Goal: Contribute content: Contribute content

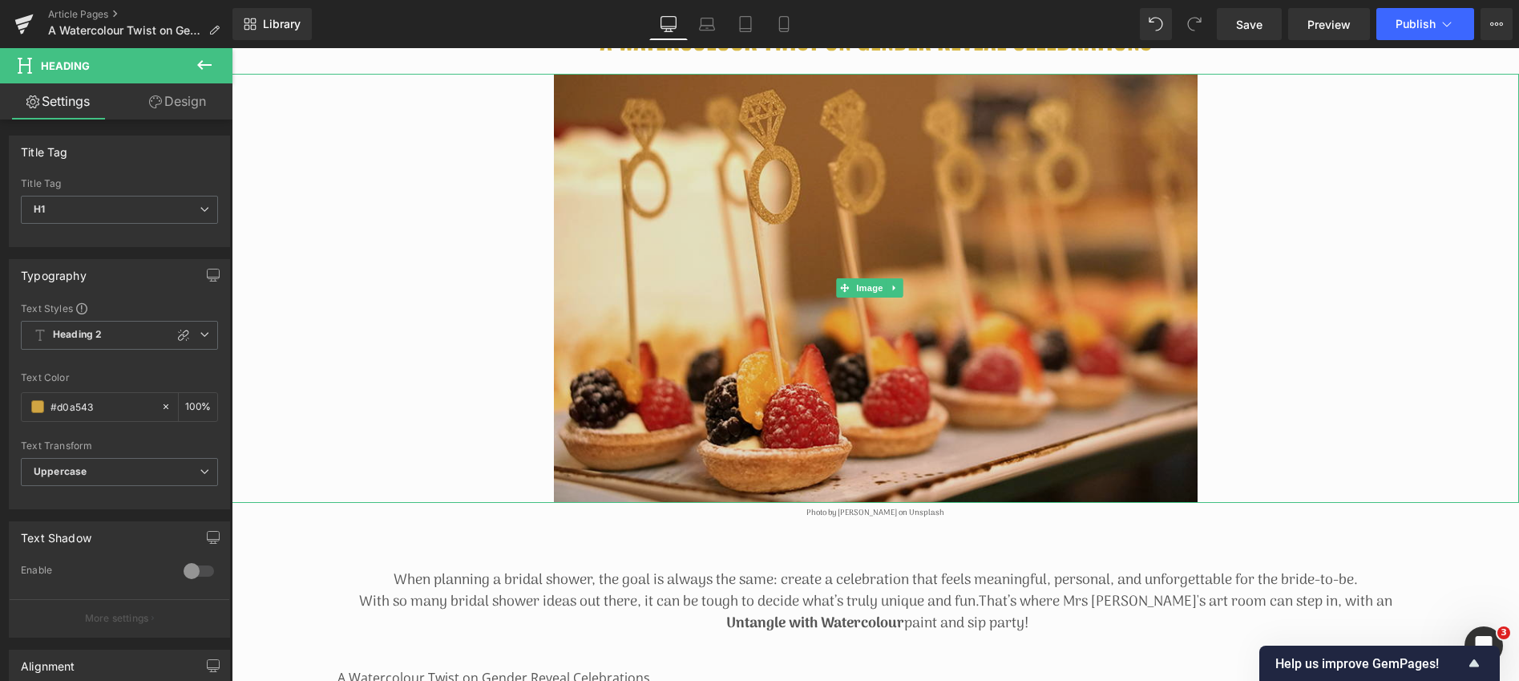
scroll to position [288, 0]
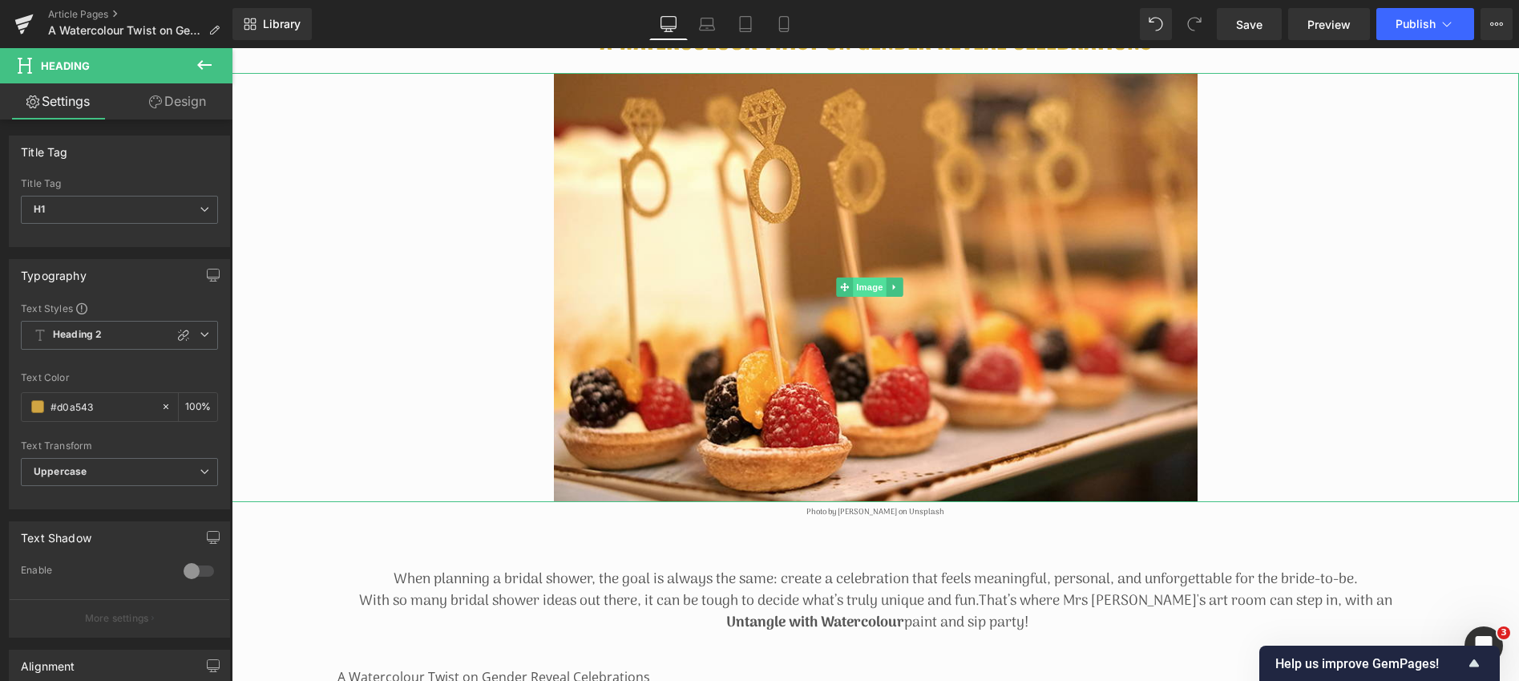
click at [872, 283] on span "Image" at bounding box center [870, 286] width 34 height 19
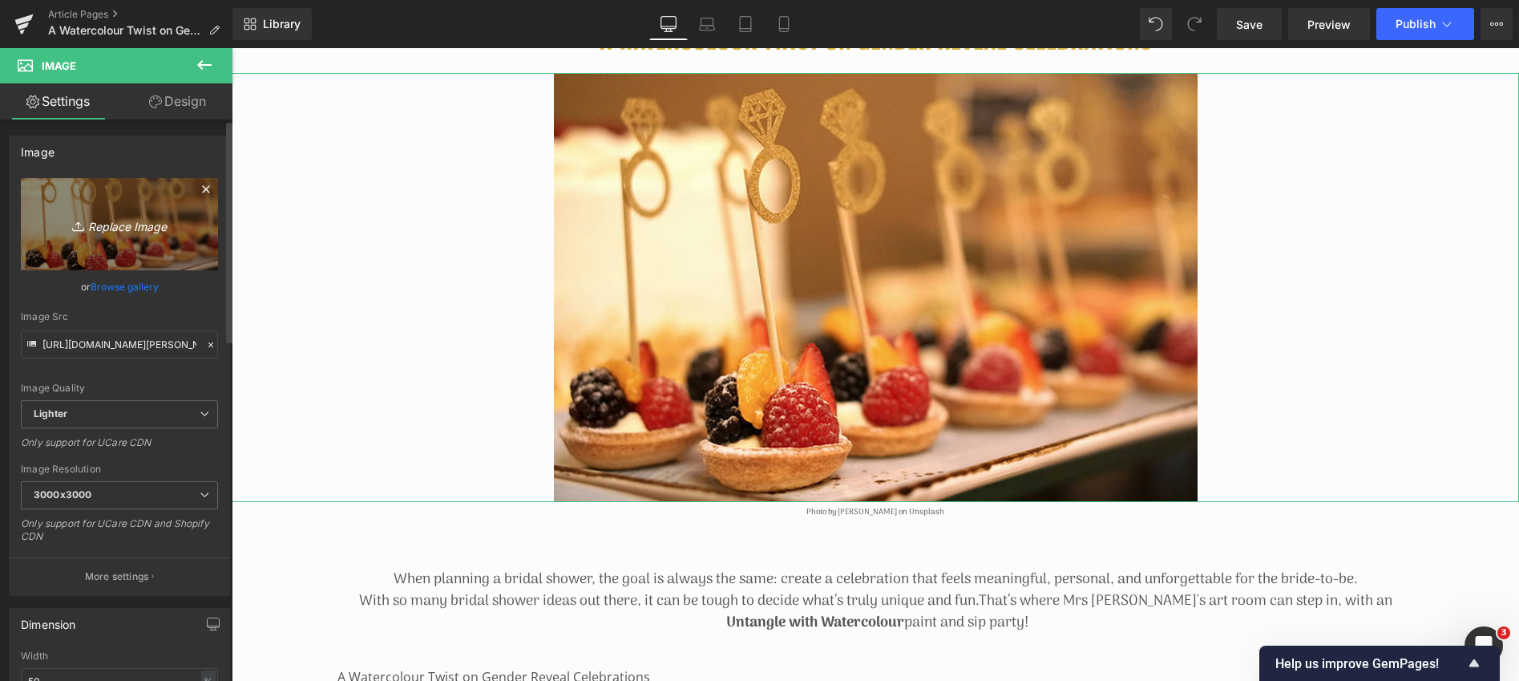
click at [139, 217] on icon "Replace Image" at bounding box center [119, 224] width 128 height 20
type input "C:\fakepath\[PERSON_NAME]-n0gQ-of4DCA-unsplash.jpg"
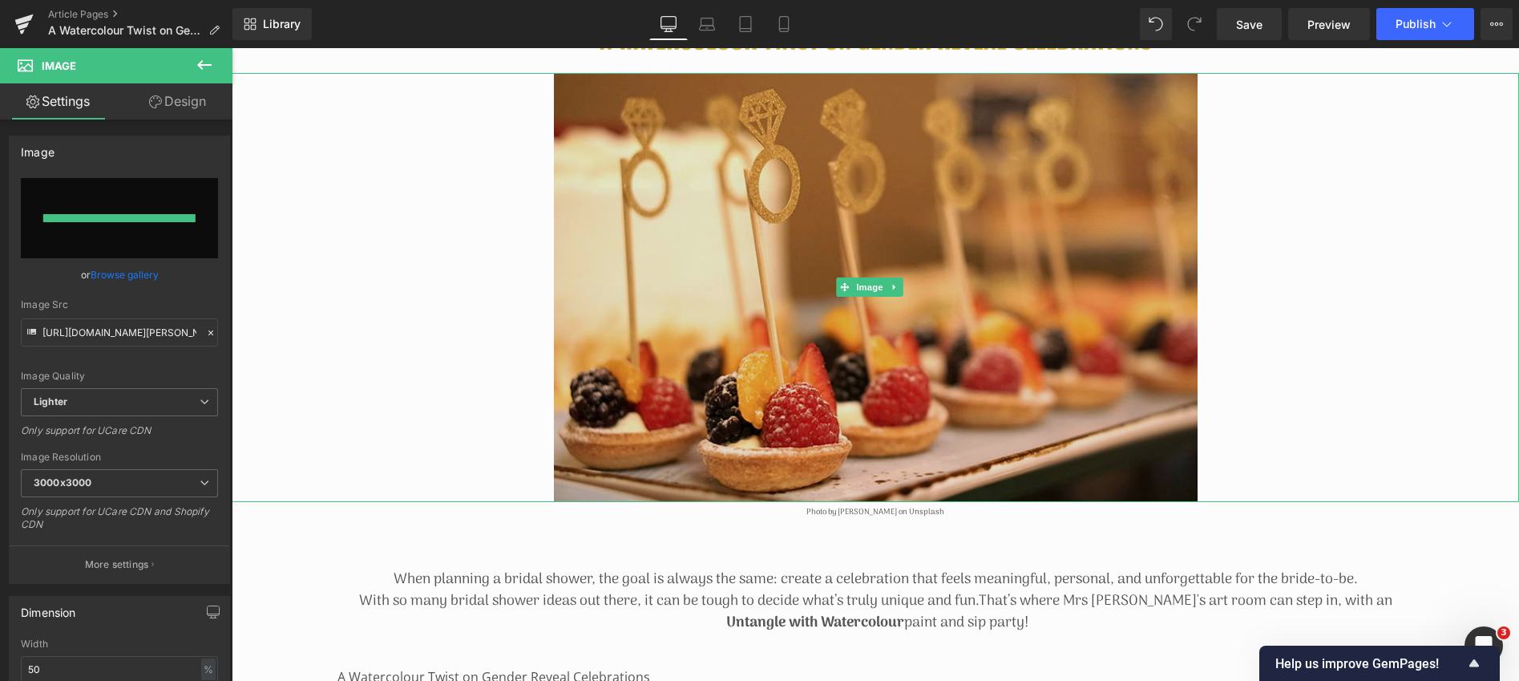
type input "[URL][DOMAIN_NAME][PERSON_NAME]"
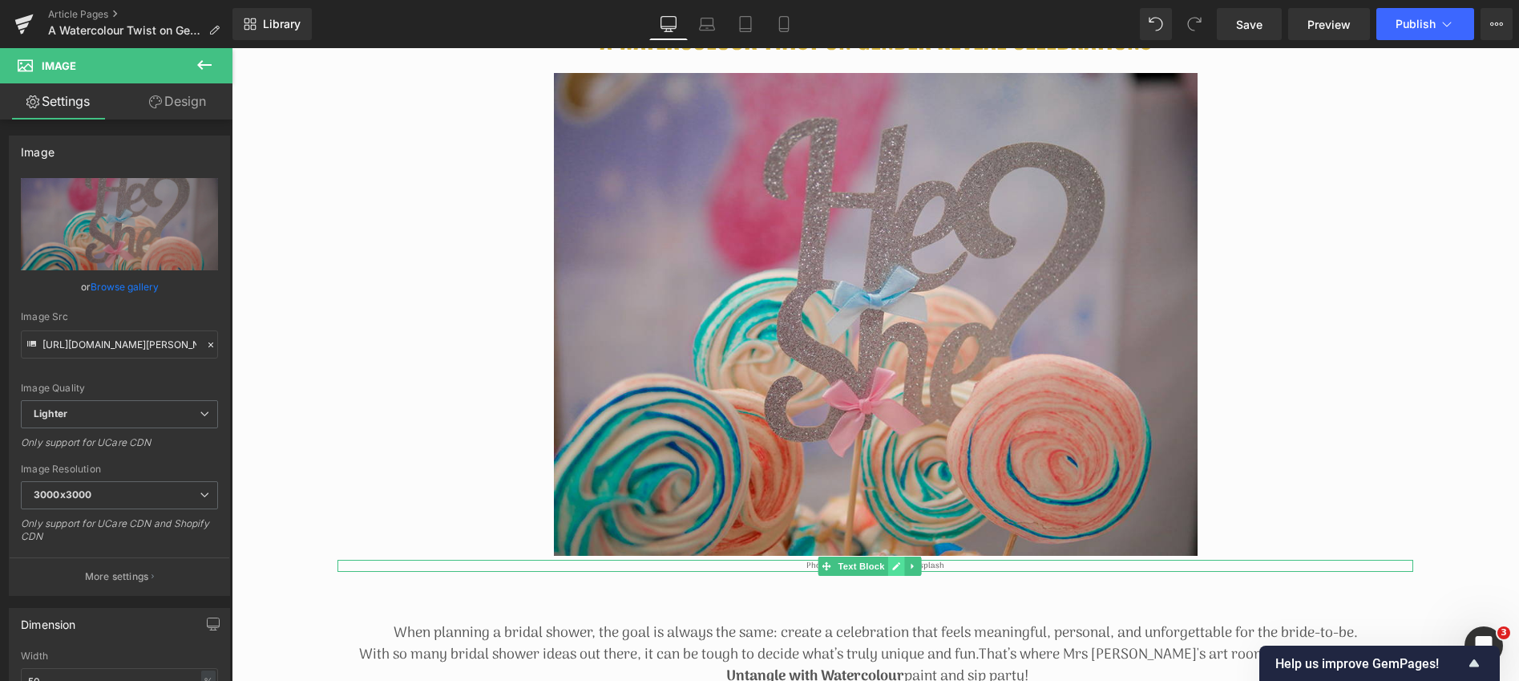
click at [896, 562] on icon at bounding box center [896, 566] width 8 height 8
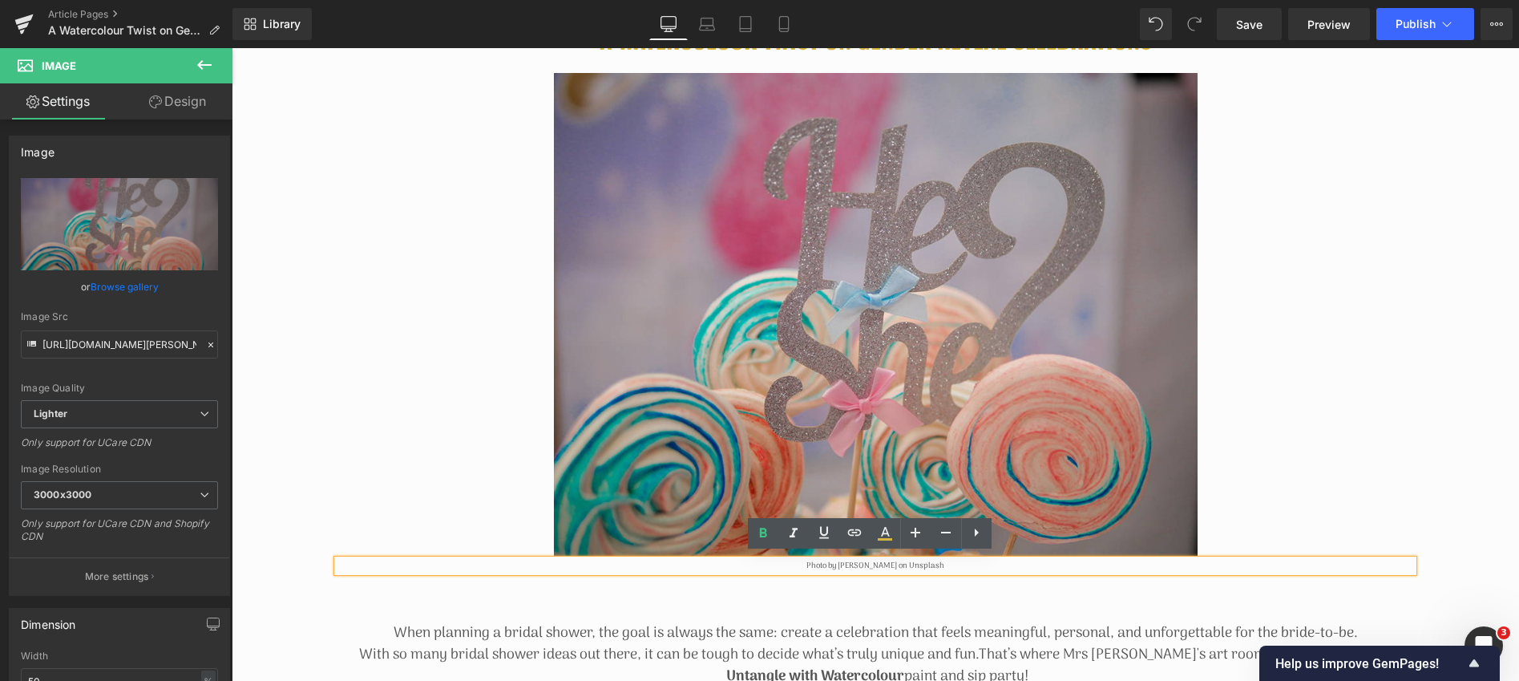
click at [883, 560] on p "Photo by [PERSON_NAME] on Unsplash" at bounding box center [876, 566] width 1076 height 12
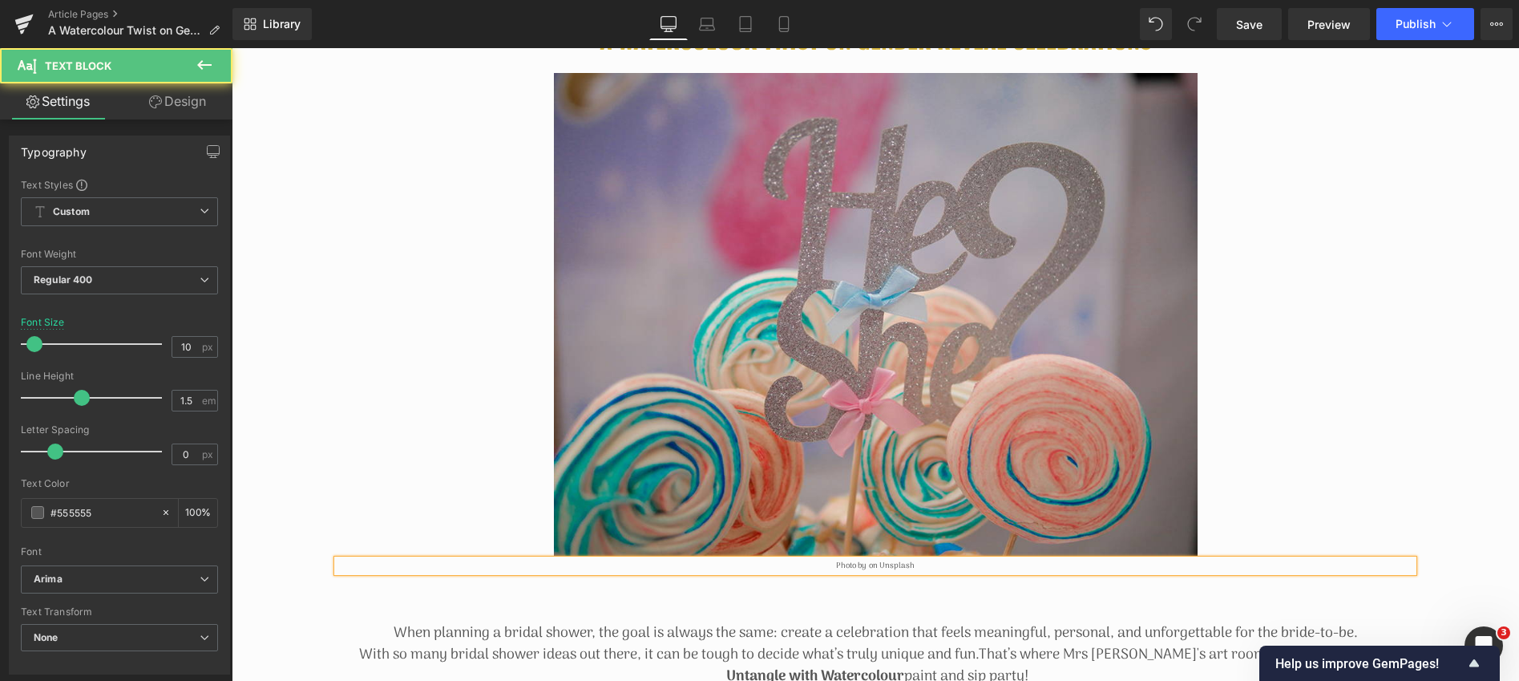
click at [925, 560] on p "Photo by on Unsplash" at bounding box center [876, 566] width 1076 height 12
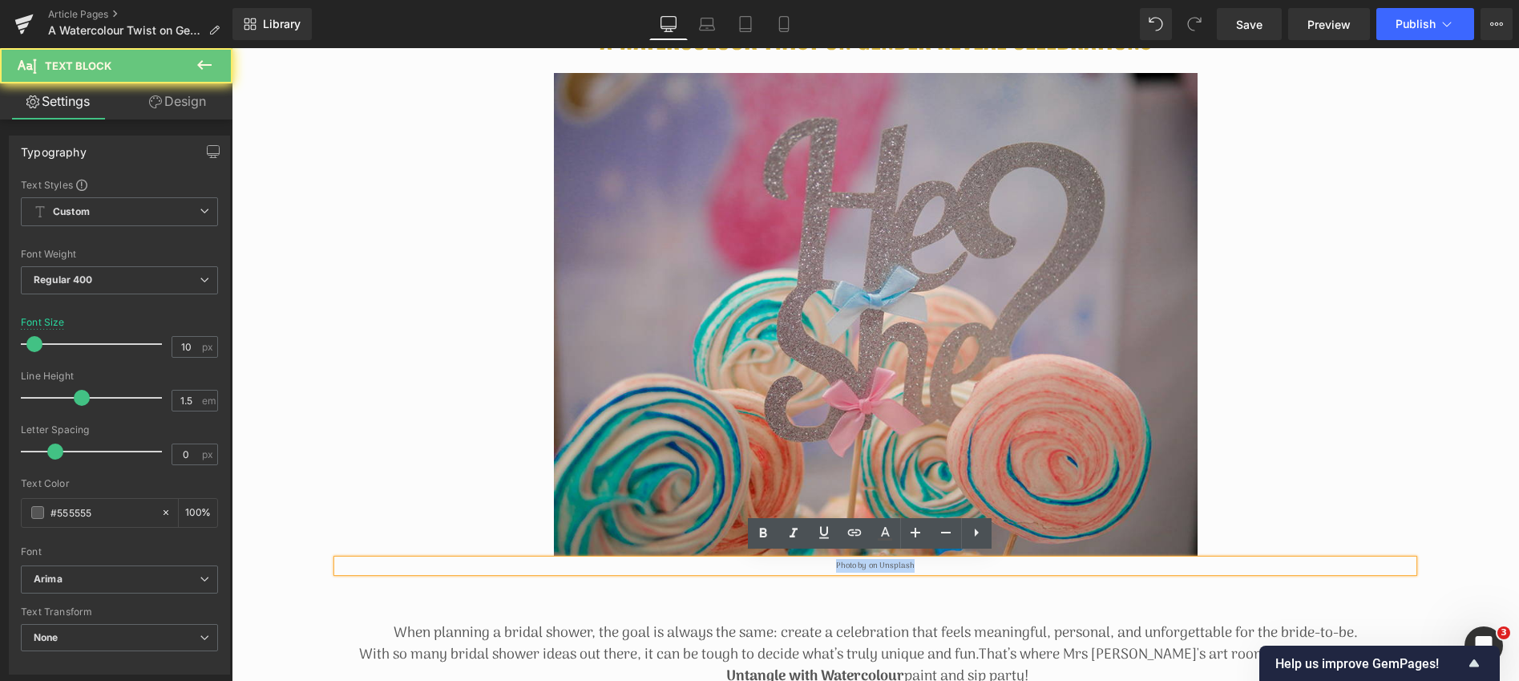
click at [925, 560] on p "Photo by on Unsplash" at bounding box center [876, 566] width 1076 height 12
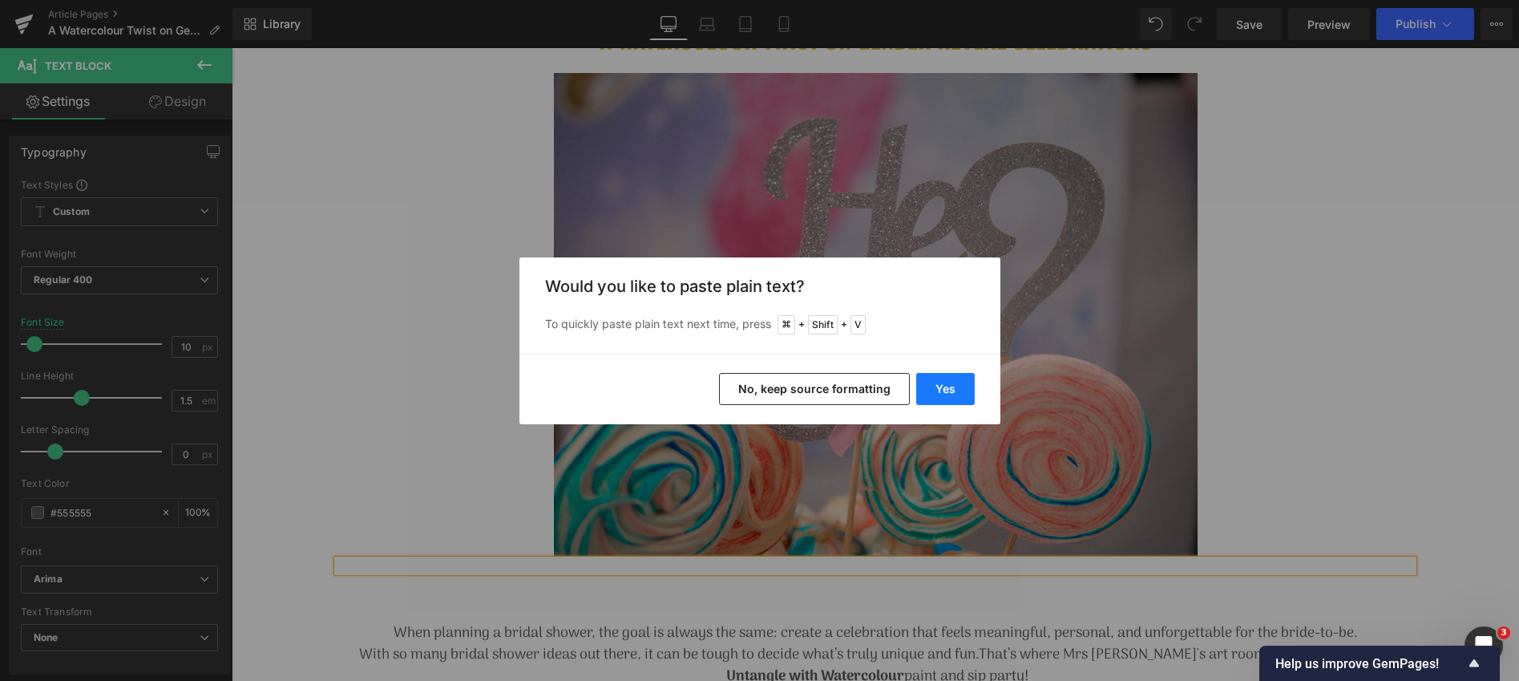
click at [953, 387] on button "Yes" at bounding box center [945, 389] width 59 height 32
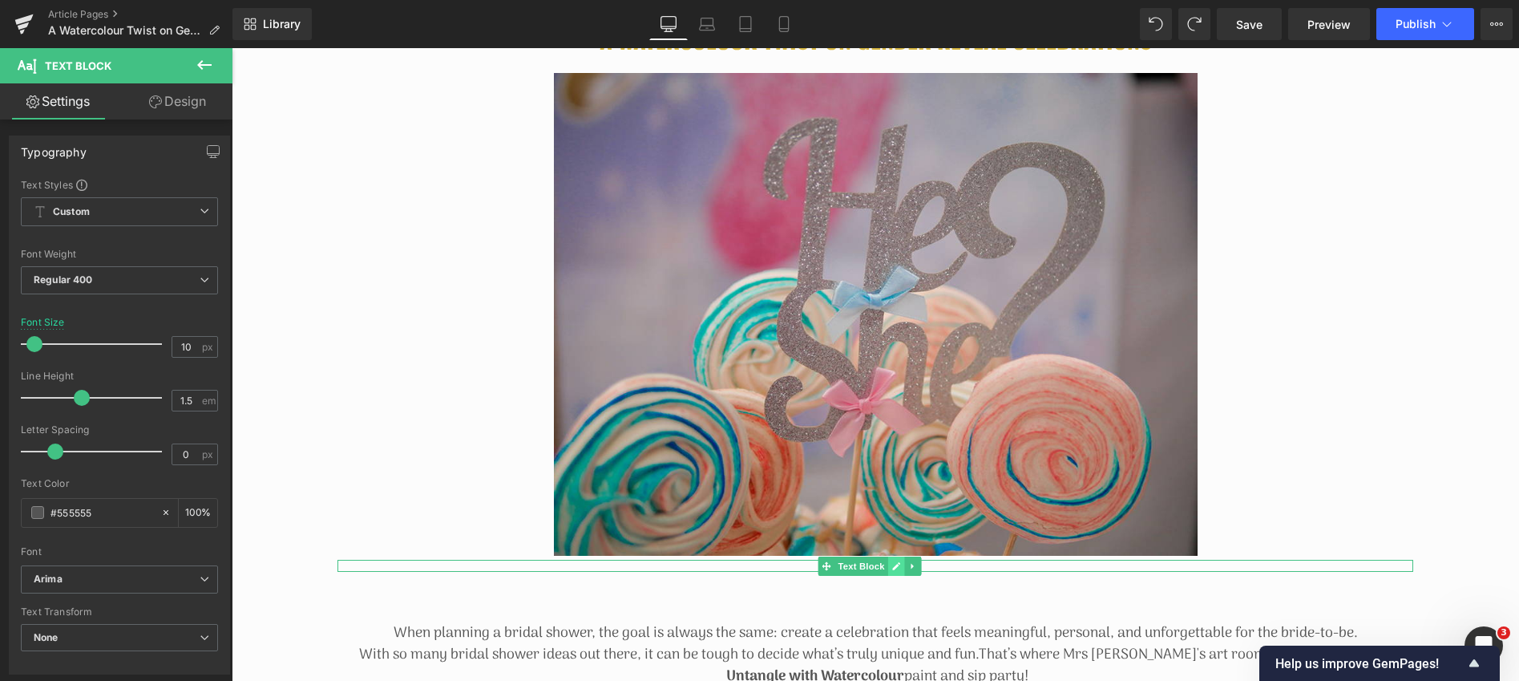
click at [895, 564] on icon at bounding box center [896, 566] width 9 height 10
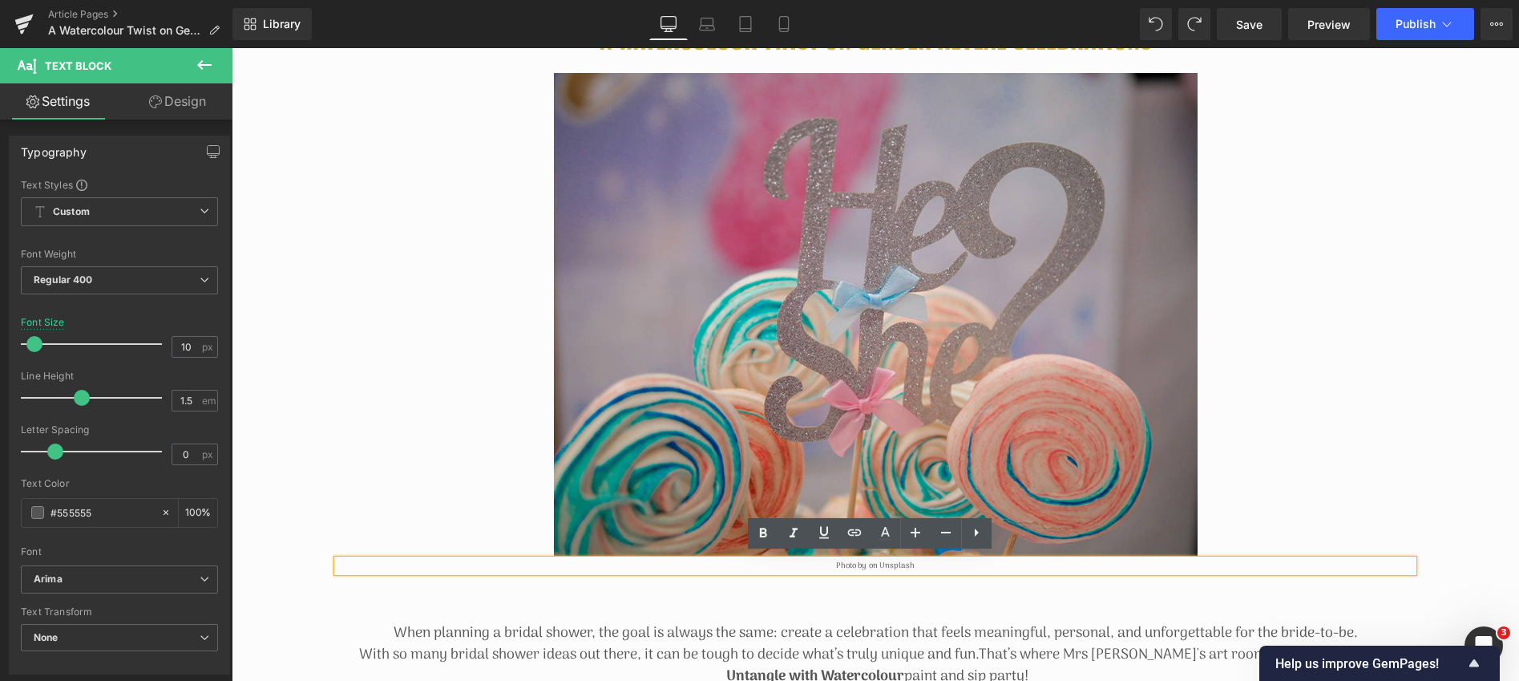
click at [861, 562] on p "Photo by on Unsplash" at bounding box center [876, 566] width 1076 height 12
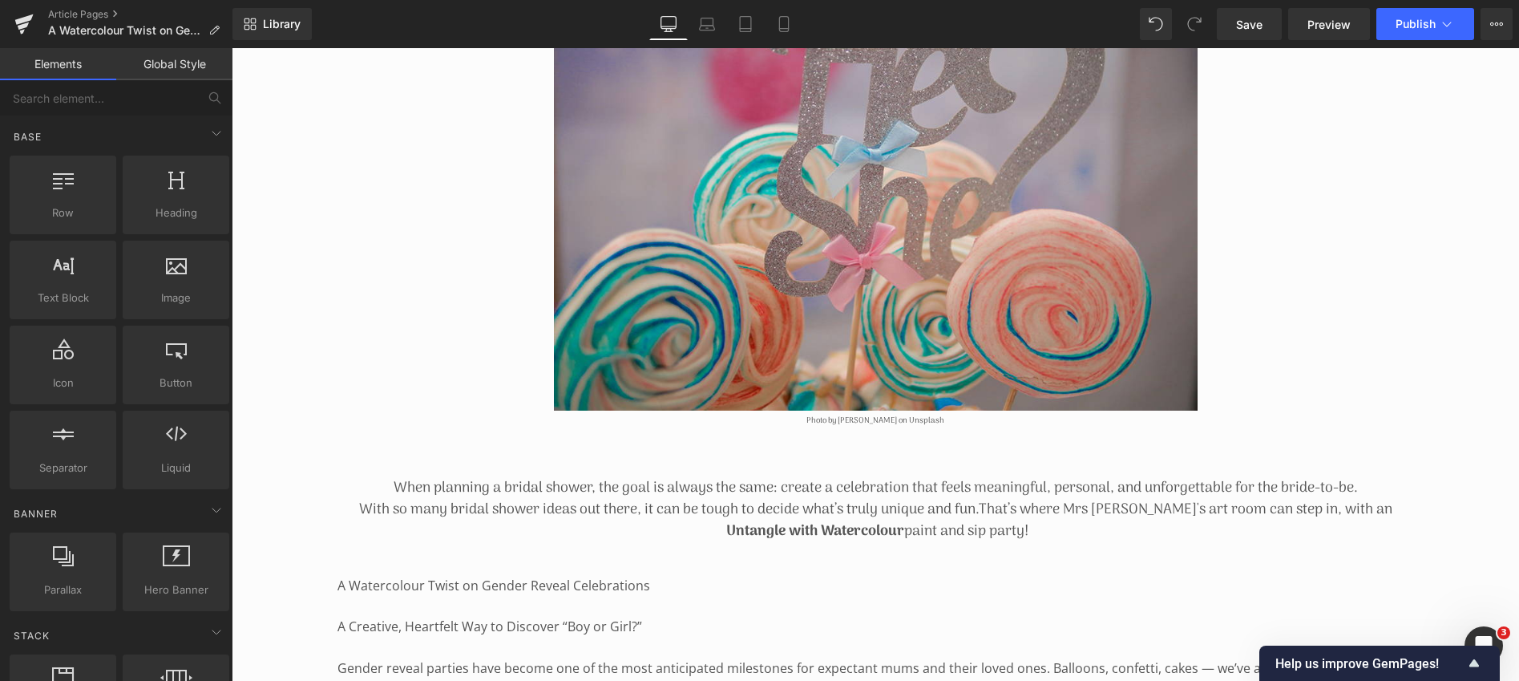
scroll to position [435, 0]
click at [1260, 24] on span "Save" at bounding box center [1249, 24] width 26 height 17
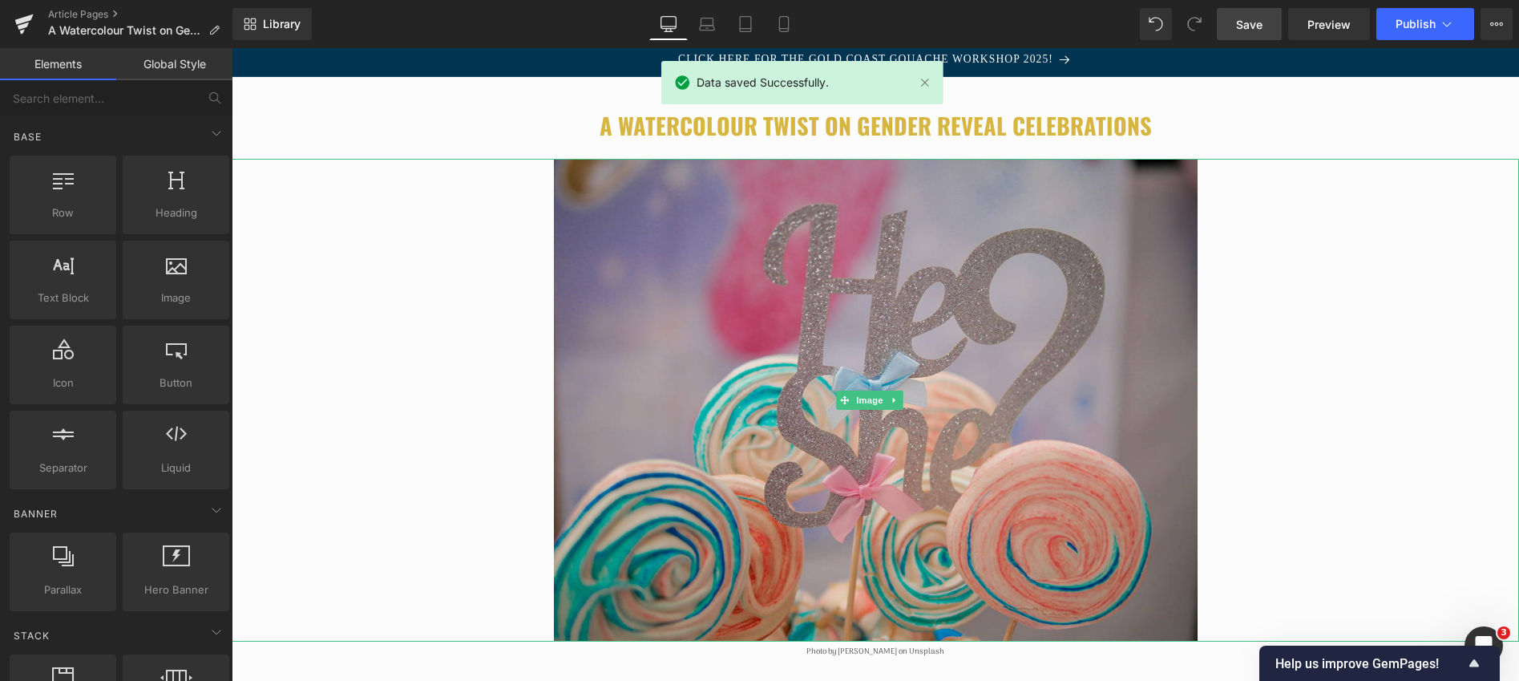
scroll to position [200, 0]
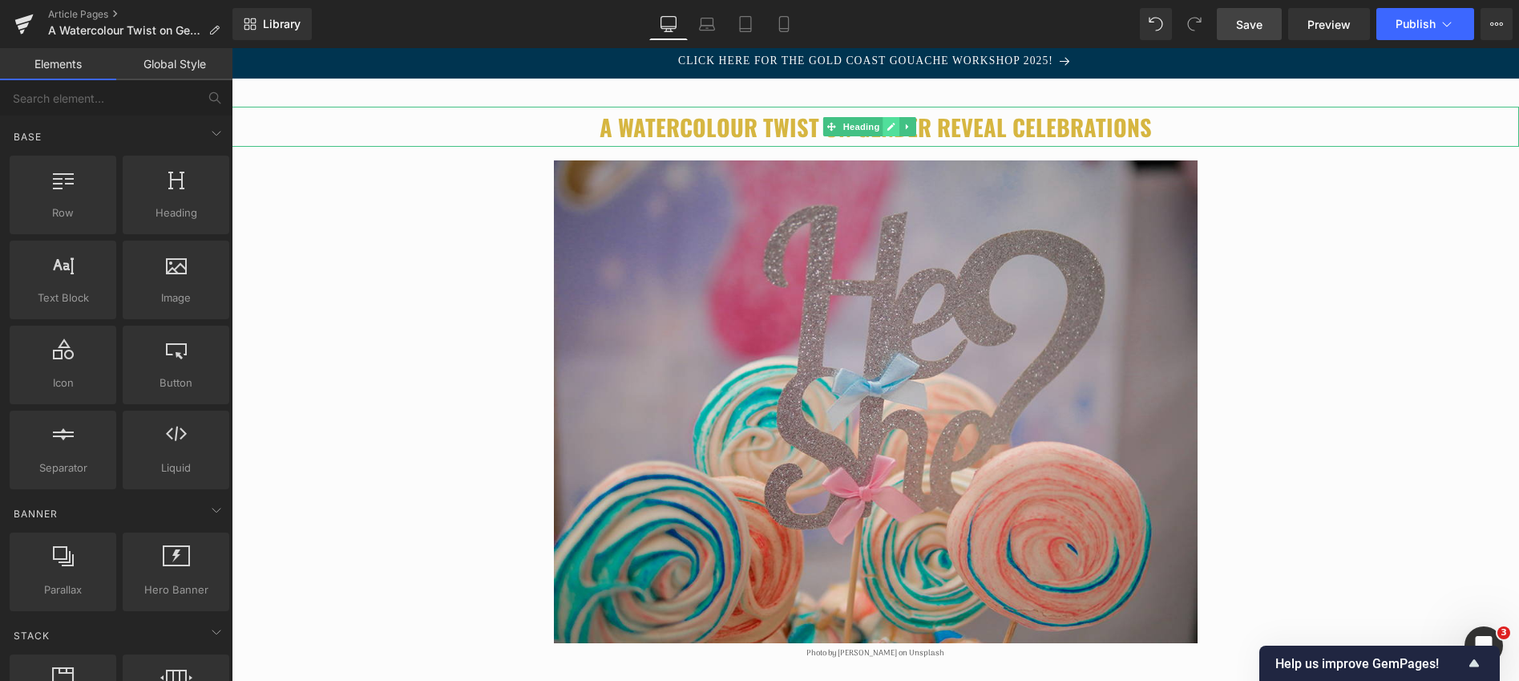
click at [890, 127] on icon at bounding box center [892, 127] width 8 height 8
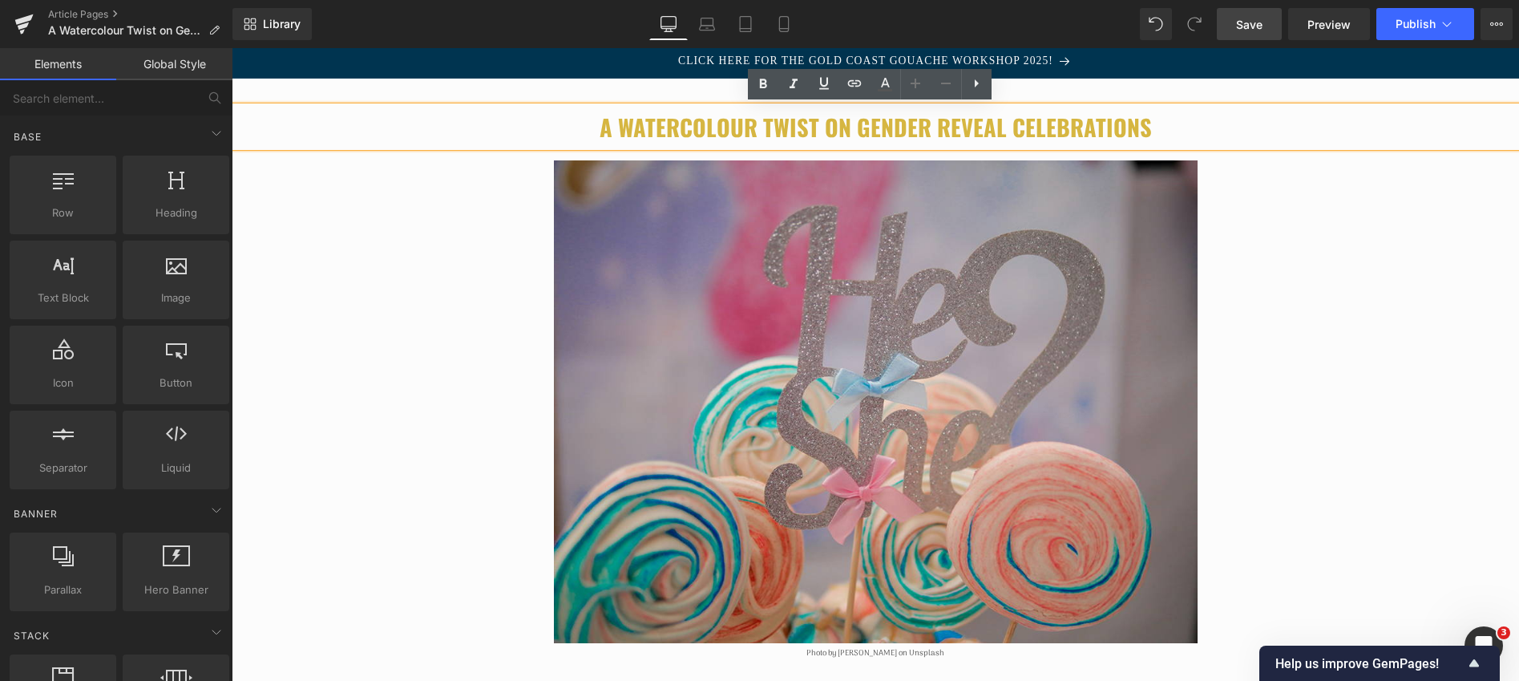
click at [883, 127] on font "A Watercolour Twist on Gender Reveal Celebrations" at bounding box center [876, 127] width 552 height 34
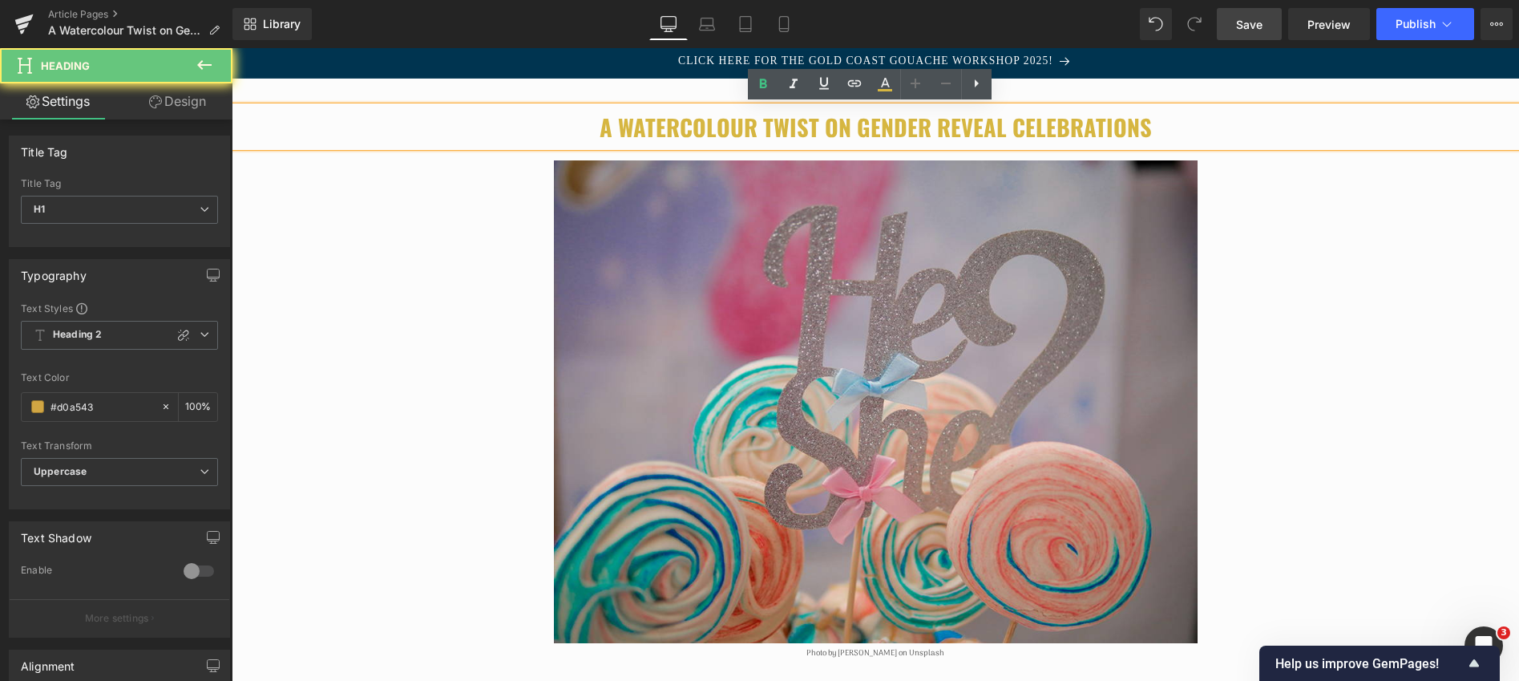
click at [883, 127] on font "A Watercolour Twist on Gender Reveal Celebrations" at bounding box center [876, 127] width 552 height 34
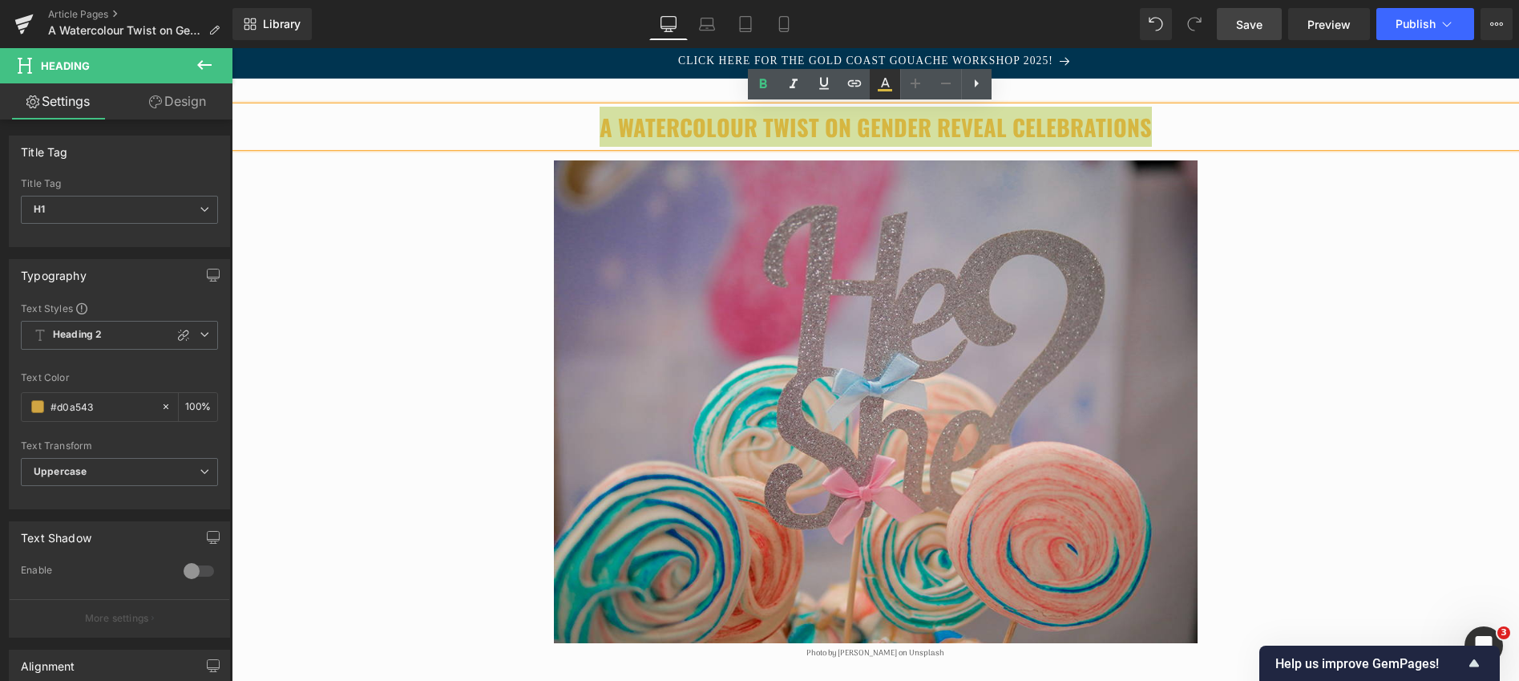
click at [884, 83] on icon at bounding box center [885, 84] width 19 height 19
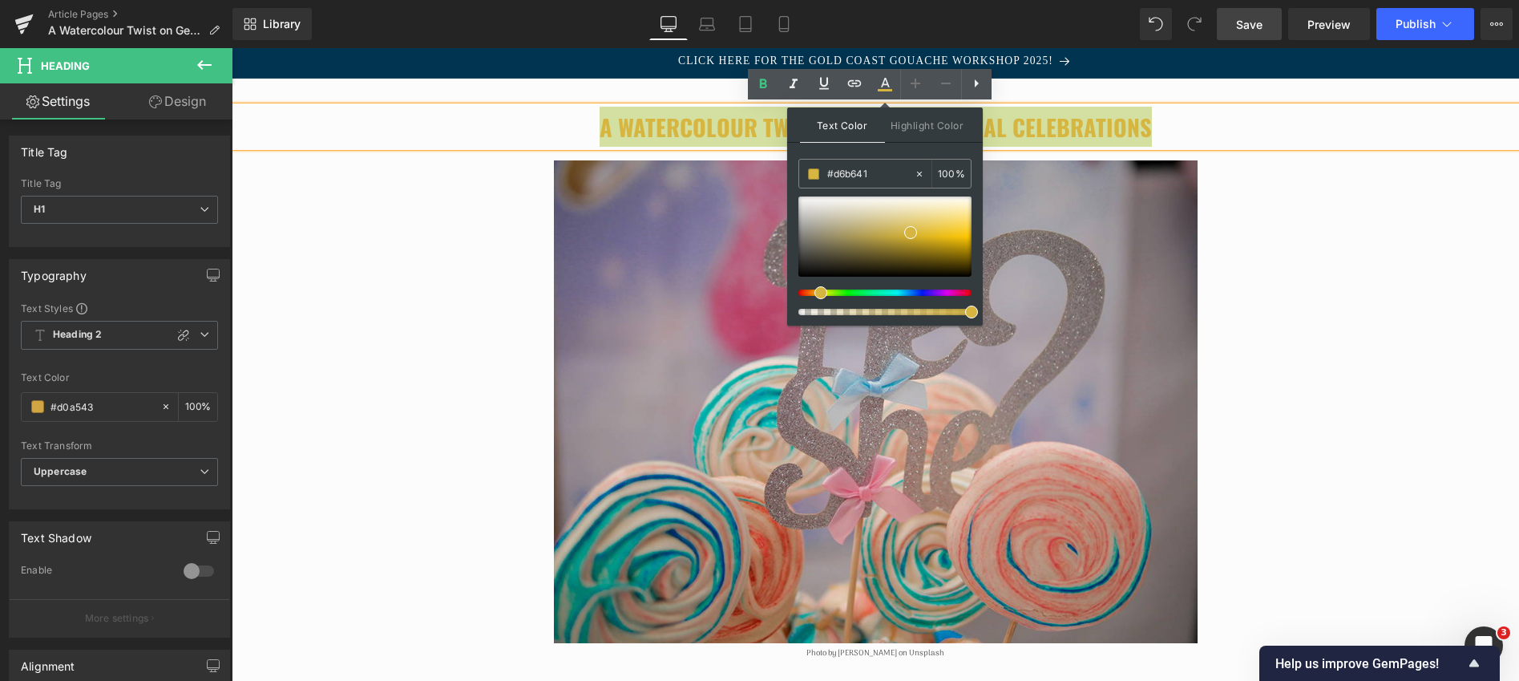
type input "#cc41d6"
click at [934, 294] on div at bounding box center [878, 292] width 173 height 6
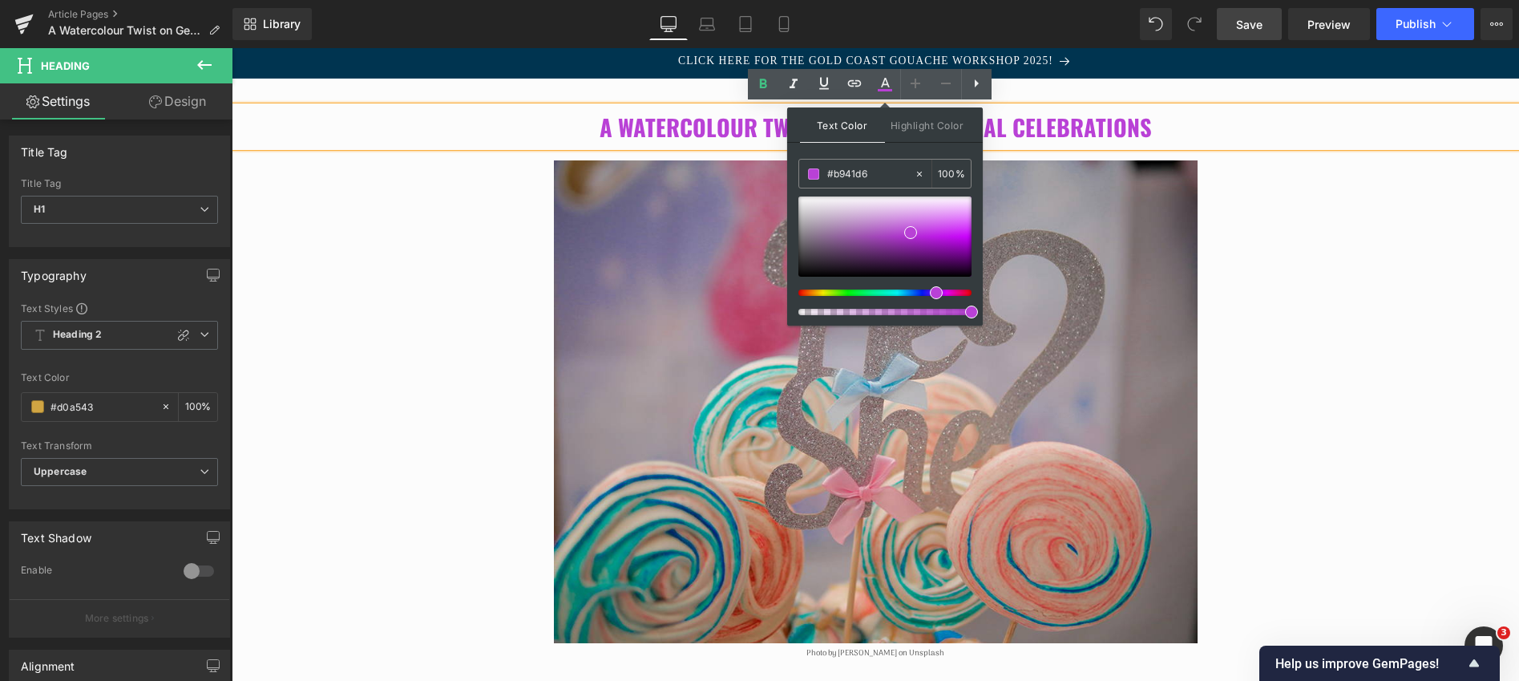
drag, startPoint x: 934, startPoint y: 293, endPoint x: 924, endPoint y: 293, distance: 9.6
click at [924, 293] on div at bounding box center [878, 292] width 173 height 6
type input "#9025ab"
drag, startPoint x: 910, startPoint y: 237, endPoint x: 908, endPoint y: 248, distance: 11.5
click at [908, 248] on span at bounding box center [908, 243] width 13 height 13
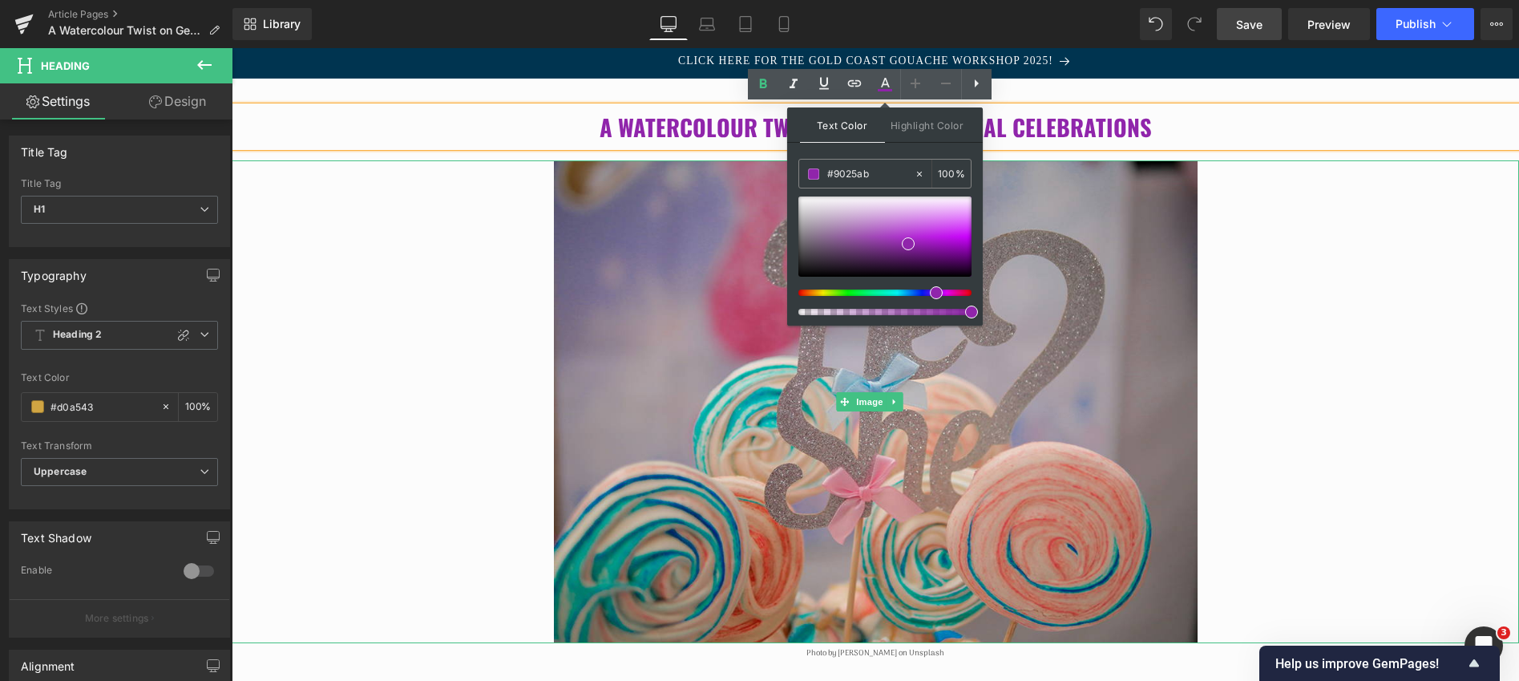
click at [401, 339] on div at bounding box center [876, 401] width 1288 height 483
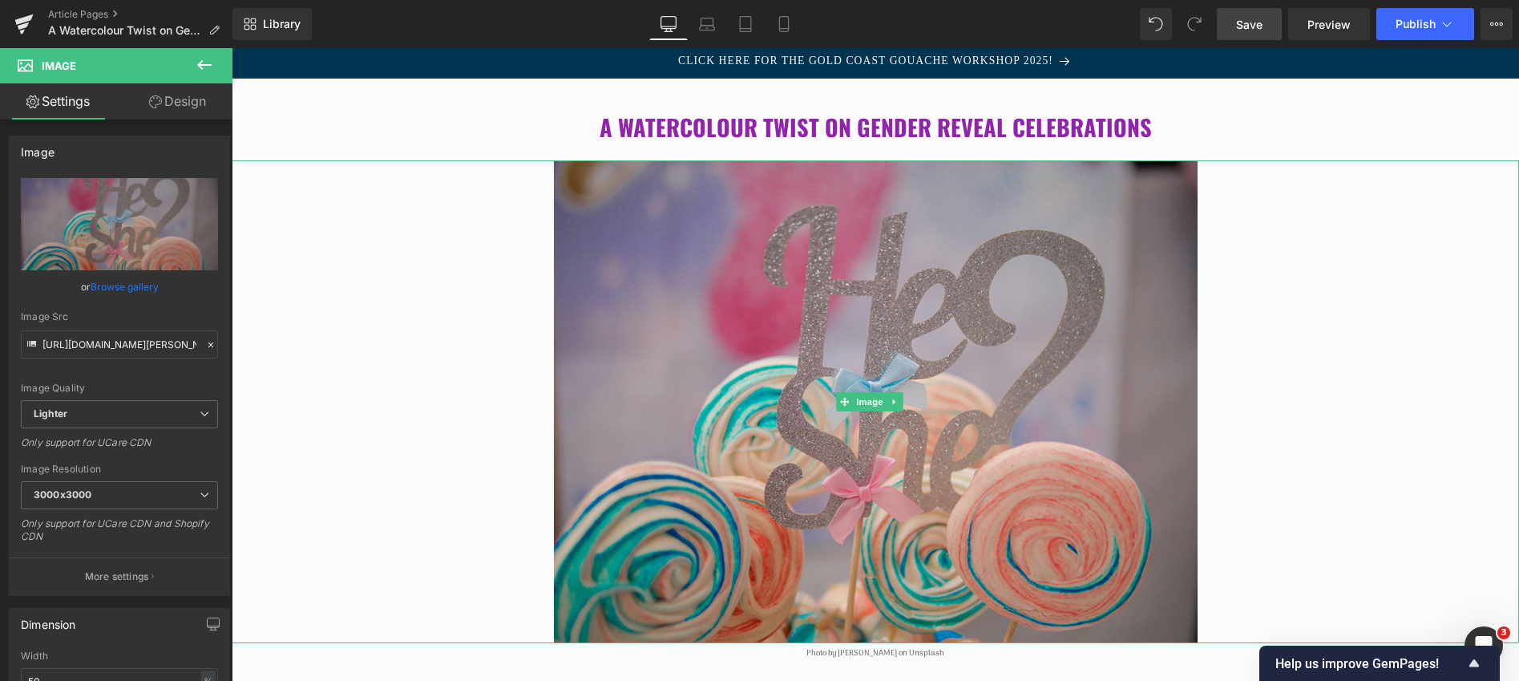
click at [401, 339] on div at bounding box center [876, 401] width 1288 height 483
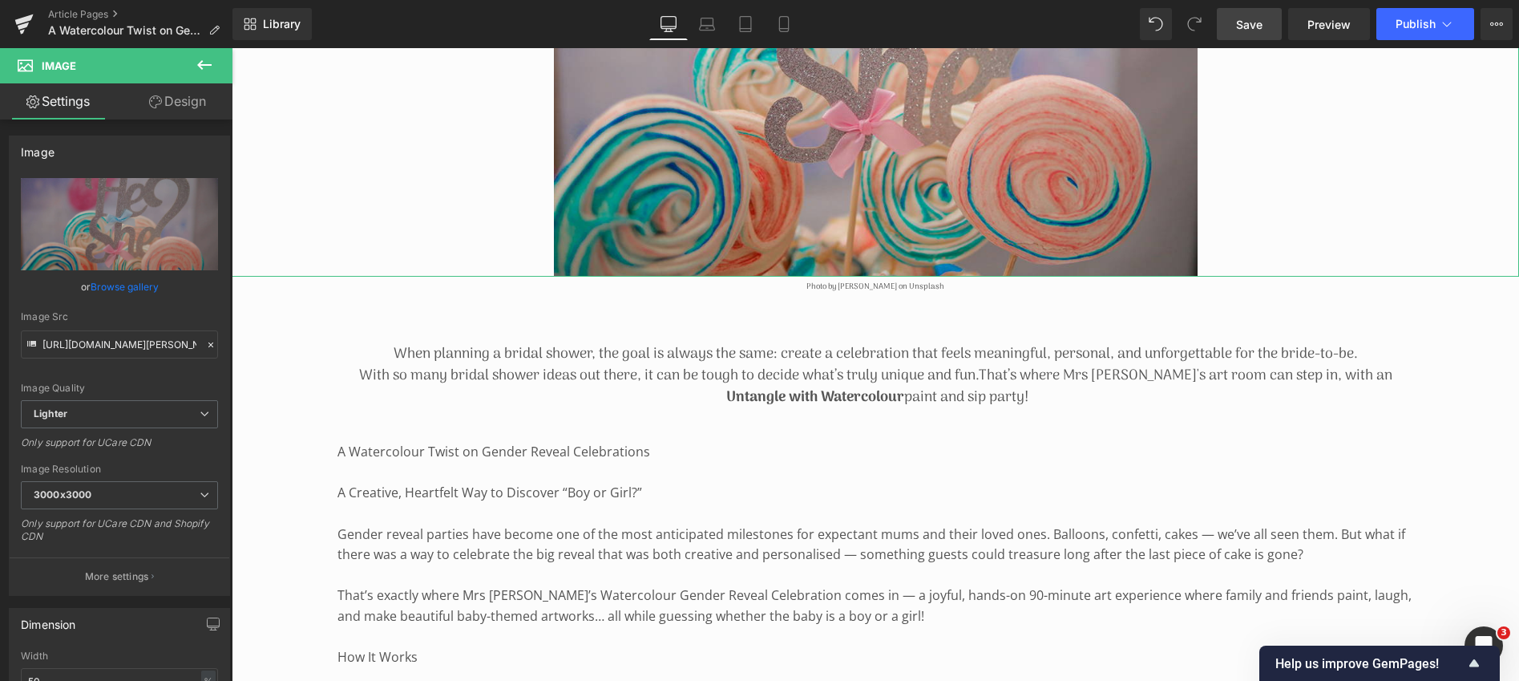
scroll to position [613, 0]
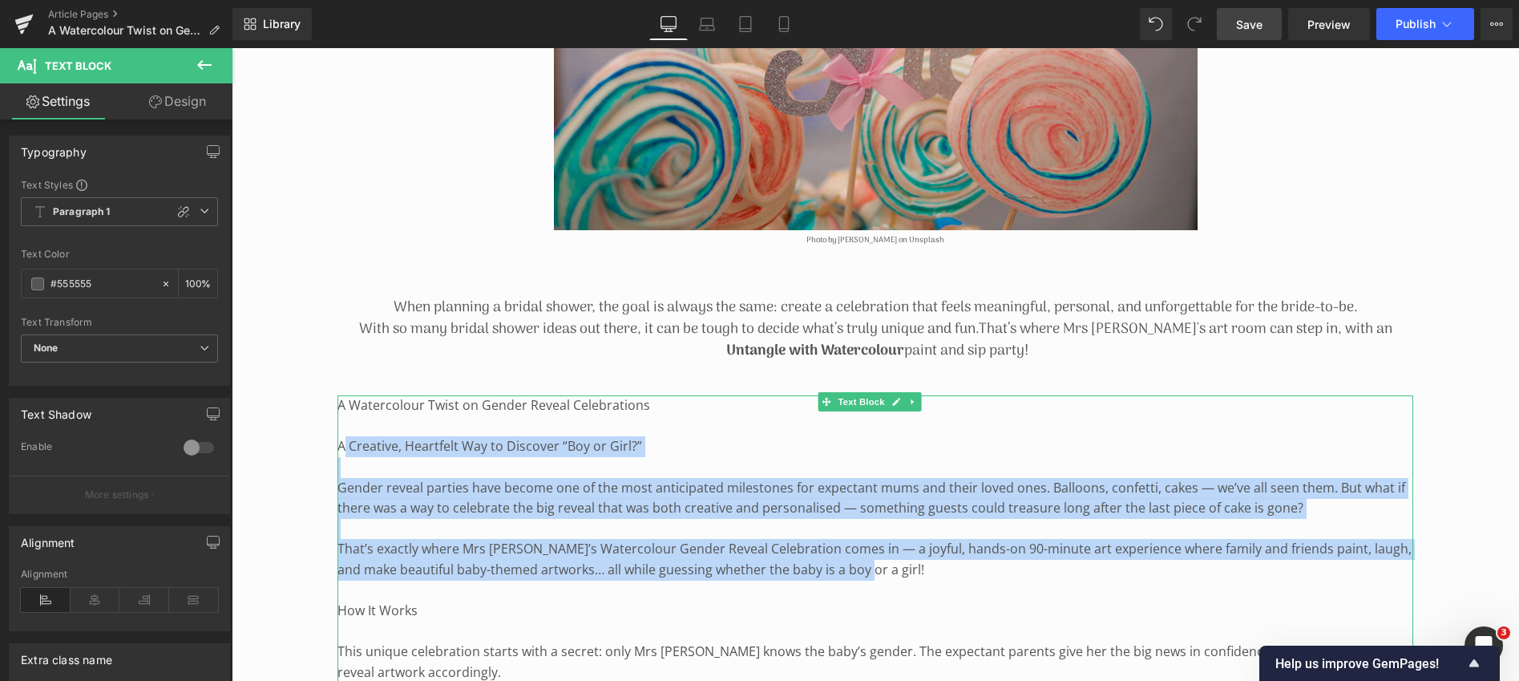
drag, startPoint x: 342, startPoint y: 442, endPoint x: 904, endPoint y: 560, distance: 574.5
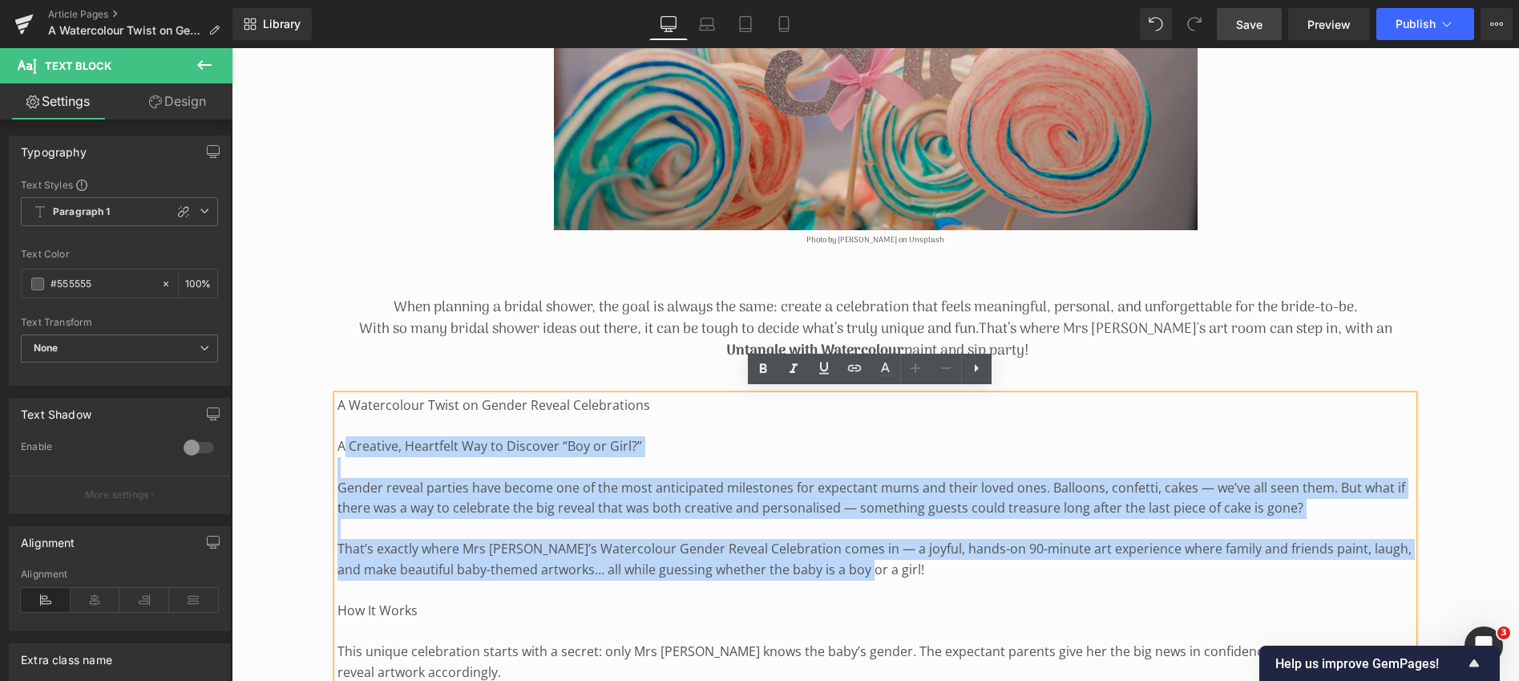
copy div "Creative, Heartfelt Way to Discover “Boy or Girl?” Gender reveal parties have b…"
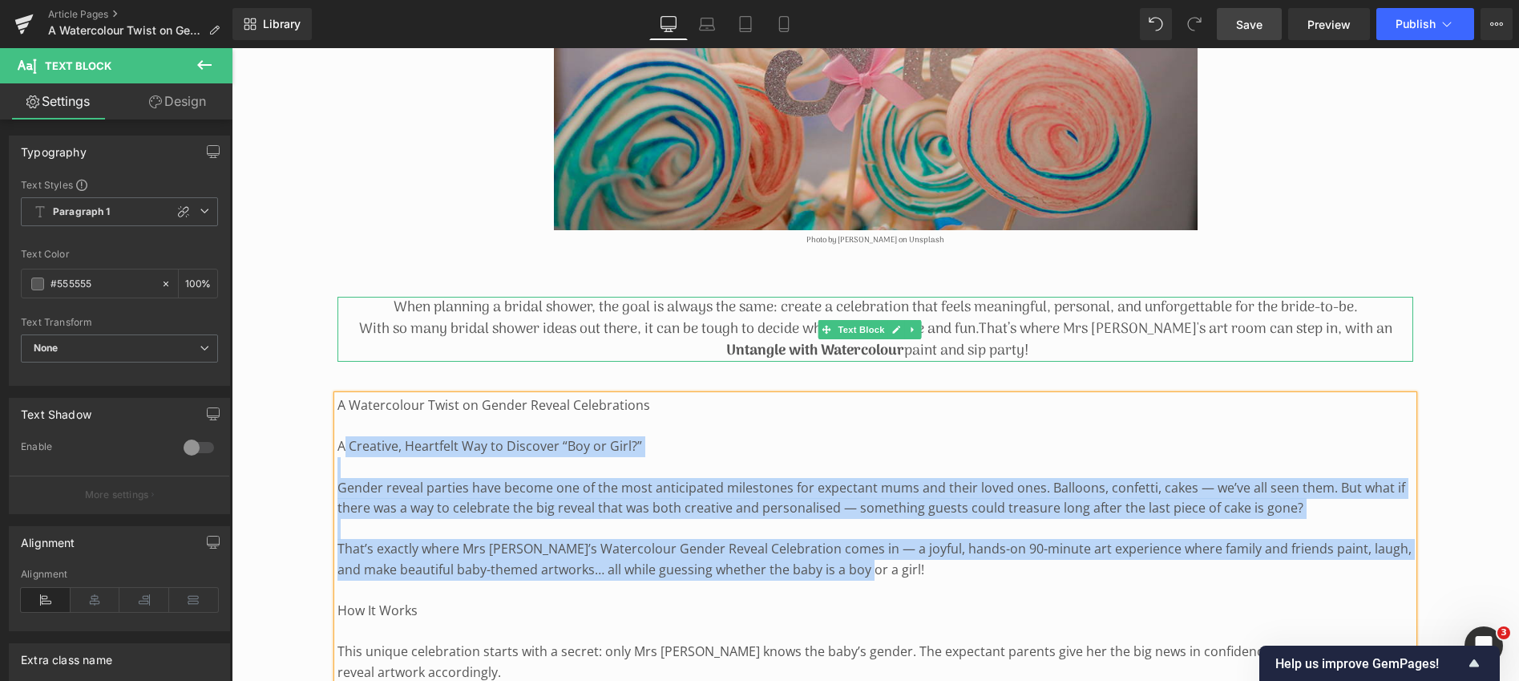
click at [928, 319] on p "With so many bridal shower ideas out there, it can be tough to decide what’s tr…" at bounding box center [876, 329] width 1076 height 22
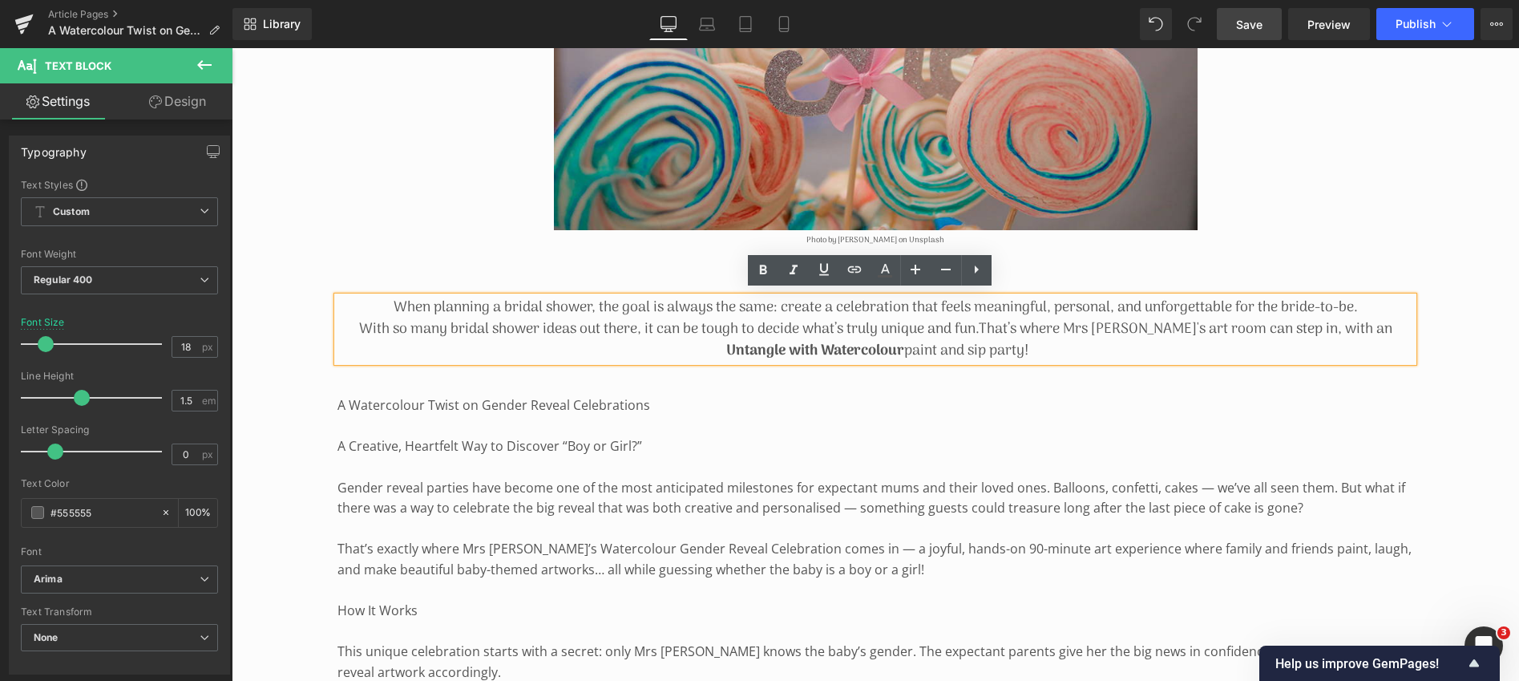
click at [873, 339] on strong "Untangle with Watercolour" at bounding box center [815, 350] width 178 height 23
drag, startPoint x: 1025, startPoint y: 346, endPoint x: 382, endPoint y: 298, distance: 644.0
click at [382, 298] on div "When planning a bridal shower, the goal is always the same: create a celebratio…" at bounding box center [876, 329] width 1076 height 65
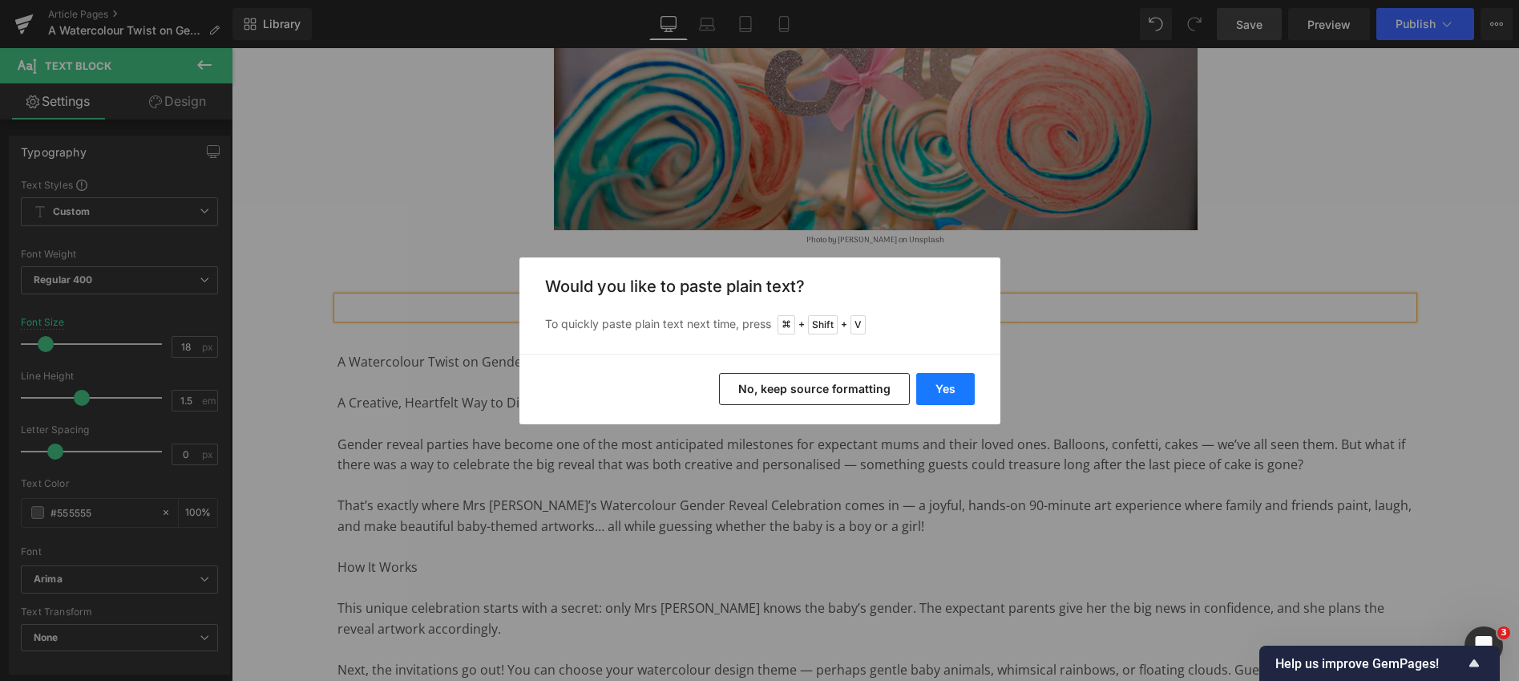
click at [928, 378] on button "Yes" at bounding box center [945, 389] width 59 height 32
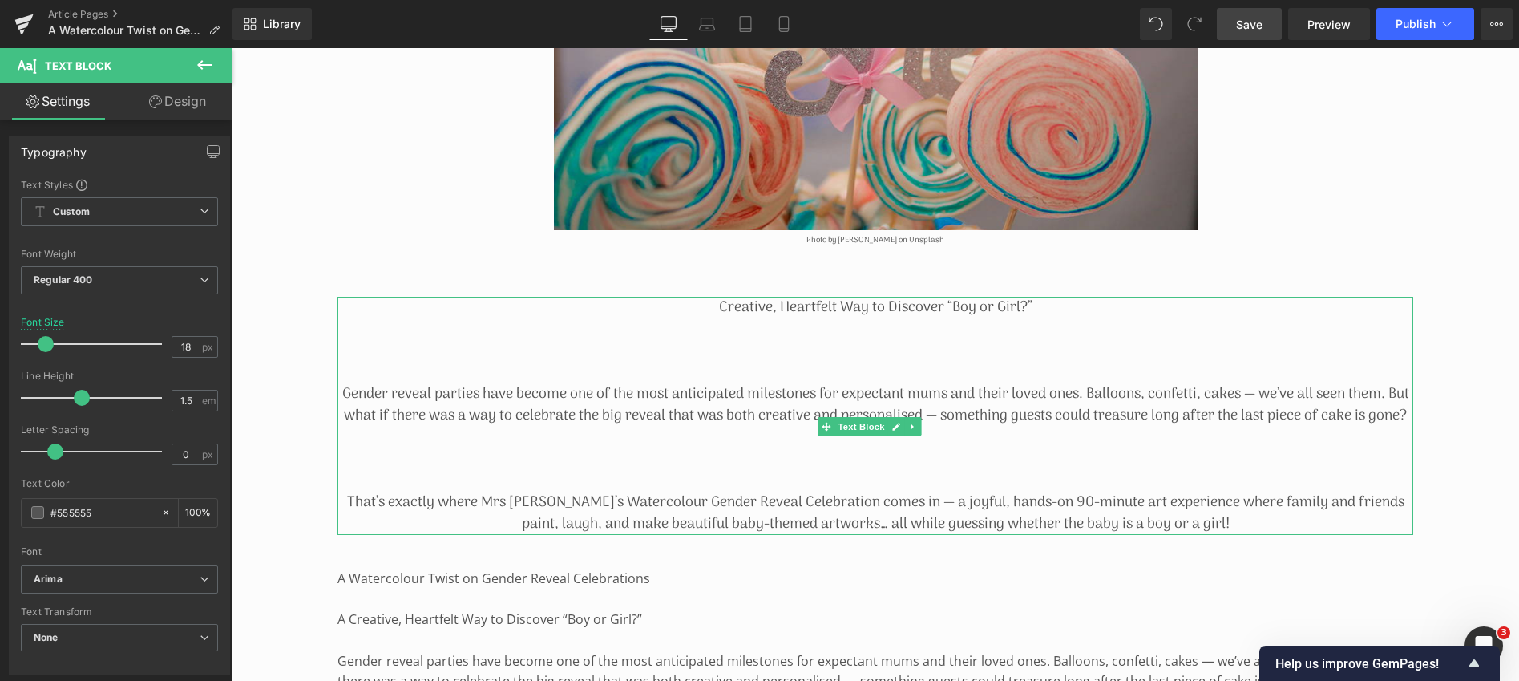
click at [714, 306] on p "Creative, Heartfelt Way to Discover “Boy or Girl?”" at bounding box center [876, 308] width 1076 height 22
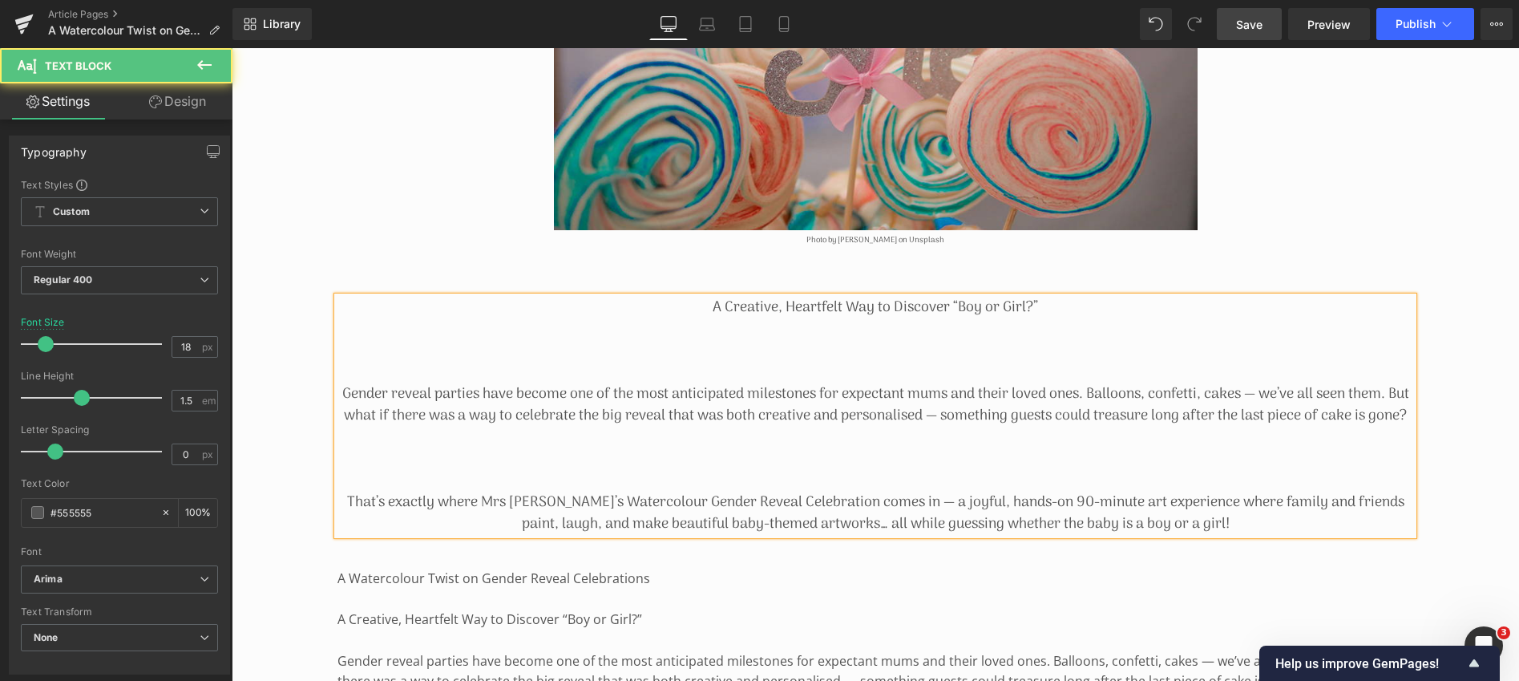
click at [345, 390] on p "Gender reveal parties have become one of the most anticipated milestones for ex…" at bounding box center [876, 404] width 1076 height 43
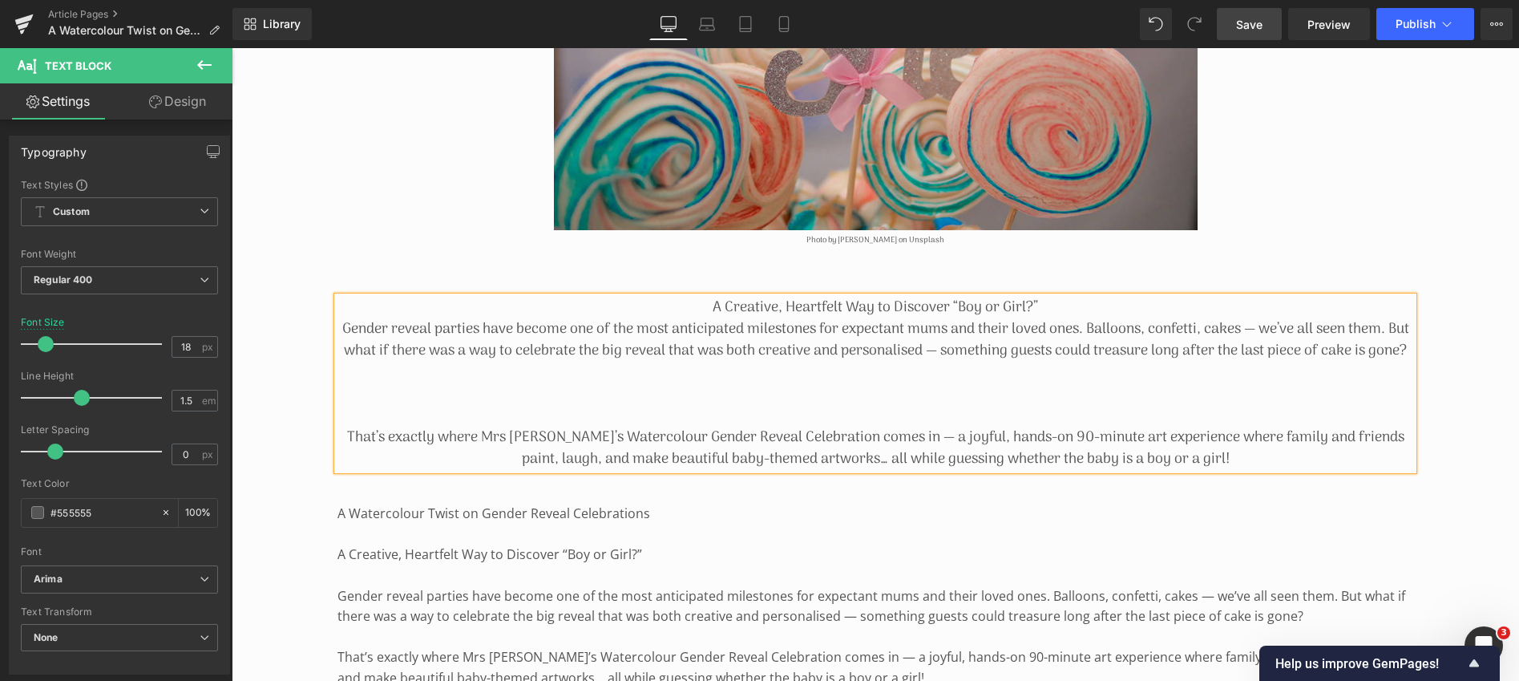
drag, startPoint x: 709, startPoint y: 301, endPoint x: 1033, endPoint y: 297, distance: 324.0
click at [1033, 297] on p "A Creative, Heartfelt Way to Discover “Boy or Girl?”" at bounding box center [876, 308] width 1076 height 22
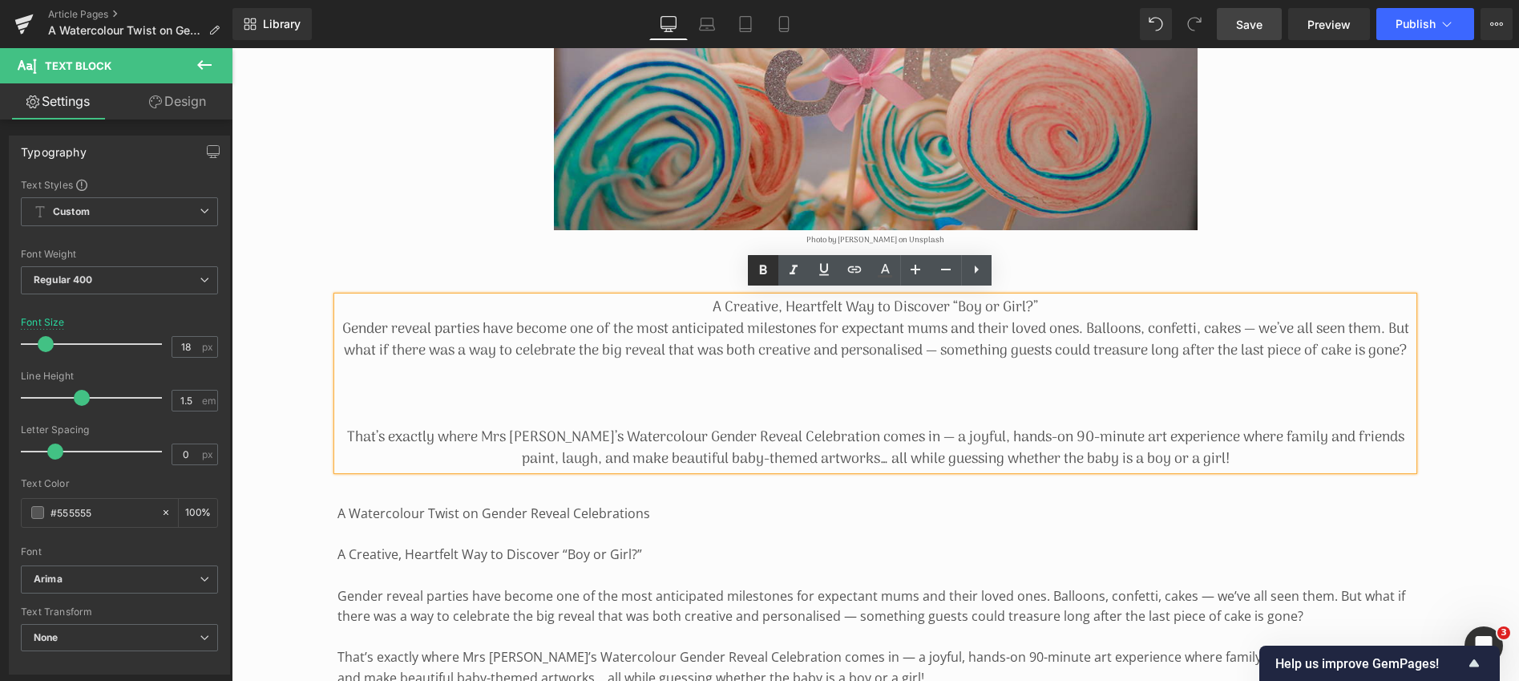
click at [760, 267] on icon at bounding box center [762, 270] width 7 height 10
click at [475, 343] on p "Gender reveal parties have become one of the most anticipated milestones for ex…" at bounding box center [876, 339] width 1076 height 43
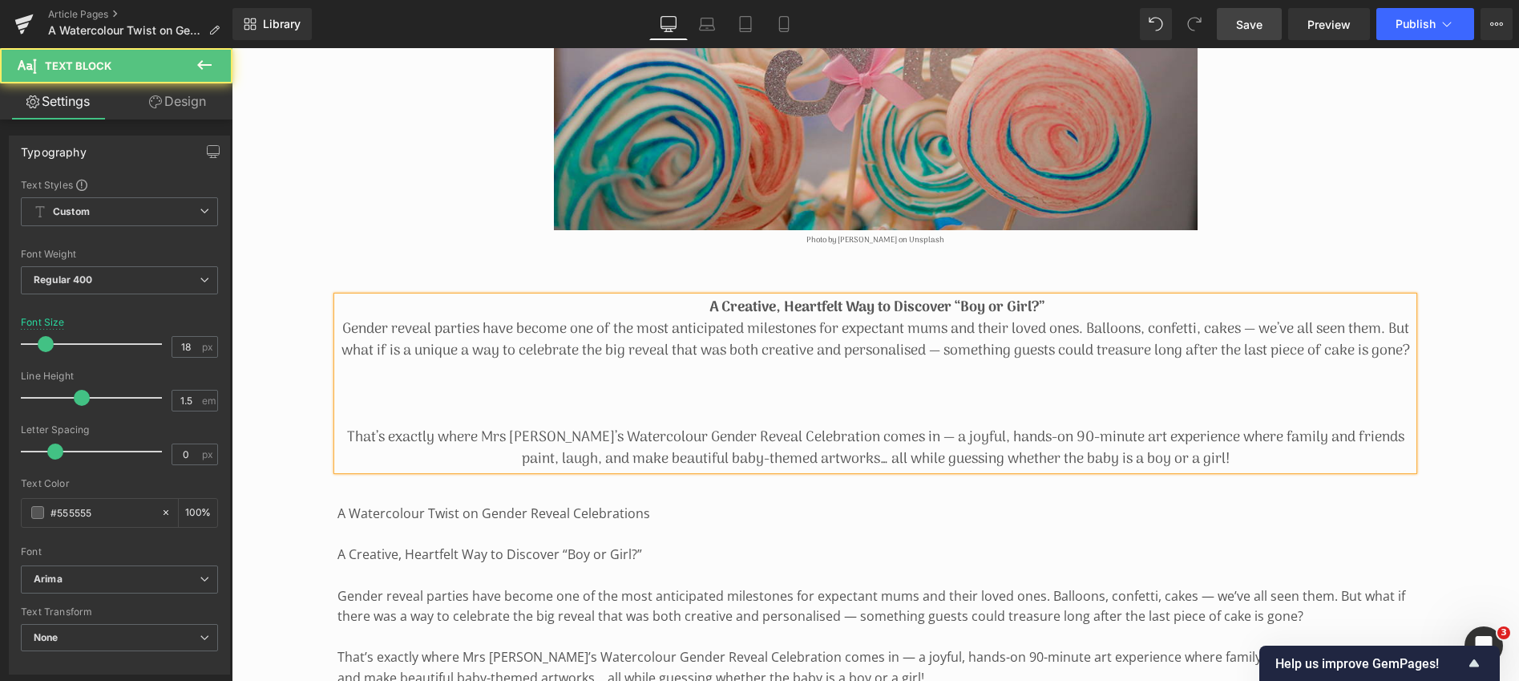
click at [496, 349] on p "Gender reveal parties have become one of the most anticipated milestones for ex…" at bounding box center [876, 339] width 1076 height 43
click at [355, 452] on p "That’s exactly where Mrs [PERSON_NAME]’s Watercolour Gender Reveal Celebration …" at bounding box center [876, 448] width 1076 height 43
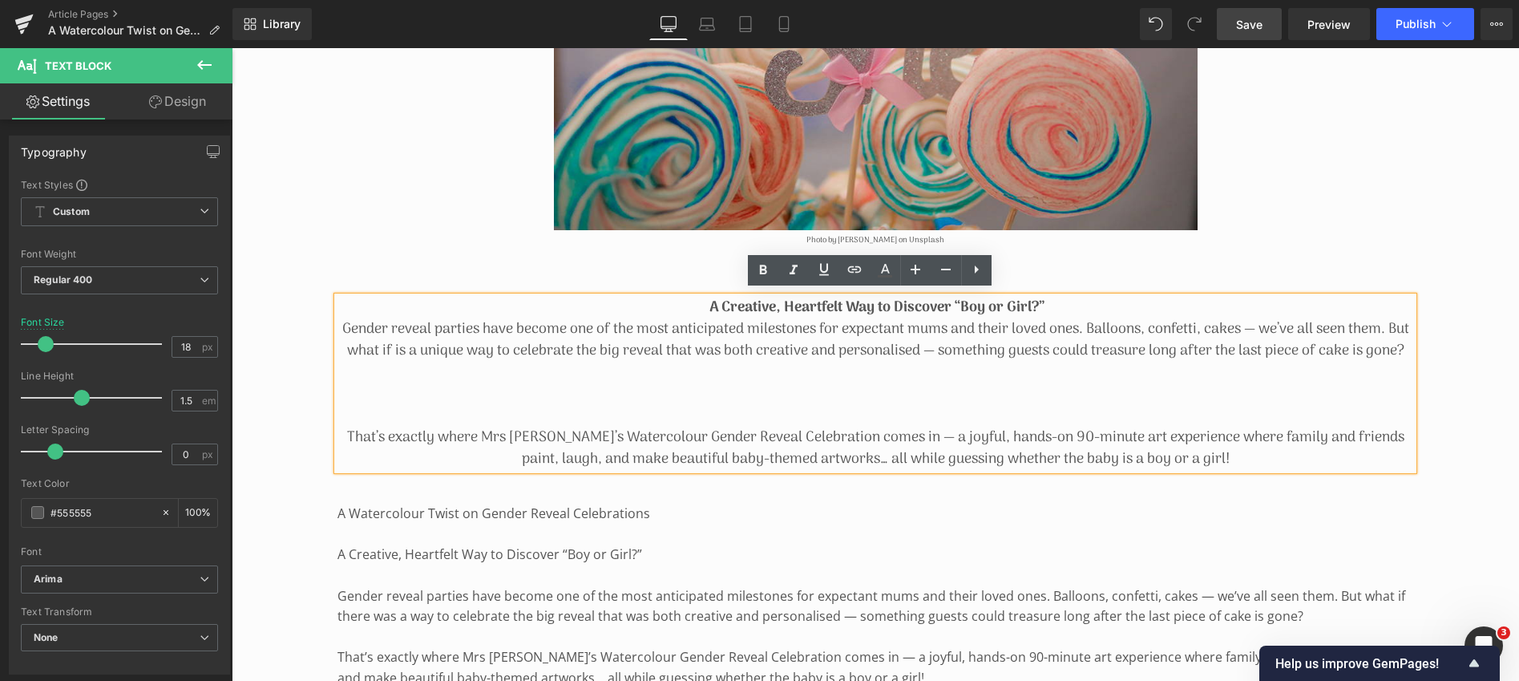
click at [418, 346] on p "Gender reveal parties have become one of the most anticipated milestones for ex…" at bounding box center [876, 339] width 1076 height 43
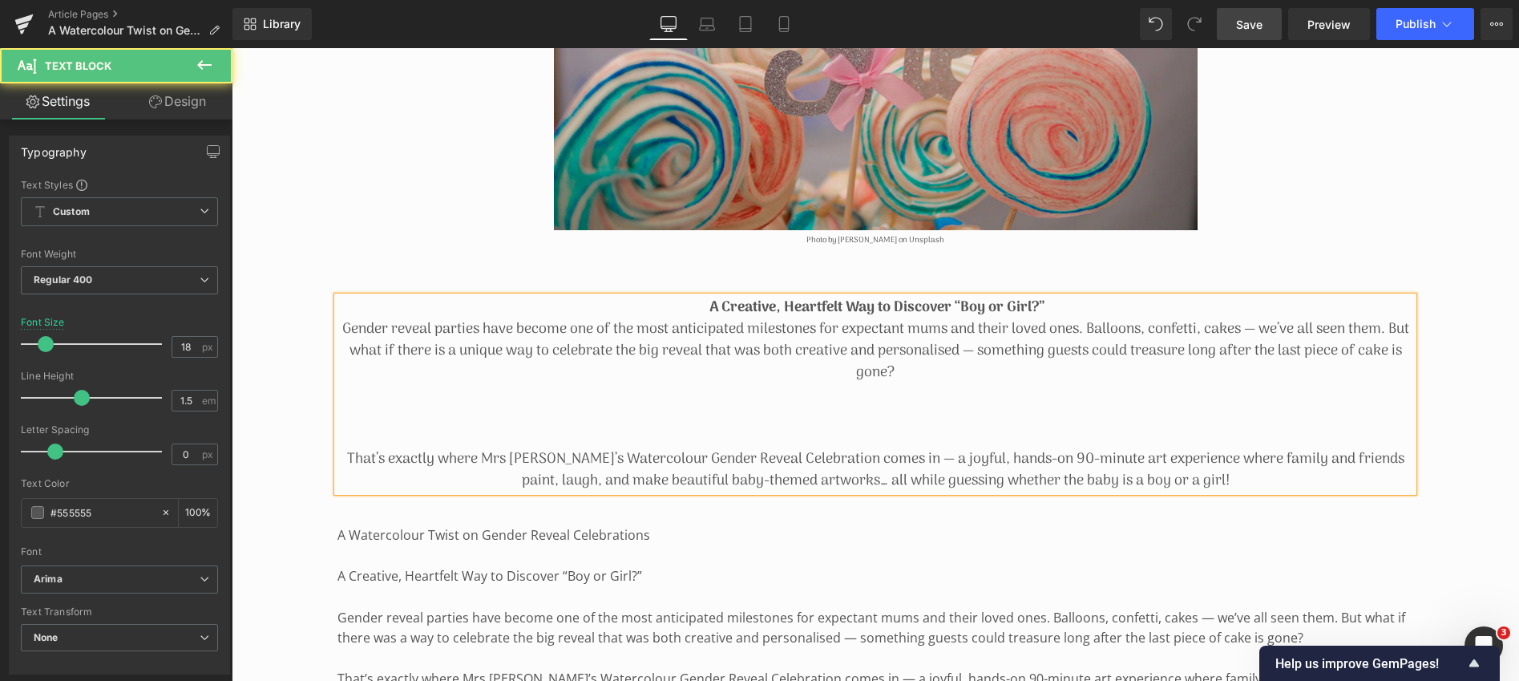
click at [350, 450] on p "That’s exactly where Mrs [PERSON_NAME]’s Watercolour Gender Reveal Celebration …" at bounding box center [876, 469] width 1076 height 43
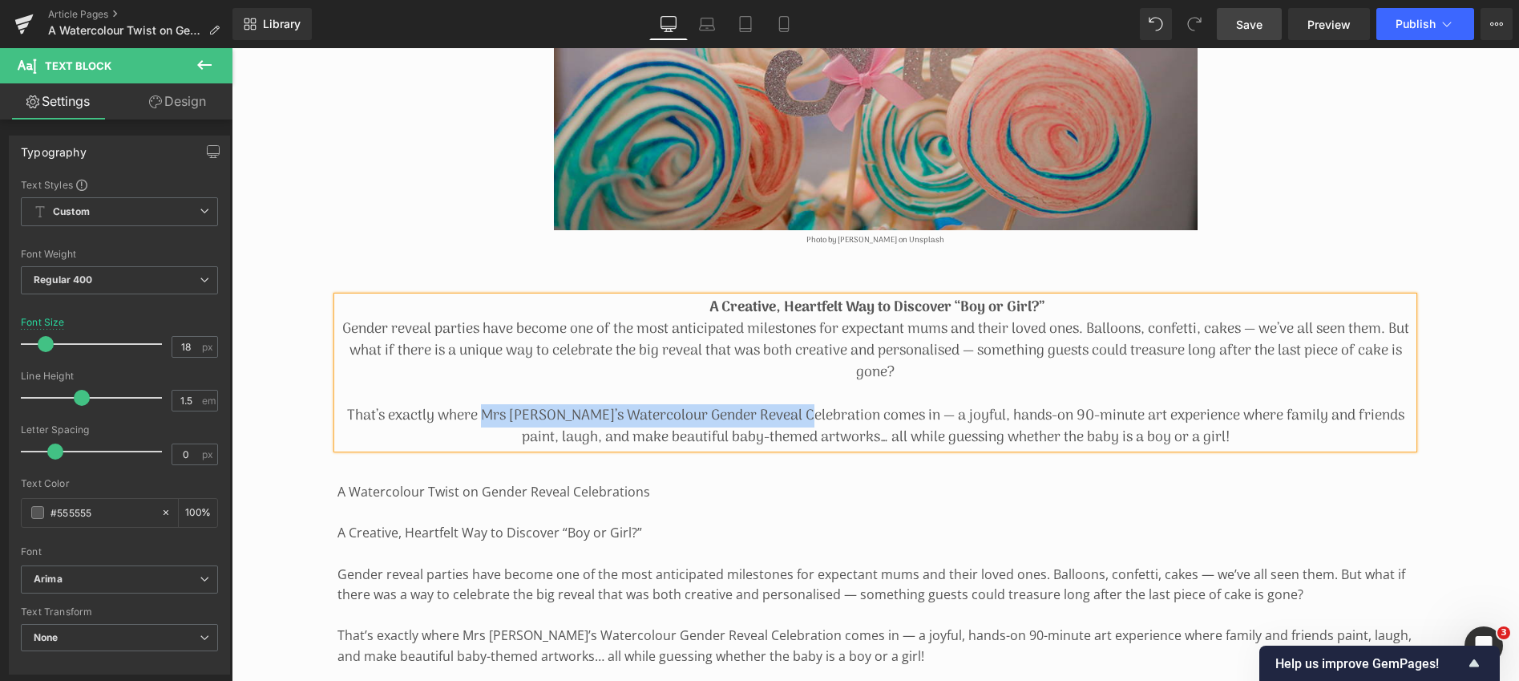
drag, startPoint x: 493, startPoint y: 409, endPoint x: 808, endPoint y: 410, distance: 315.1
click at [808, 410] on p "That’s exactly where Mrs [PERSON_NAME]’s Watercolour Gender Reveal Celebration …" at bounding box center [876, 426] width 1076 height 43
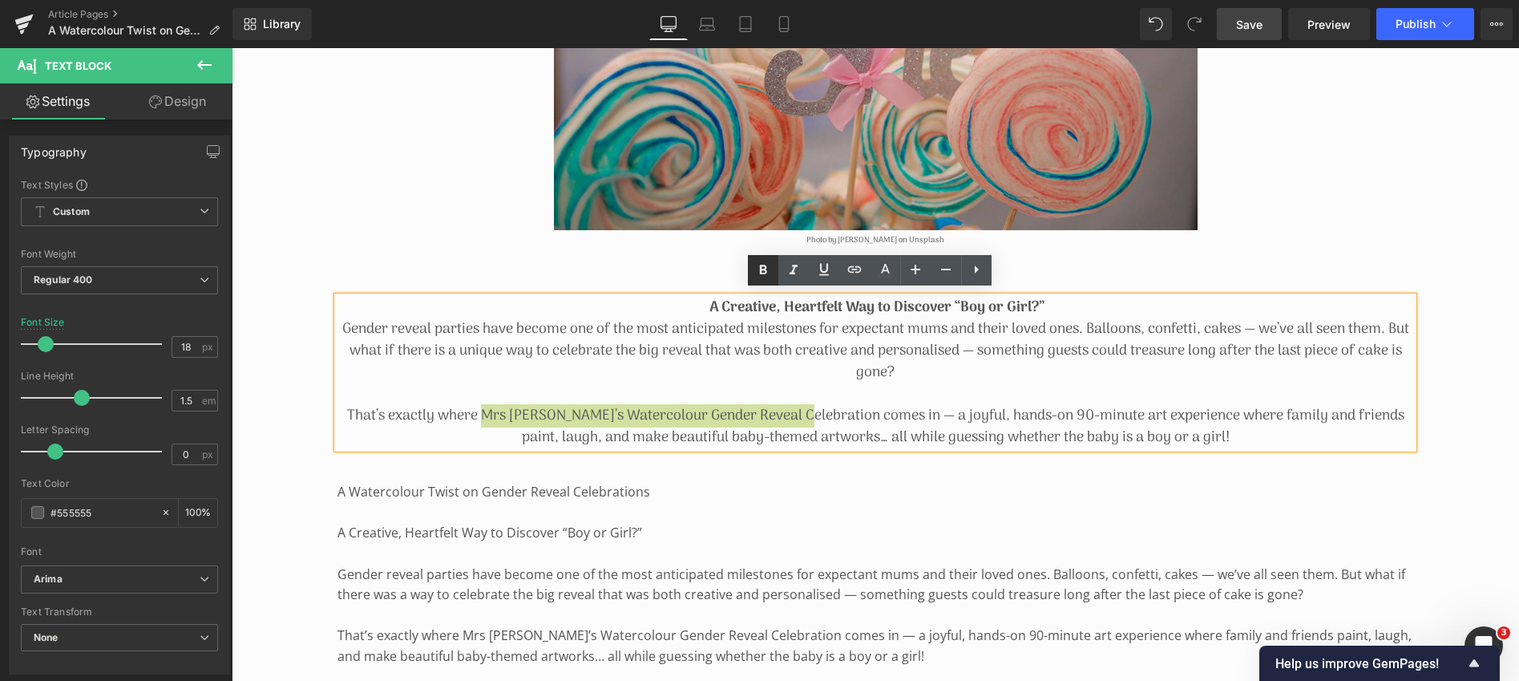
click at [761, 265] on icon at bounding box center [762, 270] width 7 height 10
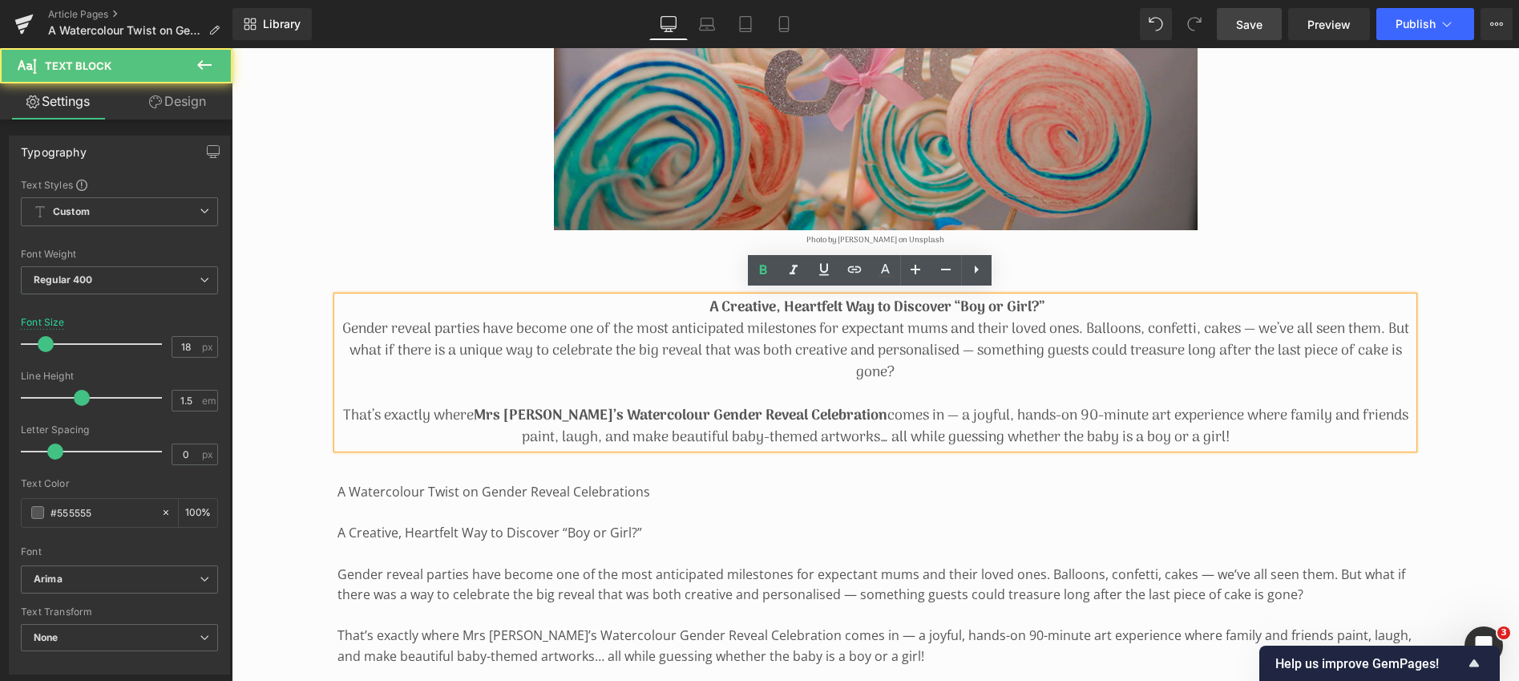
click at [1105, 411] on p "That’s exactly where Mrs [PERSON_NAME]’s Watercolour Gender Reveal Celebration …" at bounding box center [876, 426] width 1076 height 43
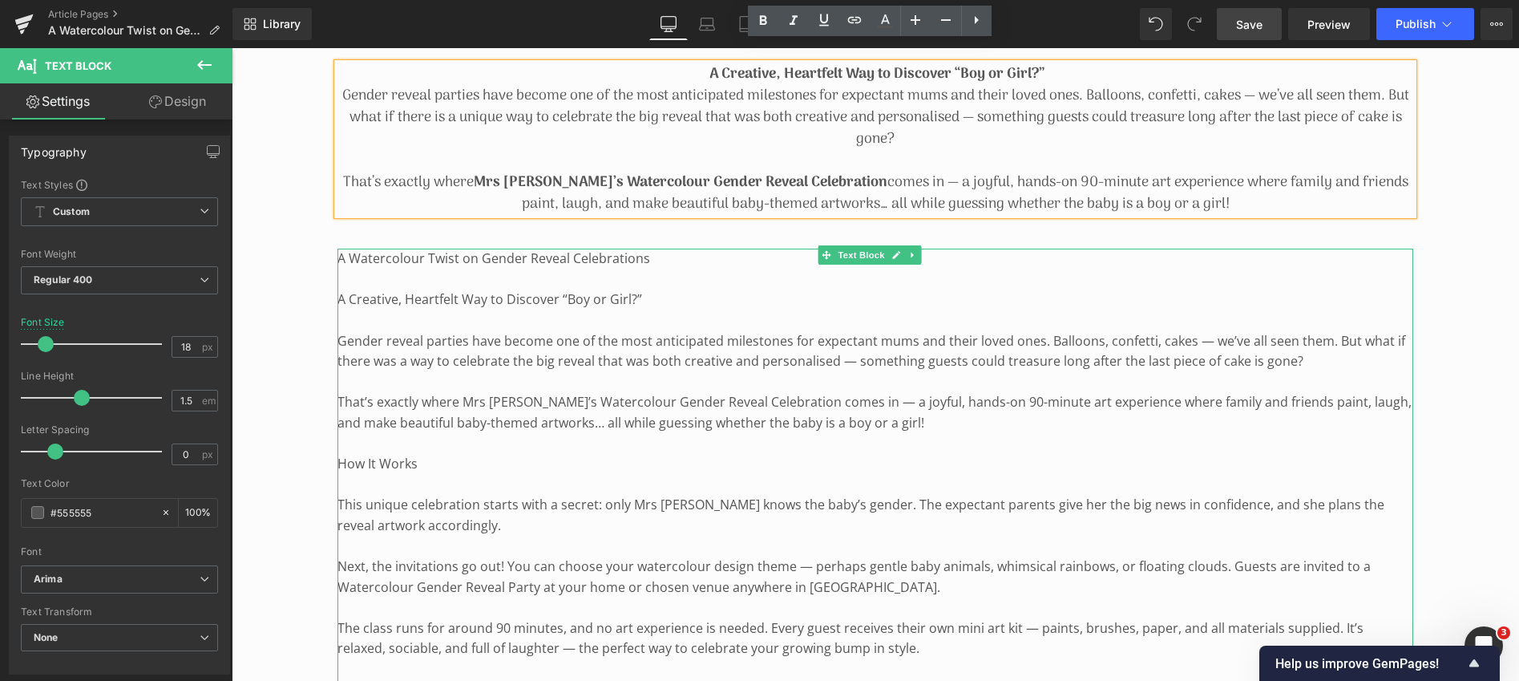
scroll to position [877, 0]
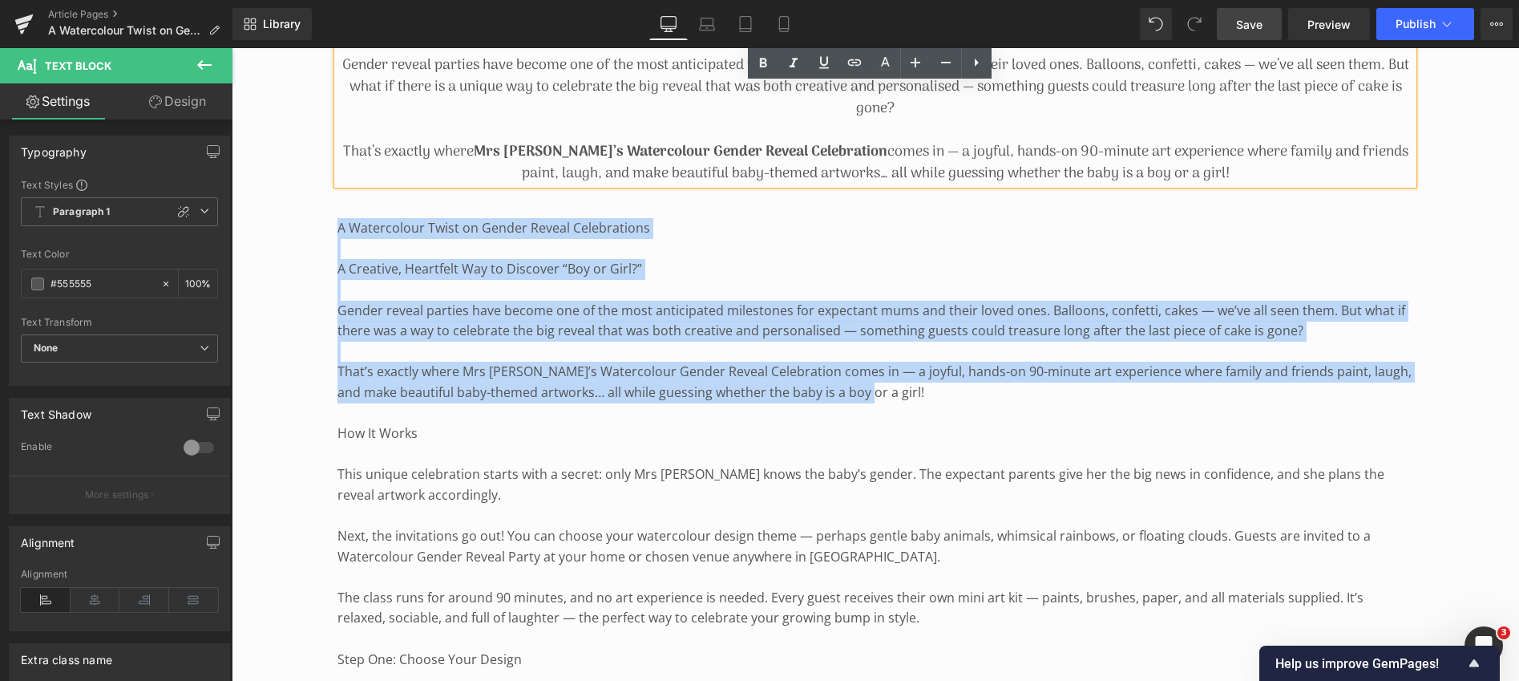
drag, startPoint x: 866, startPoint y: 389, endPoint x: 338, endPoint y: 207, distance: 558.1
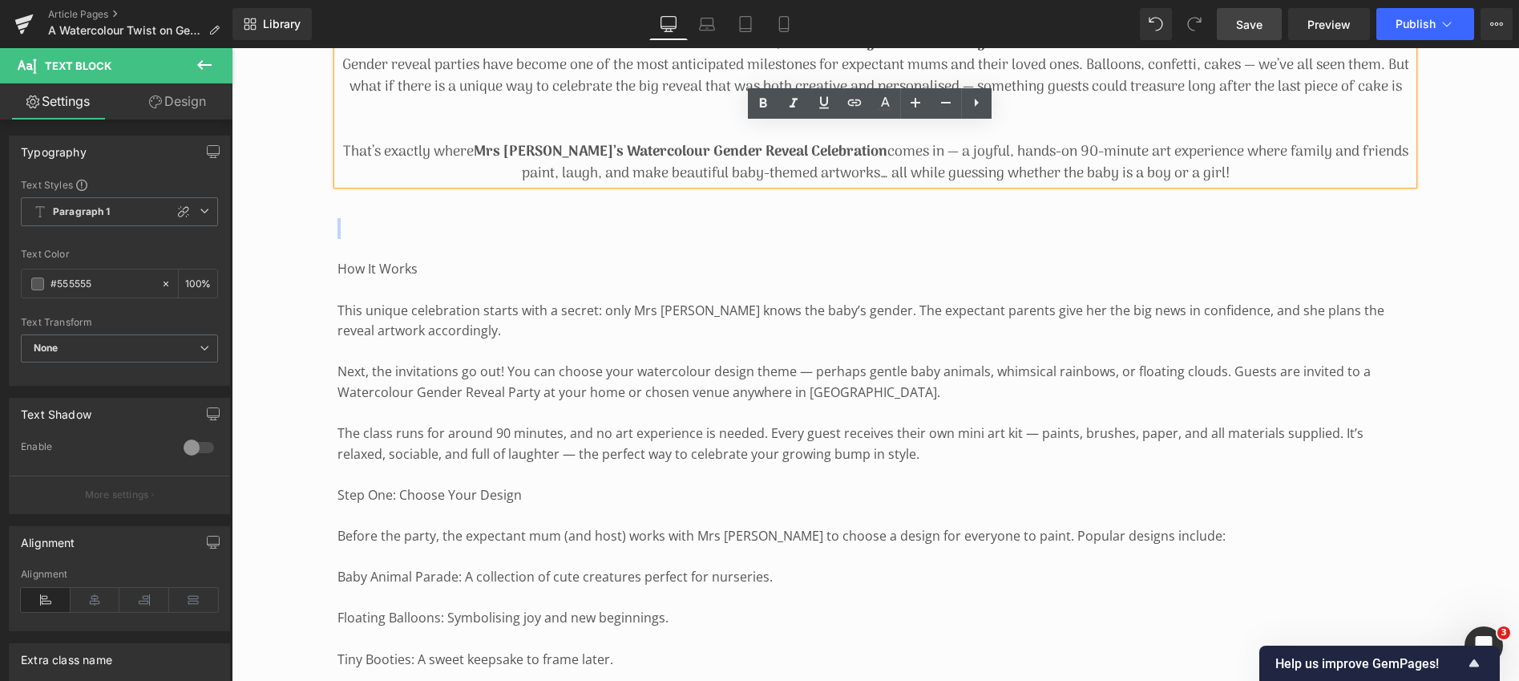
scroll to position [713, 0]
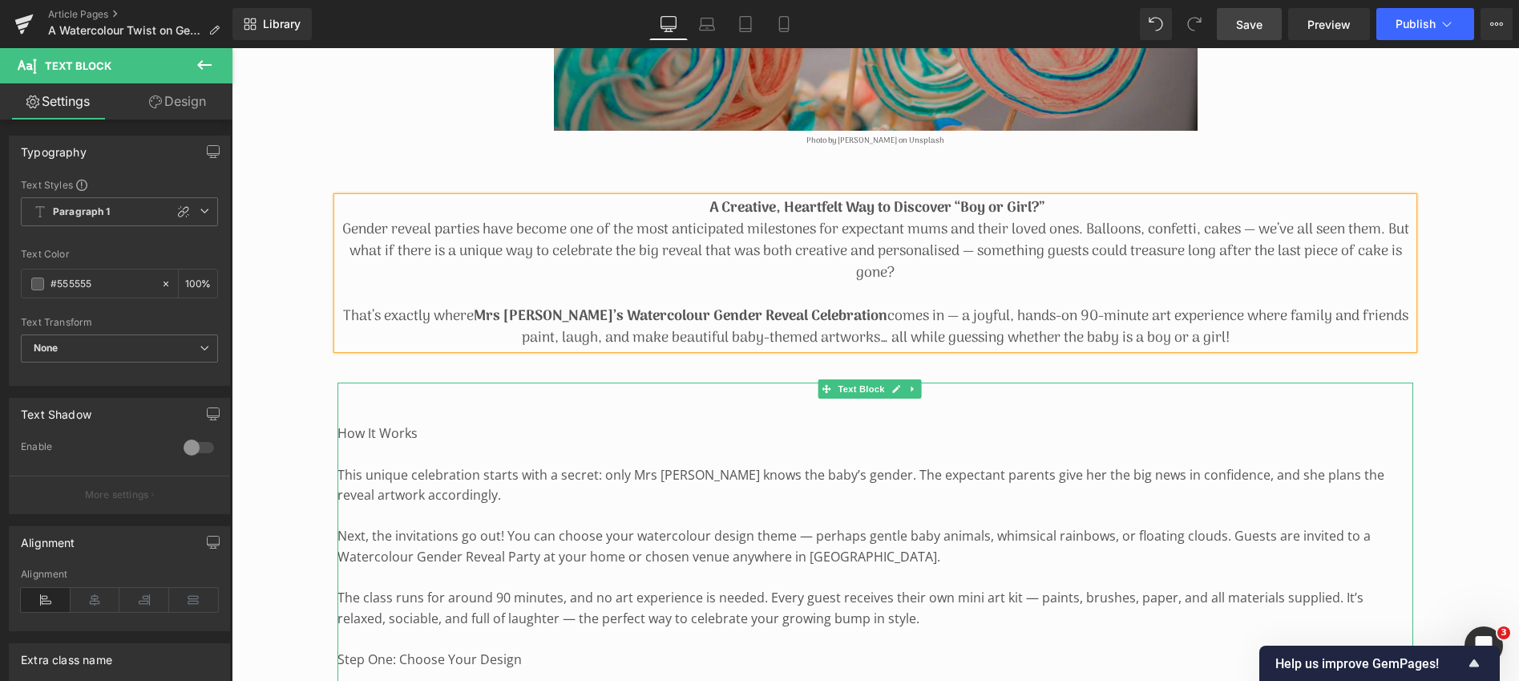
click at [345, 431] on p "How It Works" at bounding box center [876, 433] width 1076 height 21
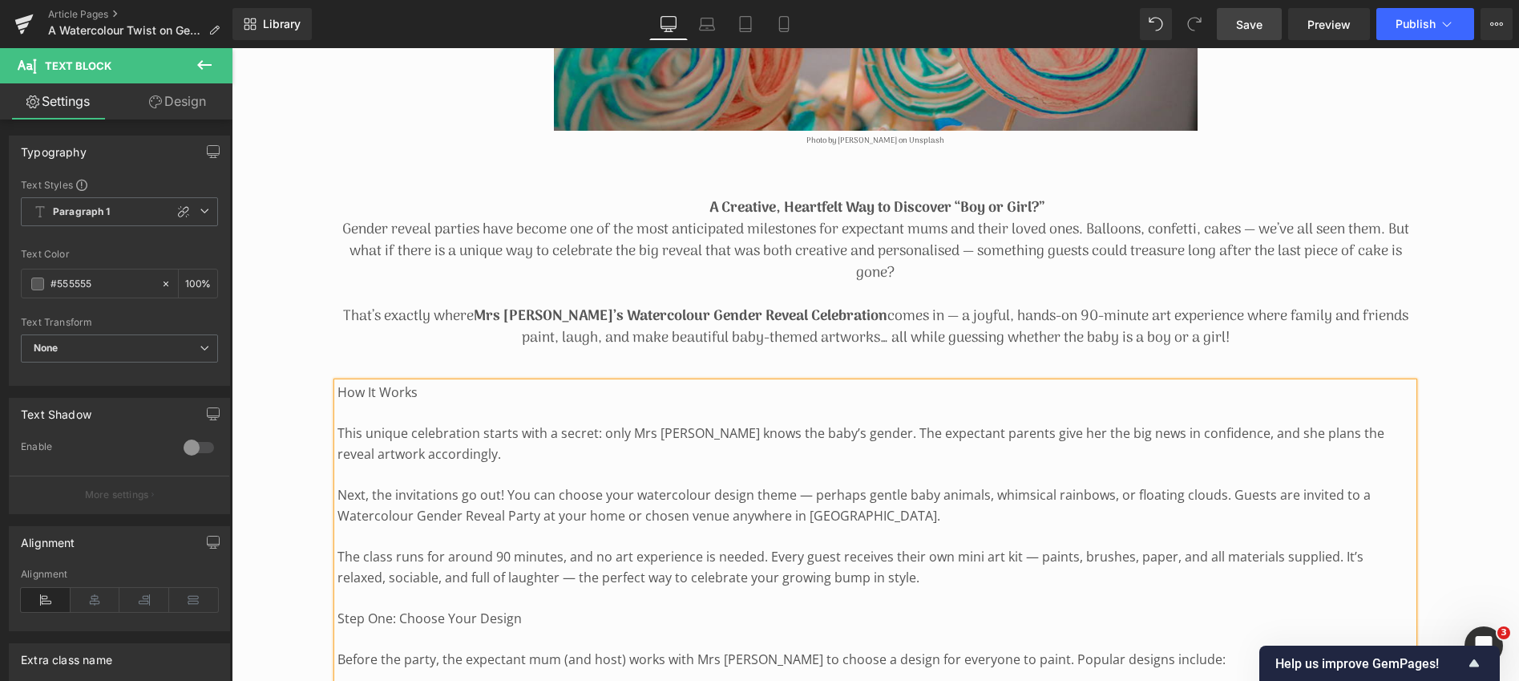
scroll to position [692, 0]
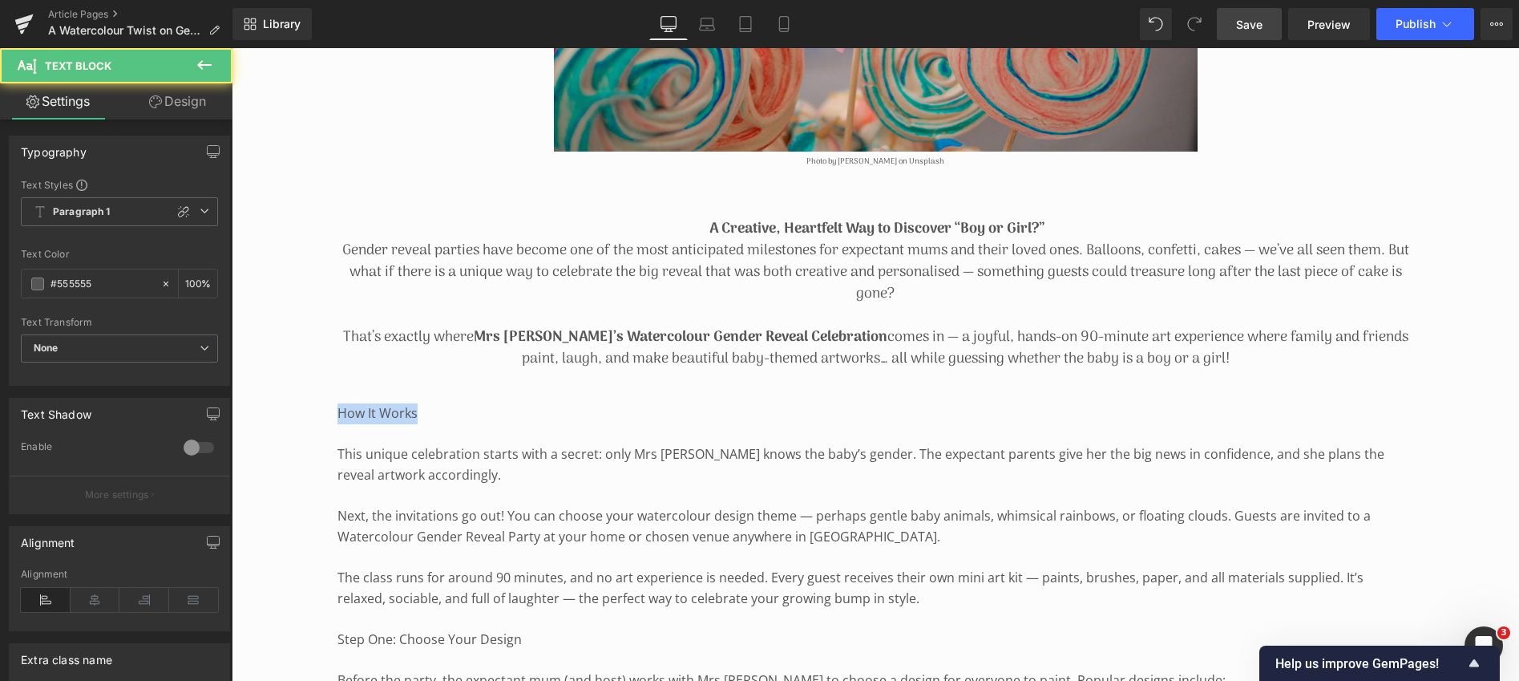
drag, startPoint x: 420, startPoint y: 411, endPoint x: 320, endPoint y: 407, distance: 100.3
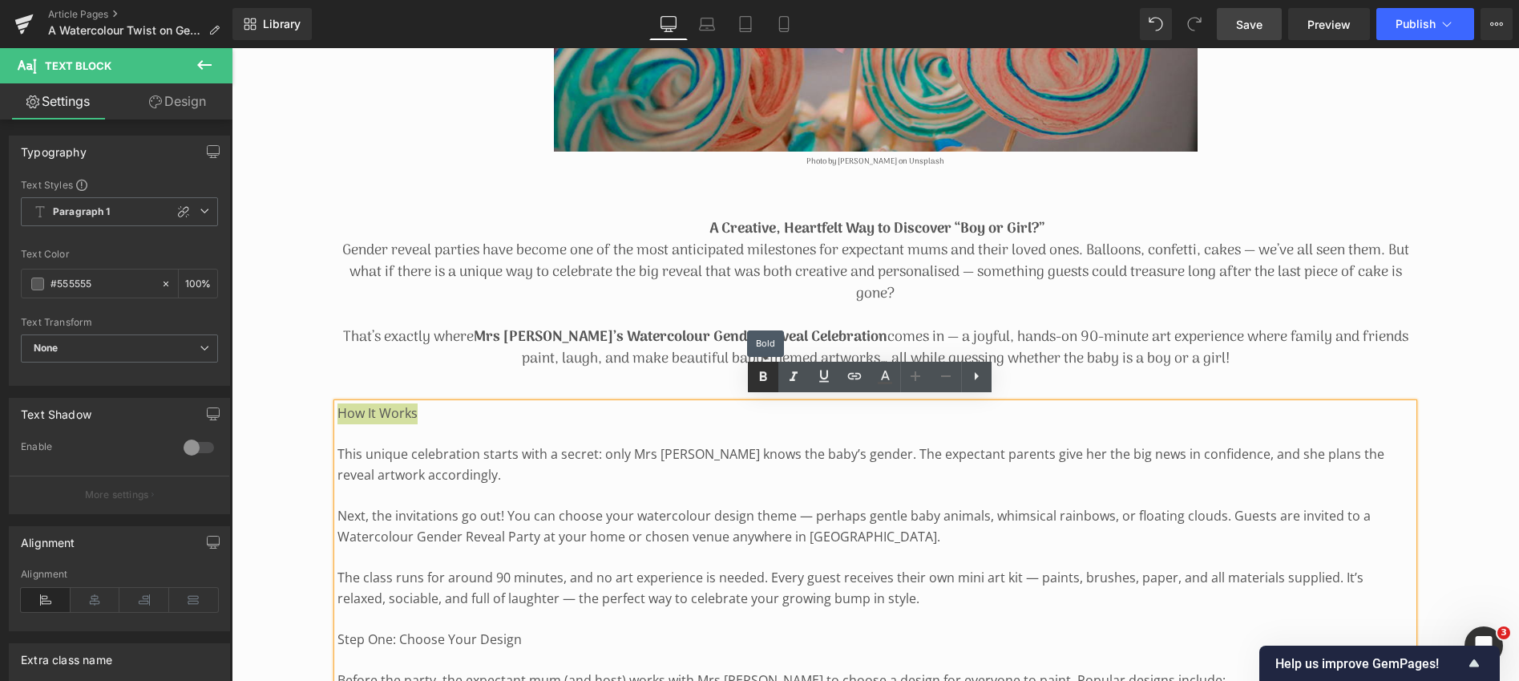
click at [766, 378] on icon at bounding box center [762, 376] width 7 height 10
click at [338, 450] on p "This unique celebration starts with a secret: only Mrs [PERSON_NAME] knows the …" at bounding box center [876, 464] width 1076 height 41
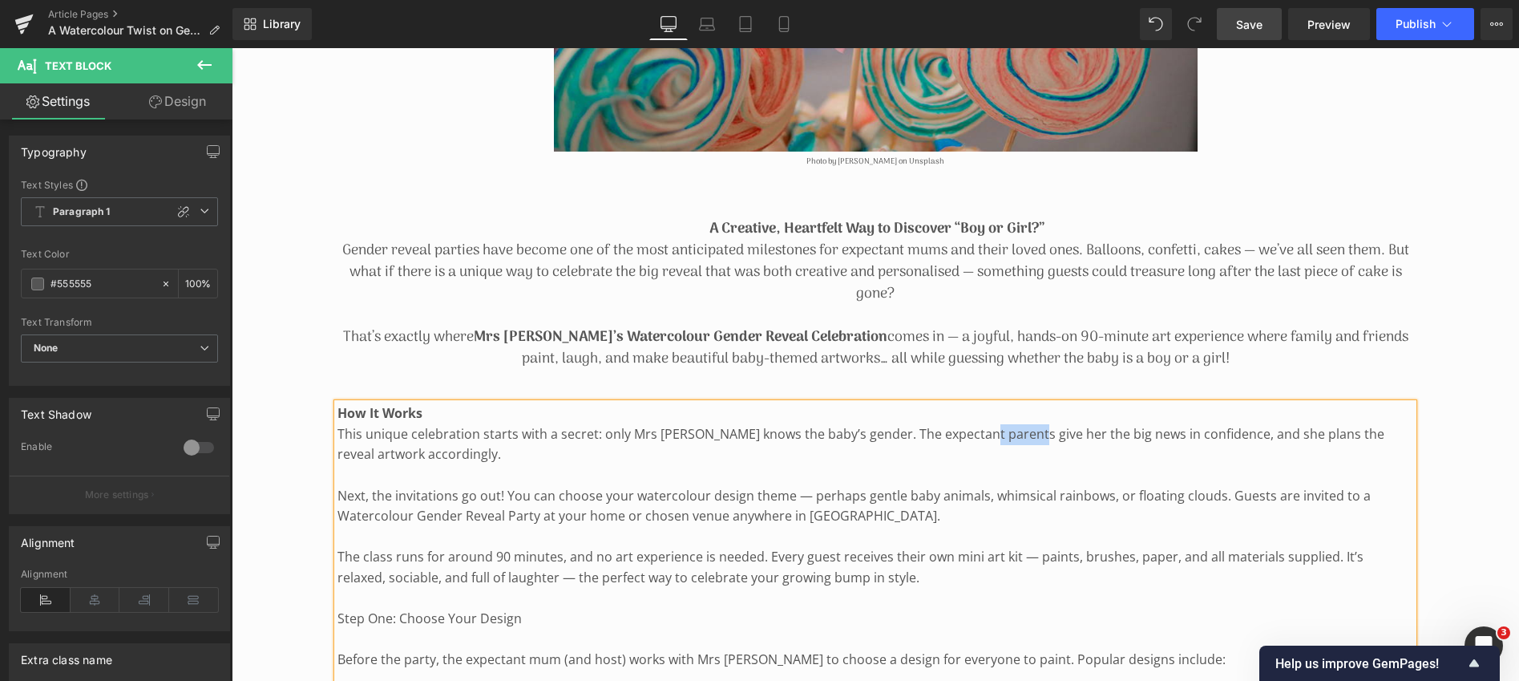
drag, startPoint x: 976, startPoint y: 433, endPoint x: 1022, endPoint y: 433, distance: 46.5
click at [1022, 433] on p "This unique celebration starts with a secret: only Mrs [PERSON_NAME] knows the …" at bounding box center [876, 444] width 1076 height 41
click at [1152, 431] on p "This unique celebration starts with a secret: only Mrs [PERSON_NAME] knows the …" at bounding box center [876, 444] width 1076 height 41
click at [382, 451] on p "This unique celebration starts with a secret: only Mrs [PERSON_NAME] knows the …" at bounding box center [876, 444] width 1076 height 41
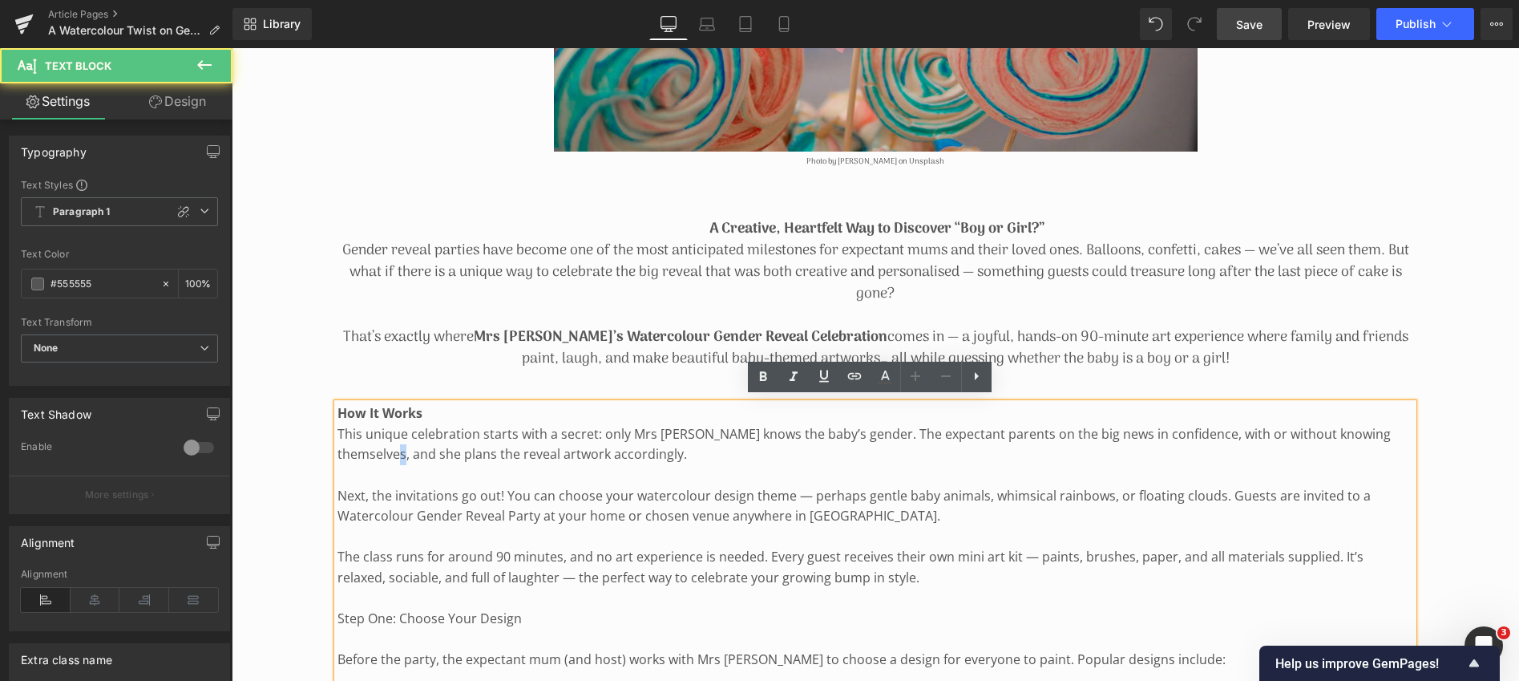
click at [382, 451] on p "This unique celebration starts with a secret: only Mrs [PERSON_NAME] knows the …" at bounding box center [876, 444] width 1076 height 41
drag, startPoint x: 382, startPoint y: 451, endPoint x: 363, endPoint y: 451, distance: 18.5
click at [363, 451] on p "This unique celebration starts with a secret: only Mrs [PERSON_NAME] knows the …" at bounding box center [876, 444] width 1076 height 41
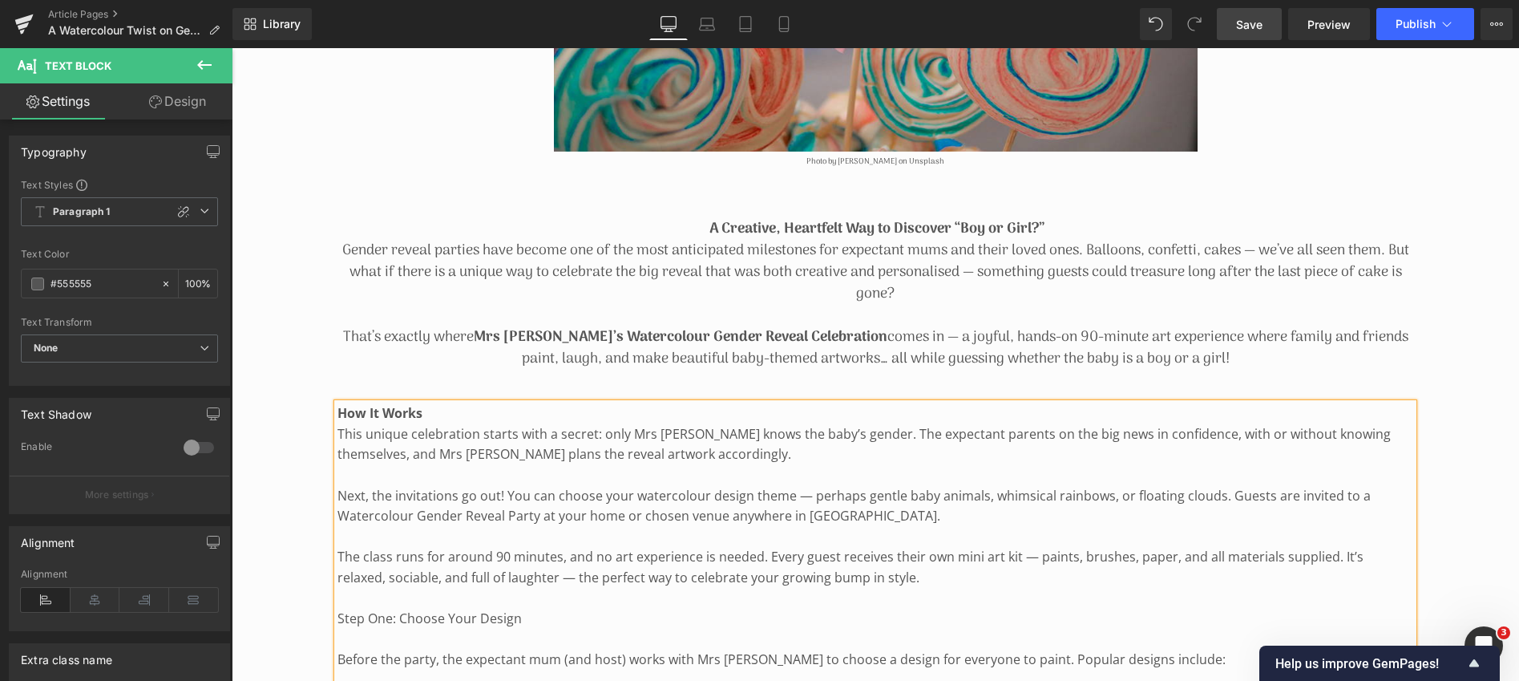
click at [648, 449] on p "This unique celebration starts with a secret: only Mrs [PERSON_NAME] knows the …" at bounding box center [876, 444] width 1076 height 41
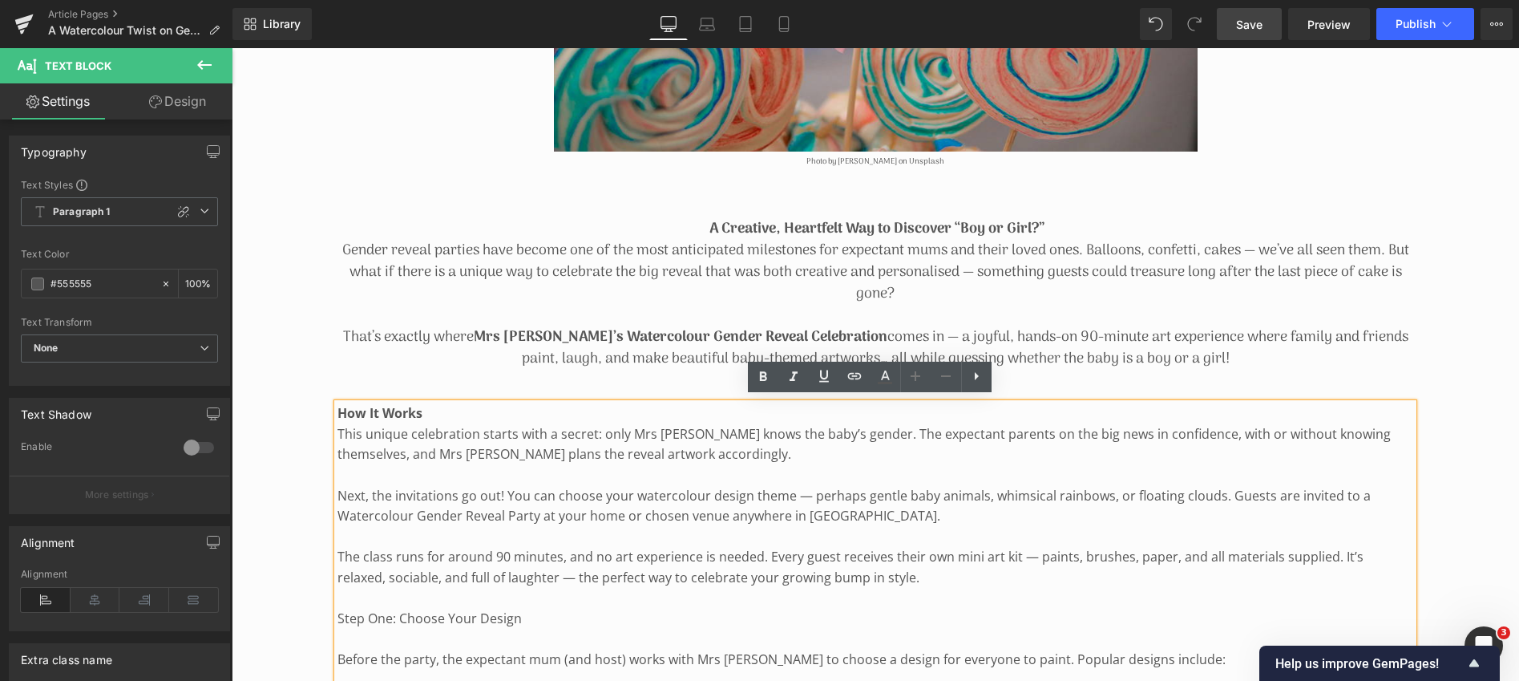
click at [788, 491] on p "Next, the invitations go out! You can choose your watercolour design theme — pe…" at bounding box center [876, 506] width 1076 height 41
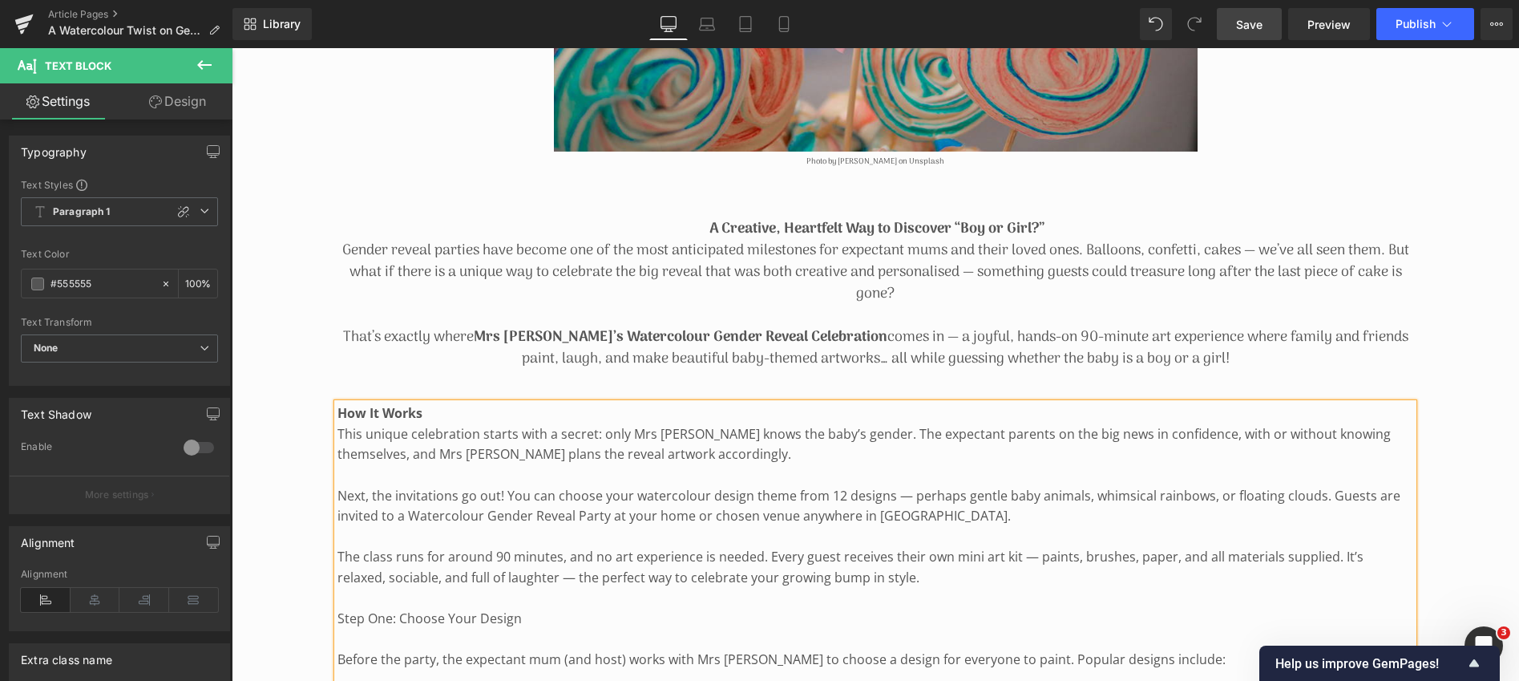
drag, startPoint x: 890, startPoint y: 493, endPoint x: 1357, endPoint y: 493, distance: 466.6
click at [1357, 493] on p "Next, the invitations go out! You can choose your watercolour design theme from…" at bounding box center [876, 506] width 1076 height 41
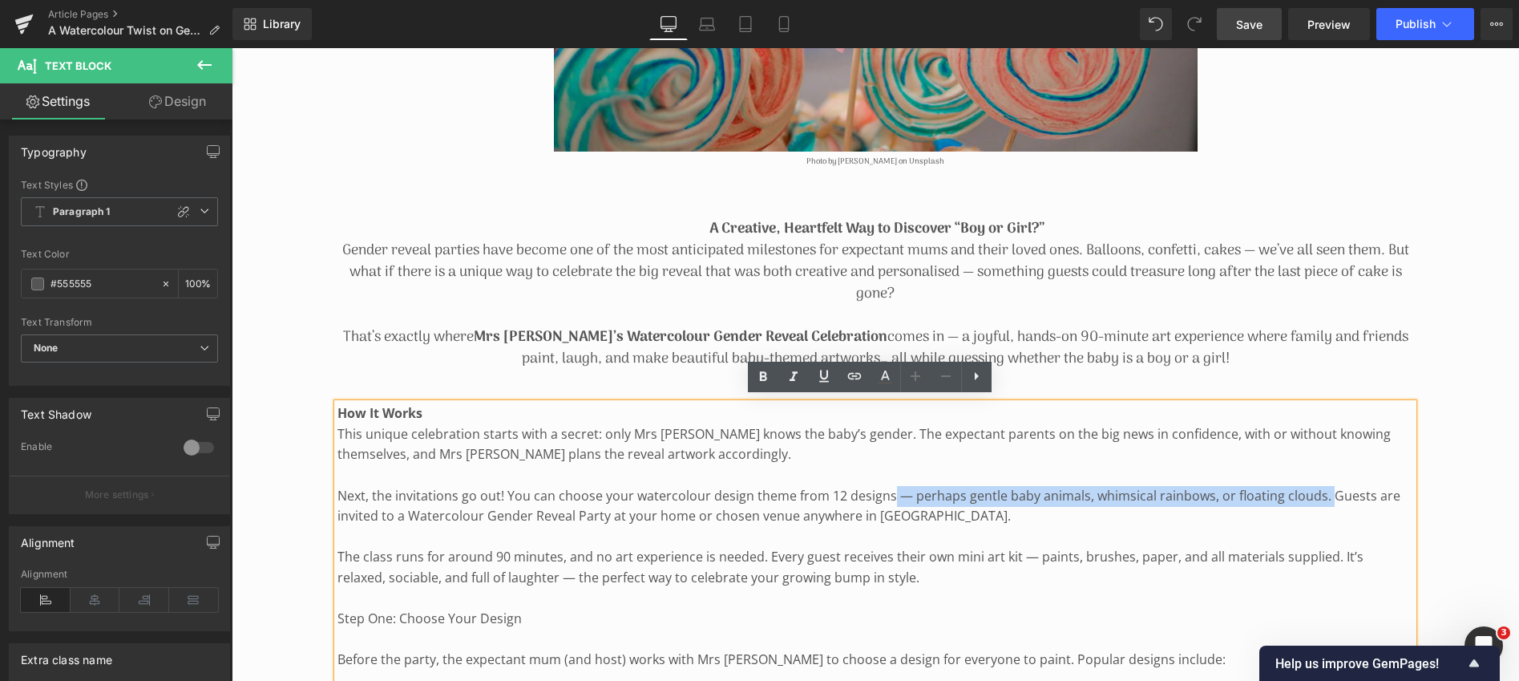
drag, startPoint x: 1320, startPoint y: 492, endPoint x: 889, endPoint y: 493, distance: 430.6
click at [889, 493] on p "Next, the invitations go out! You can choose your watercolour design theme from…" at bounding box center [876, 506] width 1076 height 41
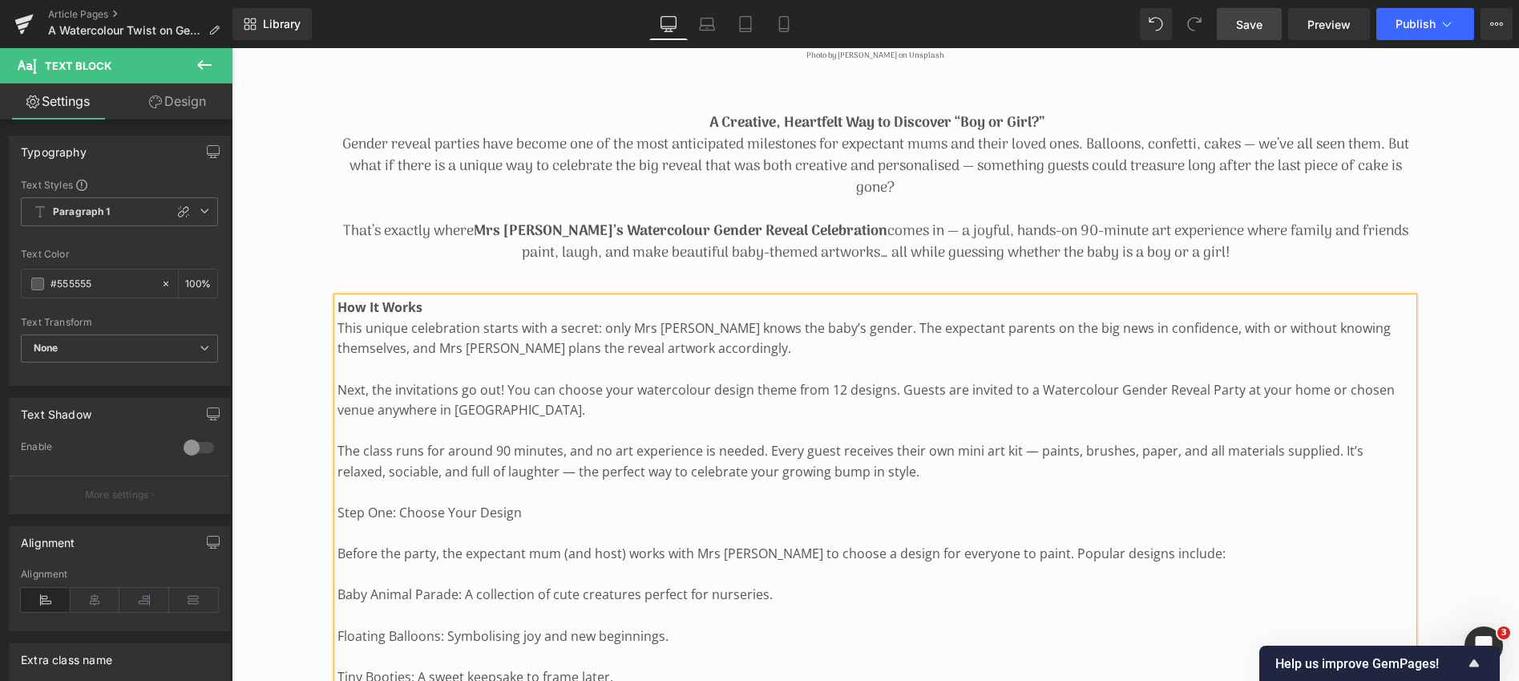
scroll to position [802, 0]
click at [613, 403] on p "Next, the invitations go out! You can choose your watercolour design theme from…" at bounding box center [876, 396] width 1076 height 41
click at [1034, 403] on p "Next, the invitations go out! You can choose your watercolour design theme from…" at bounding box center [876, 396] width 1076 height 41
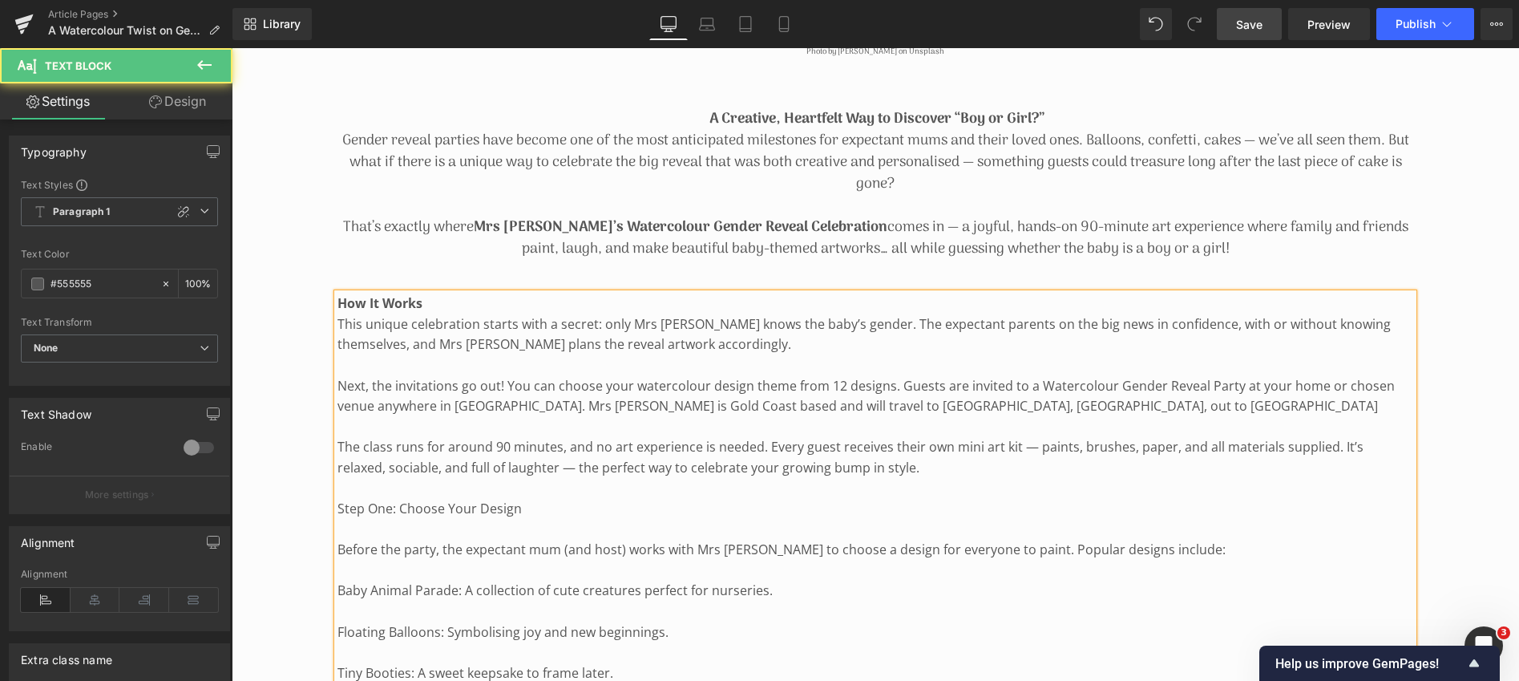
click at [1151, 404] on p "Next, the invitations go out! You can choose your watercolour design theme from…" at bounding box center [876, 396] width 1076 height 41
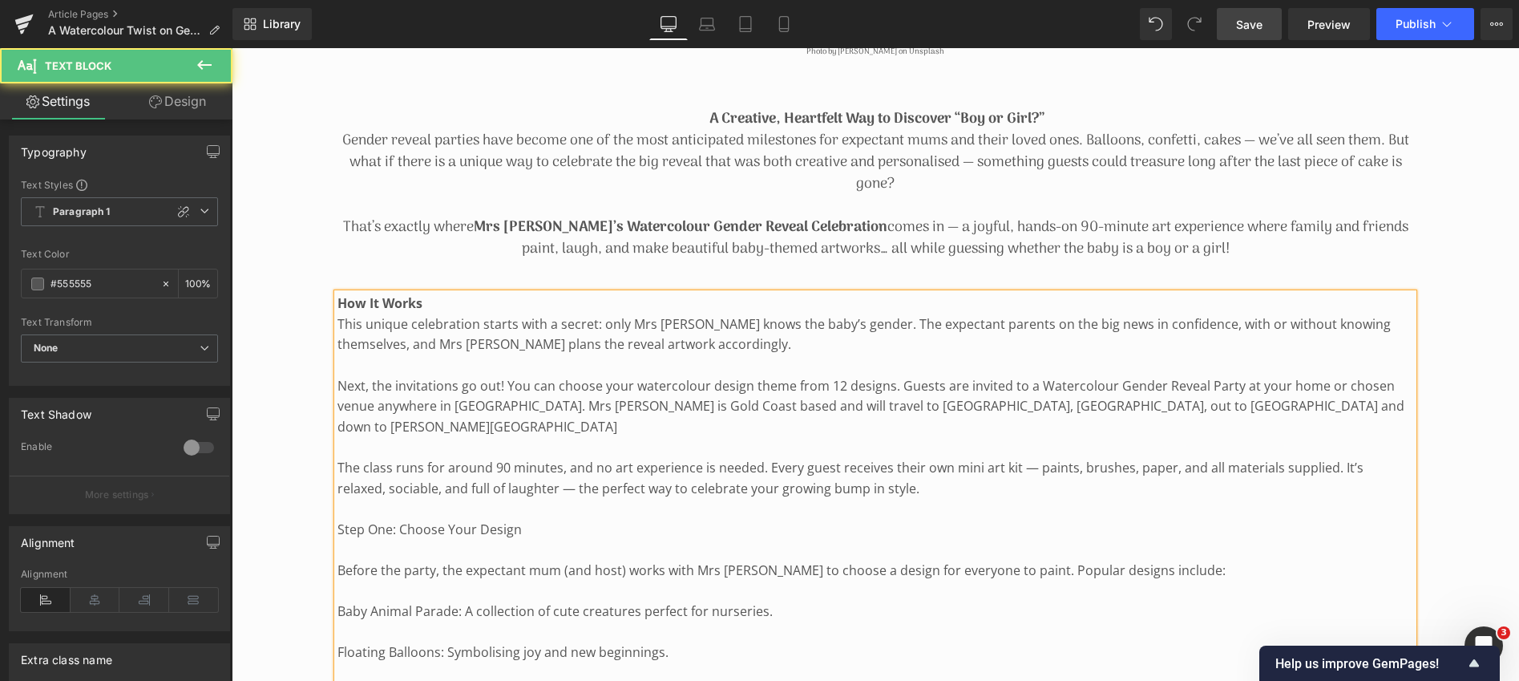
click at [1333, 402] on p "Next, the invitations go out! You can choose your watercolour design theme from…" at bounding box center [876, 407] width 1076 height 62
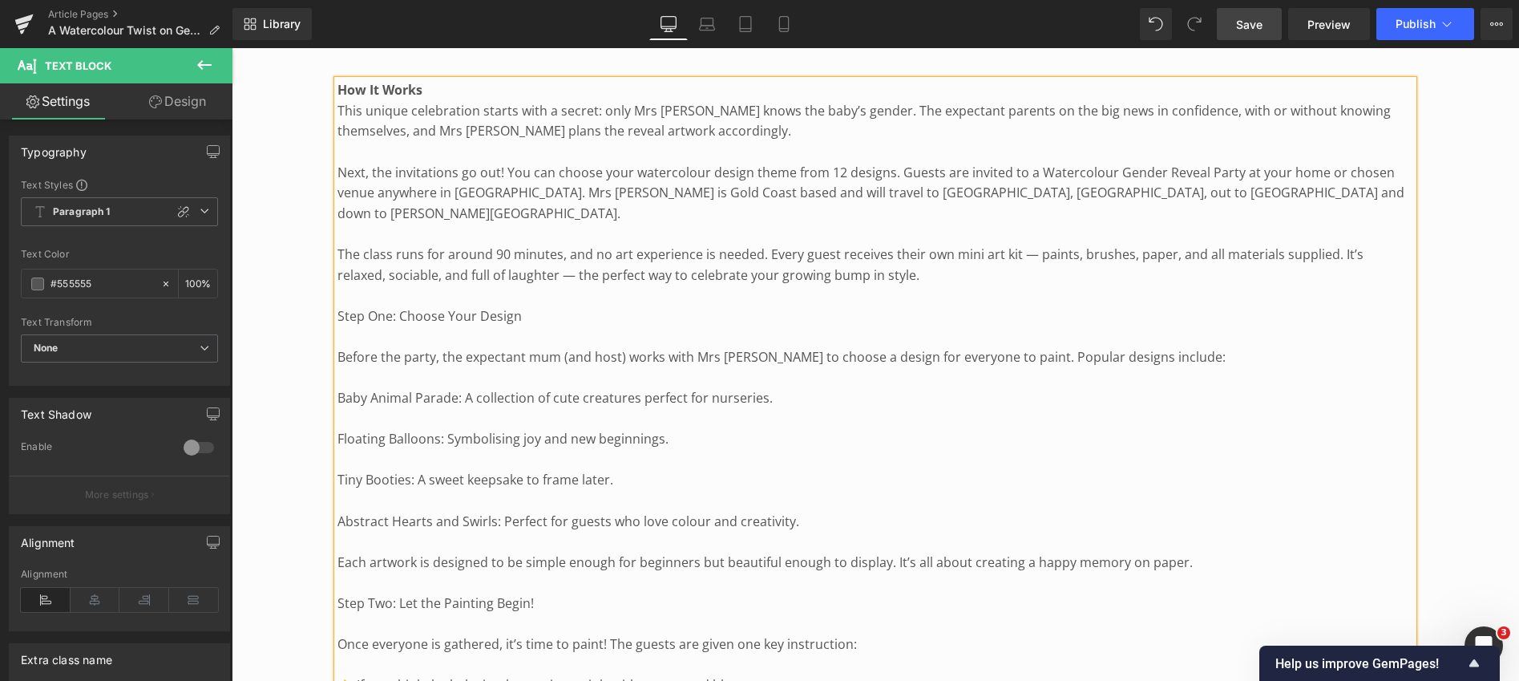
scroll to position [865, 0]
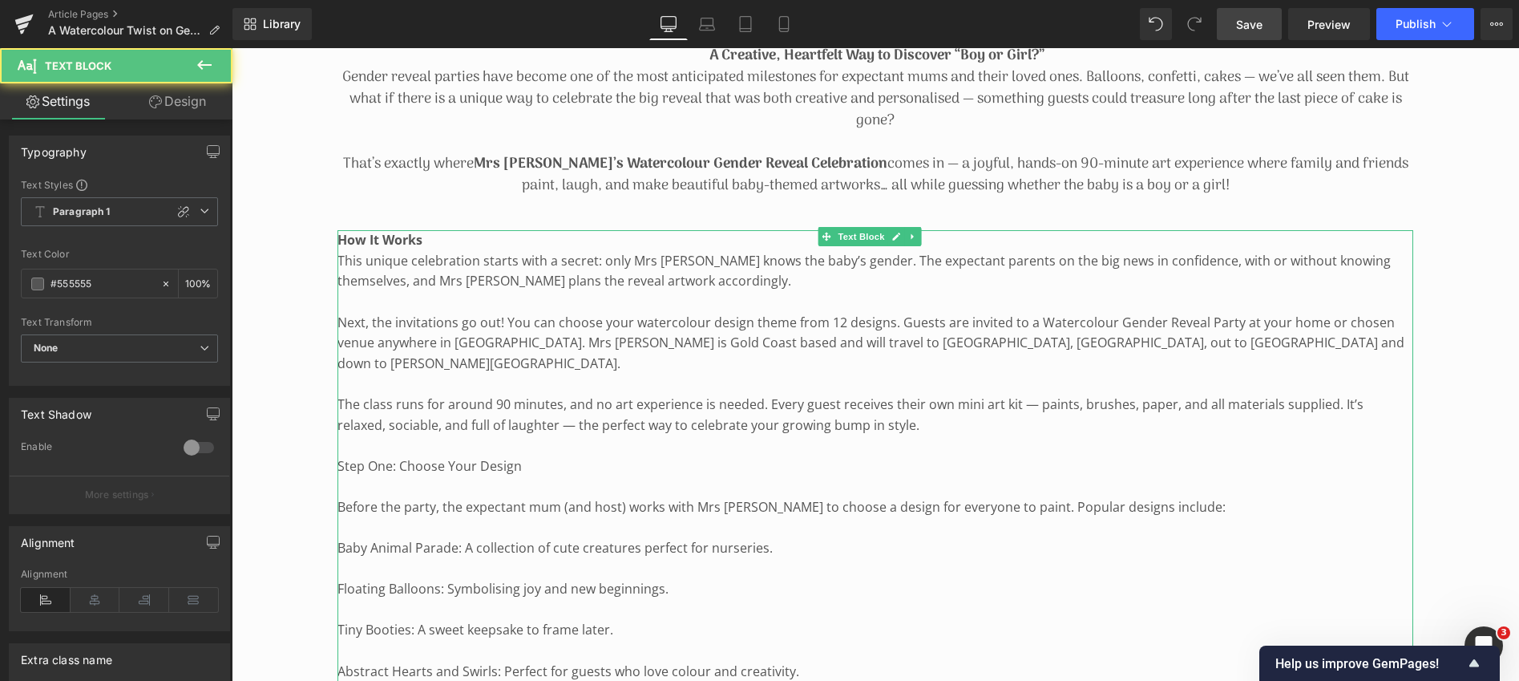
click at [349, 394] on p "The class runs for around 90 minutes, and no art experience is needed. Every gu…" at bounding box center [876, 414] width 1076 height 41
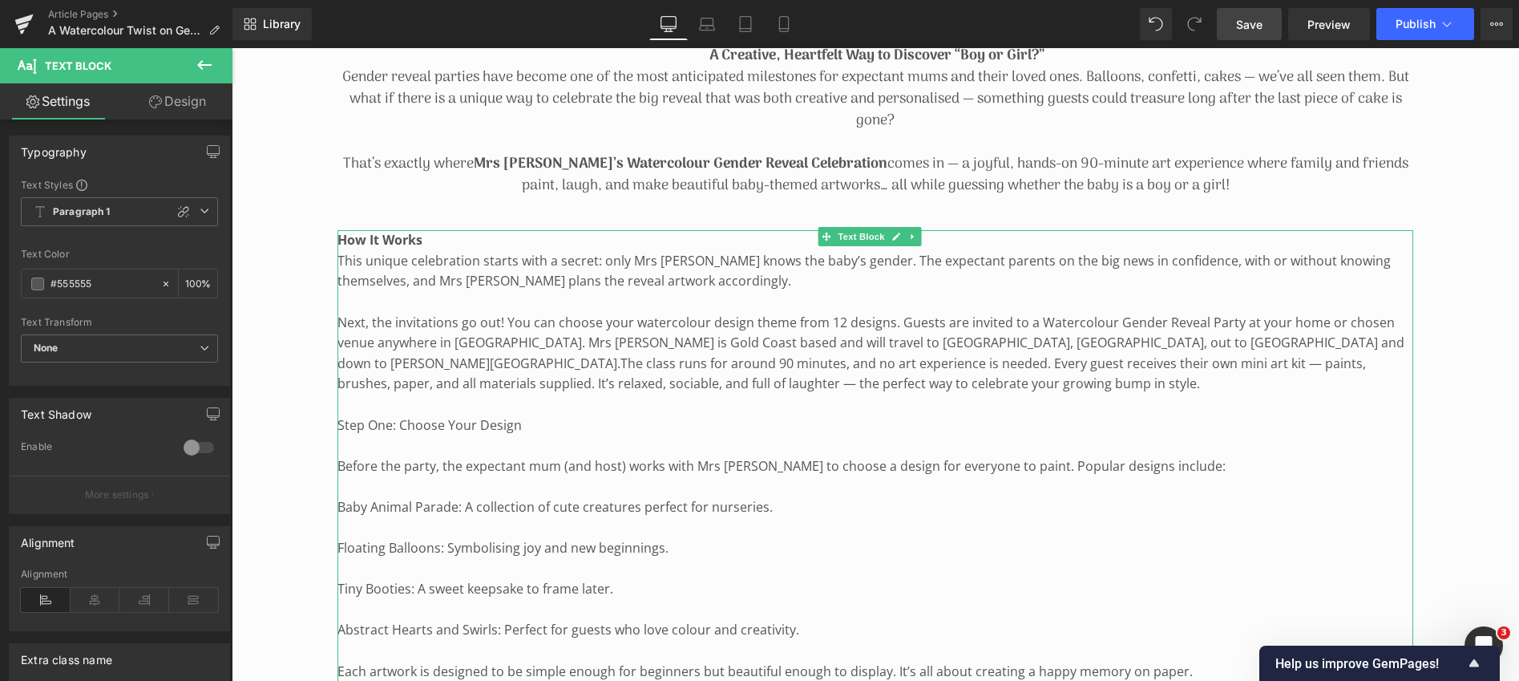
click at [419, 360] on span "The class runs for around 90 minutes, and no art experience is needed. Every gu…" at bounding box center [852, 373] width 1029 height 38
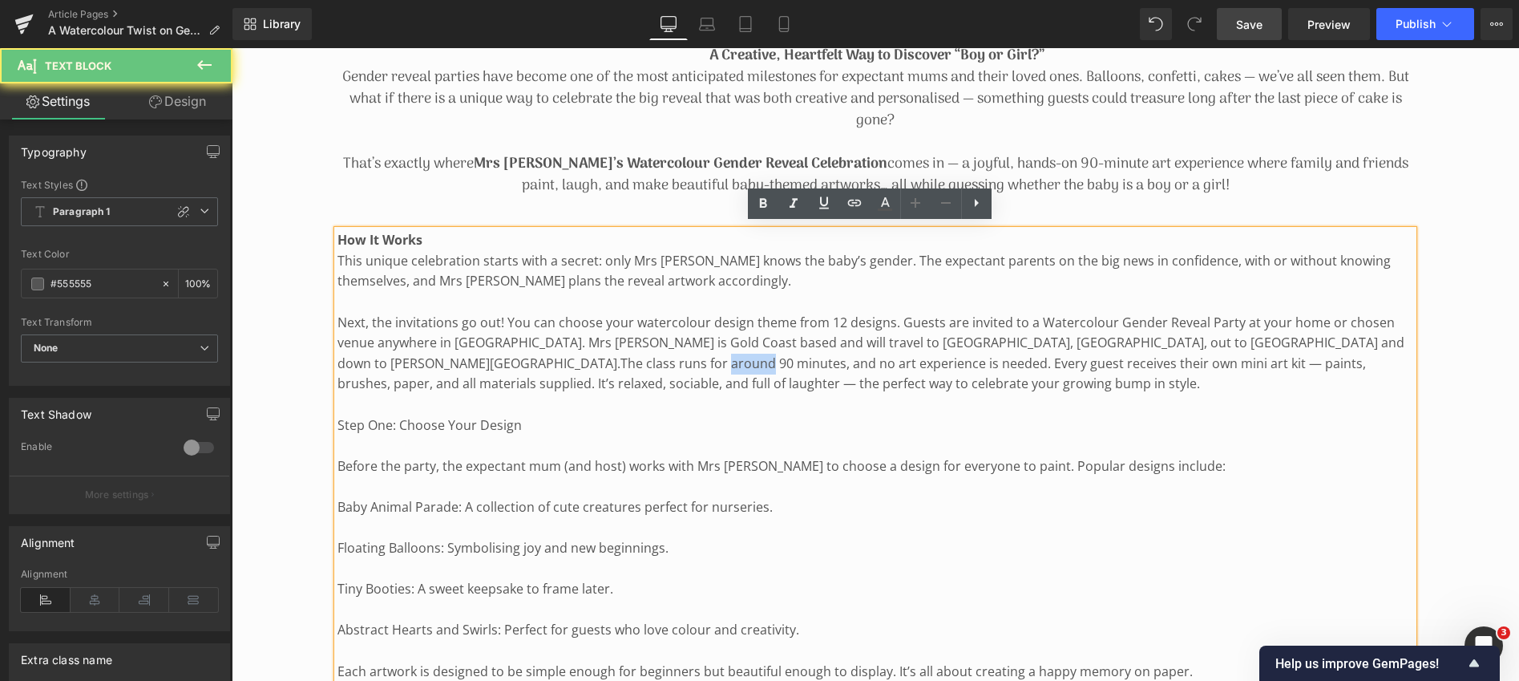
click at [419, 360] on span "The class runs for around 90 minutes, and no art experience is needed. Every gu…" at bounding box center [852, 373] width 1029 height 38
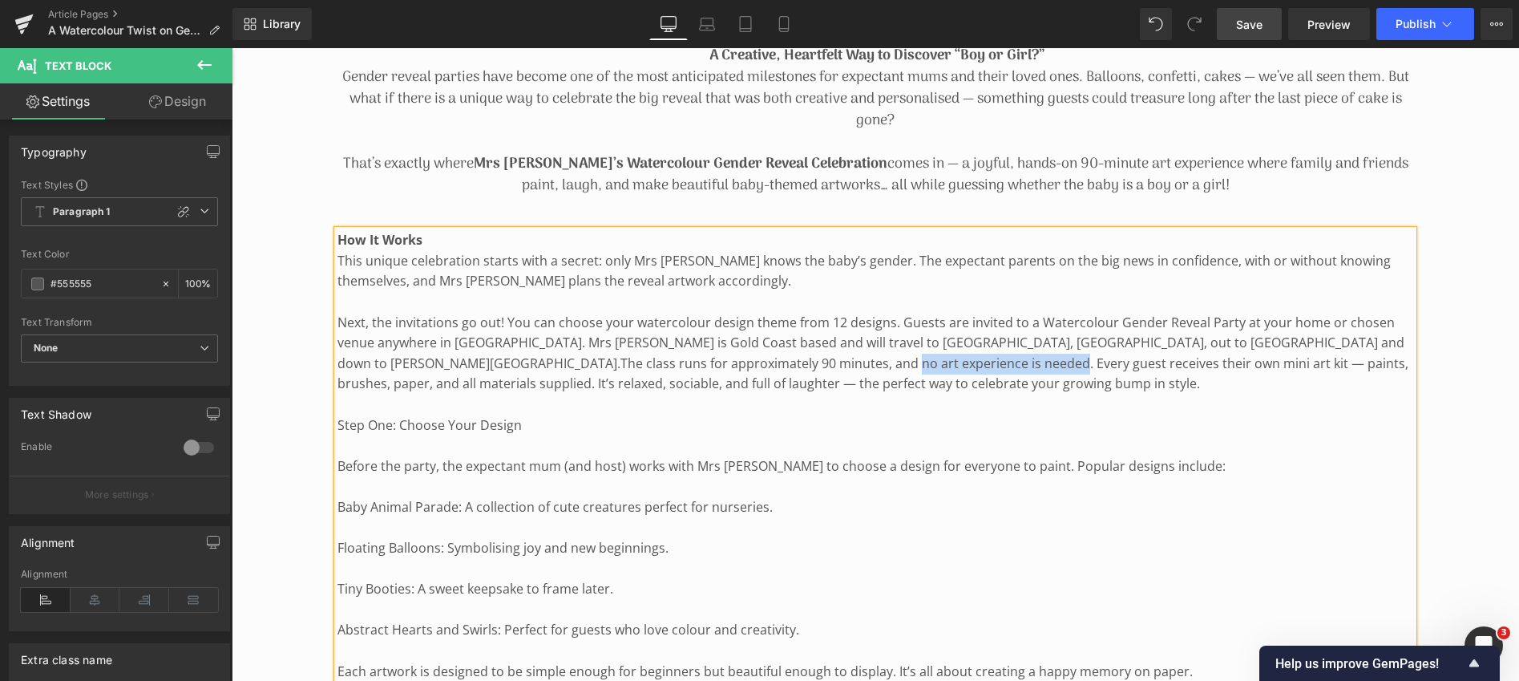
drag, startPoint x: 580, startPoint y: 362, endPoint x: 744, endPoint y: 362, distance: 164.4
click at [744, 362] on span "The class runs for approximately 90 minutes, and no art experience is needed. E…" at bounding box center [873, 373] width 1071 height 38
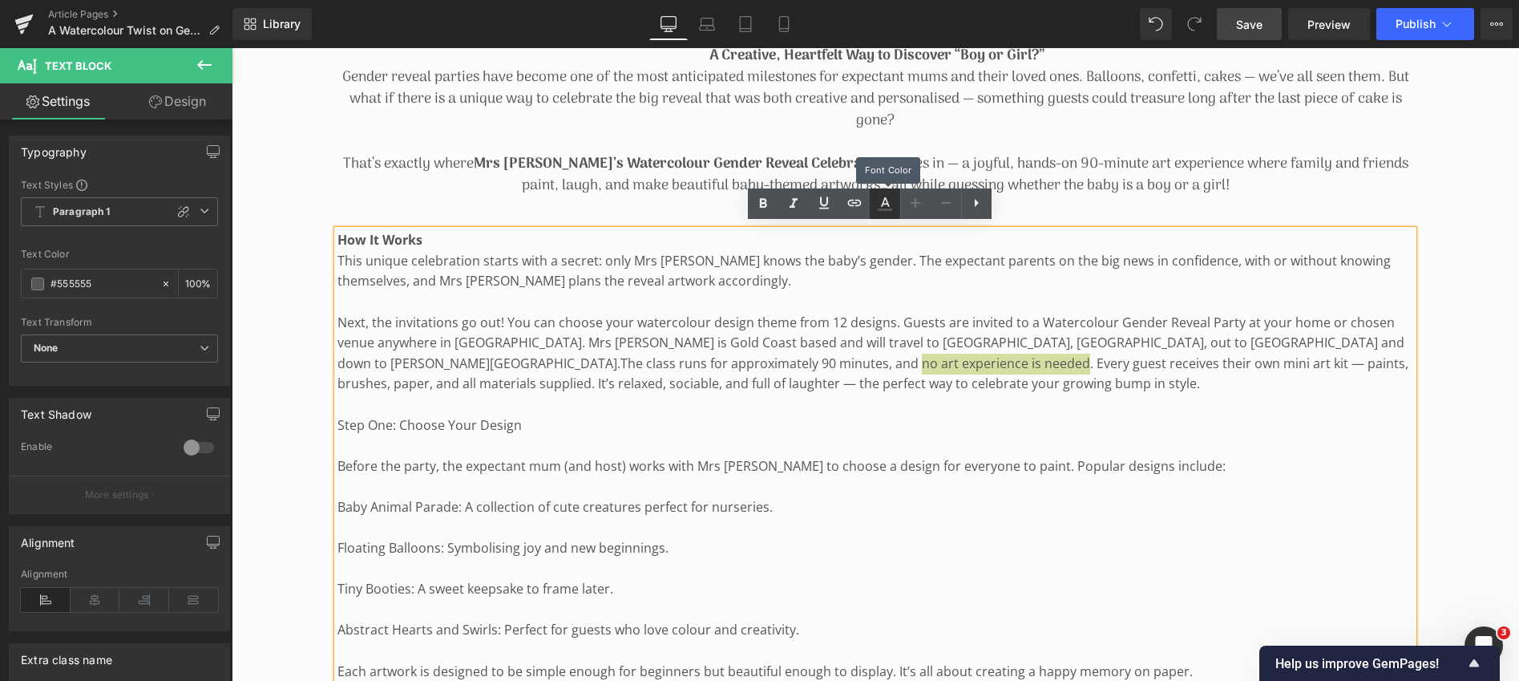
click at [880, 202] on icon at bounding box center [885, 203] width 19 height 19
type input "#000000"
type input "100"
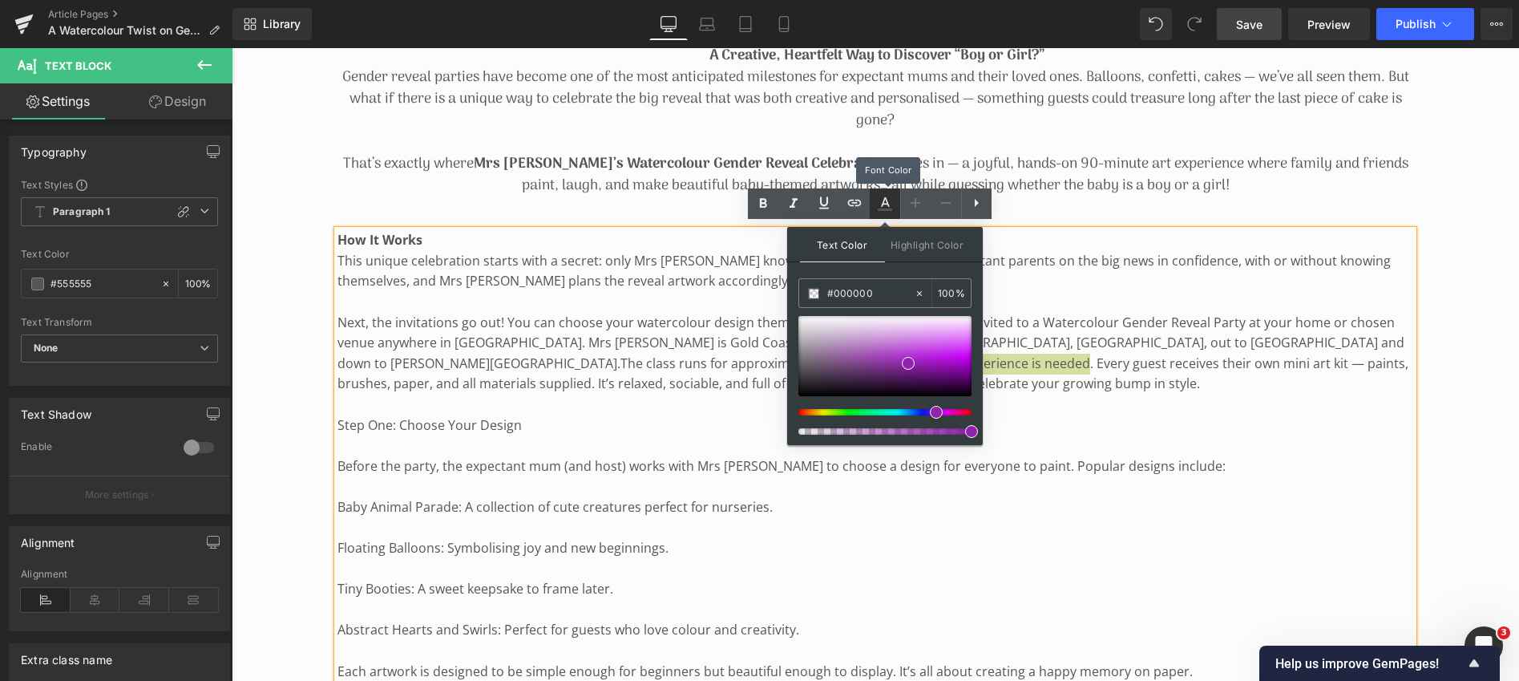
click at [880, 202] on icon at bounding box center [885, 203] width 19 height 19
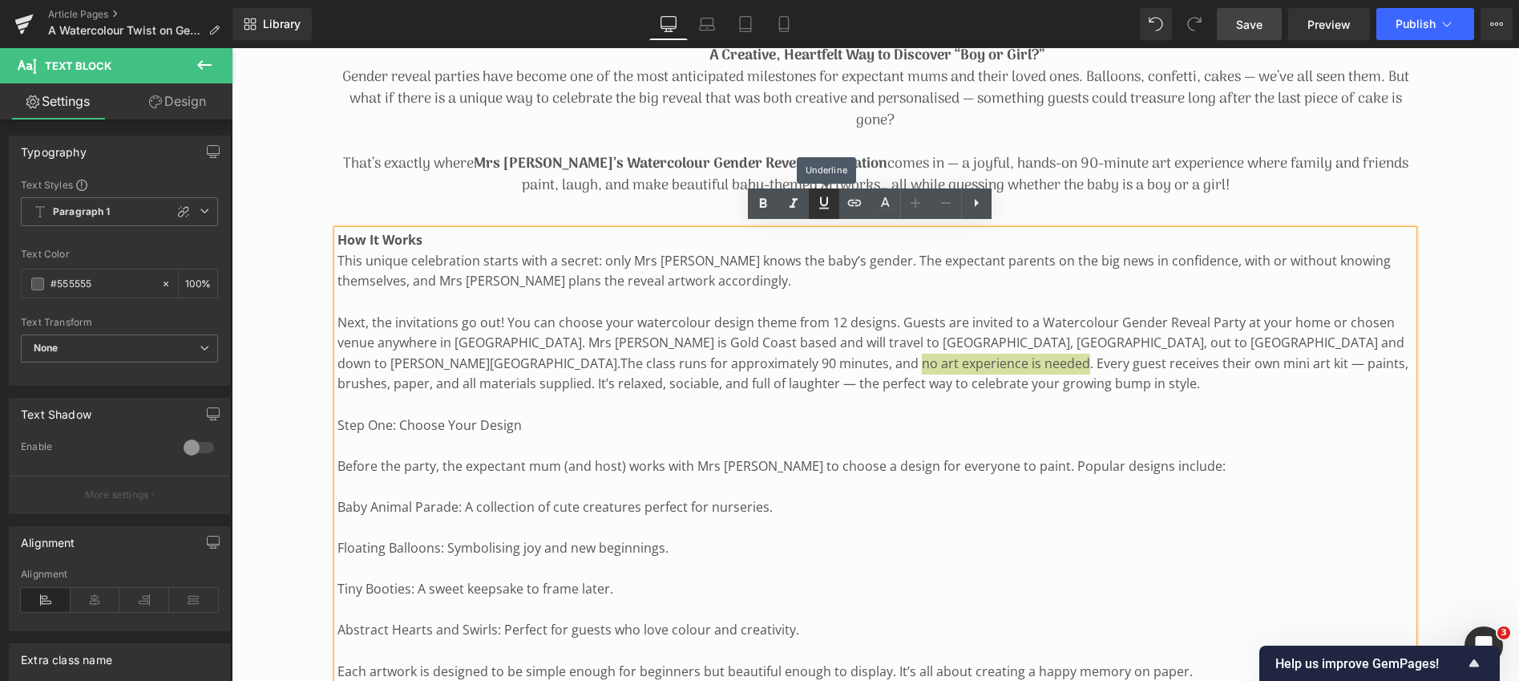
click at [826, 205] on icon at bounding box center [824, 202] width 19 height 19
click at [876, 385] on p "Next, the invitations go out! You can choose your watercolour design theme from…" at bounding box center [876, 354] width 1076 height 82
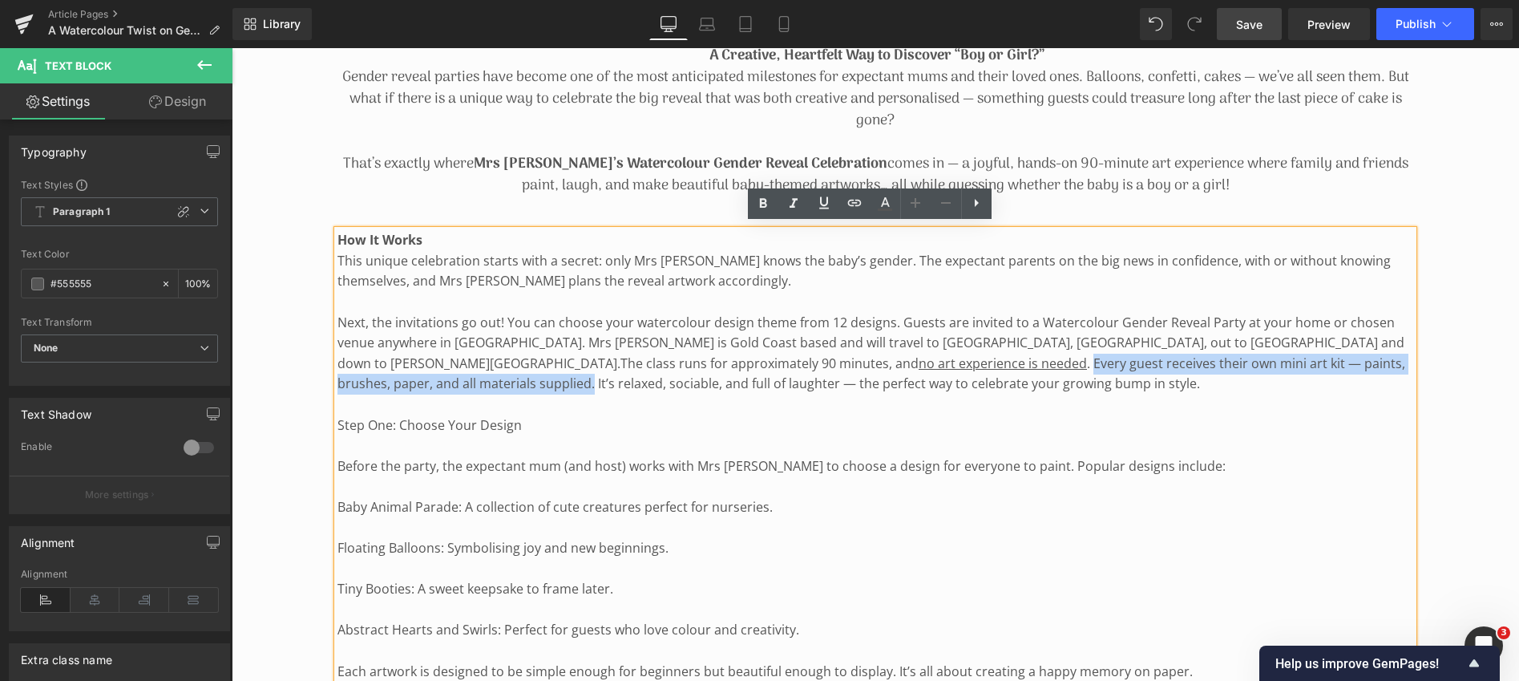
drag, startPoint x: 751, startPoint y: 360, endPoint x: 1317, endPoint y: 362, distance: 565.3
click at [1317, 362] on span "The class runs for approximately 90 minutes, and no art experience is needed . …" at bounding box center [872, 373] width 1068 height 38
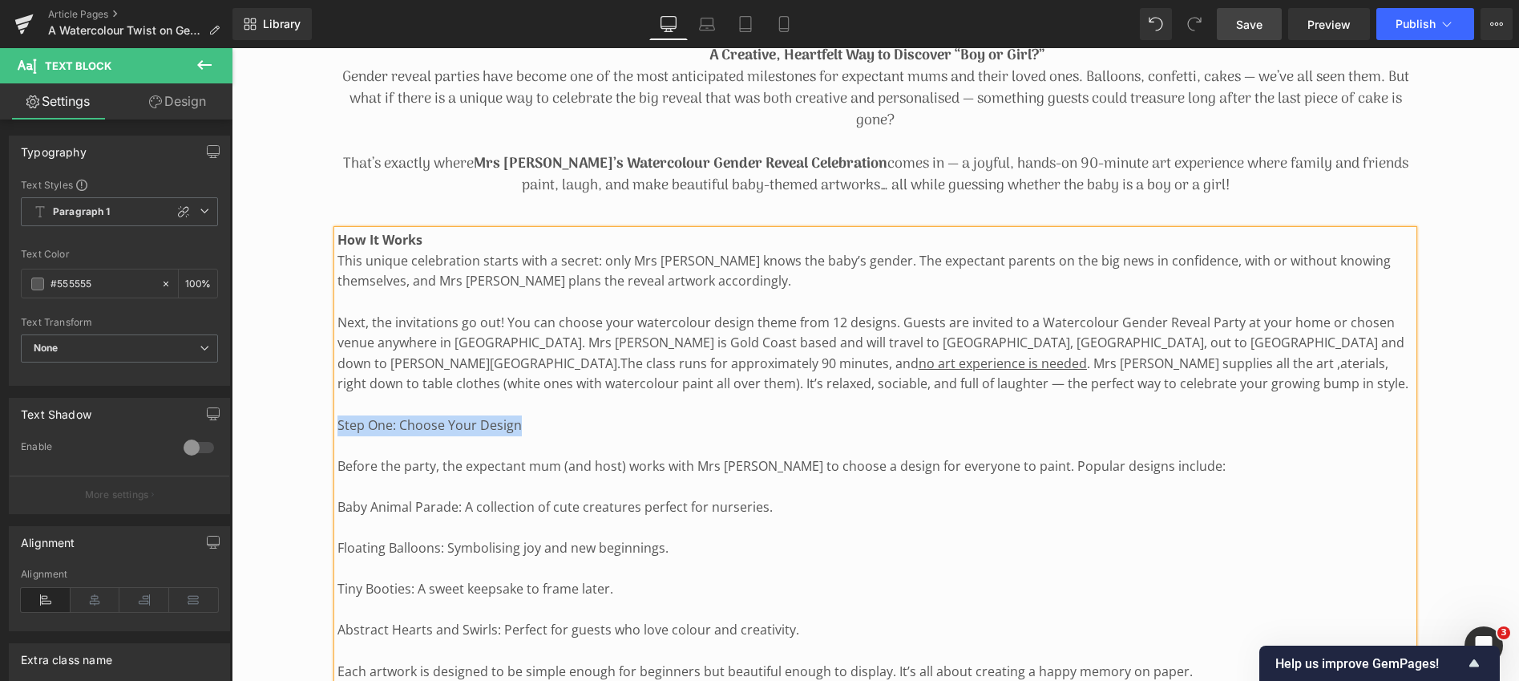
drag, startPoint x: 339, startPoint y: 423, endPoint x: 520, endPoint y: 420, distance: 180.4
click at [520, 420] on p "Step One: Choose Your Design" at bounding box center [876, 425] width 1076 height 21
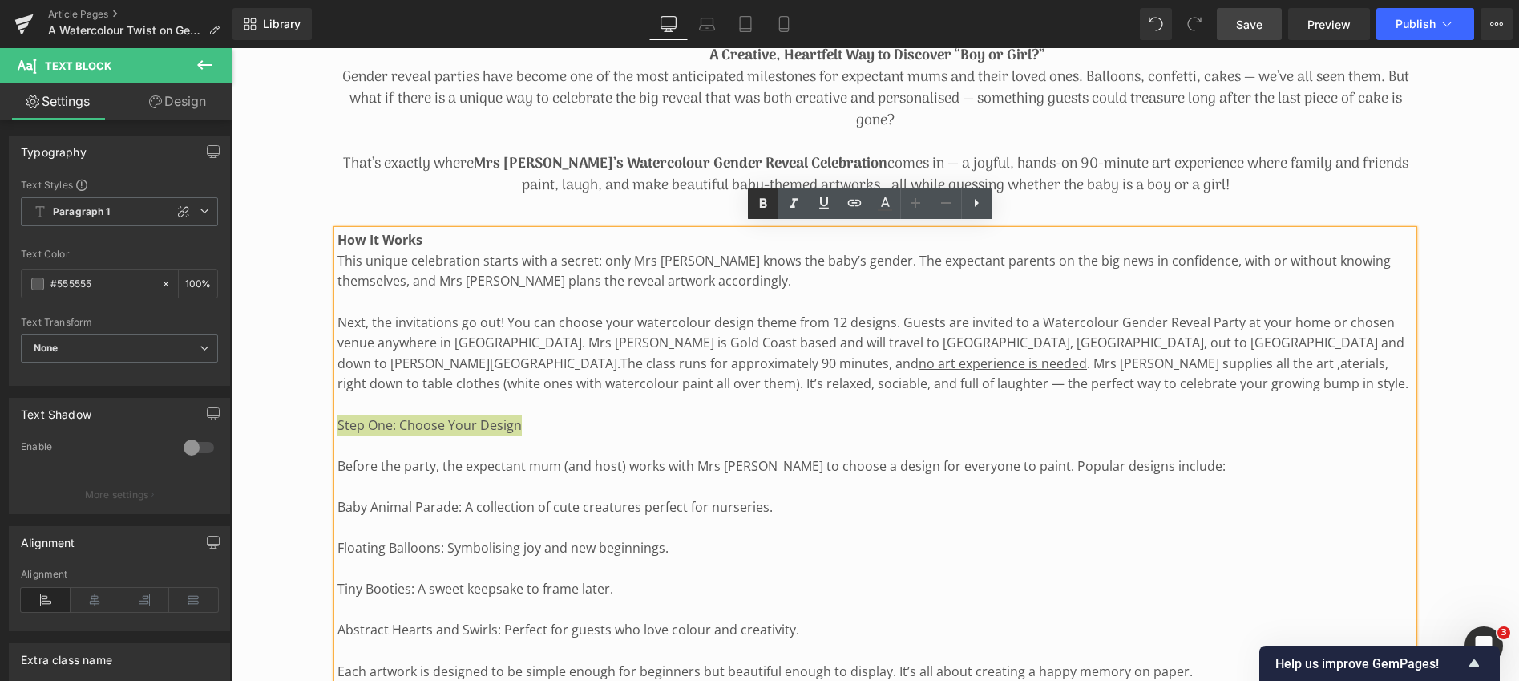
click at [763, 200] on icon at bounding box center [763, 203] width 19 height 19
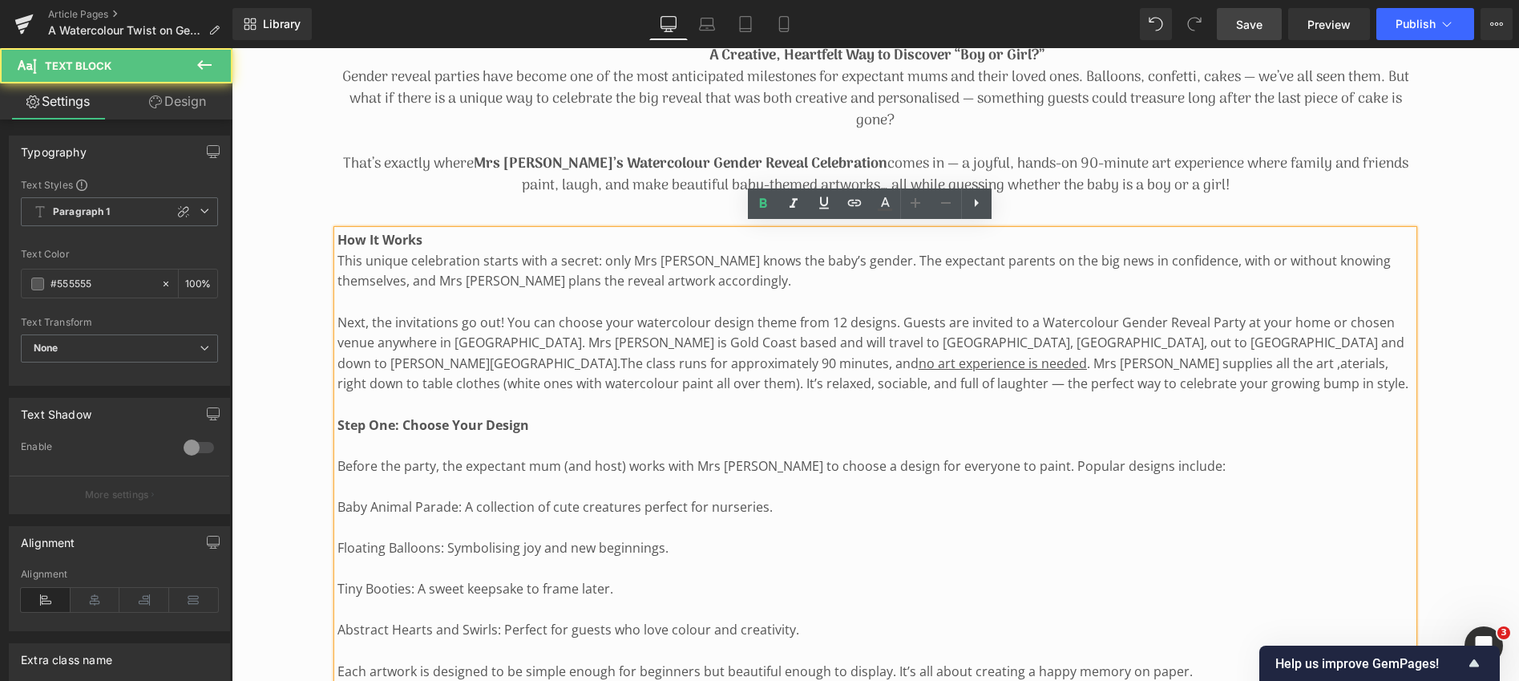
click at [339, 463] on p "Before the party, the expectant mum (and host) works with Mrs [PERSON_NAME] to …" at bounding box center [876, 466] width 1076 height 21
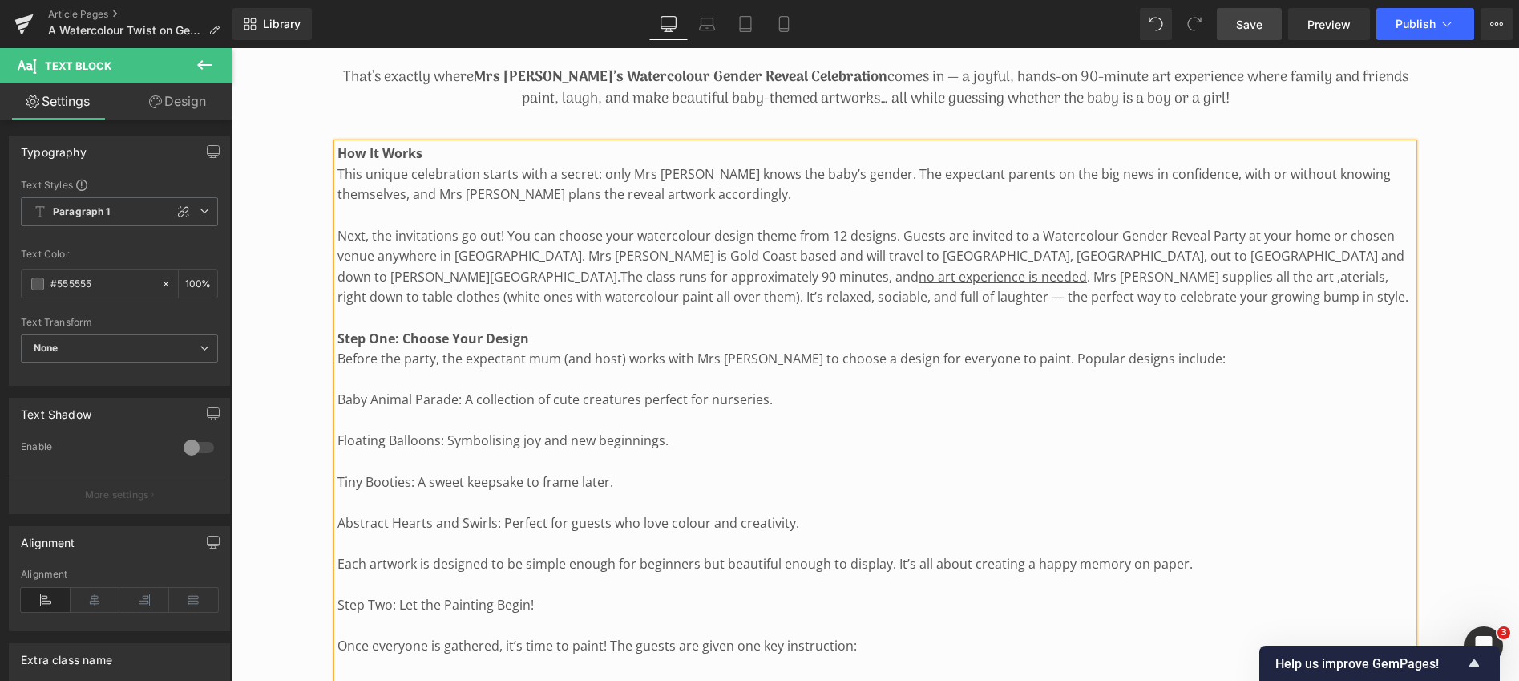
scroll to position [994, 0]
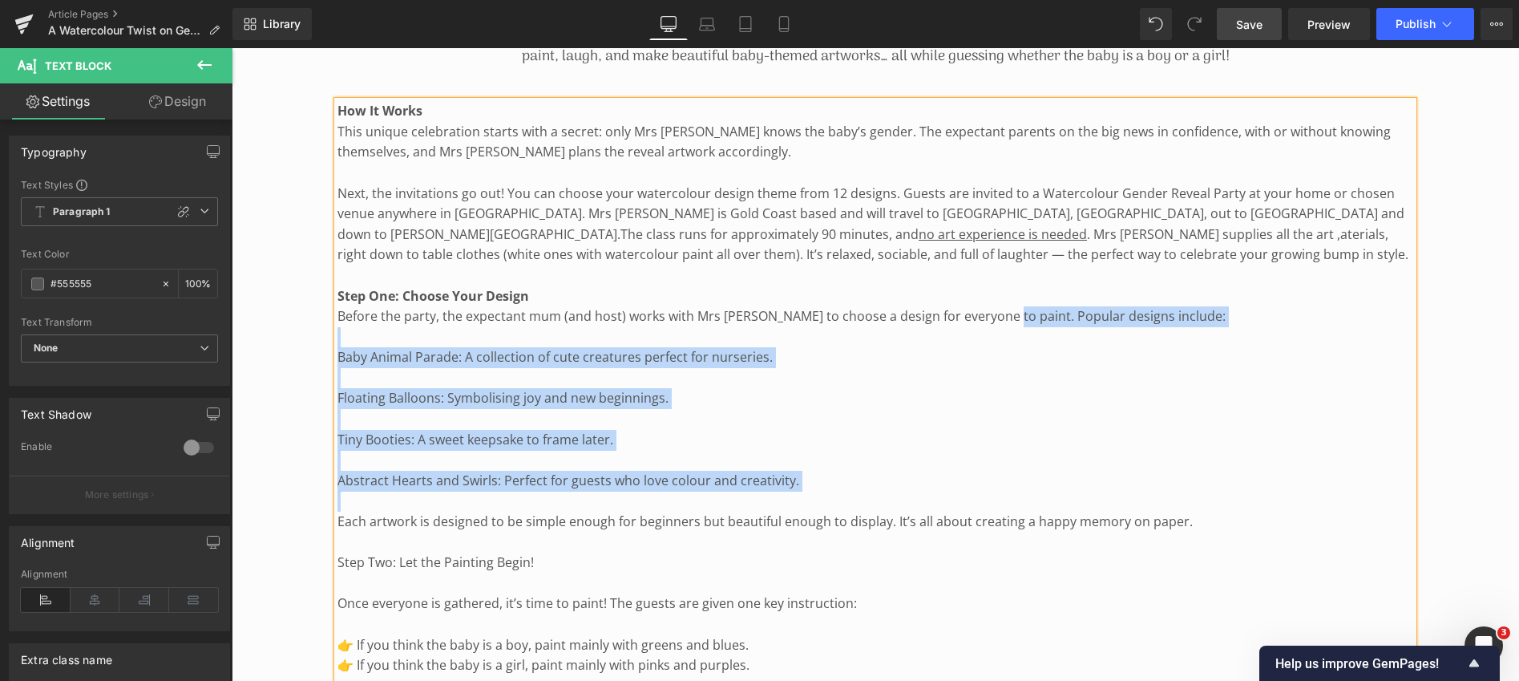
drag, startPoint x: 995, startPoint y: 309, endPoint x: 993, endPoint y: 493, distance: 184.4
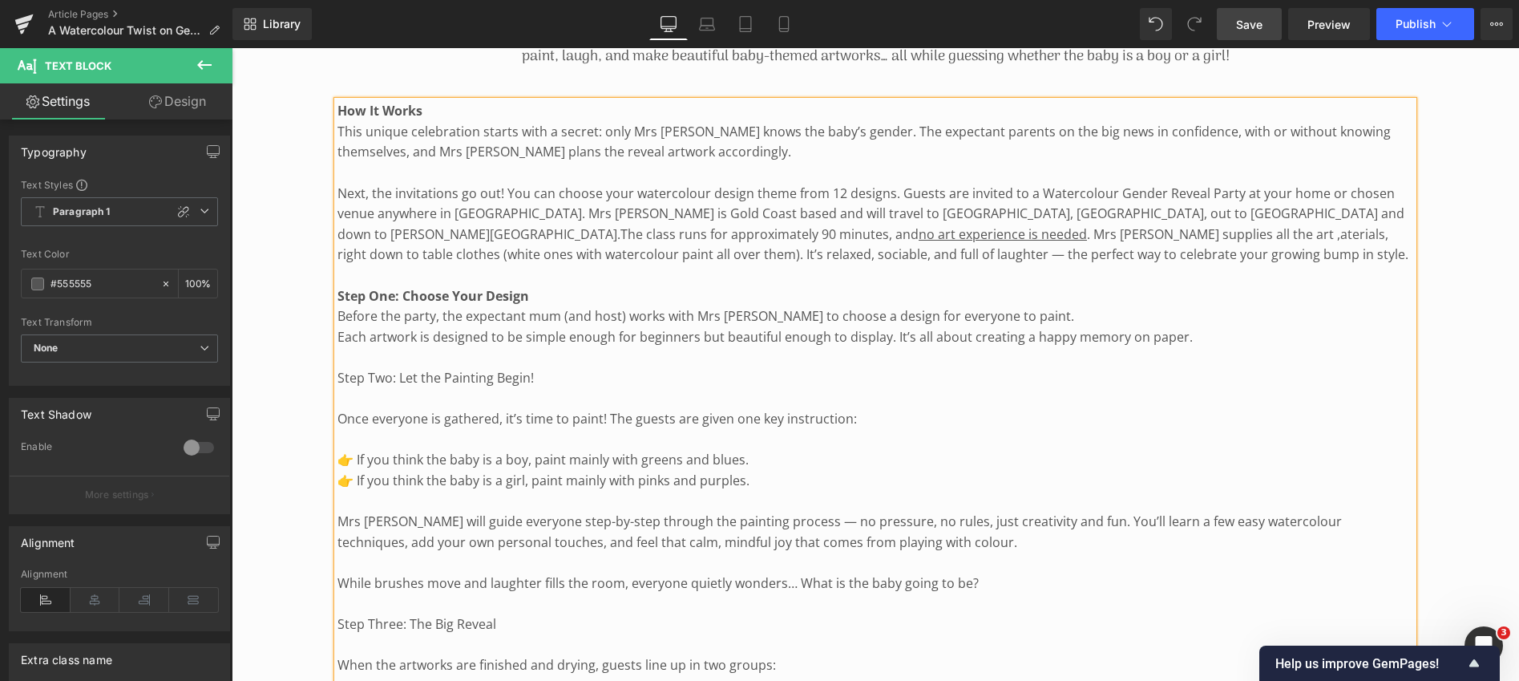
click at [340, 335] on p "Each artwork is designed to be simple enough for beginners but beautiful enough…" at bounding box center [876, 337] width 1076 height 21
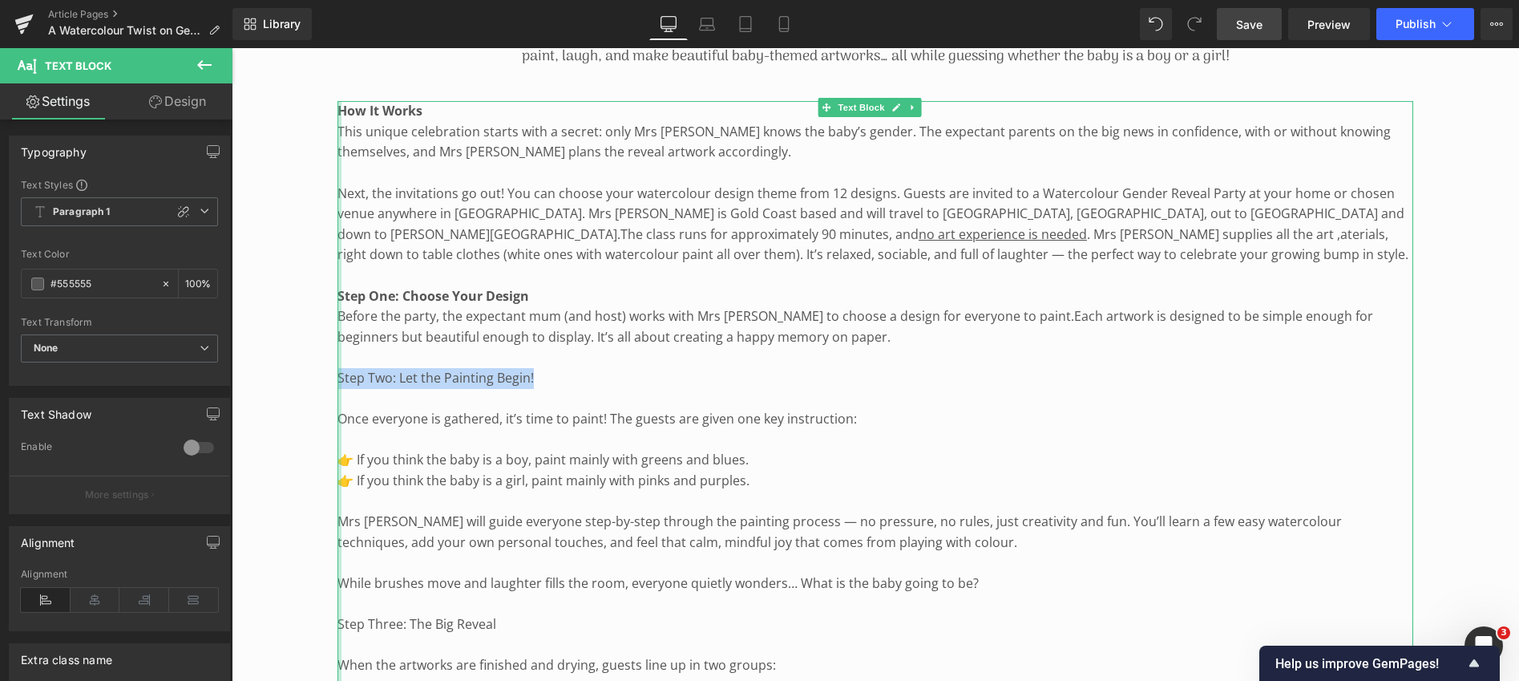
drag, startPoint x: 531, startPoint y: 373, endPoint x: 338, endPoint y: 371, distance: 193.2
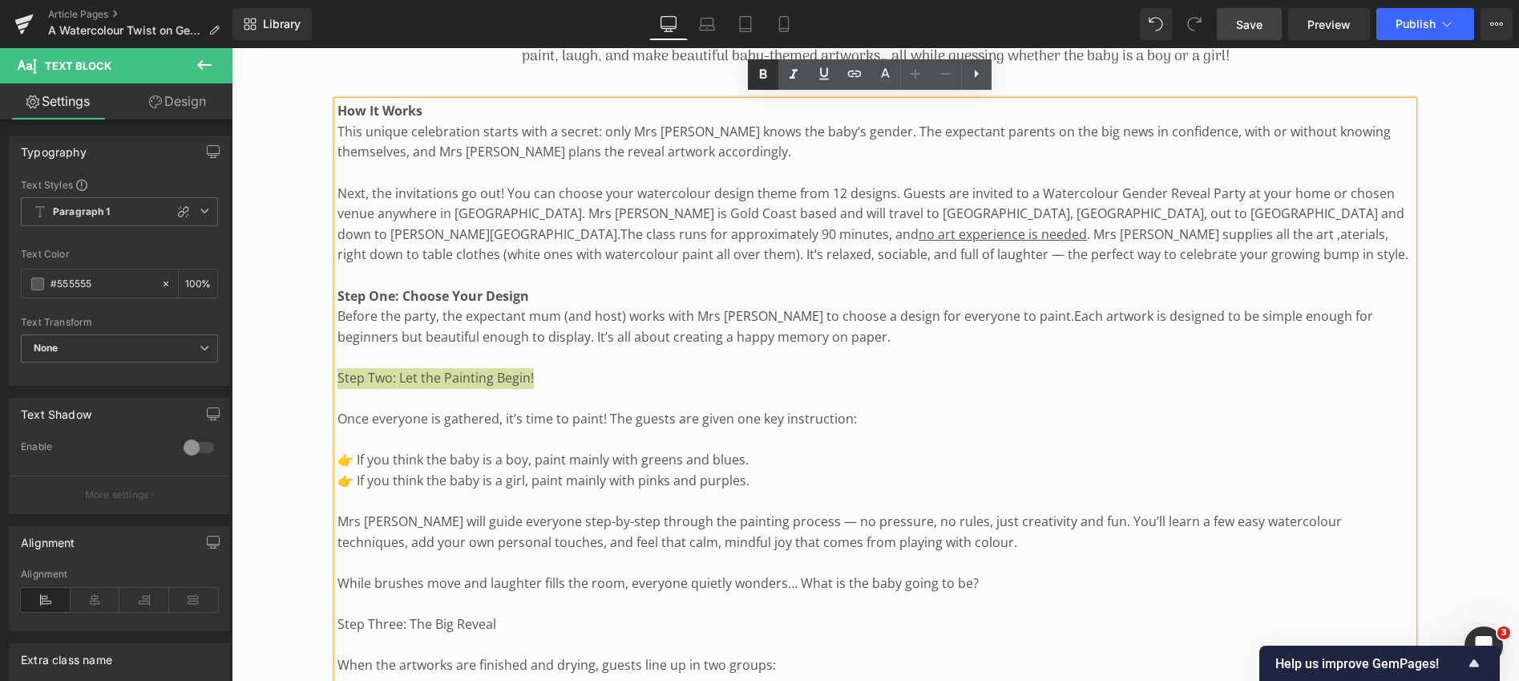
click at [763, 74] on icon at bounding box center [762, 74] width 7 height 10
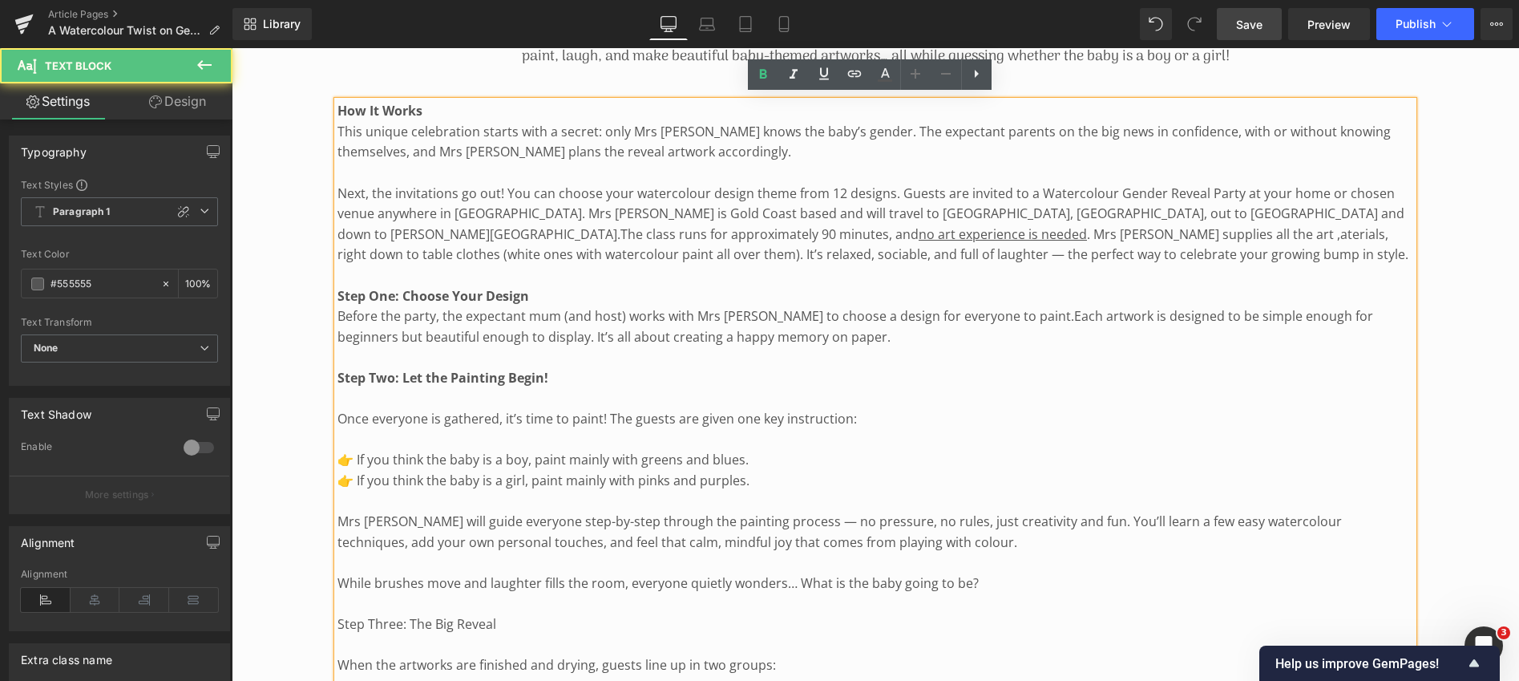
click at [339, 416] on p "Once everyone is gathered, it’s time to paint! The guests are given one key ins…" at bounding box center [876, 419] width 1076 height 21
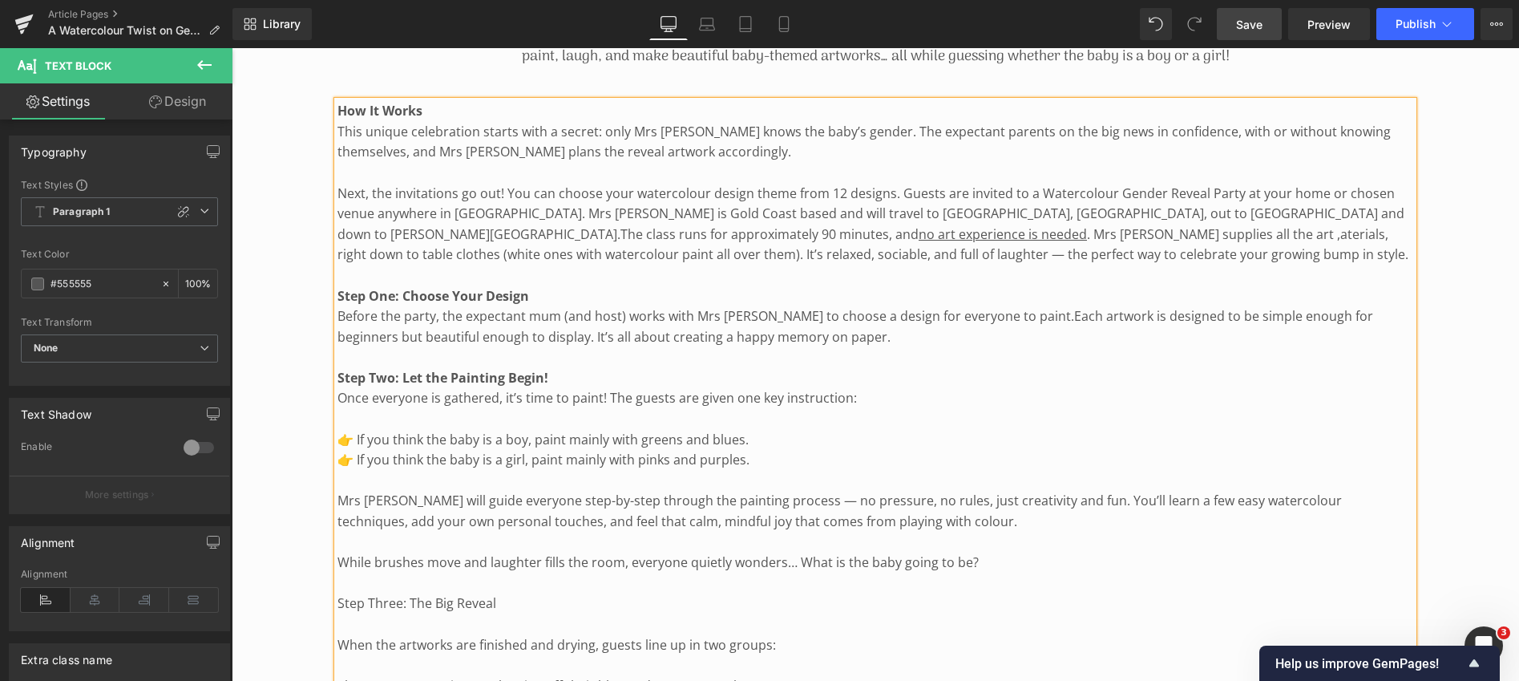
click at [338, 439] on p "👉 If you think the baby is a boy, paint mainly with greens and blues." at bounding box center [876, 440] width 1076 height 21
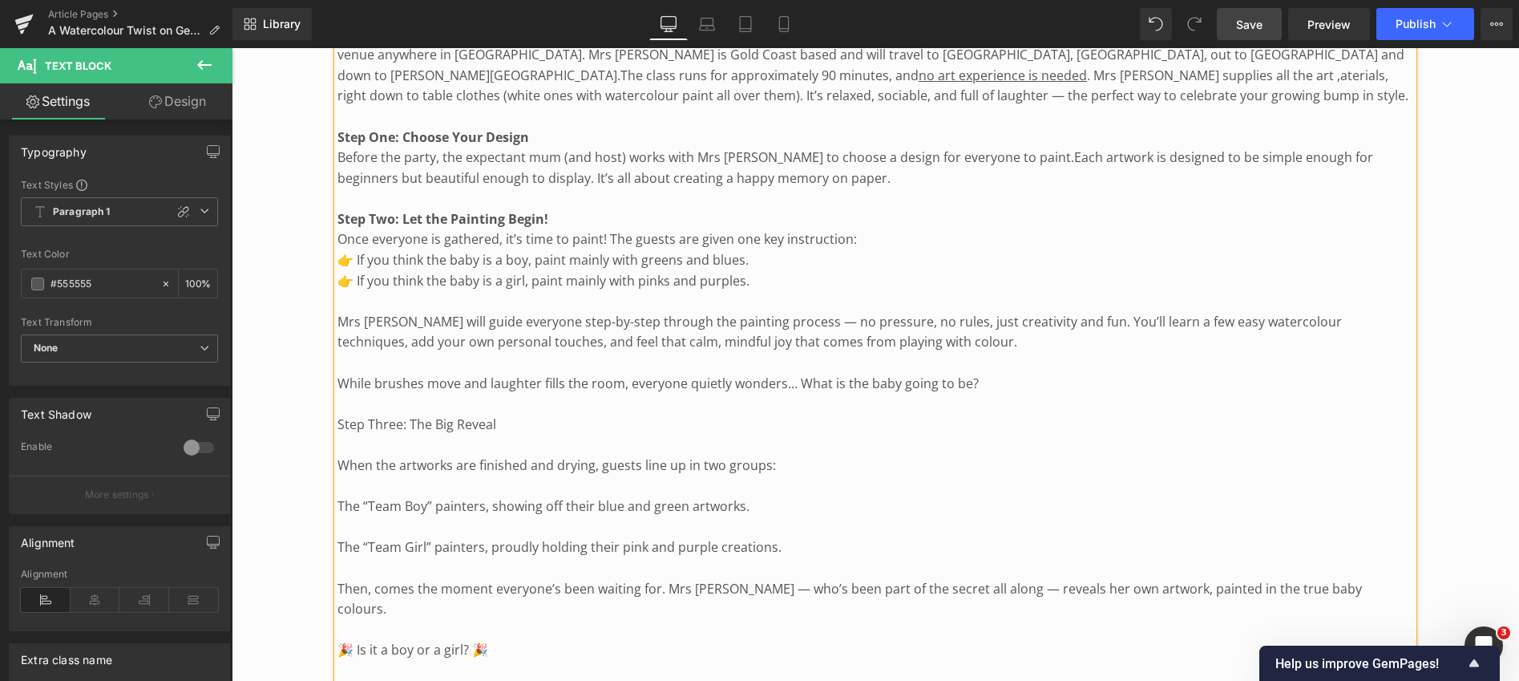
scroll to position [1333, 0]
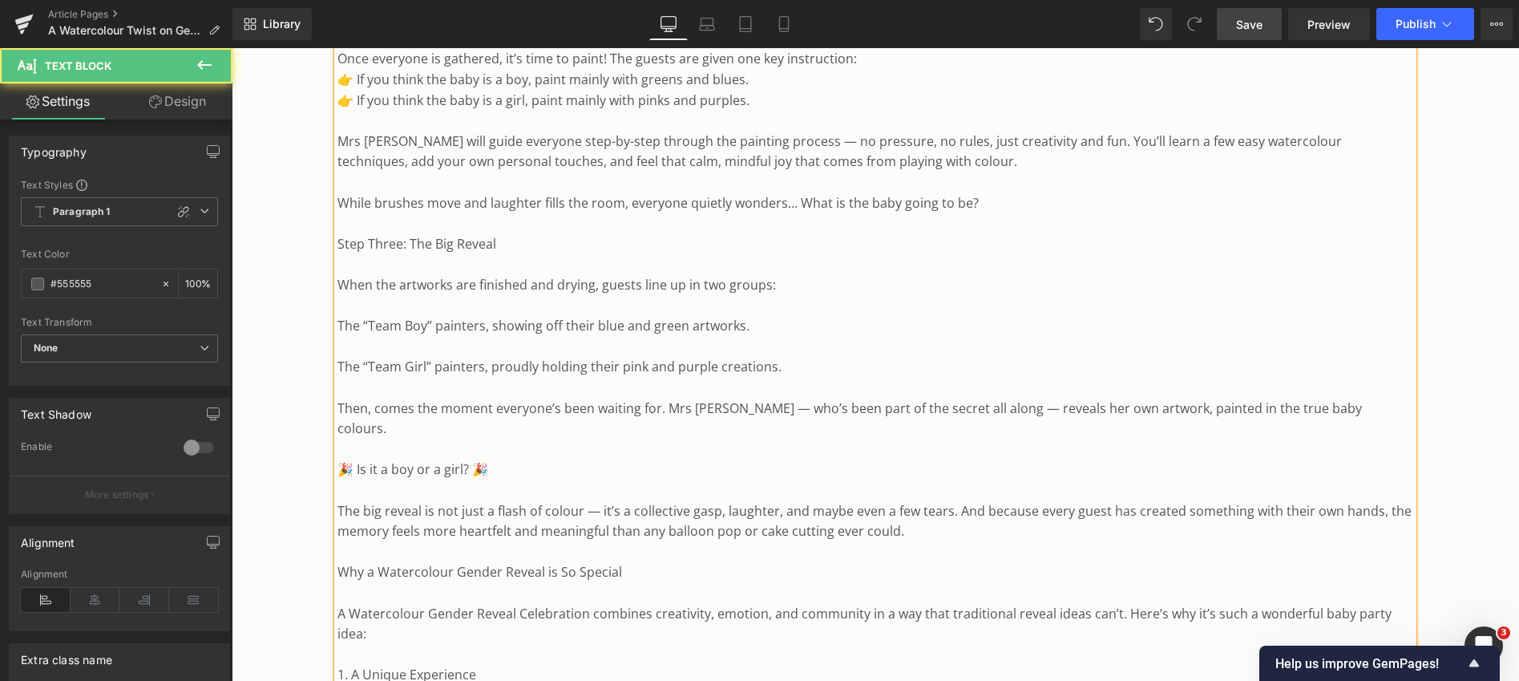
click at [338, 199] on p "While brushes move and laughter fills the room, everyone quietly wonders… What …" at bounding box center [876, 203] width 1076 height 21
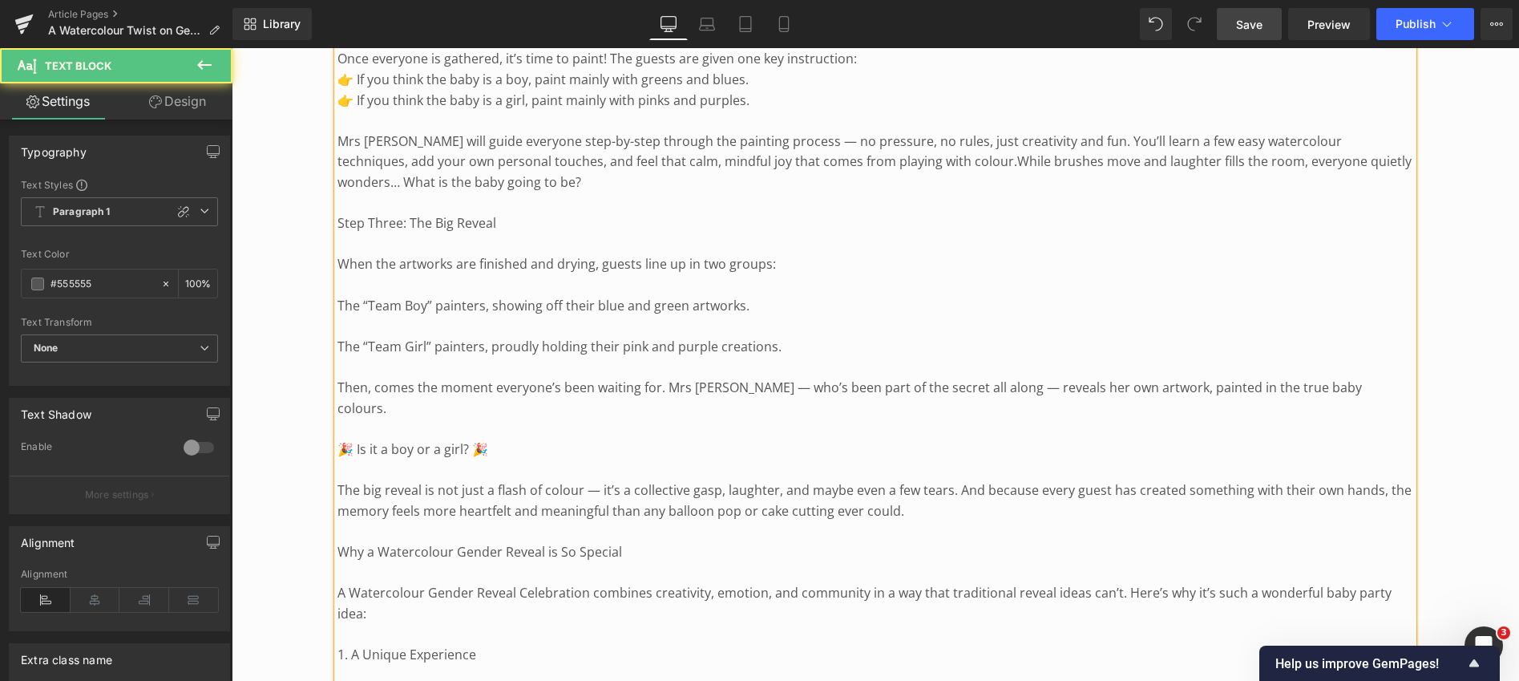
click at [1352, 158] on span "While brushes move and laughter fills the room, everyone quietly wonders… What …" at bounding box center [875, 171] width 1074 height 38
click at [371, 220] on p "Step Three: The Big Reveal" at bounding box center [876, 223] width 1076 height 21
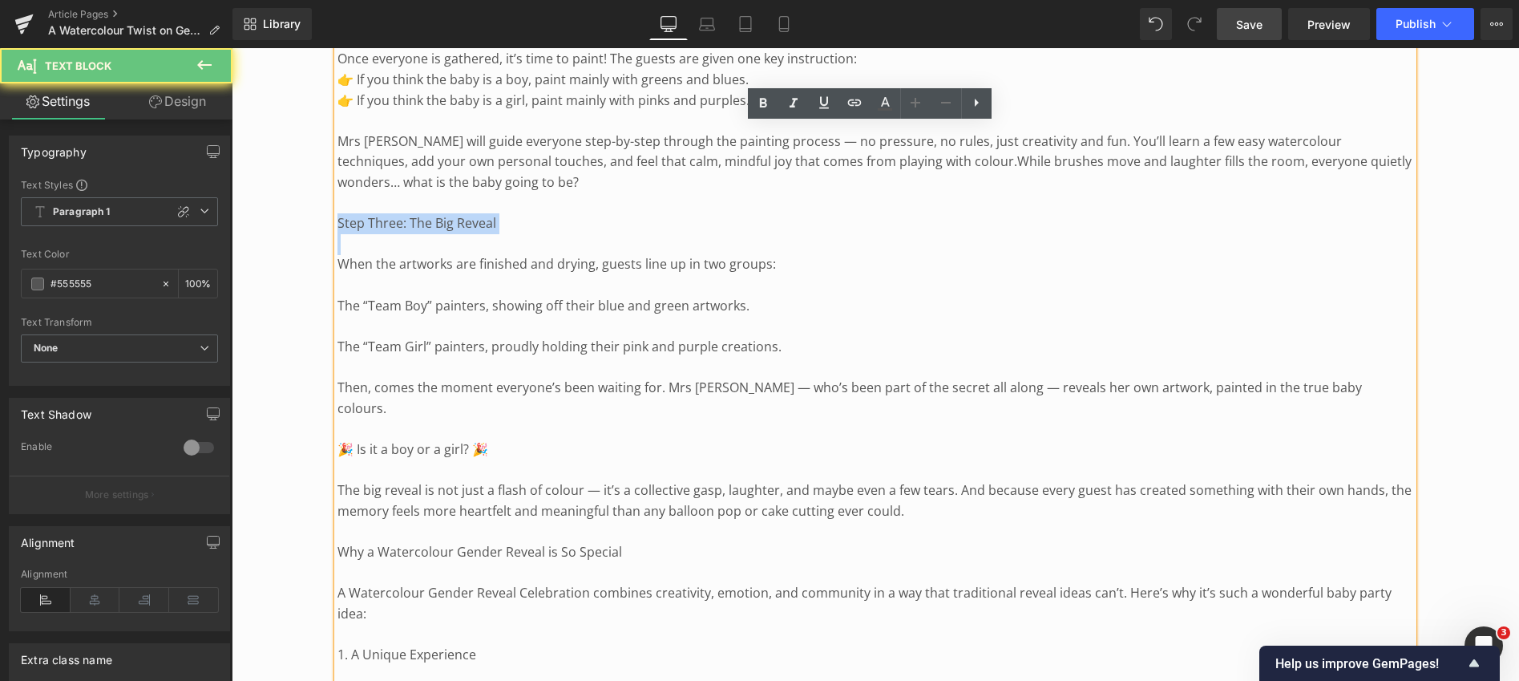
click at [371, 220] on p "Step Three: The Big Reveal" at bounding box center [876, 223] width 1076 height 21
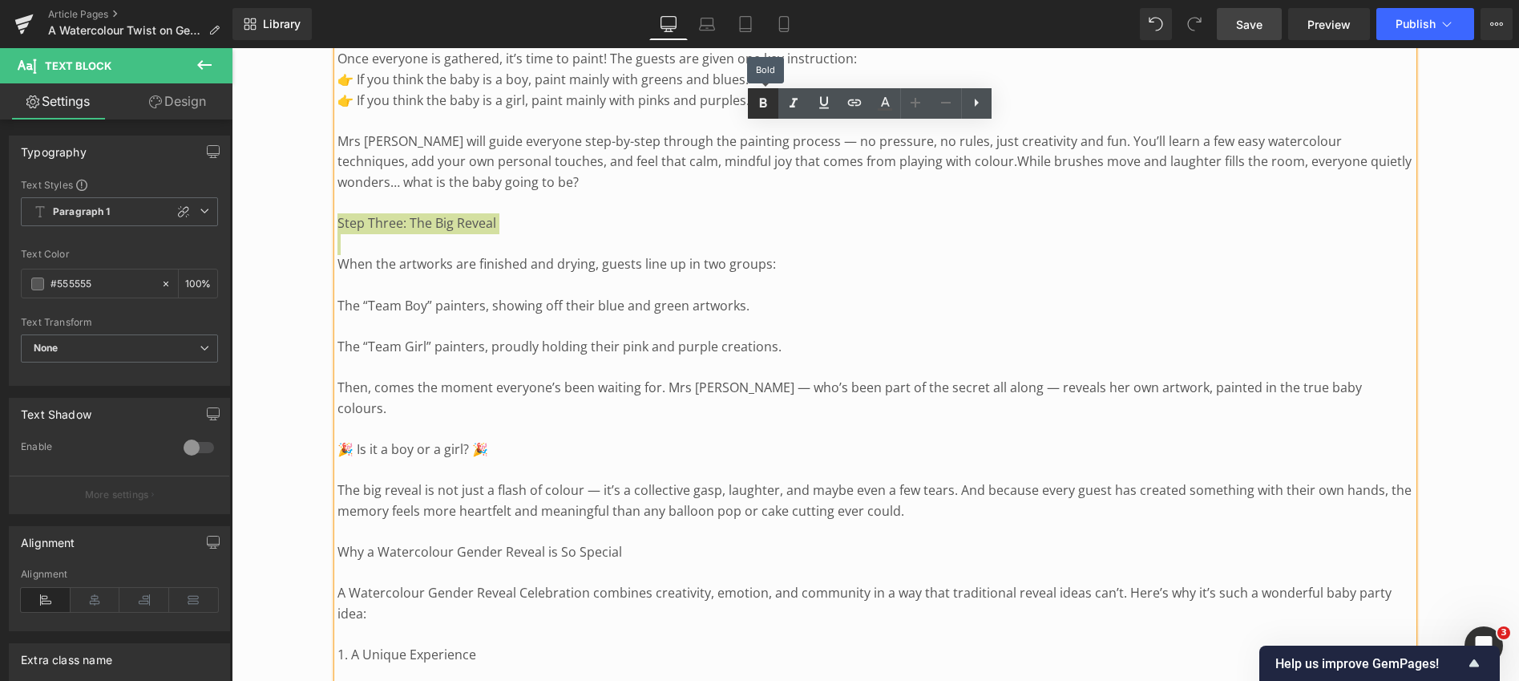
click at [761, 103] on icon at bounding box center [762, 103] width 7 height 10
click at [339, 263] on p "When the artworks are finished and drying, guests line up in two groups:" at bounding box center [876, 264] width 1076 height 21
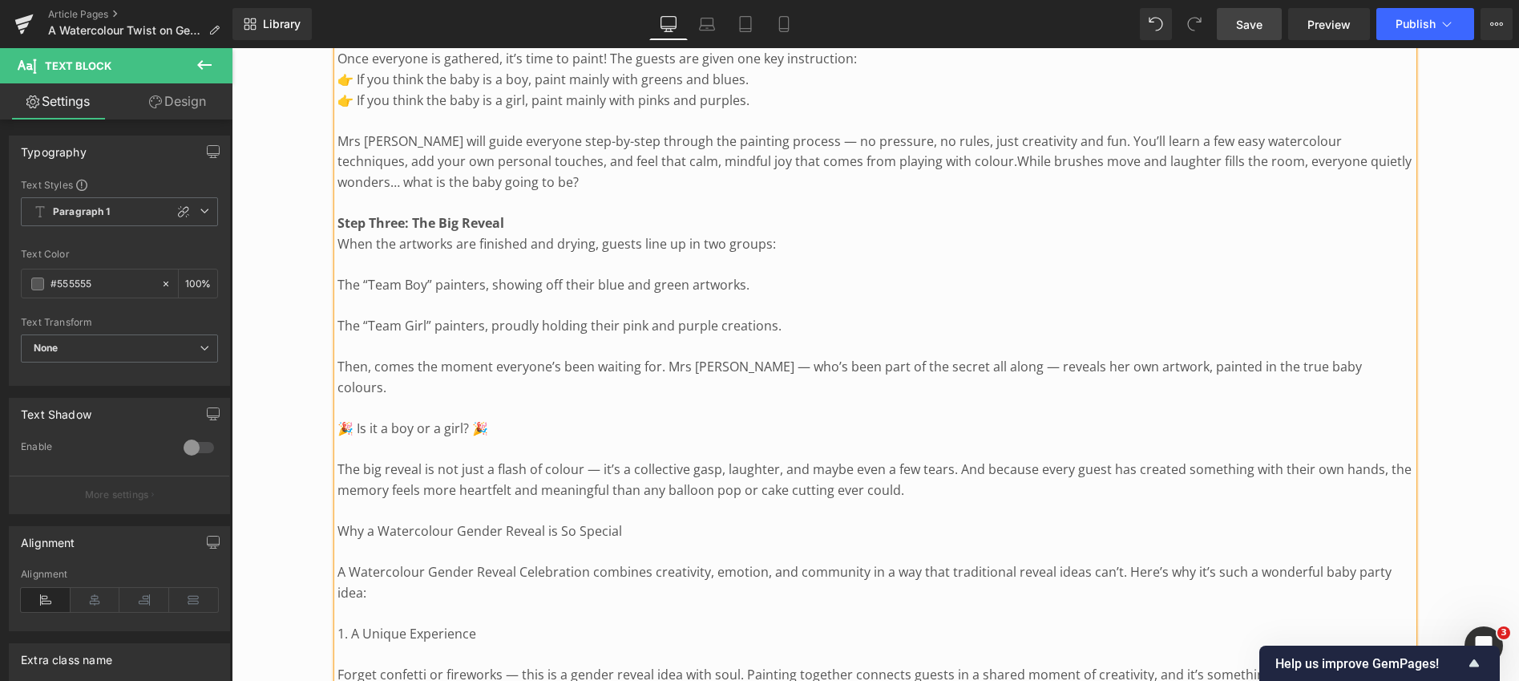
click at [591, 242] on p "When the artworks are finished and drying, guests line up in two groups:" at bounding box center [876, 244] width 1076 height 21
drag, startPoint x: 591, startPoint y: 242, endPoint x: 558, endPoint y: 239, distance: 33.0
click at [558, 239] on p "When the artworks are finished and drying, guests line up in two groups:" at bounding box center [876, 244] width 1076 height 21
click at [338, 281] on p "The “Team Boy” painters, showing off their blue and green artworks." at bounding box center [876, 285] width 1076 height 21
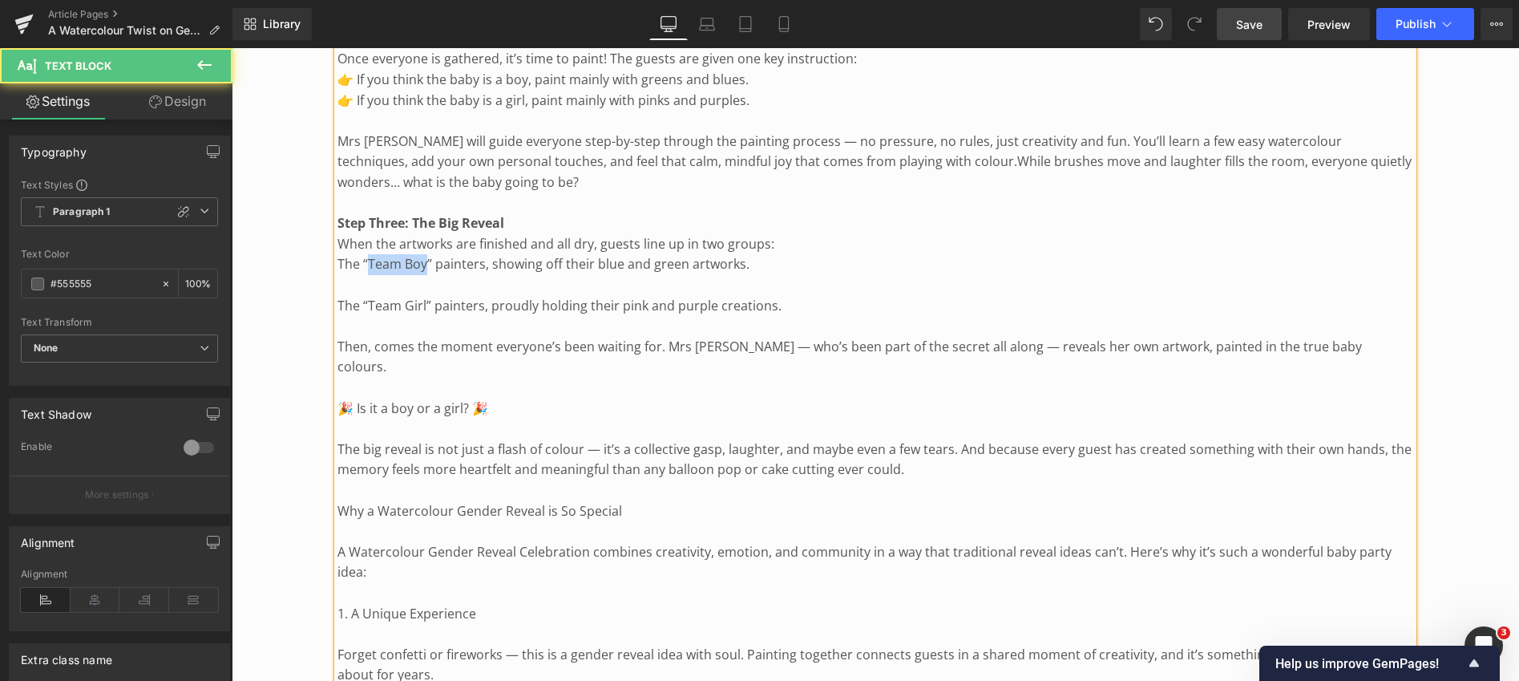
drag, startPoint x: 368, startPoint y: 261, endPoint x: 425, endPoint y: 264, distance: 57.0
click at [425, 264] on p "The “Team Boy” painters, showing off their blue and green artworks." at bounding box center [876, 264] width 1076 height 21
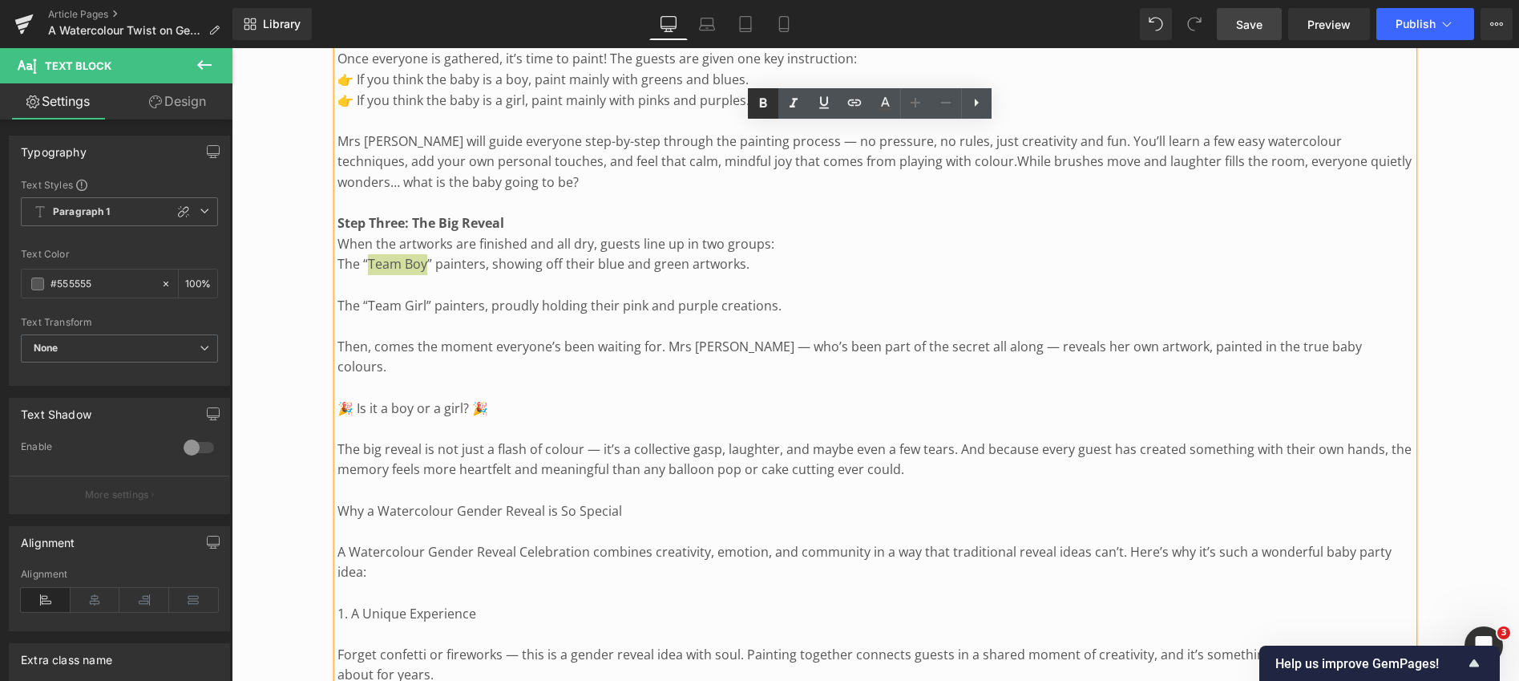
click at [762, 104] on icon at bounding box center [763, 103] width 19 height 19
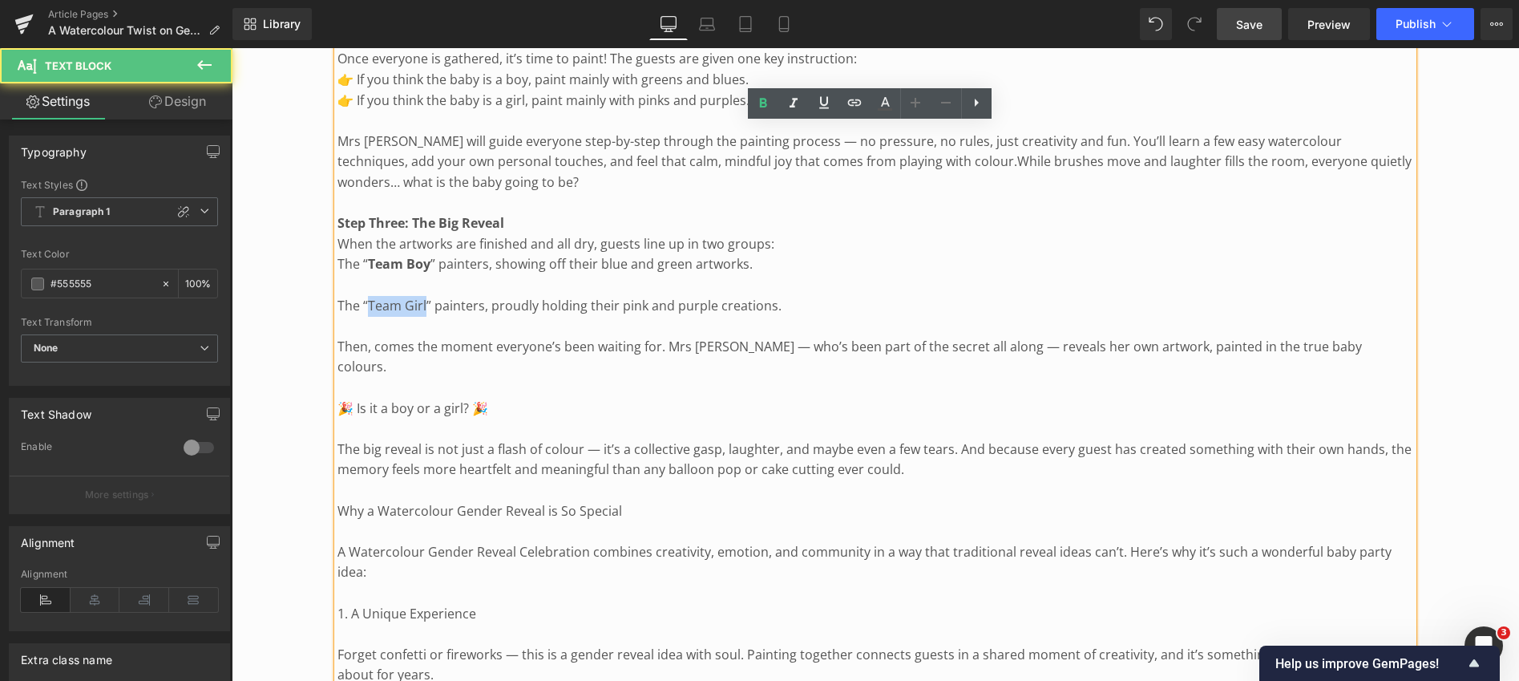
drag, startPoint x: 369, startPoint y: 304, endPoint x: 424, endPoint y: 308, distance: 55.5
click at [424, 308] on p "The “Team Girl” painters, proudly holding their pink and purple creations." at bounding box center [876, 306] width 1076 height 21
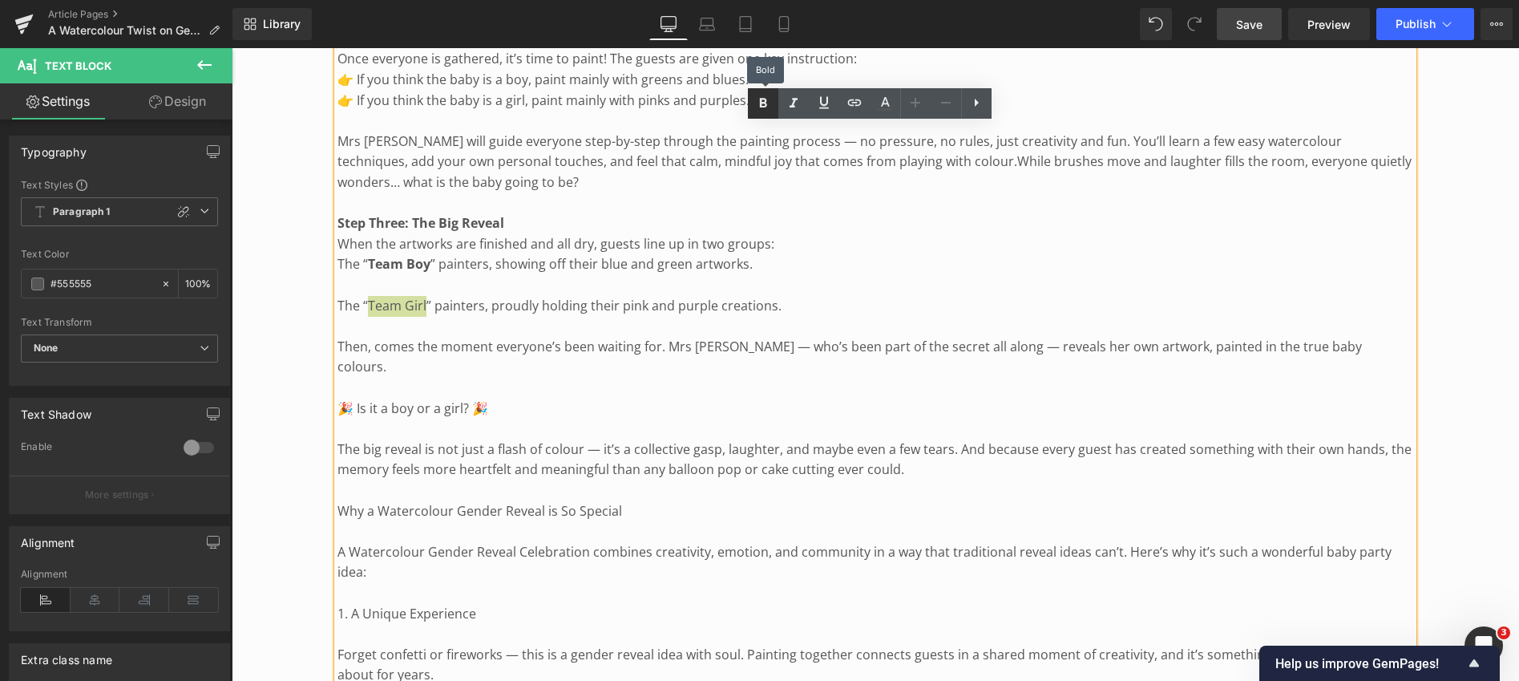
click at [760, 99] on icon at bounding box center [762, 103] width 7 height 10
click at [338, 302] on p "The “ Team Girl ” painters, proudly holding their pink and purple creations." at bounding box center [876, 306] width 1076 height 21
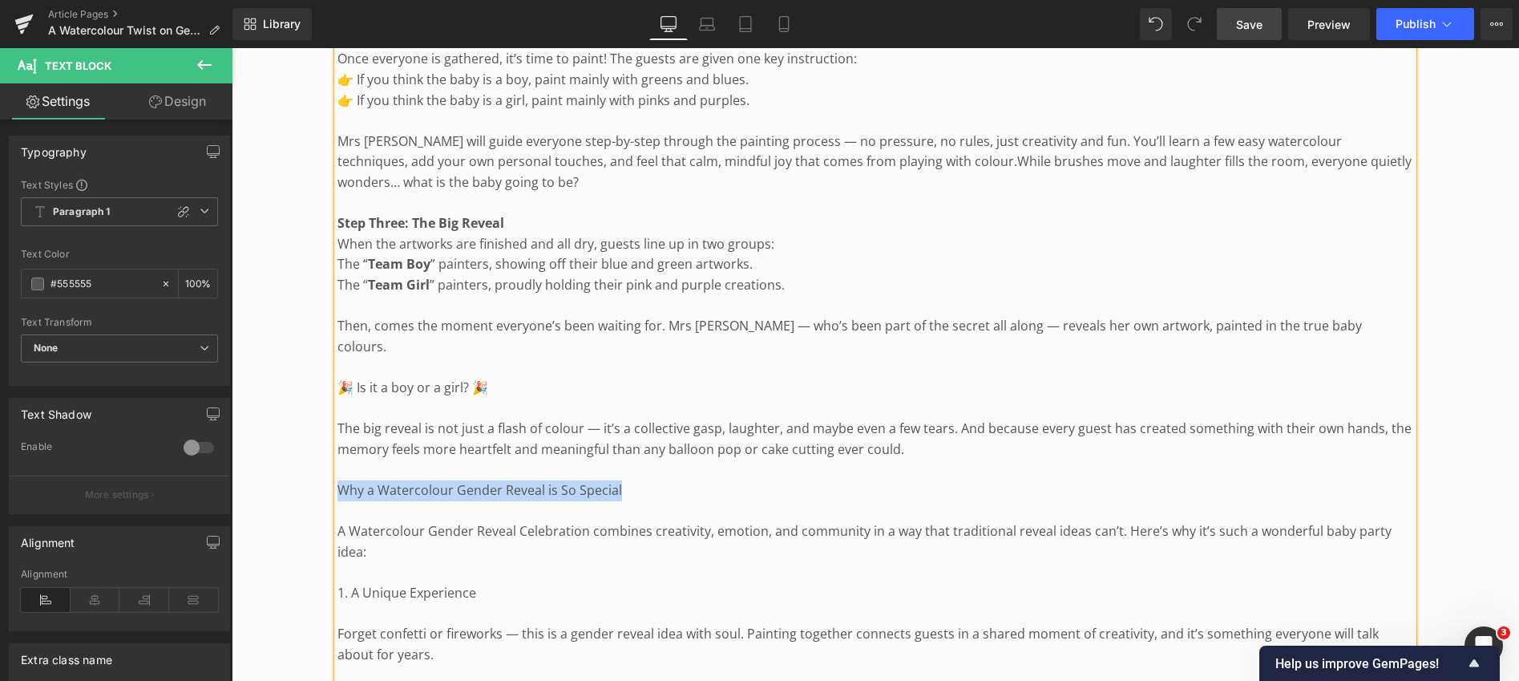
drag, startPoint x: 338, startPoint y: 465, endPoint x: 629, endPoint y: 460, distance: 290.3
click at [629, 480] on p "Why a Watercolour Gender Reveal is So Special" at bounding box center [876, 490] width 1076 height 21
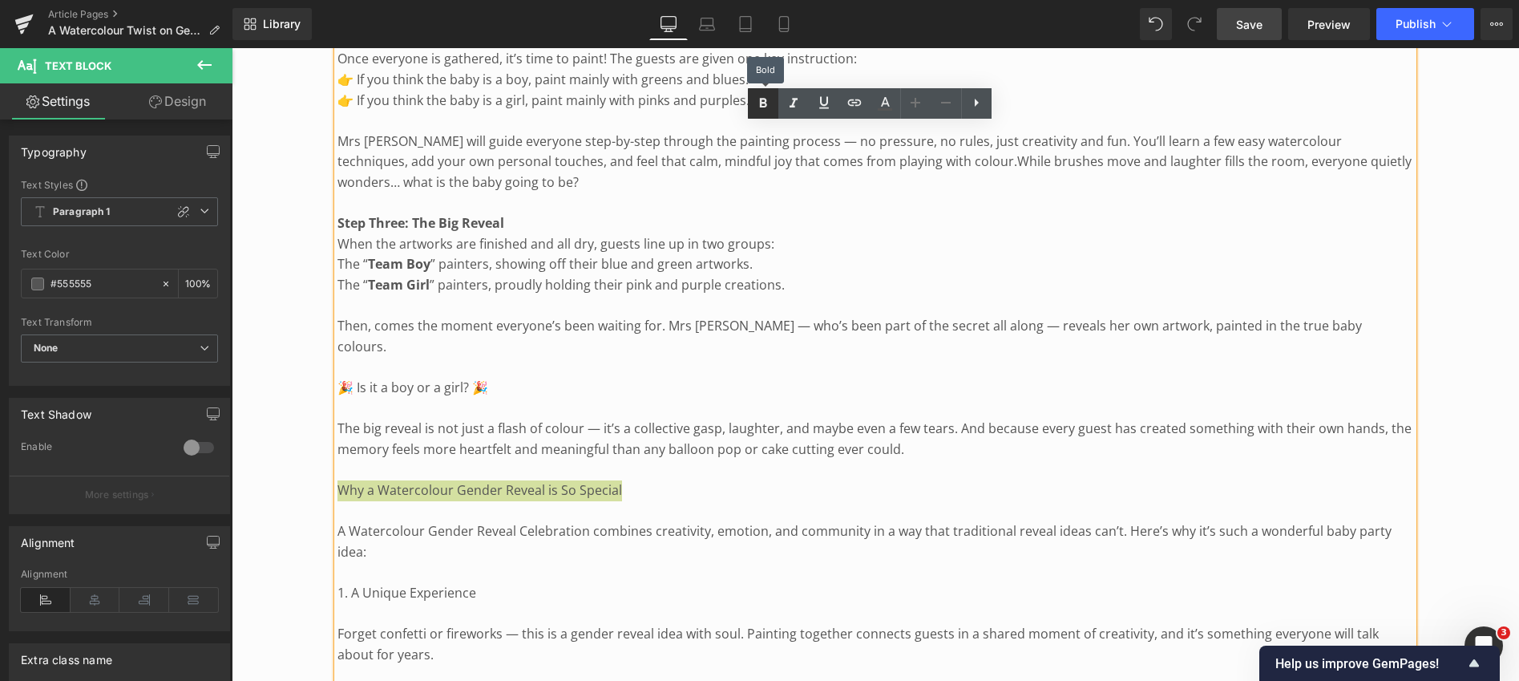
click at [754, 105] on icon at bounding box center [763, 103] width 19 height 19
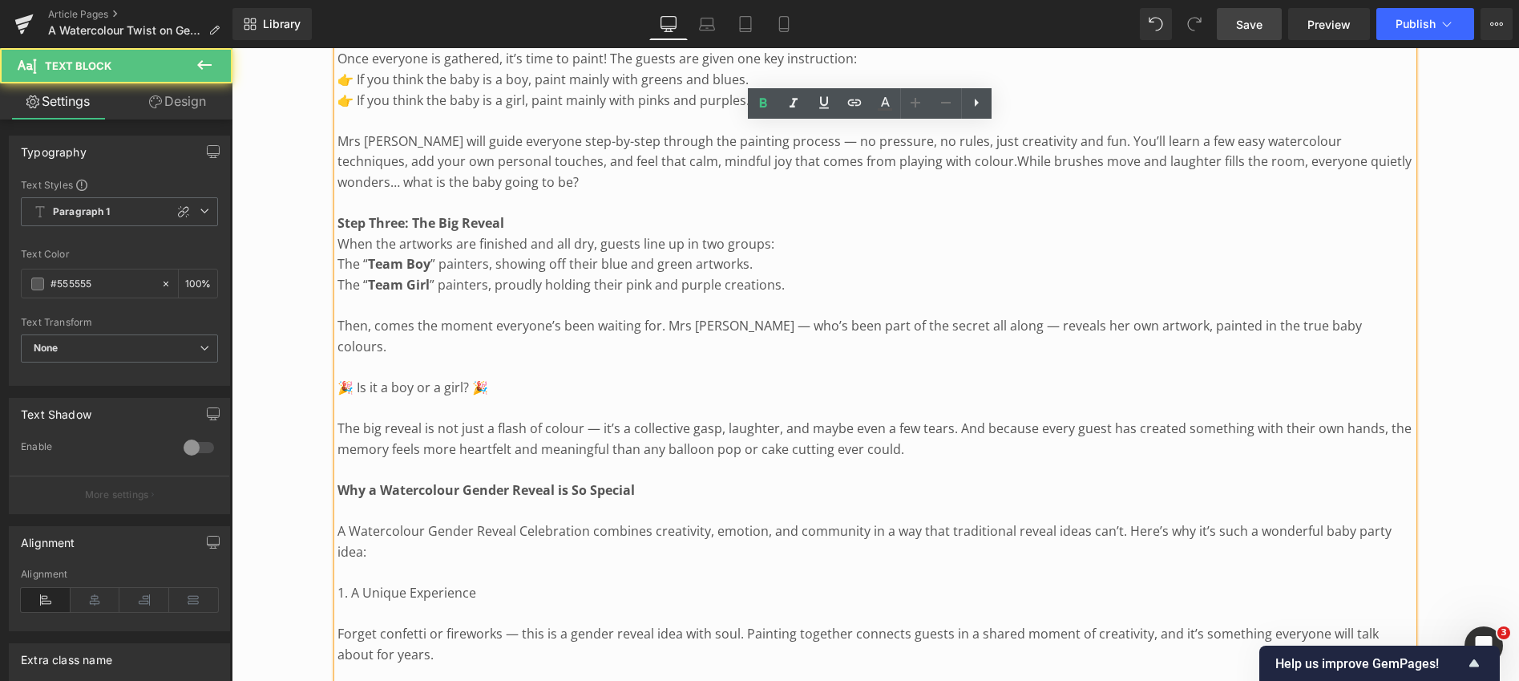
click at [340, 521] on p "A Watercolour Gender Reveal Celebration combines creativity, emotion, and commu…" at bounding box center [876, 541] width 1076 height 41
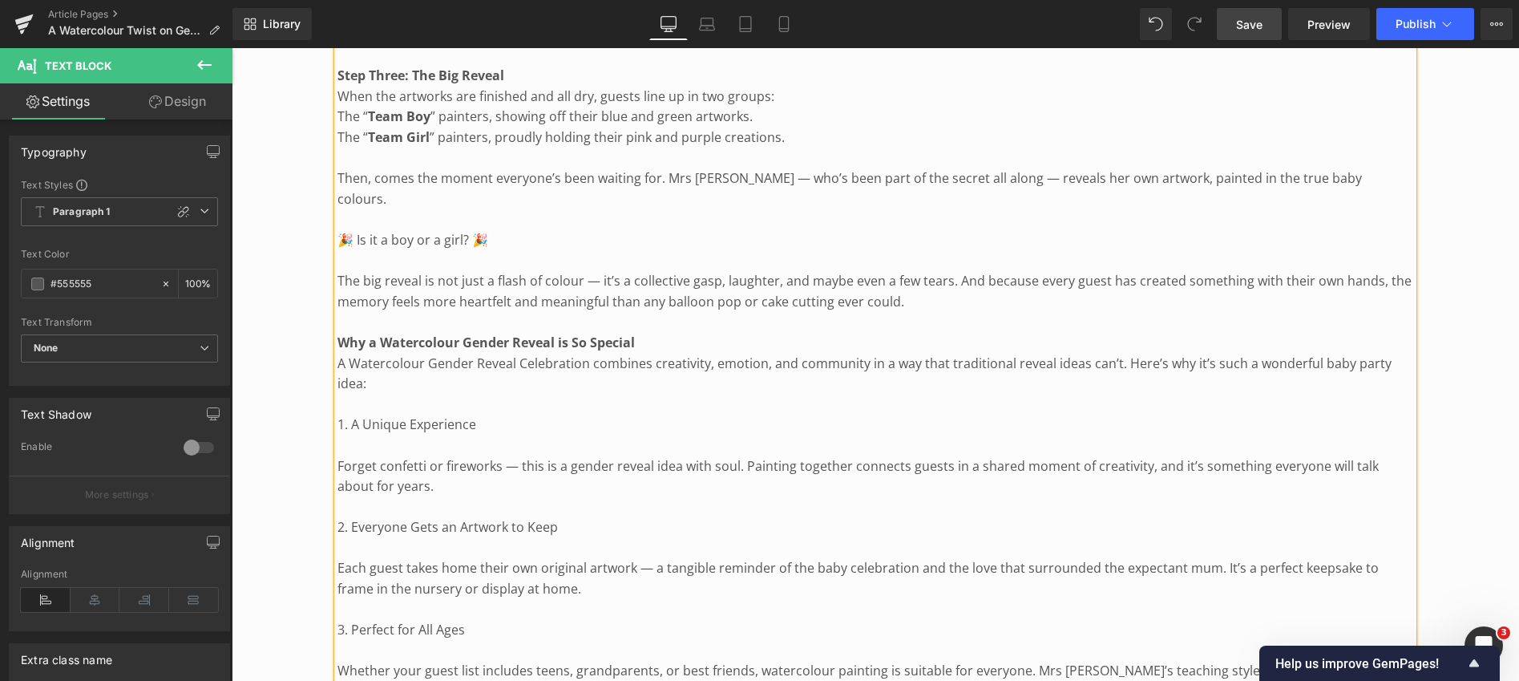
scroll to position [1486, 0]
drag, startPoint x: 338, startPoint y: 396, endPoint x: 475, endPoint y: 395, distance: 137.9
click at [475, 410] on p "1. A Unique Experience" at bounding box center [876, 420] width 1076 height 21
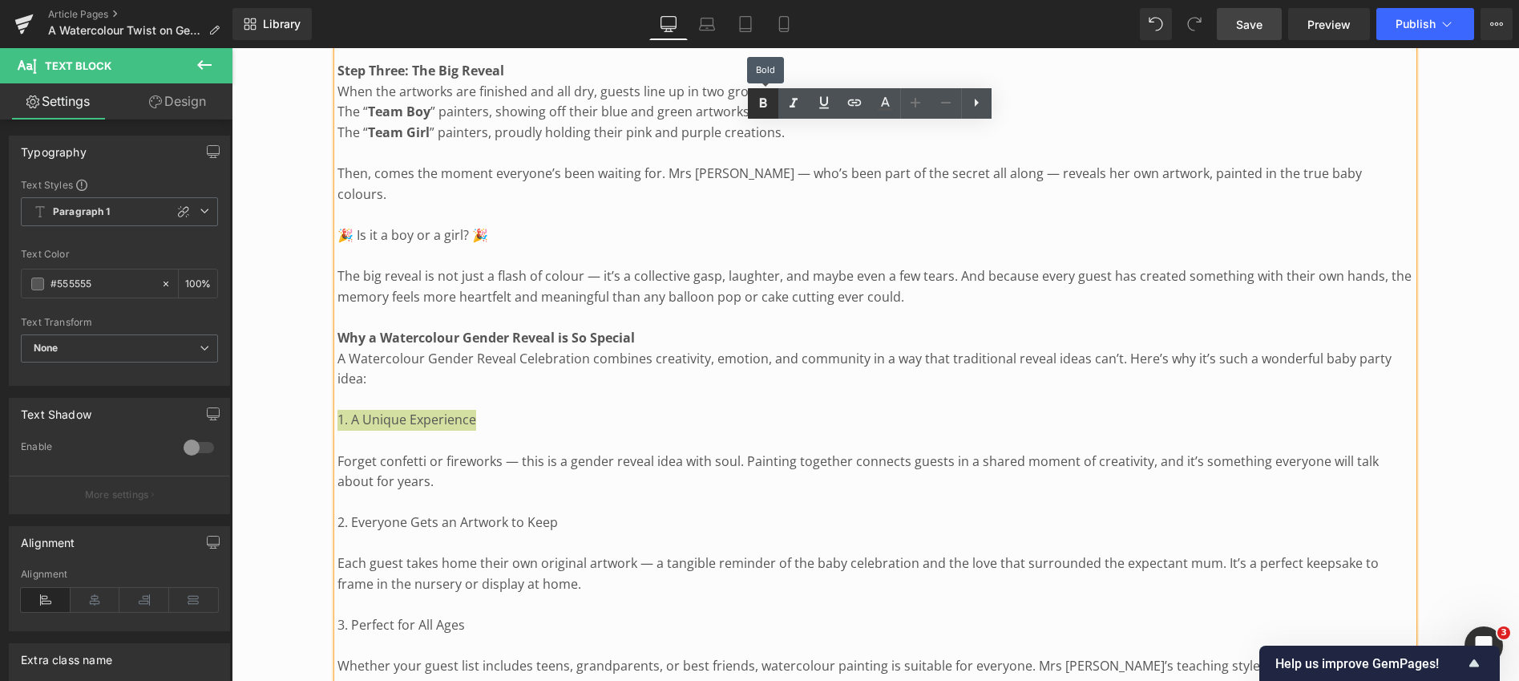
click at [763, 100] on icon at bounding box center [763, 103] width 19 height 19
click at [338, 451] on p "Forget confetti or fireworks — this is a gender reveal idea with soul. Painting…" at bounding box center [876, 471] width 1076 height 41
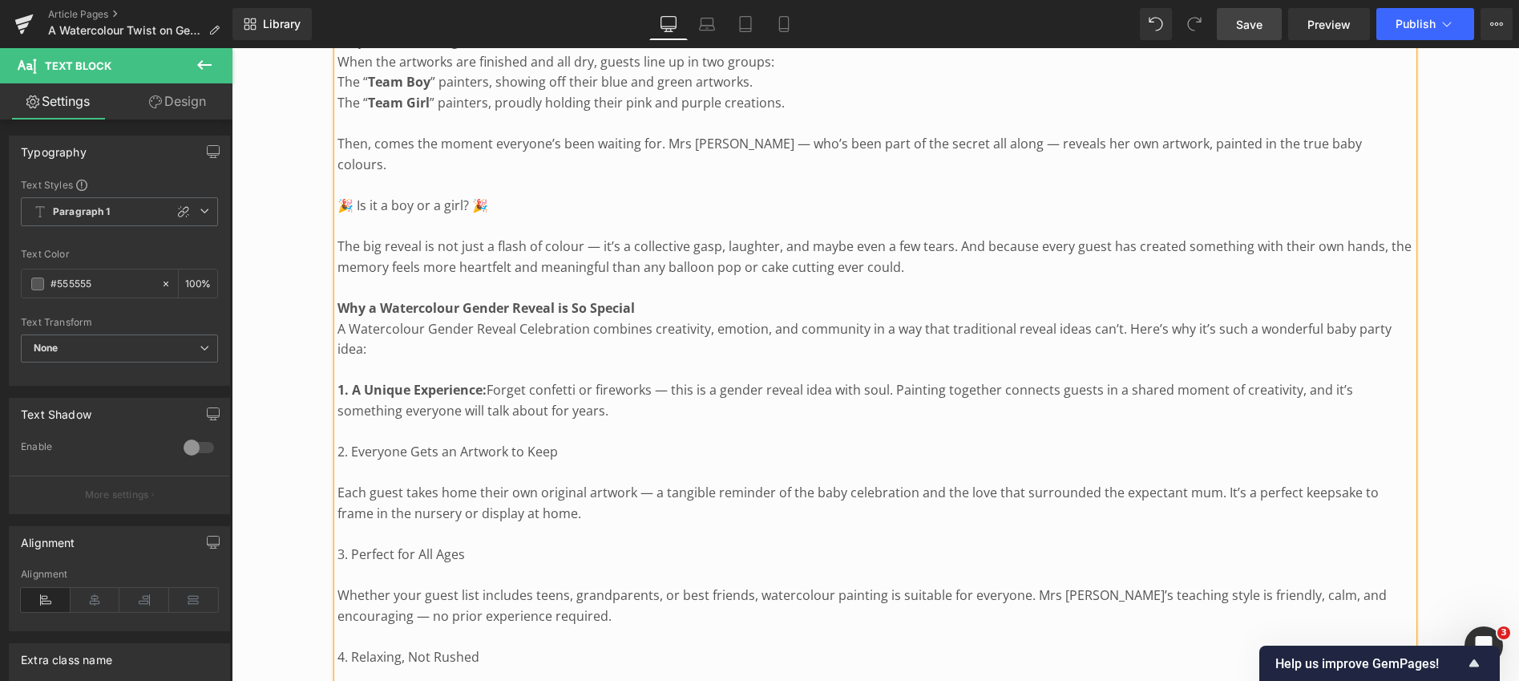
scroll to position [1701, 0]
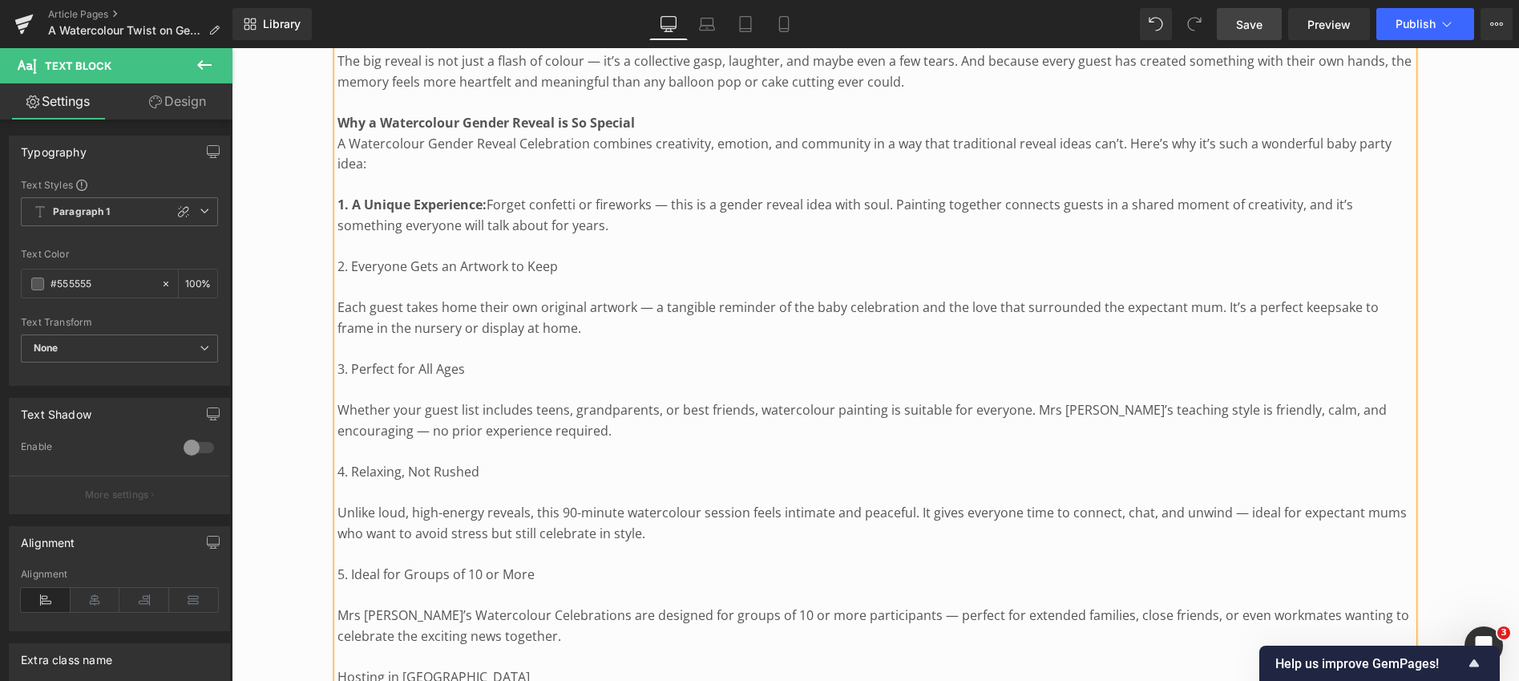
click at [338, 257] on p "2. Everyone Gets an Artwork to Keep" at bounding box center [876, 267] width 1076 height 21
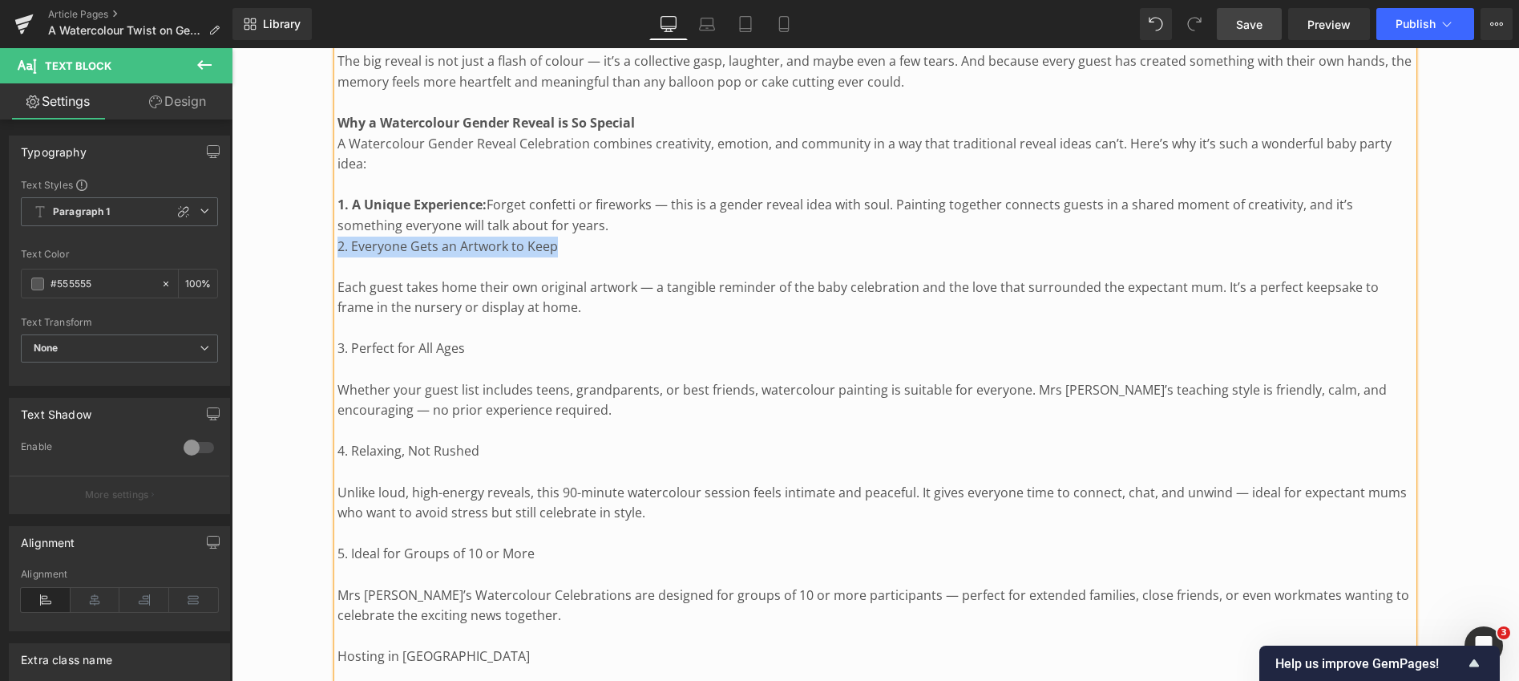
drag, startPoint x: 339, startPoint y: 223, endPoint x: 554, endPoint y: 230, distance: 215.0
click at [554, 237] on p "2. Everyone Gets an Artwork to Keep" at bounding box center [876, 247] width 1076 height 21
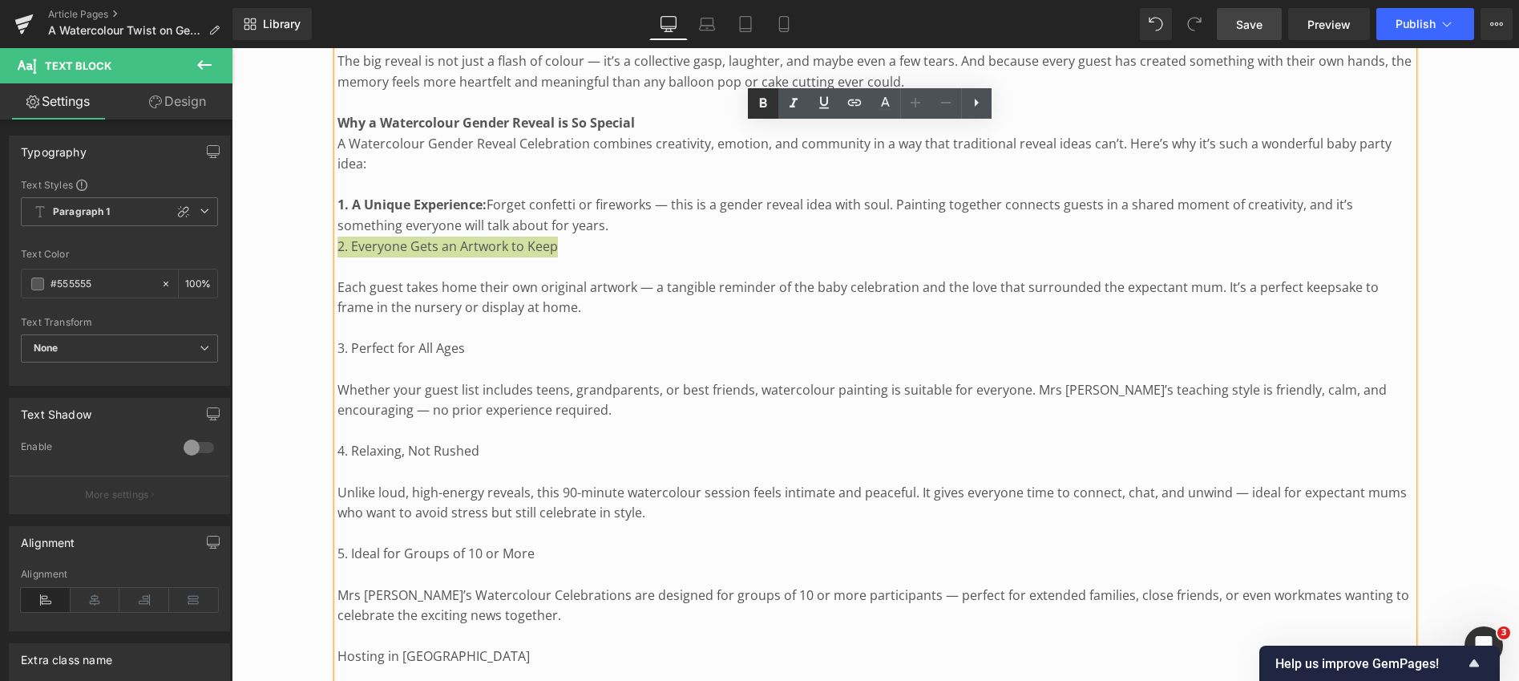
click at [764, 95] on icon at bounding box center [763, 103] width 19 height 19
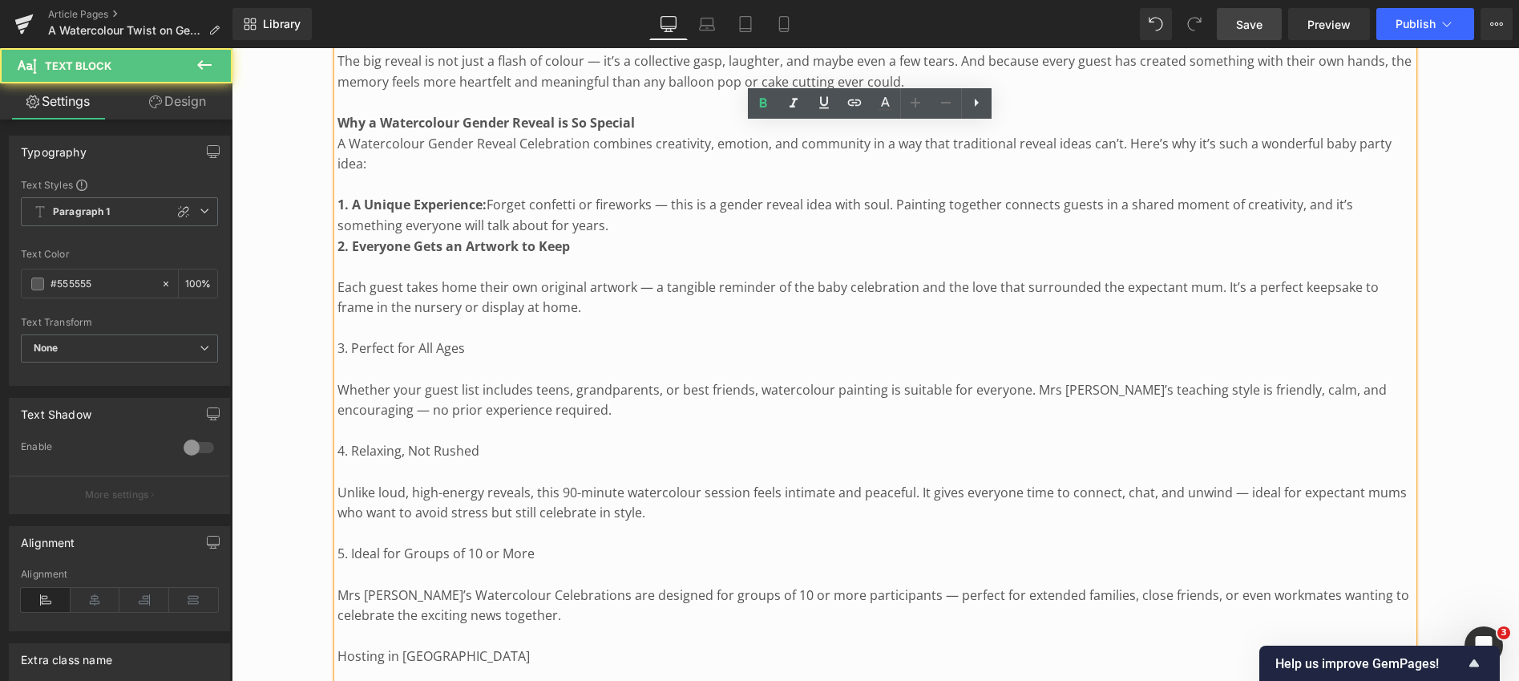
click at [573, 237] on p "2. Everyone Gets an Artwork to Keep" at bounding box center [876, 247] width 1076 height 21
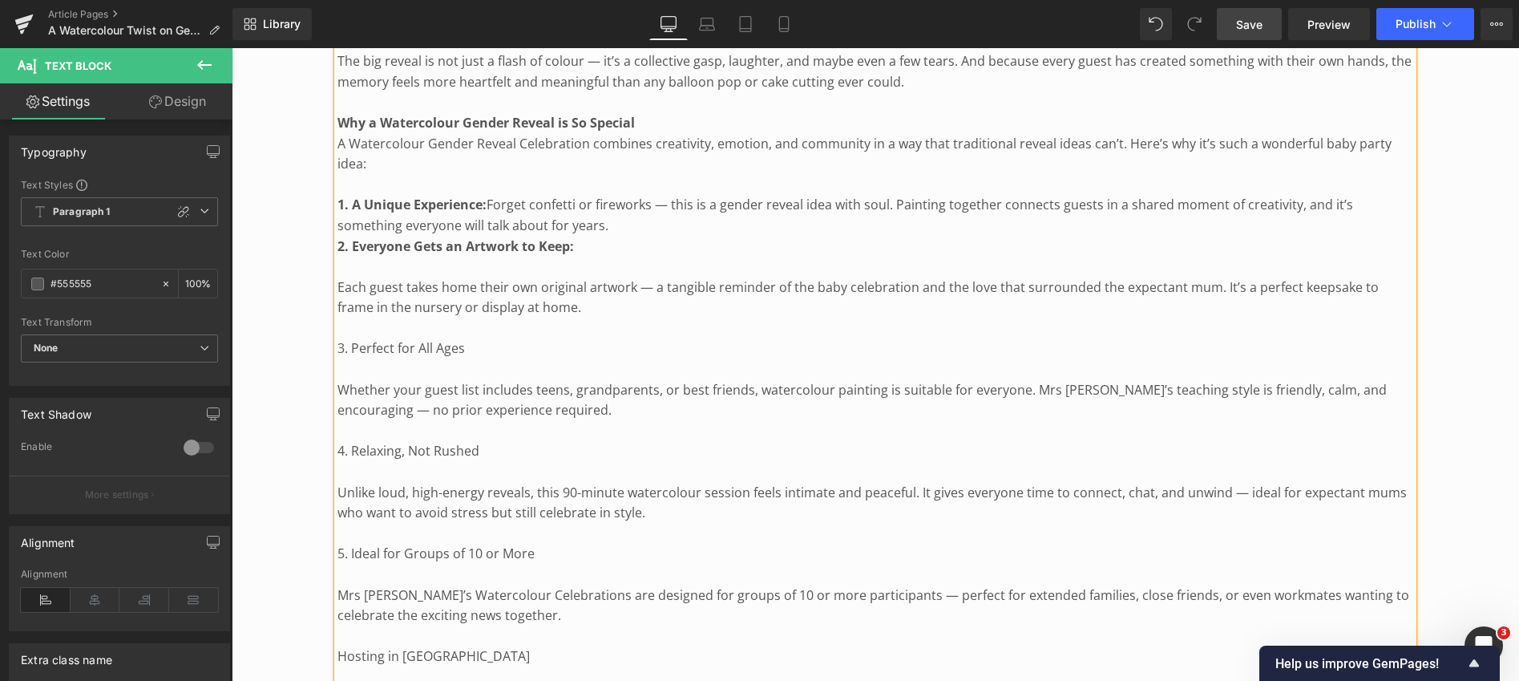
click at [338, 277] on p "Each guest takes home their own original artwork — a tangible reminder of the b…" at bounding box center [876, 297] width 1076 height 41
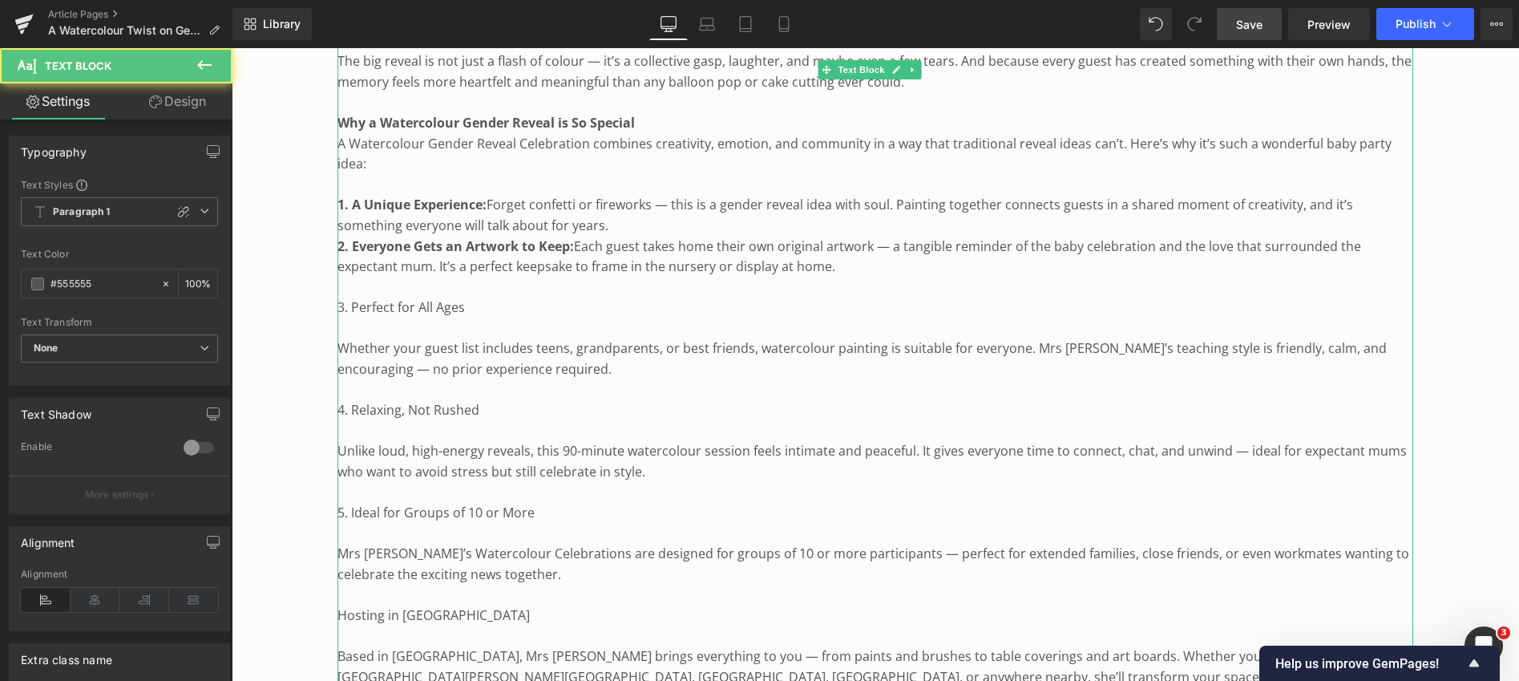
click at [354, 297] on p "3. Perfect for All Ages" at bounding box center [876, 307] width 1076 height 21
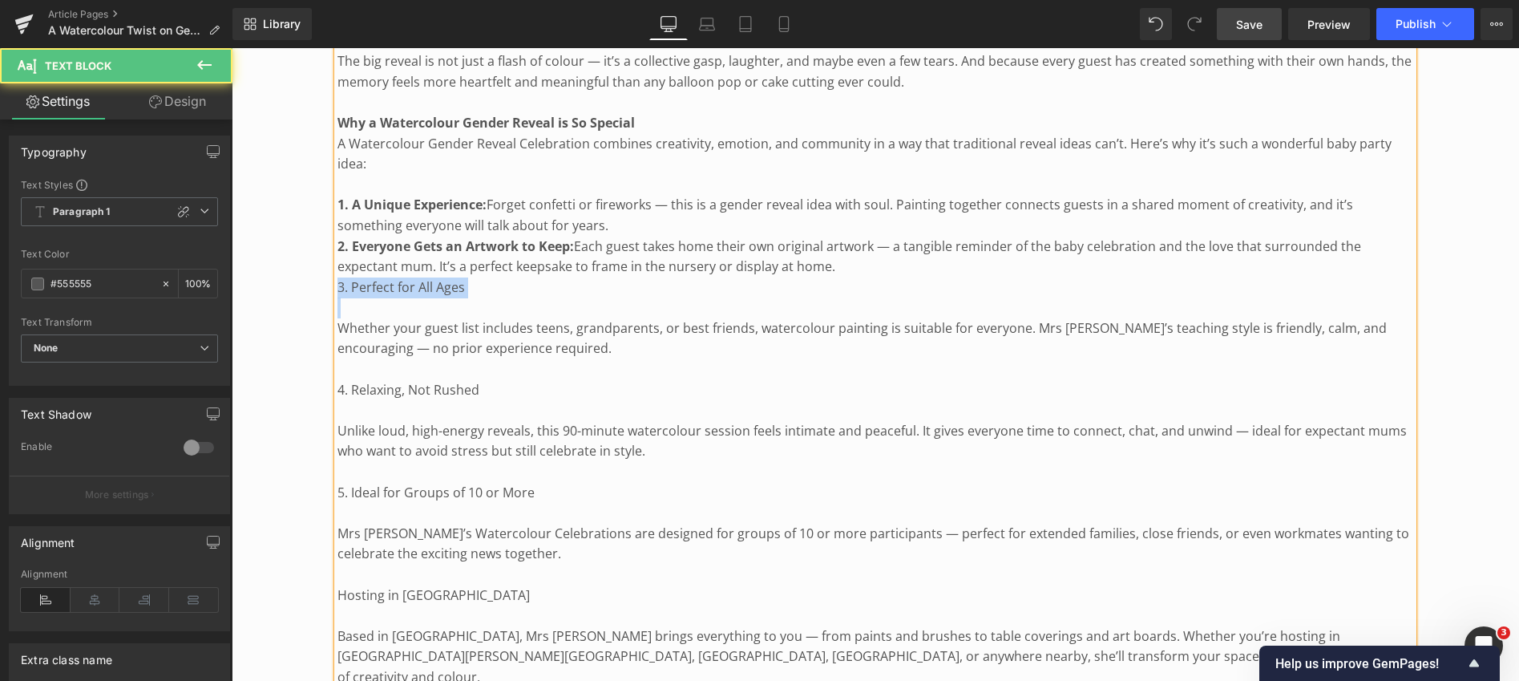
drag, startPoint x: 338, startPoint y: 261, endPoint x: 467, endPoint y: 272, distance: 129.6
click at [467, 273] on div "How It Works This unique celebration starts with a secret: only Mrs [PERSON_NAM…" at bounding box center [876, 482] width 1076 height 2175
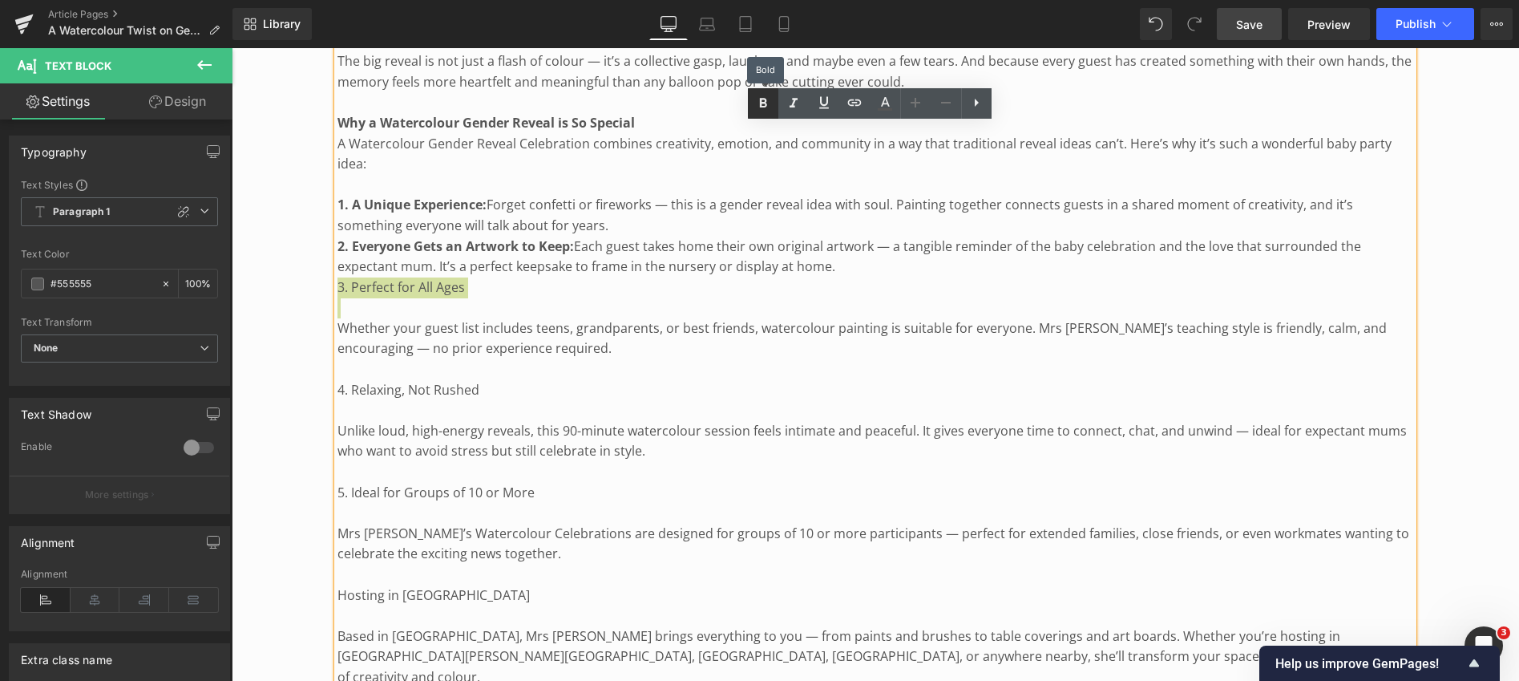
click at [759, 102] on icon at bounding box center [762, 103] width 7 height 10
click at [338, 302] on div "How It Works This unique celebration starts with a secret: only Mrs [PERSON_NAM…" at bounding box center [876, 482] width 1076 height 2175
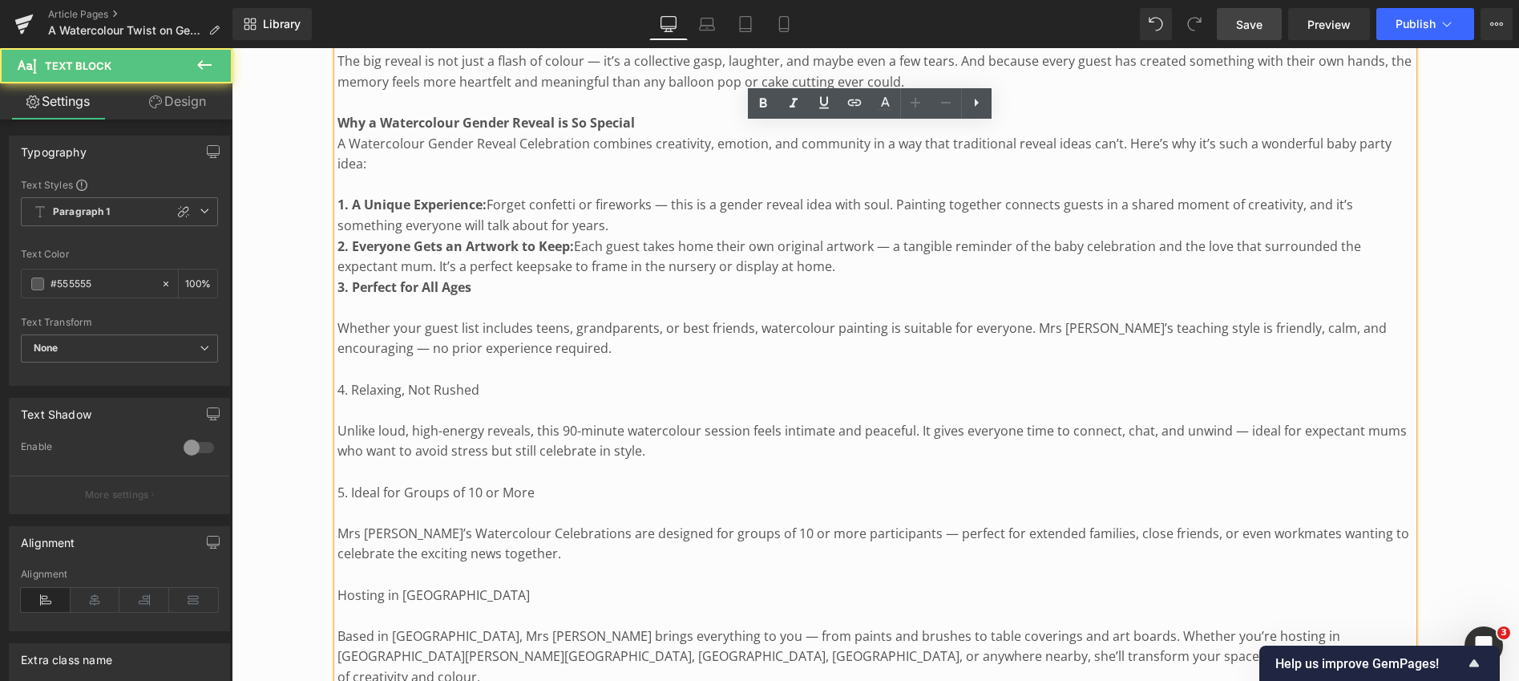
click at [338, 318] on p "Whether your guest list includes teens, grandparents, or best friends, watercol…" at bounding box center [876, 338] width 1076 height 41
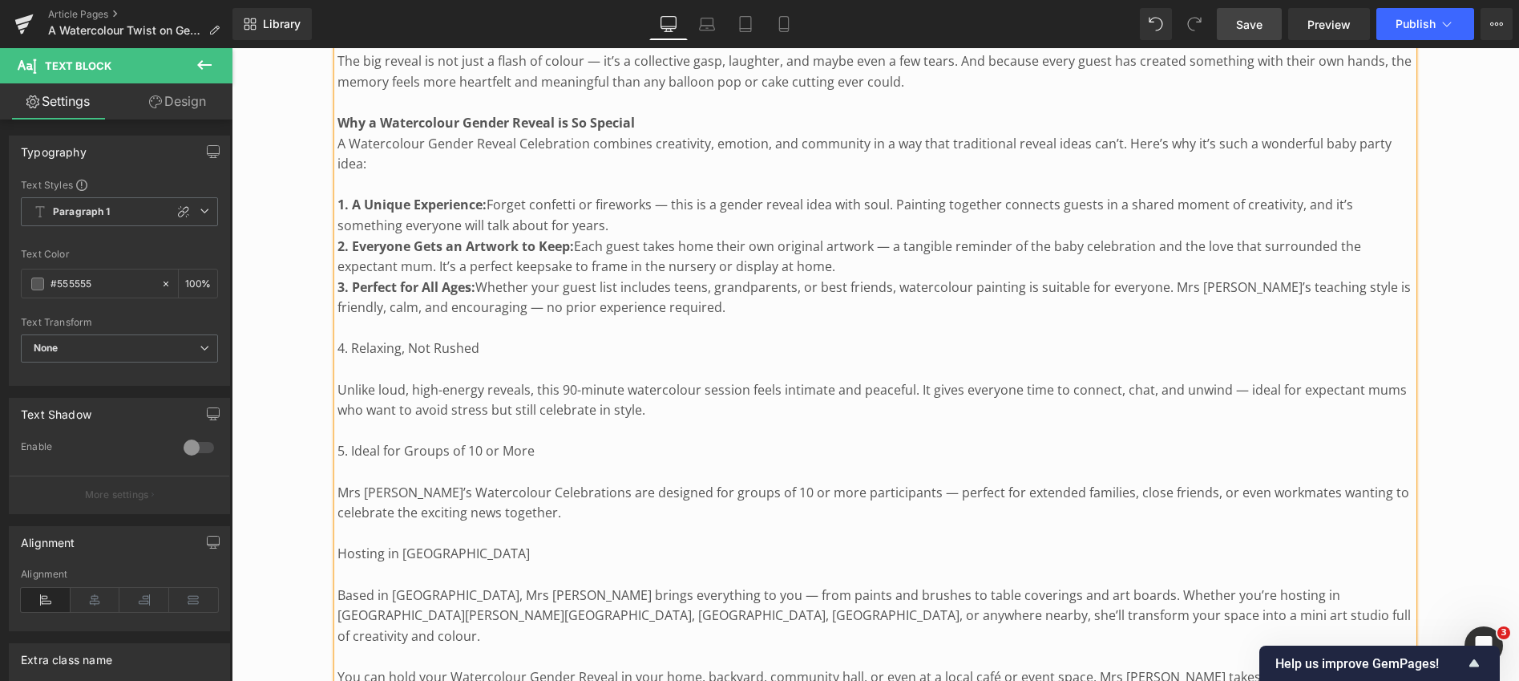
click at [675, 278] on span "Whether your guest list includes teens, grandparents, or best friends, watercol…" at bounding box center [875, 297] width 1074 height 38
click at [800, 290] on p "3. Perfect for All Ages: Whether your guest list includes children,teens, grand…" at bounding box center [876, 297] width 1076 height 41
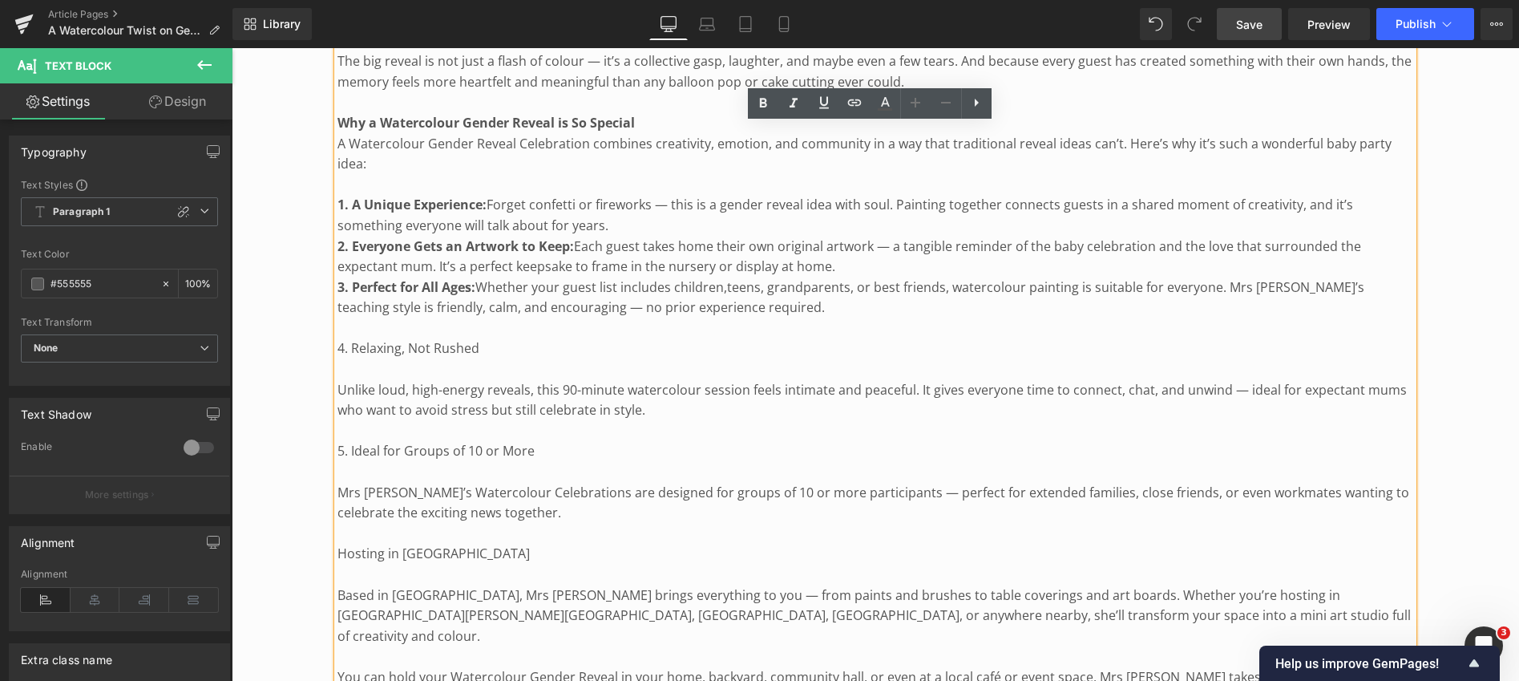
click at [729, 278] on span "Whether your guest list includes children,teens, grandparents, or best friends,…" at bounding box center [851, 297] width 1027 height 38
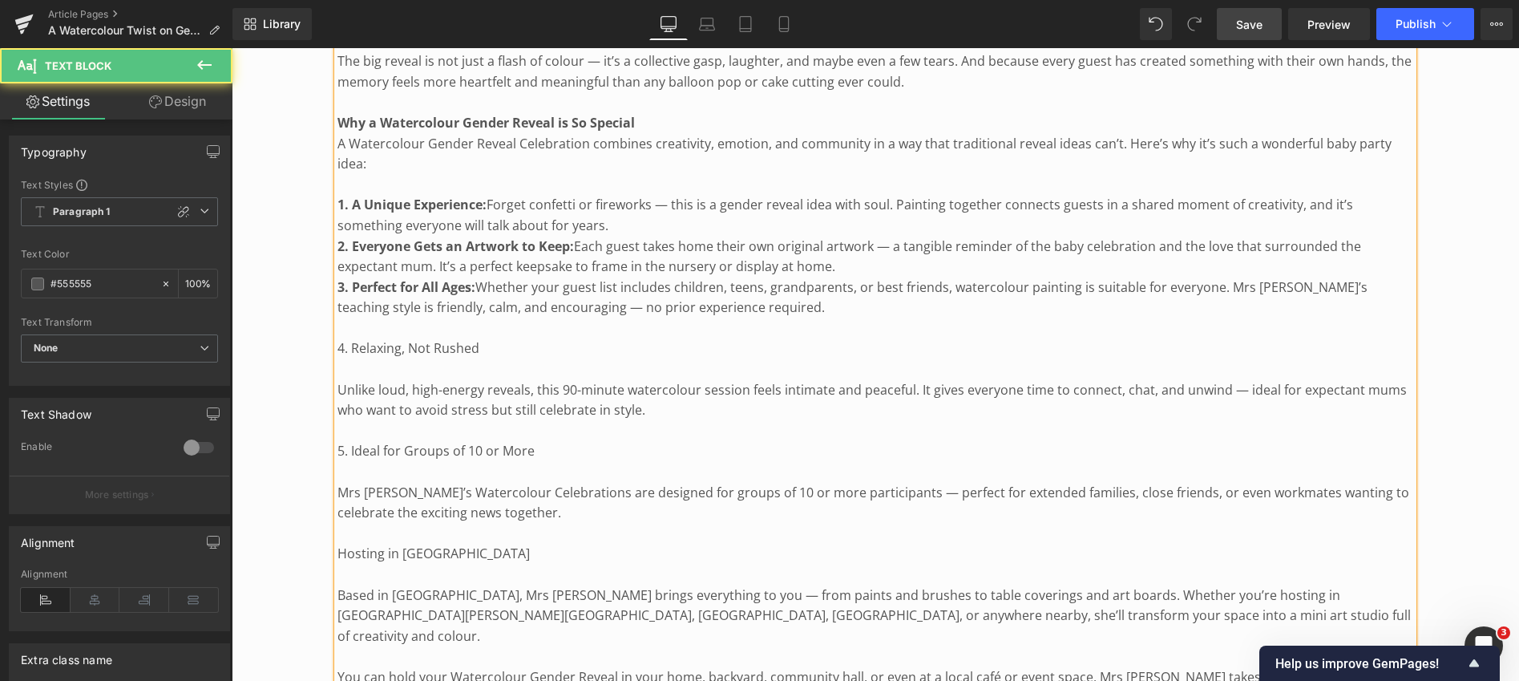
click at [872, 278] on span "Whether your guest list includes children, teens, grandparents, or best friends…" at bounding box center [853, 297] width 1030 height 38
click at [957, 278] on span "Whether your guest list includes children, teens, grandparents and best friends…" at bounding box center [856, 297] width 1037 height 38
click at [967, 278] on span "Whether your guest list includes children, teens, grandparents and best friends…" at bounding box center [856, 297] width 1037 height 38
click at [338, 338] on p "4. Relaxing, Not Rushed" at bounding box center [876, 348] width 1076 height 21
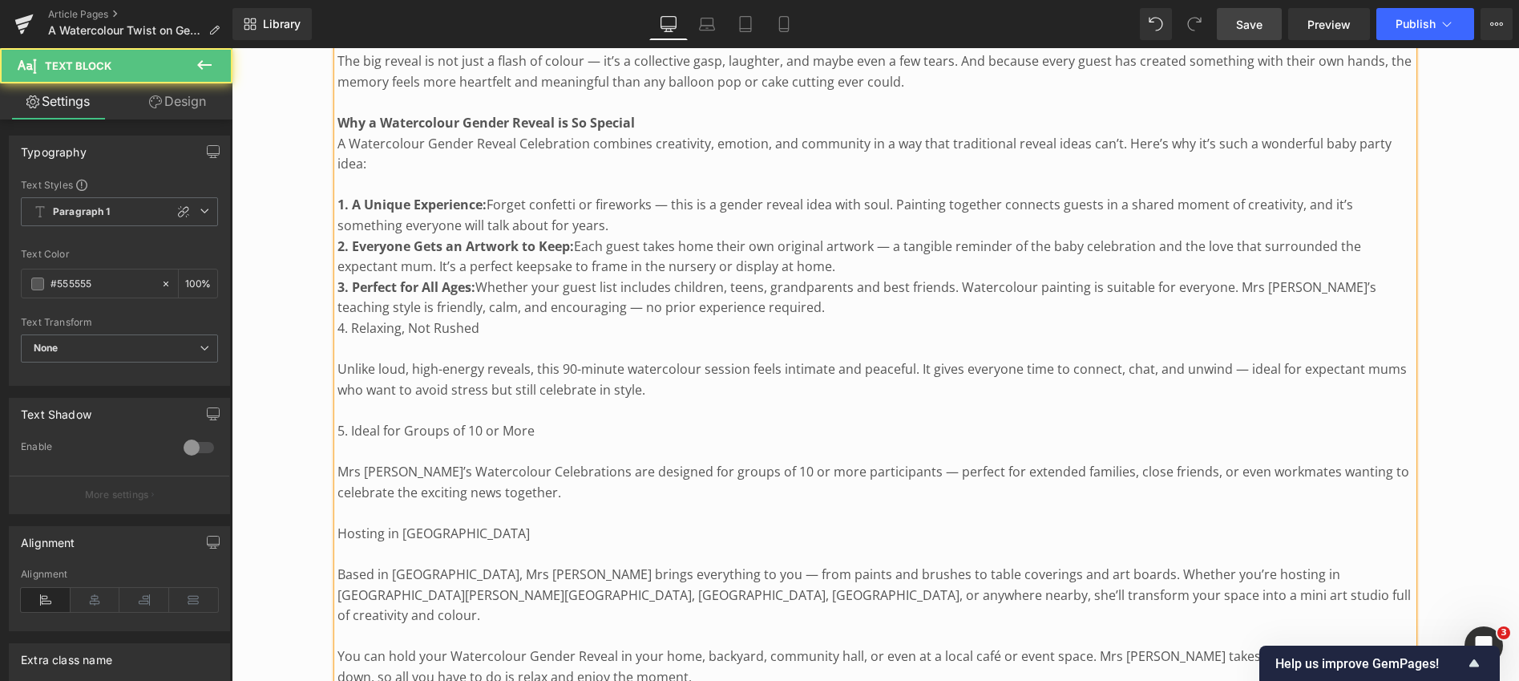
drag, startPoint x: 337, startPoint y: 306, endPoint x: 453, endPoint y: 309, distance: 116.3
click at [453, 318] on p "4. Relaxing, Not Rushed" at bounding box center [876, 328] width 1076 height 21
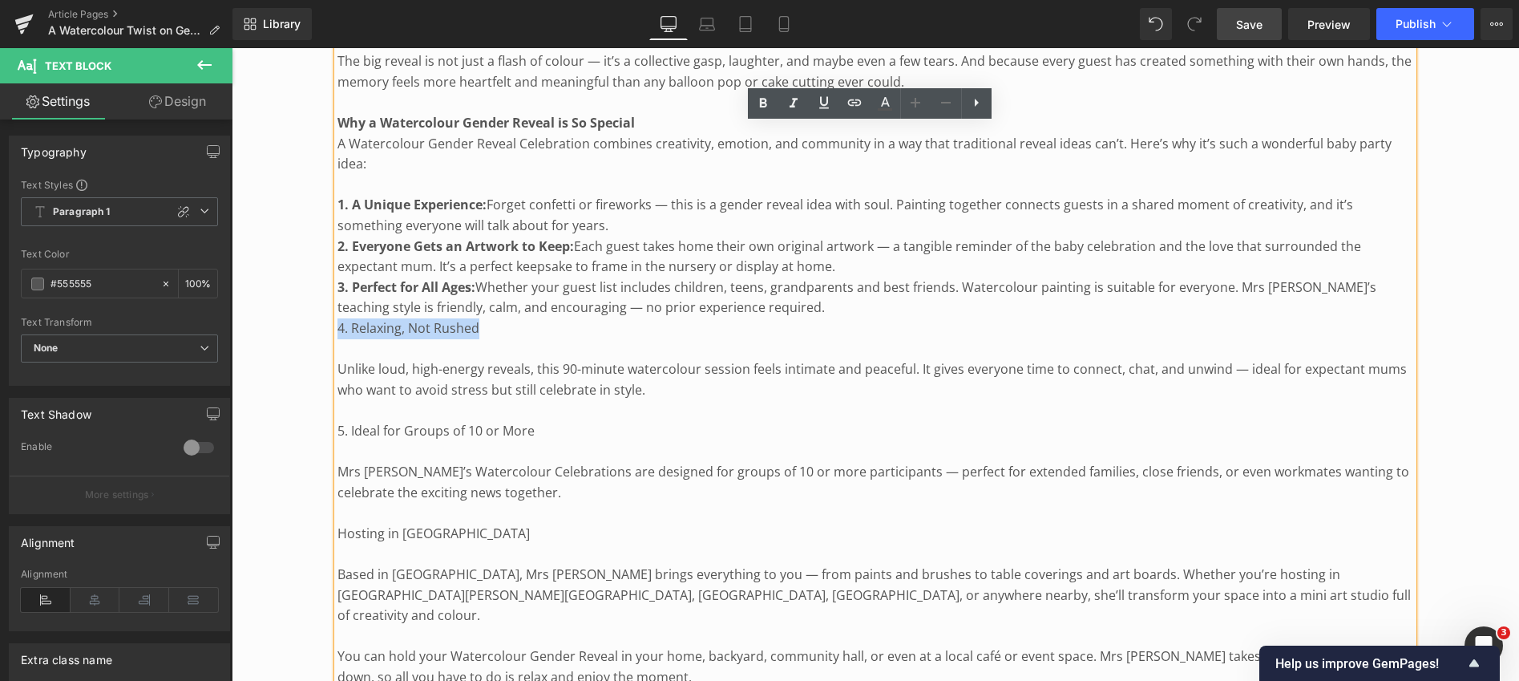
drag, startPoint x: 482, startPoint y: 303, endPoint x: 324, endPoint y: 294, distance: 158.2
click at [324, 294] on div "A Watercolour Twist on Gender Reveal Celebrations Heading Image Photo by [PERSO…" at bounding box center [876, 196] width 1288 height 3236
click at [766, 107] on icon at bounding box center [763, 103] width 19 height 19
click at [492, 318] on p "4. Relaxing, Not Rushed" at bounding box center [876, 328] width 1076 height 21
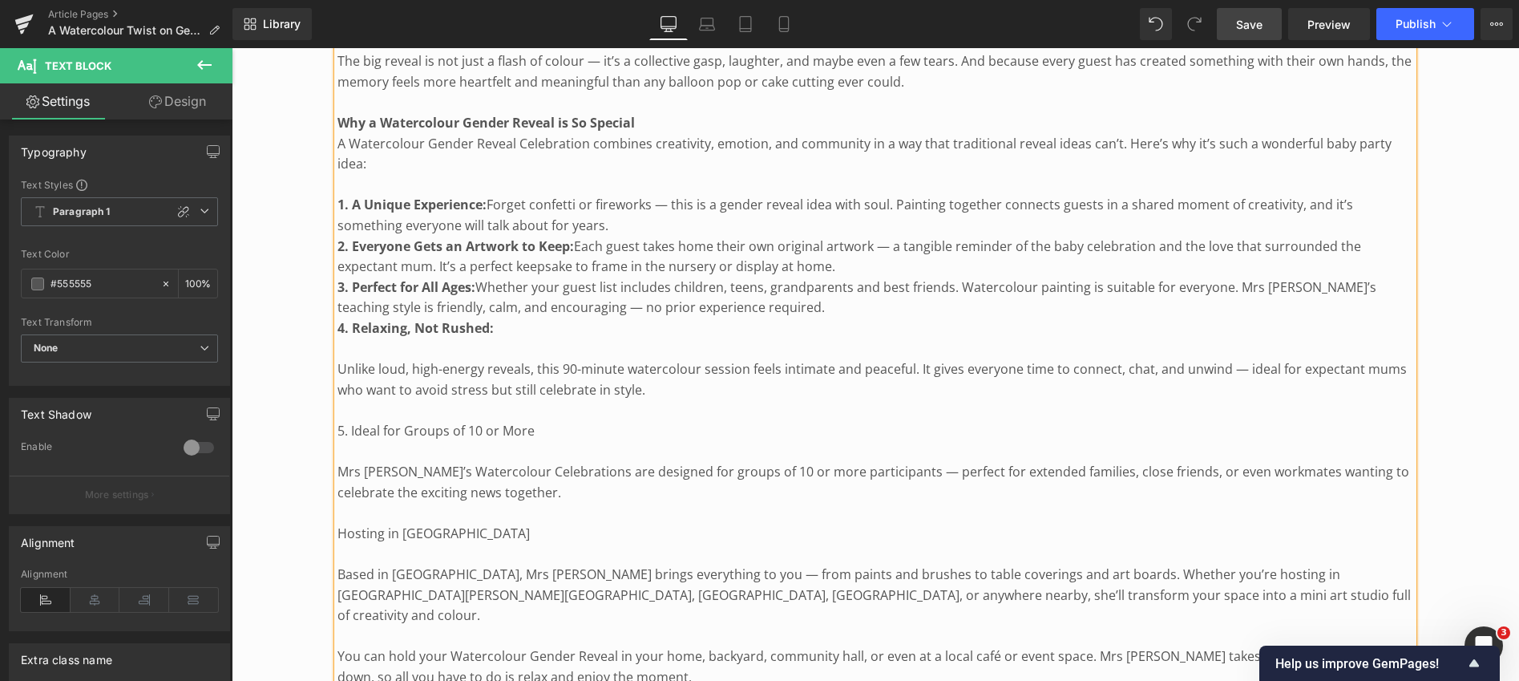
click at [338, 359] on p "Unlike loud, high-energy reveals, this 90-minute watercolour session feels inti…" at bounding box center [876, 379] width 1076 height 41
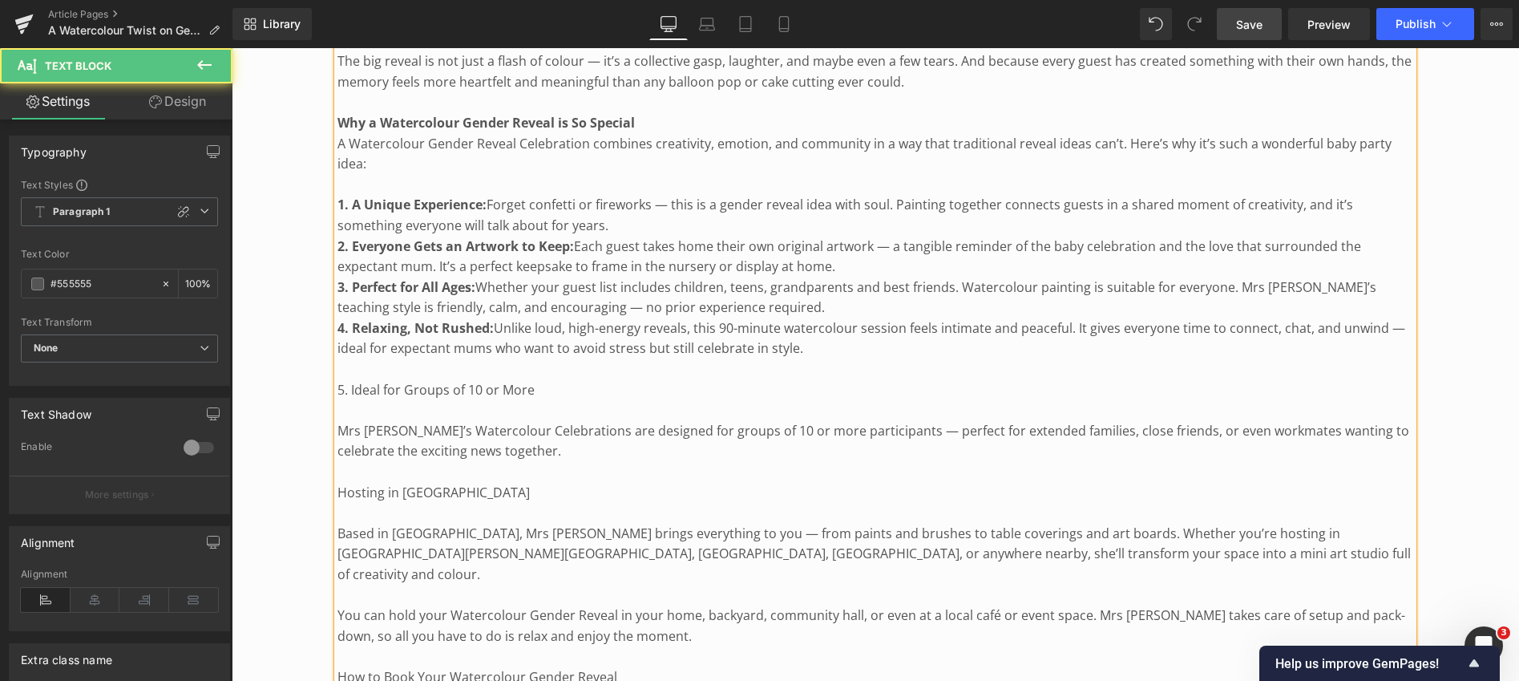
click at [985, 319] on span "Unlike loud, high-energy reveals, this 90-minute watercolour session feels inti…" at bounding box center [872, 338] width 1068 height 38
click at [1369, 319] on span "Unlike loud, high-energy reveals, this 90-minute watercolour session feels inti…" at bounding box center [870, 338] width 1064 height 38
click at [341, 380] on p "5. Ideal for Groups of 10 or More" at bounding box center [876, 390] width 1076 height 21
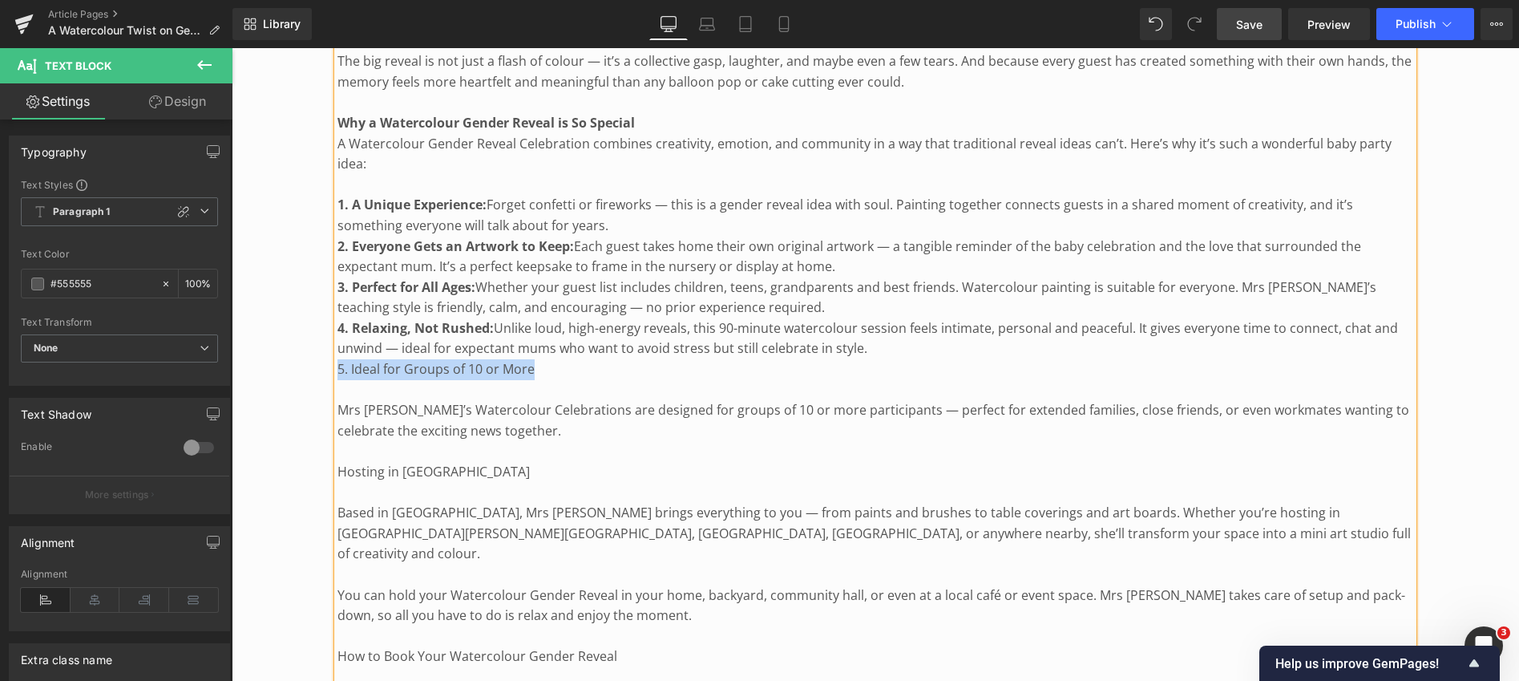
drag, startPoint x: 338, startPoint y: 344, endPoint x: 539, endPoint y: 348, distance: 200.5
click at [539, 359] on p "5. Ideal for Groups of 10 or More" at bounding box center [876, 369] width 1076 height 21
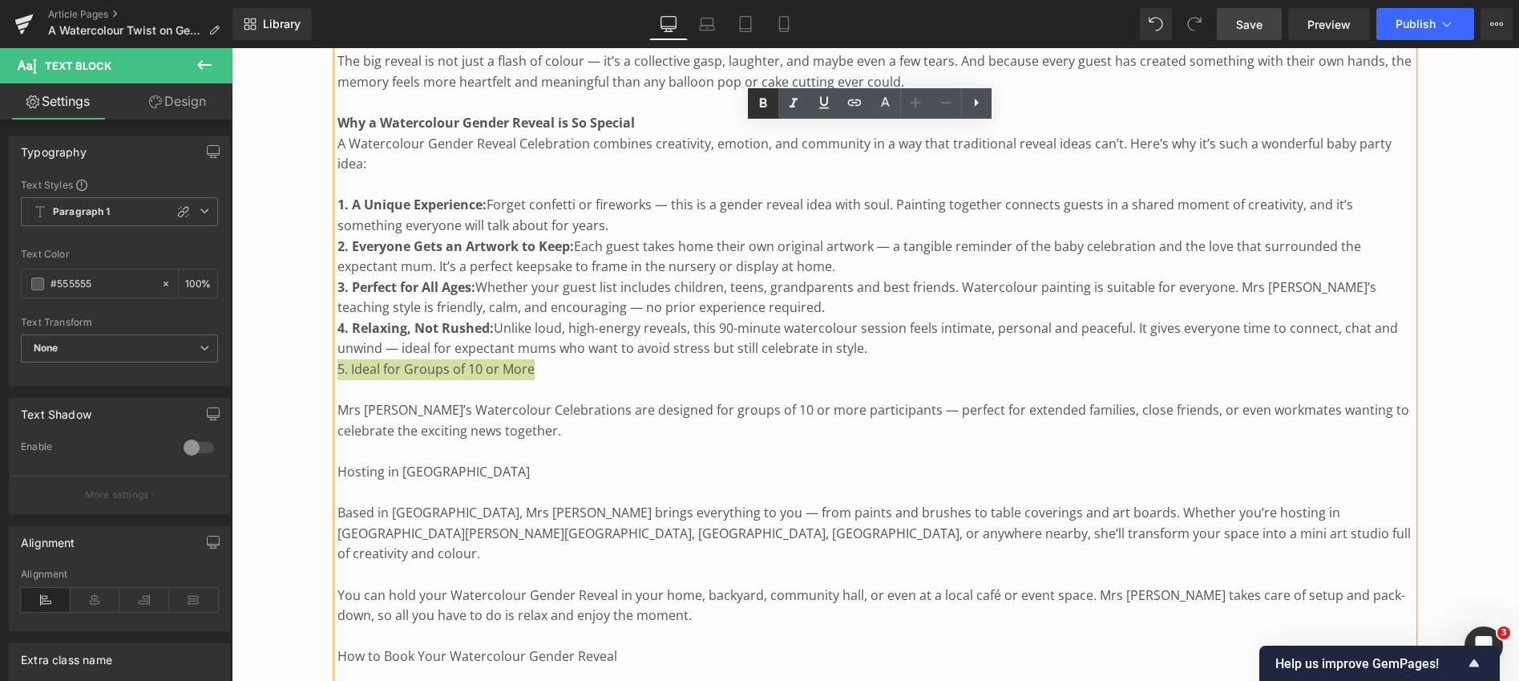
click at [764, 99] on icon at bounding box center [762, 103] width 7 height 10
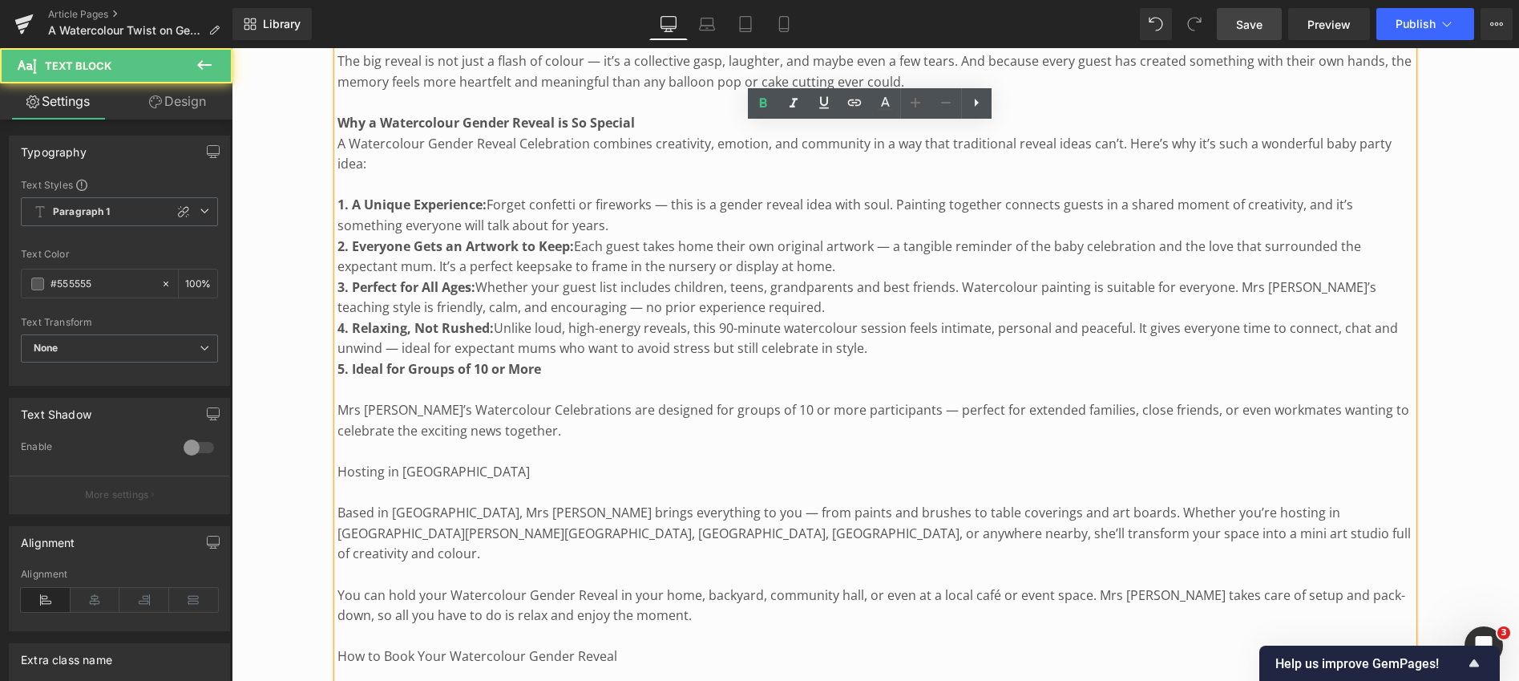
click at [341, 400] on p "Mrs [PERSON_NAME]’s Watercolour Celebrations are designed for groups of 10 or m…" at bounding box center [876, 420] width 1076 height 41
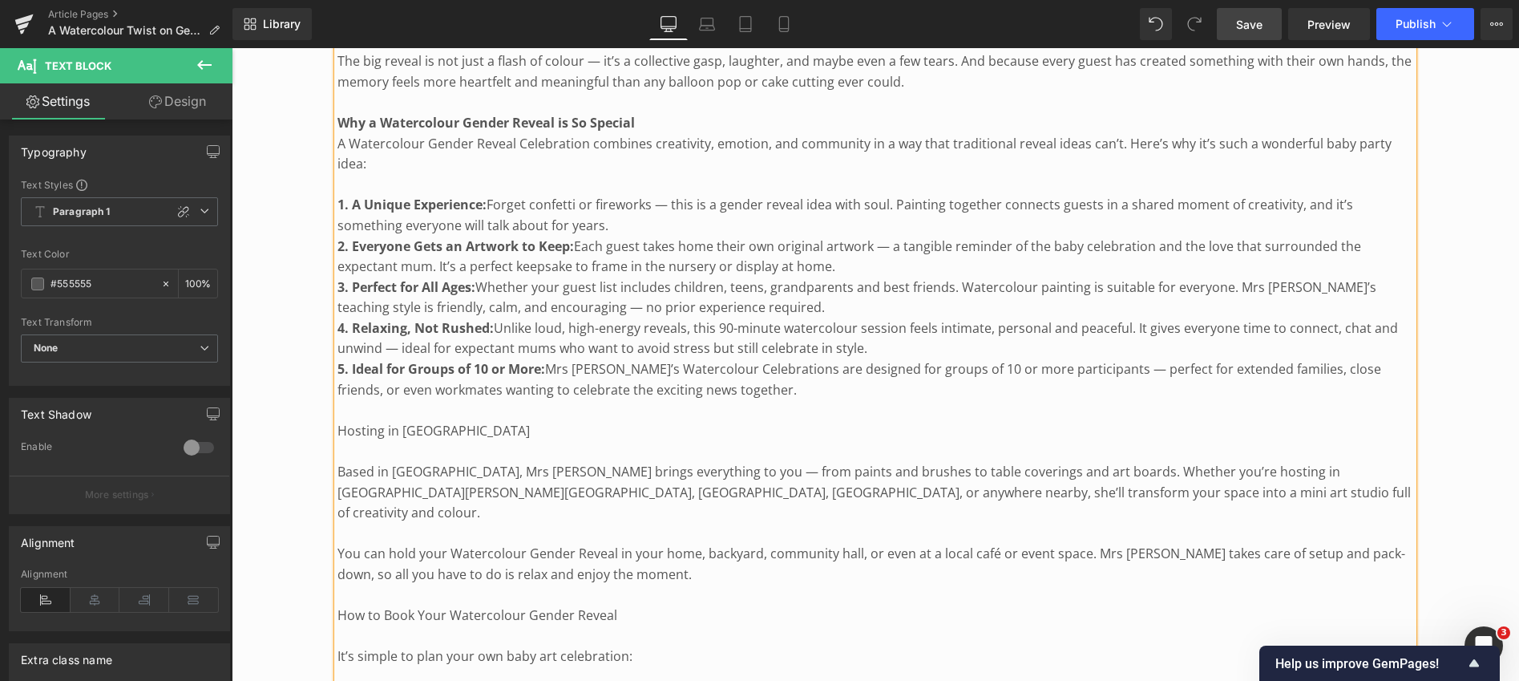
drag, startPoint x: 337, startPoint y: 408, endPoint x: 548, endPoint y: 411, distance: 211.7
click at [548, 421] on p "Hosting in [GEOGRAPHIC_DATA]" at bounding box center [876, 431] width 1076 height 21
drag, startPoint x: 540, startPoint y: 405, endPoint x: 338, endPoint y: 403, distance: 202.1
click at [338, 421] on p "Hosting in [GEOGRAPHIC_DATA]" at bounding box center [876, 431] width 1076 height 21
click at [764, 101] on icon at bounding box center [762, 103] width 7 height 10
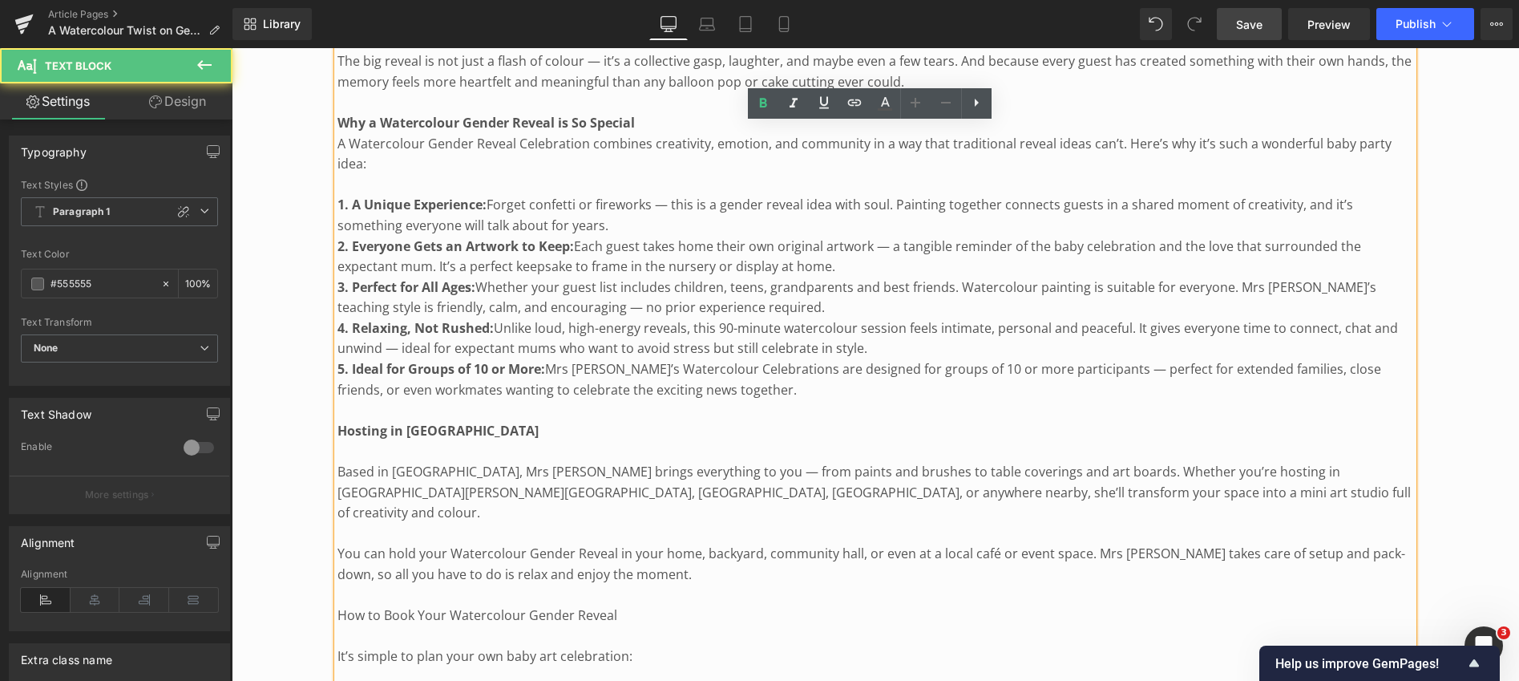
click at [338, 447] on div "How It Works This unique celebration starts with a secret: only Mrs [PERSON_NAM…" at bounding box center [876, 400] width 1076 height 2011
click at [338, 462] on p "Based in [GEOGRAPHIC_DATA], Mrs [PERSON_NAME] brings everything to you — from p…" at bounding box center [876, 493] width 1076 height 62
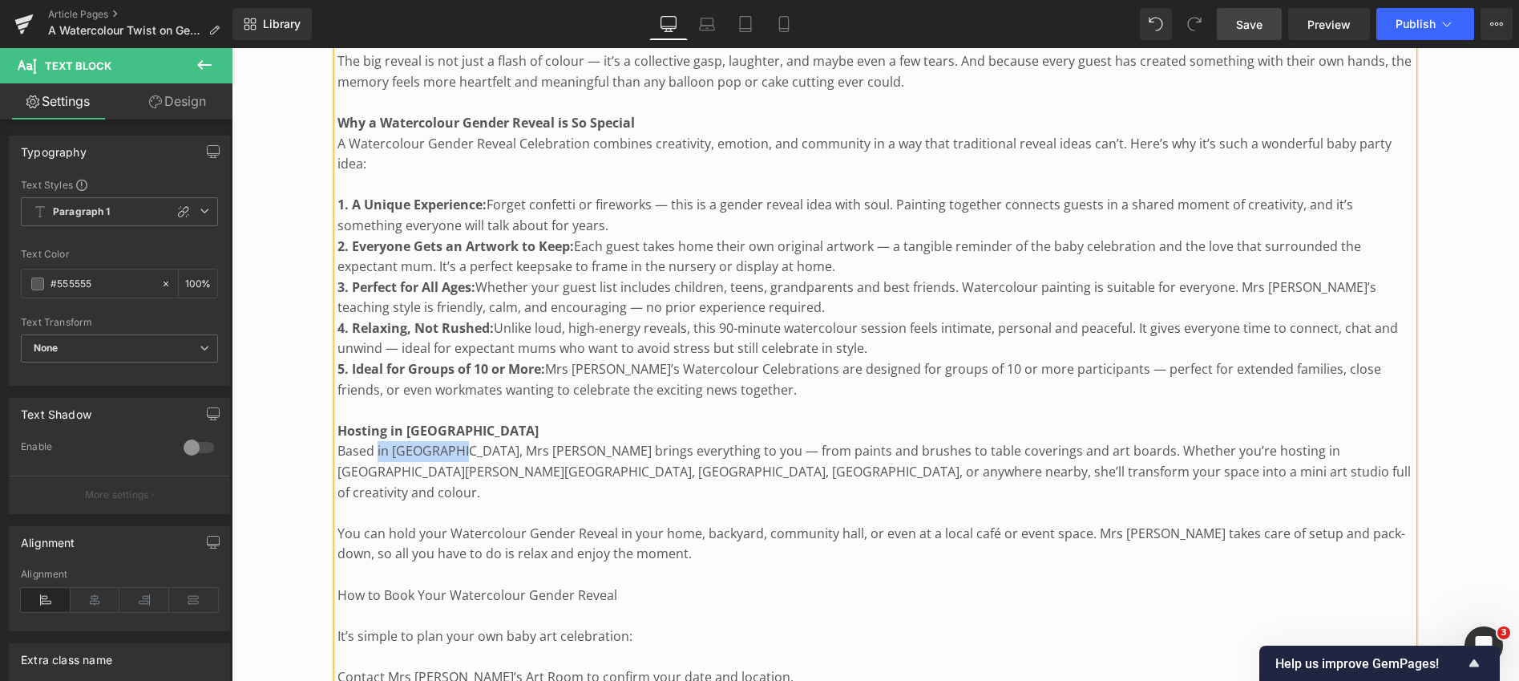
drag, startPoint x: 455, startPoint y: 427, endPoint x: 378, endPoint y: 424, distance: 77.0
click at [378, 441] on p "Based in [GEOGRAPHIC_DATA], Mrs [PERSON_NAME] brings everything to you — from p…" at bounding box center [876, 472] width 1076 height 62
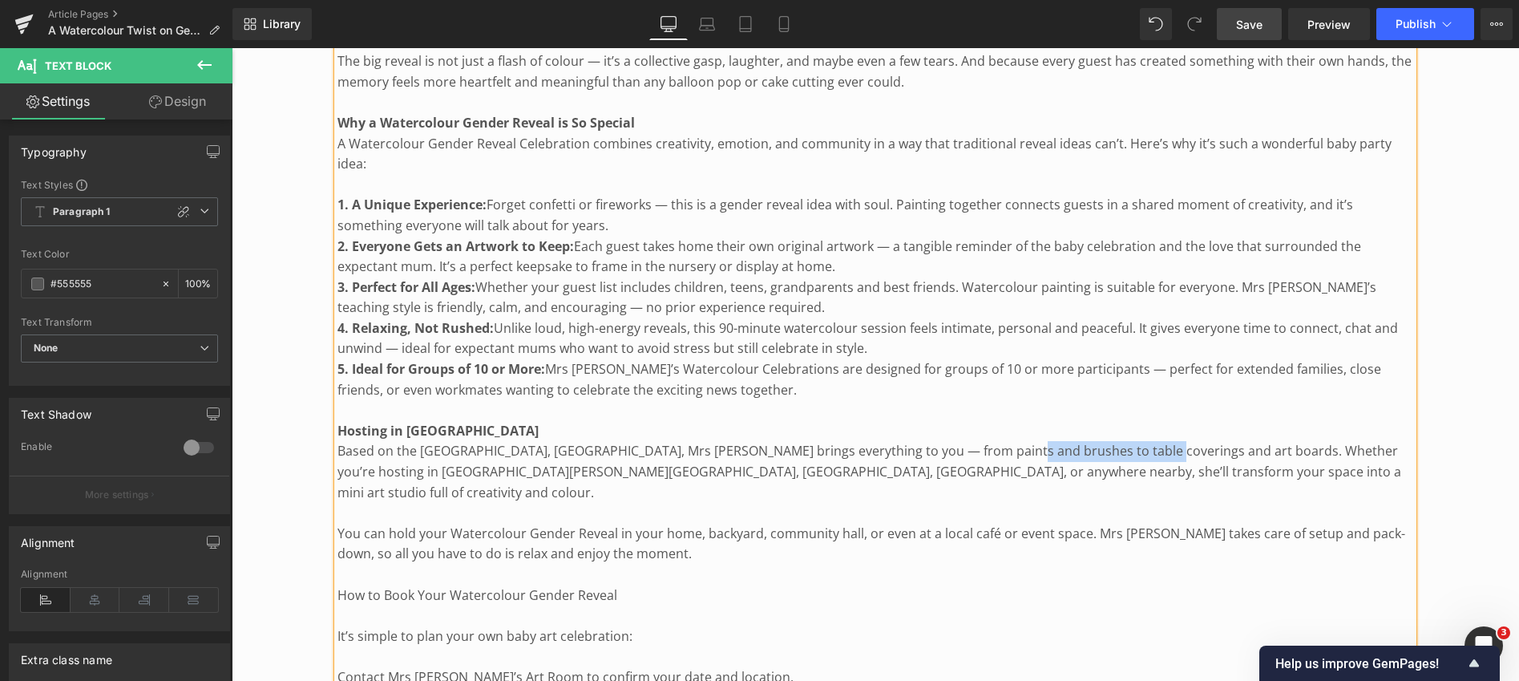
drag, startPoint x: 993, startPoint y: 429, endPoint x: 1134, endPoint y: 434, distance: 140.4
click at [1134, 441] on p "Based on the [GEOGRAPHIC_DATA], [GEOGRAPHIC_DATA], Mrs [PERSON_NAME] brings eve…" at bounding box center [876, 472] width 1076 height 62
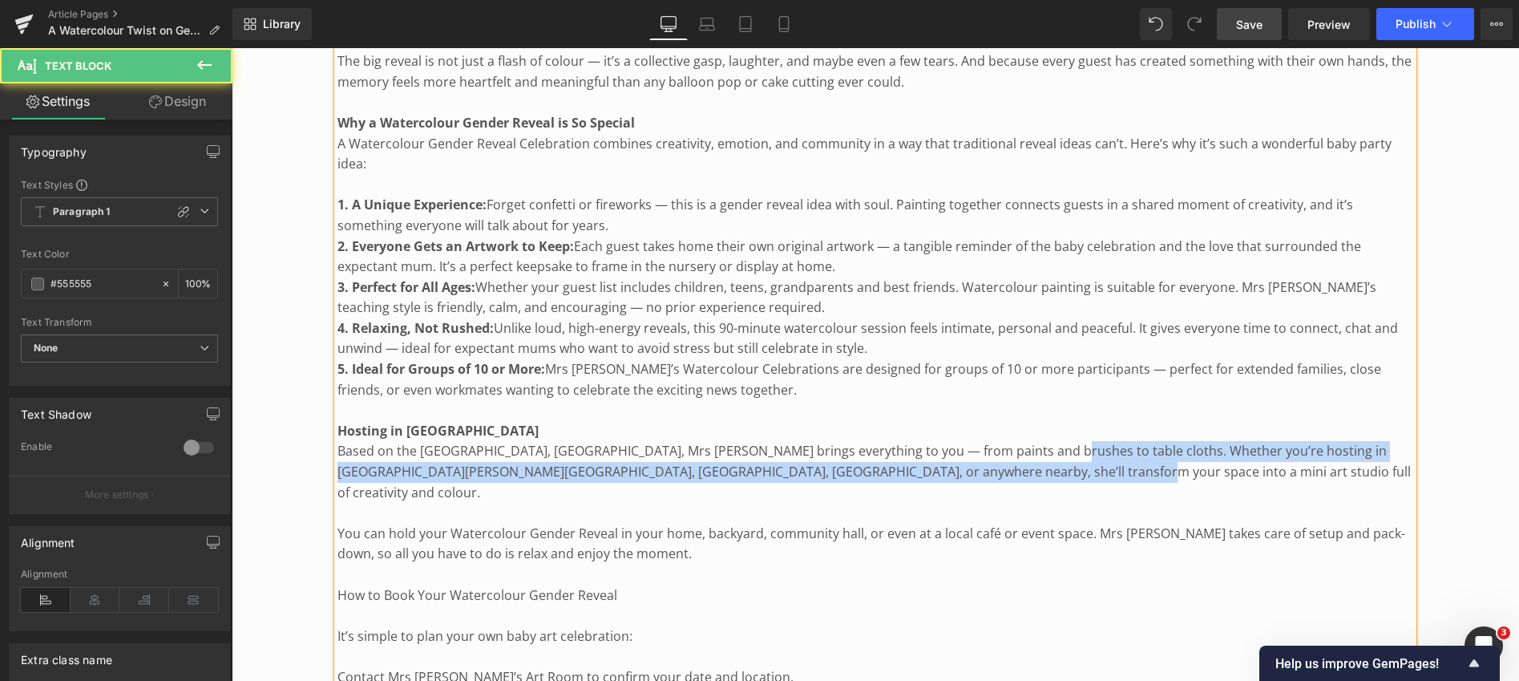
drag, startPoint x: 1031, startPoint y: 427, endPoint x: 1032, endPoint y: 441, distance: 14.5
click at [1032, 441] on p "Based on the [GEOGRAPHIC_DATA], [GEOGRAPHIC_DATA], Mrs [PERSON_NAME] brings eve…" at bounding box center [876, 472] width 1076 height 62
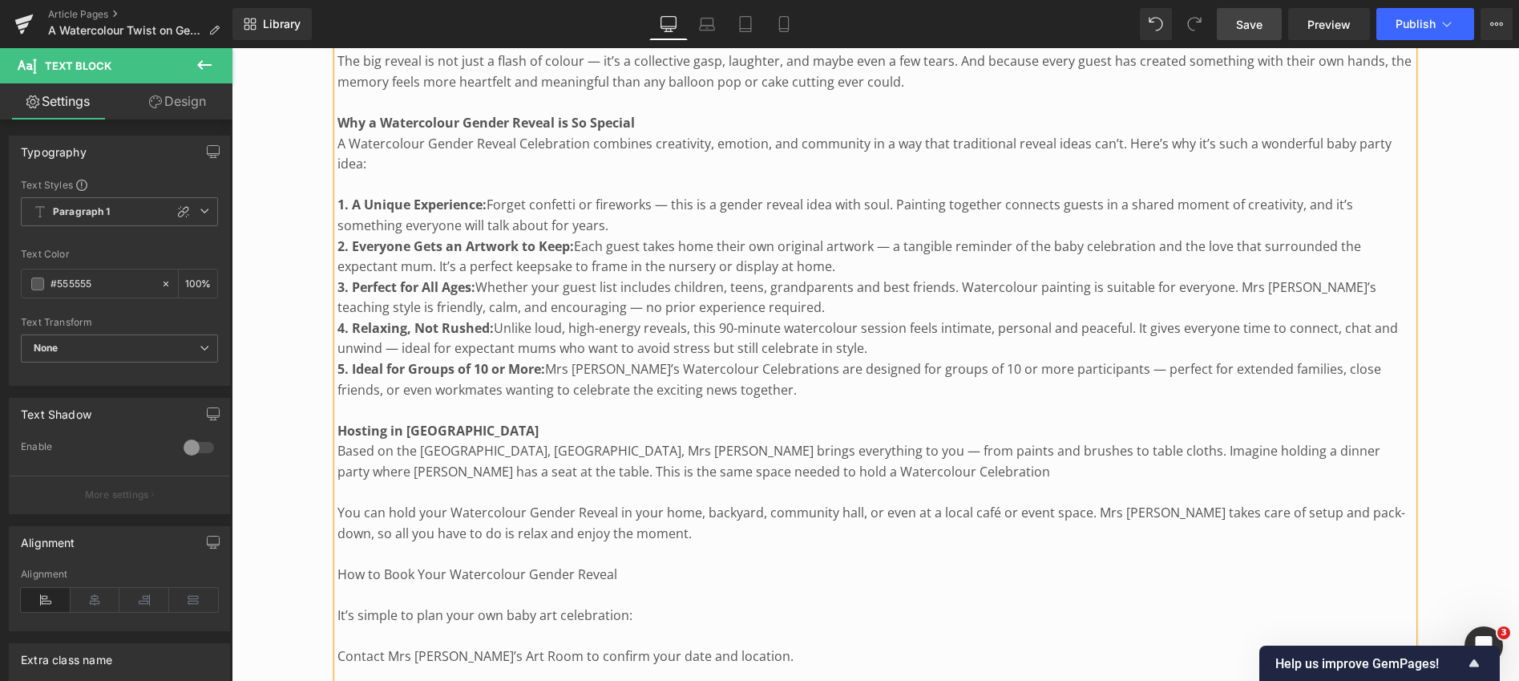
click at [1266, 441] on p "Based on the [GEOGRAPHIC_DATA], [GEOGRAPHIC_DATA], Mrs [PERSON_NAME] brings eve…" at bounding box center [876, 461] width 1076 height 41
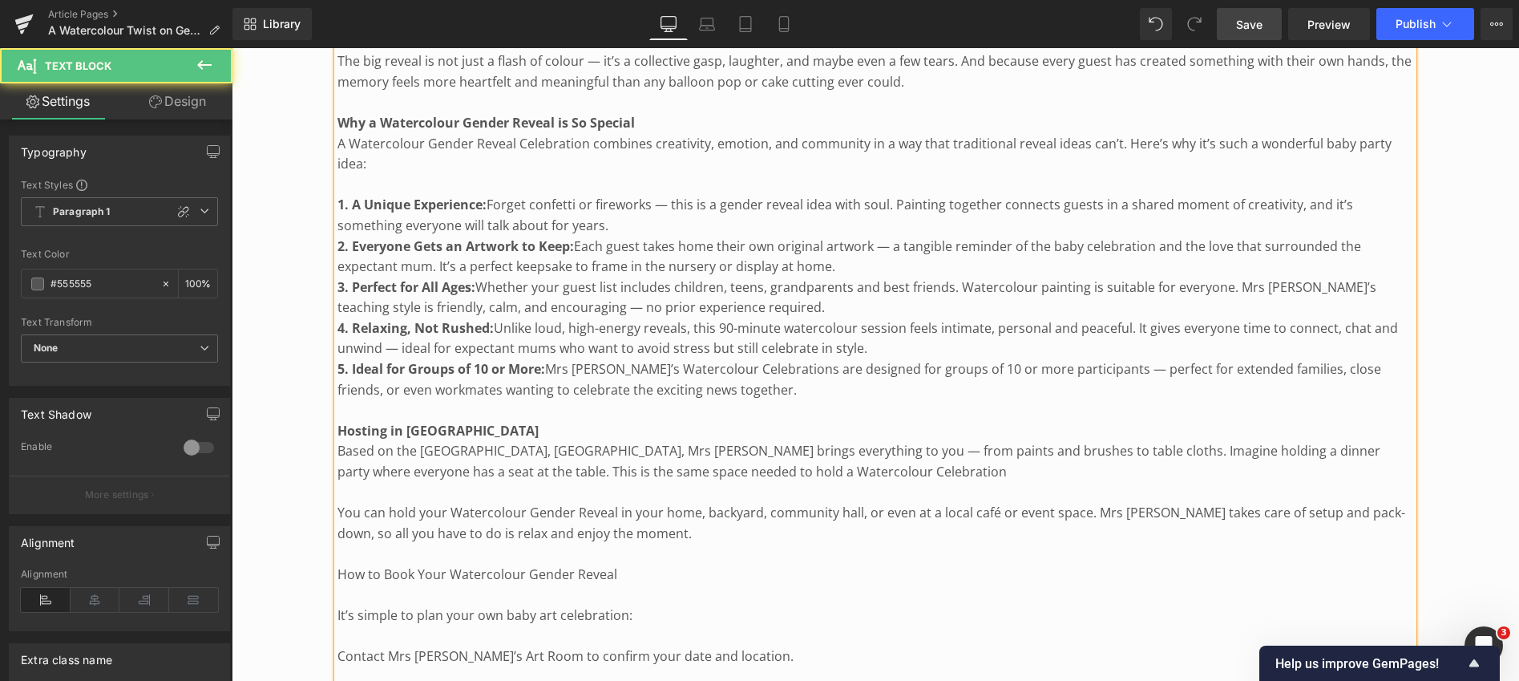
click at [794, 445] on p "Based on the [GEOGRAPHIC_DATA], [GEOGRAPHIC_DATA], Mrs [PERSON_NAME] brings eve…" at bounding box center [876, 461] width 1076 height 41
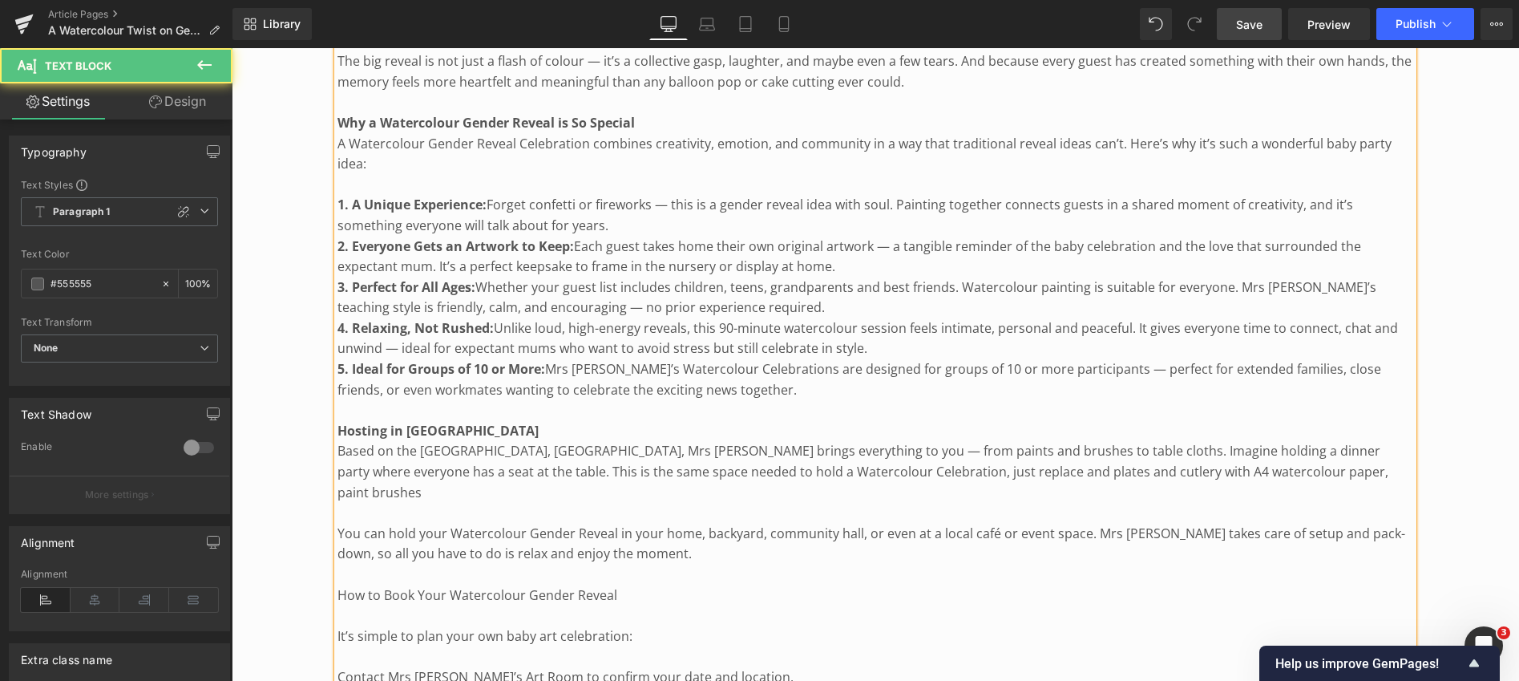
click at [1163, 449] on p "Based on the [GEOGRAPHIC_DATA], [GEOGRAPHIC_DATA], Mrs [PERSON_NAME] brings eve…" at bounding box center [876, 472] width 1076 height 62
click at [1256, 447] on p "Based on the [GEOGRAPHIC_DATA], [GEOGRAPHIC_DATA], Mrs [PERSON_NAME] brings eve…" at bounding box center [876, 472] width 1076 height 62
click at [338, 508] on div "How It Works This unique celebration starts with a secret: only Mrs [PERSON_NAM…" at bounding box center [876, 390] width 1076 height 1991
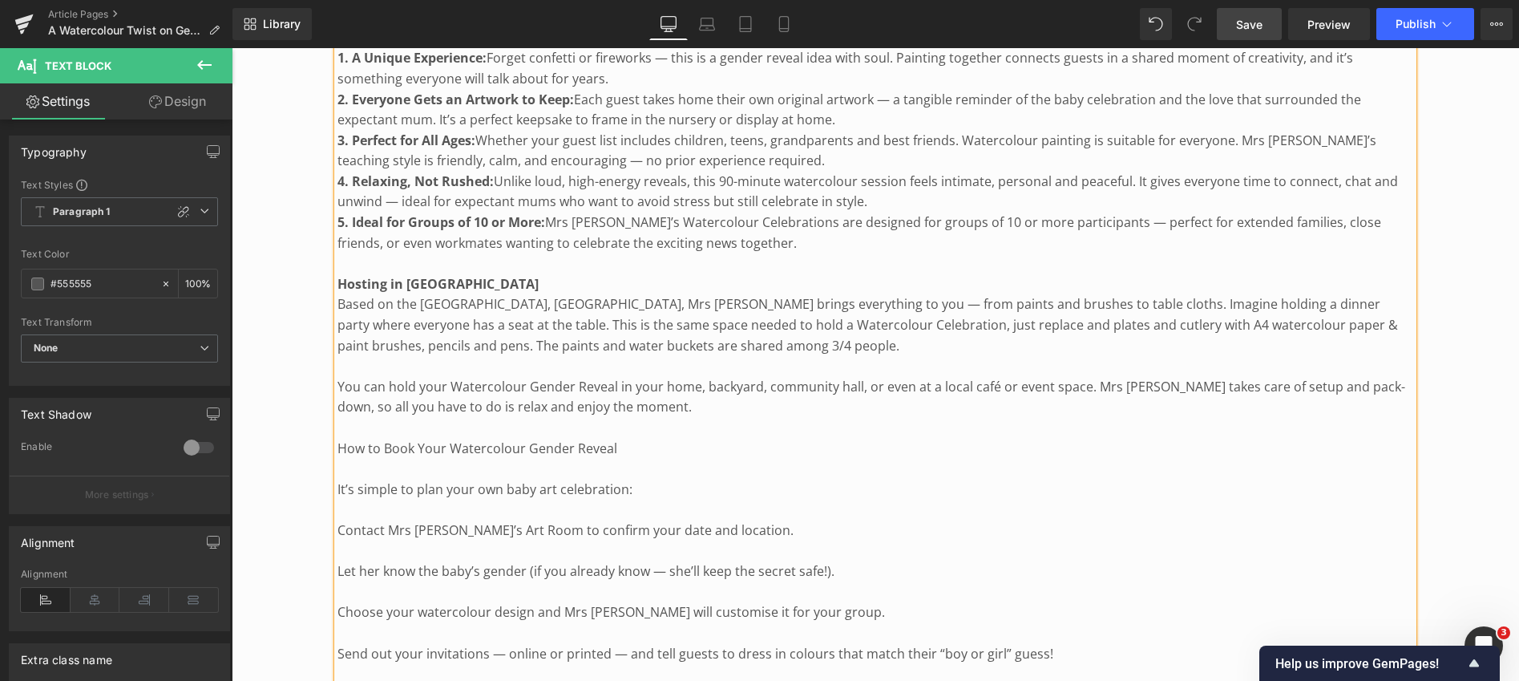
scroll to position [1869, 0]
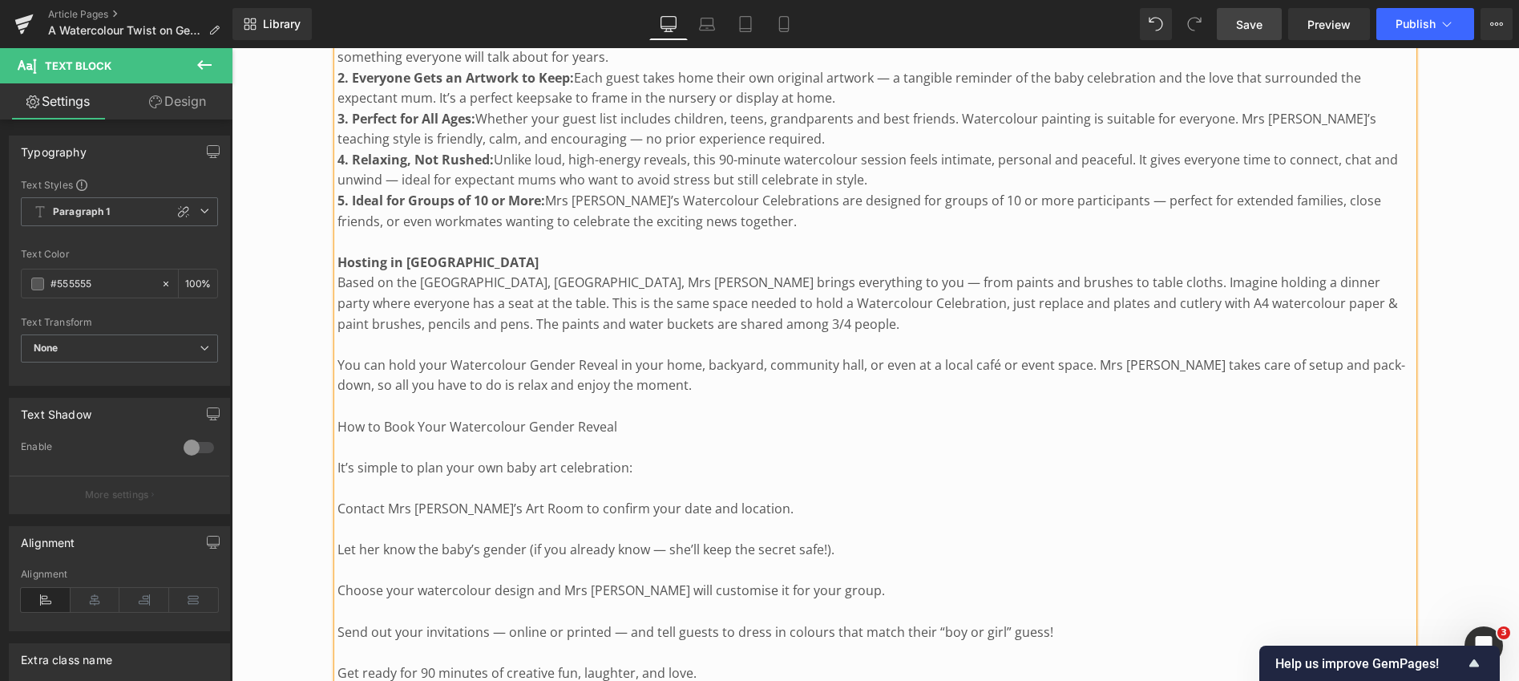
click at [1235, 18] on link "Save" at bounding box center [1249, 24] width 65 height 32
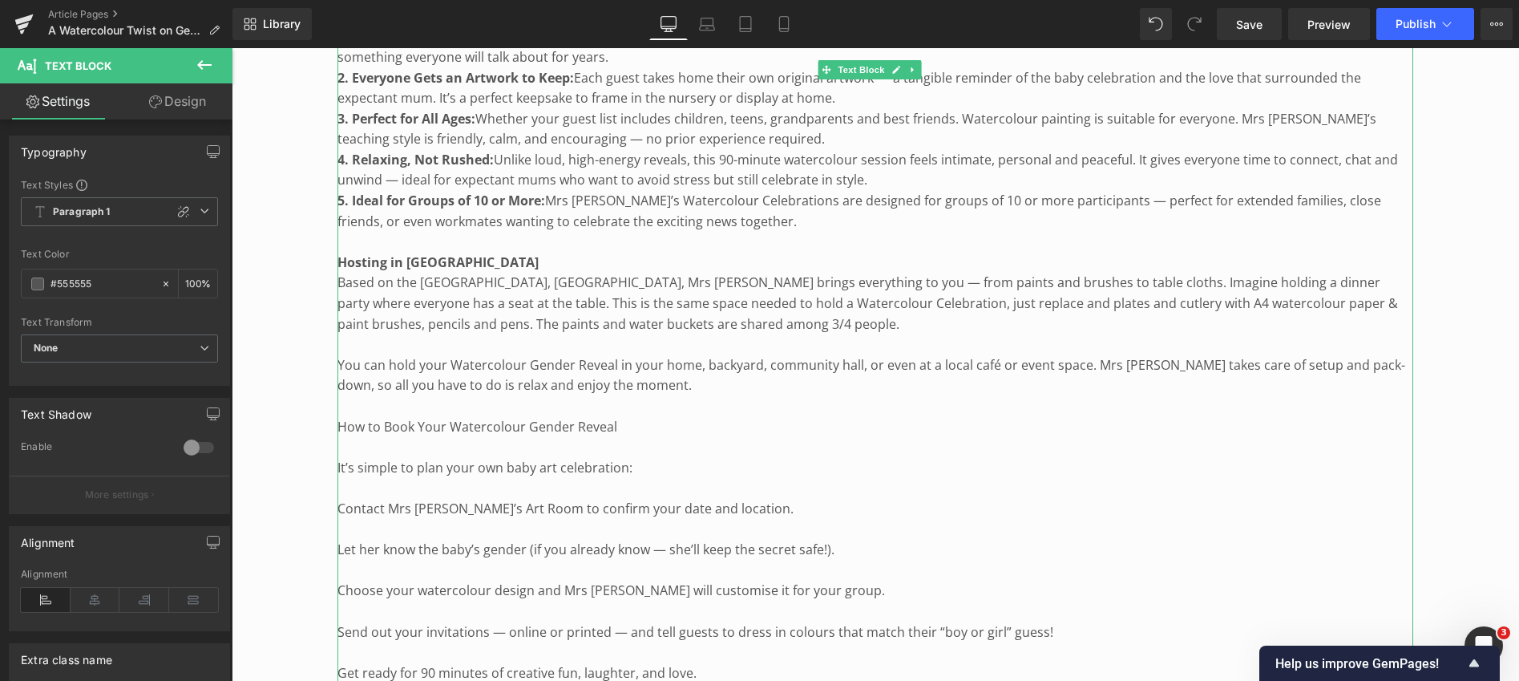
click at [617, 355] on p "You can hold your Watercolour Gender Reveal in your home, backyard, community h…" at bounding box center [876, 375] width 1076 height 41
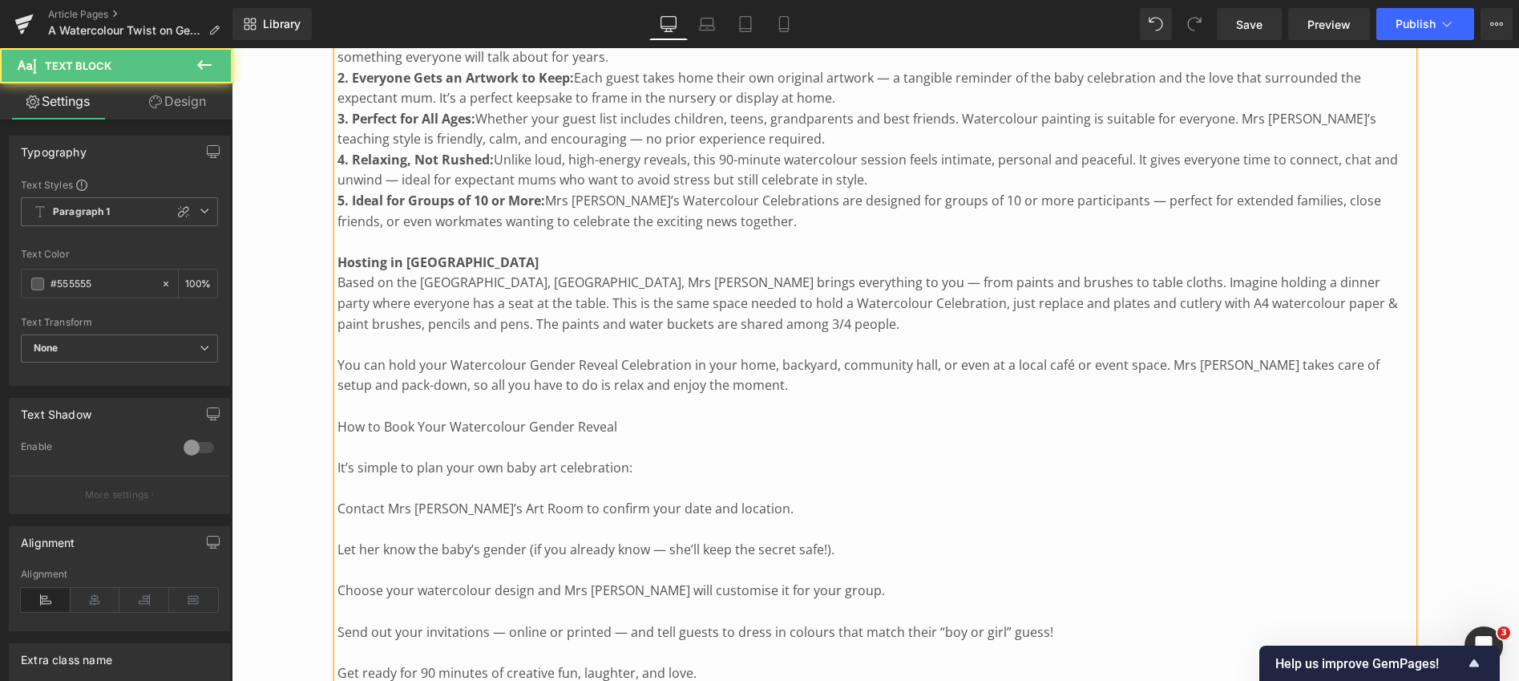
click at [777, 355] on p "You can hold your Watercolour Gender Reveal Celebration in your home, backyard,…" at bounding box center [876, 375] width 1076 height 41
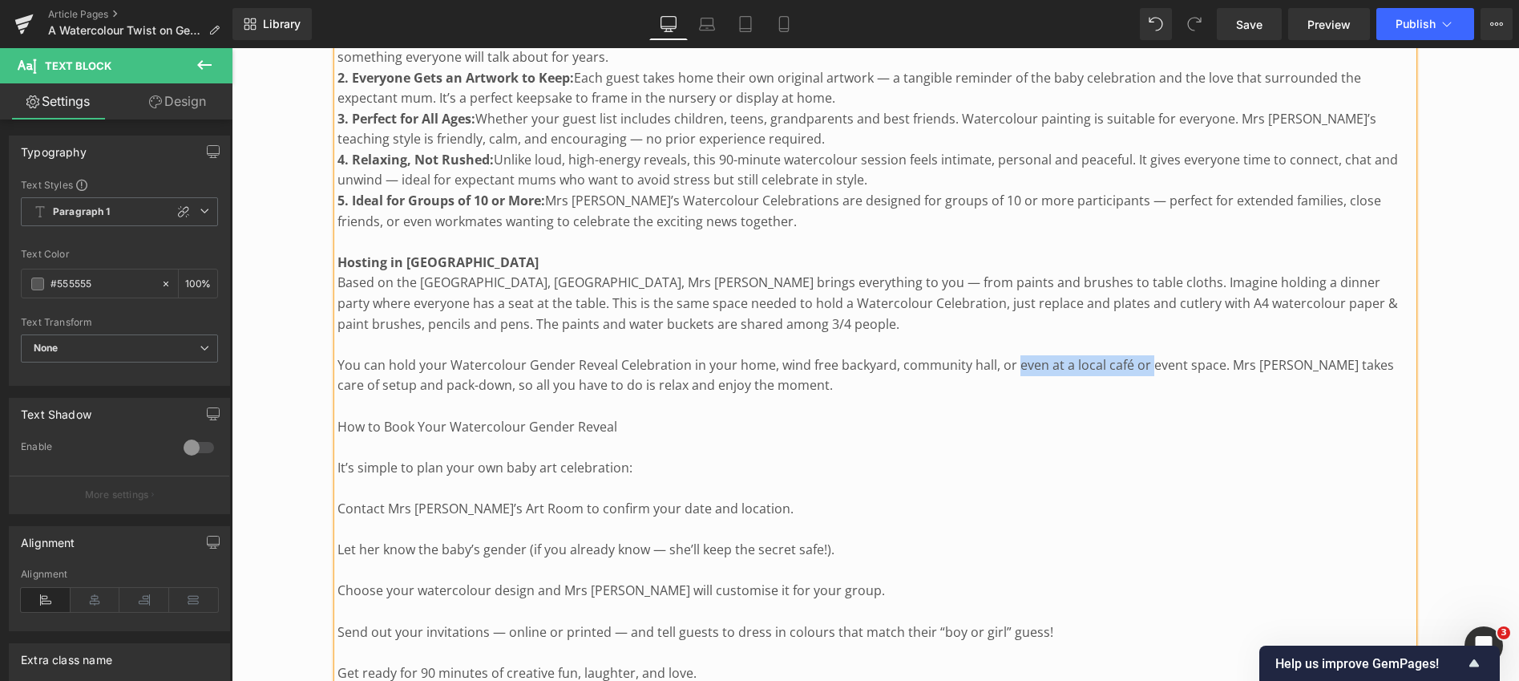
drag, startPoint x: 1012, startPoint y: 342, endPoint x: 1143, endPoint y: 345, distance: 131.5
click at [1143, 355] on p "You can hold your Watercolour Gender Reveal Celebration in your home, wind free…" at bounding box center [876, 375] width 1076 height 41
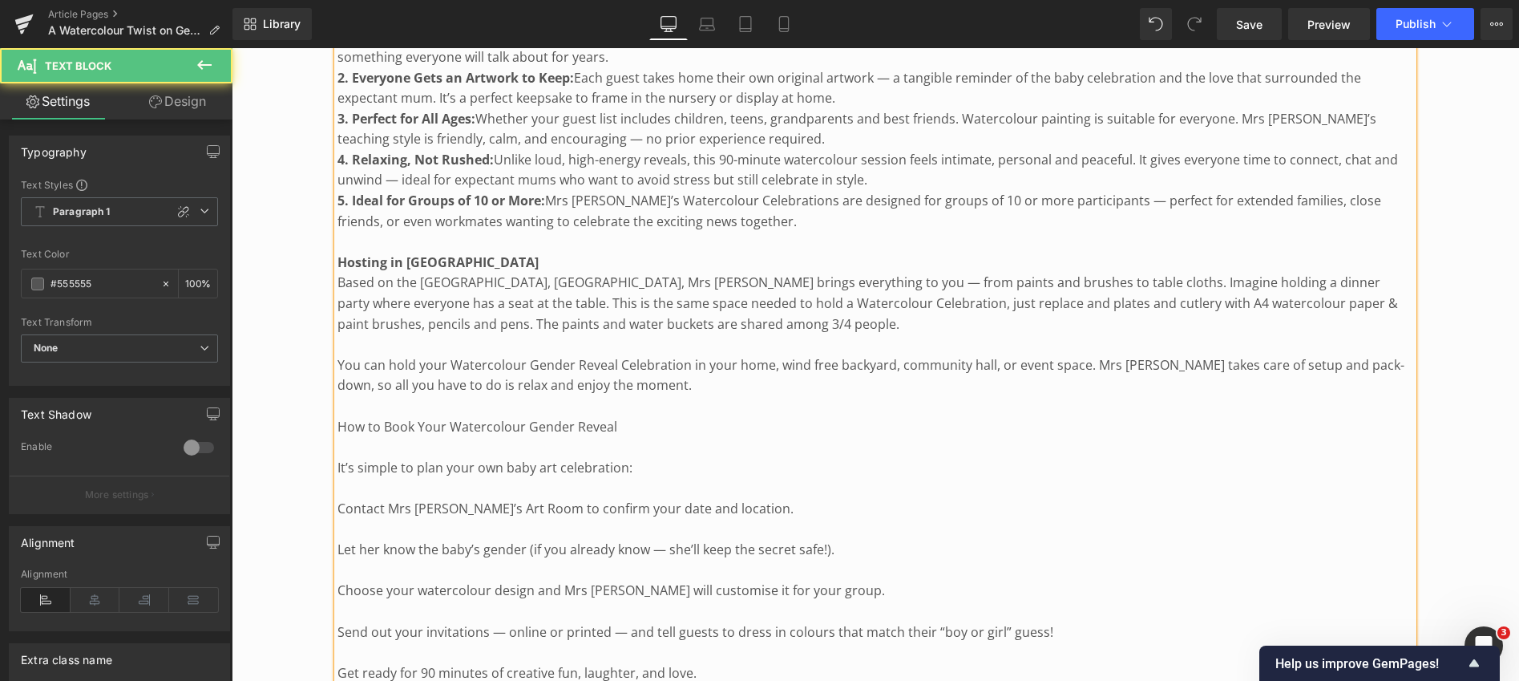
click at [627, 358] on p "You can hold your Watercolour Gender Reveal Celebration in your home, wind free…" at bounding box center [876, 375] width 1076 height 41
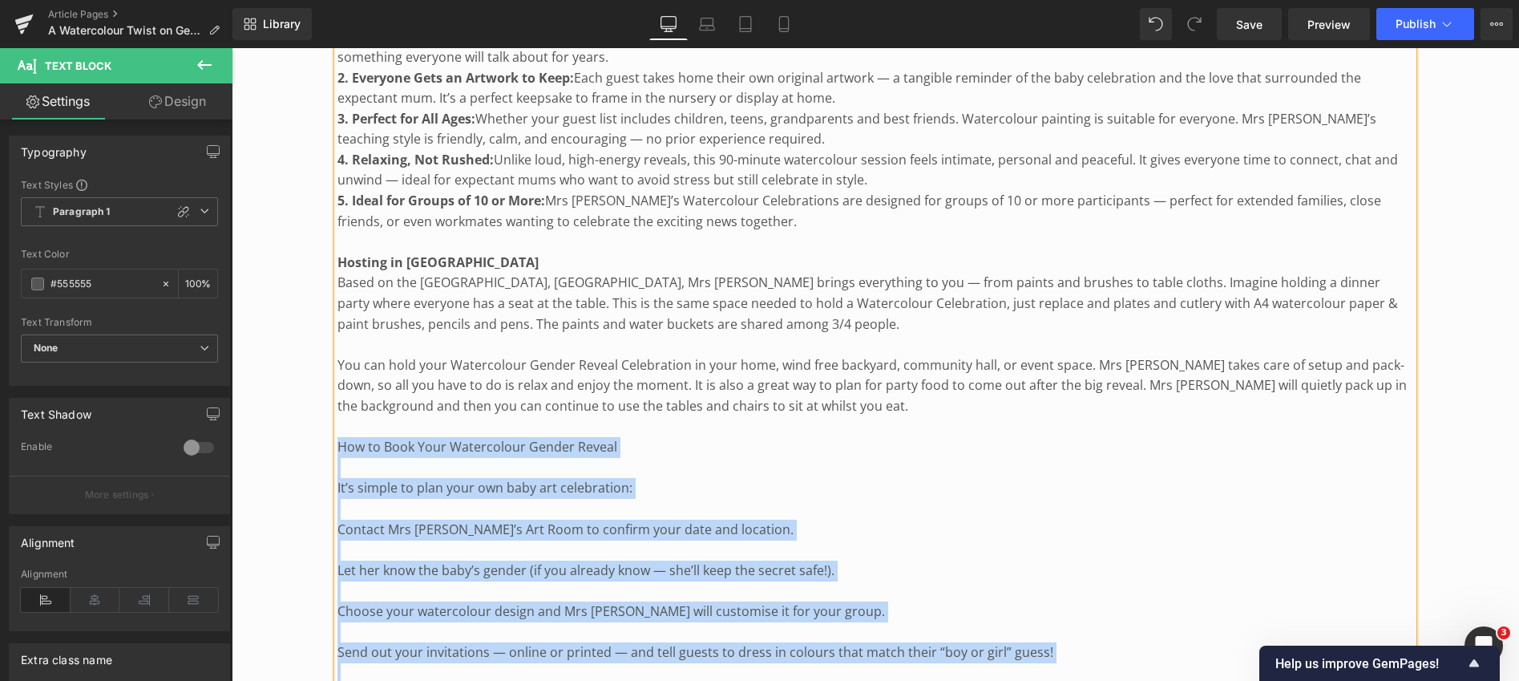
drag, startPoint x: 336, startPoint y: 423, endPoint x: 317, endPoint y: 415, distance: 20.8
click at [354, 437] on p "How to Book Your Watercolour Gender Reveal" at bounding box center [876, 447] width 1076 height 21
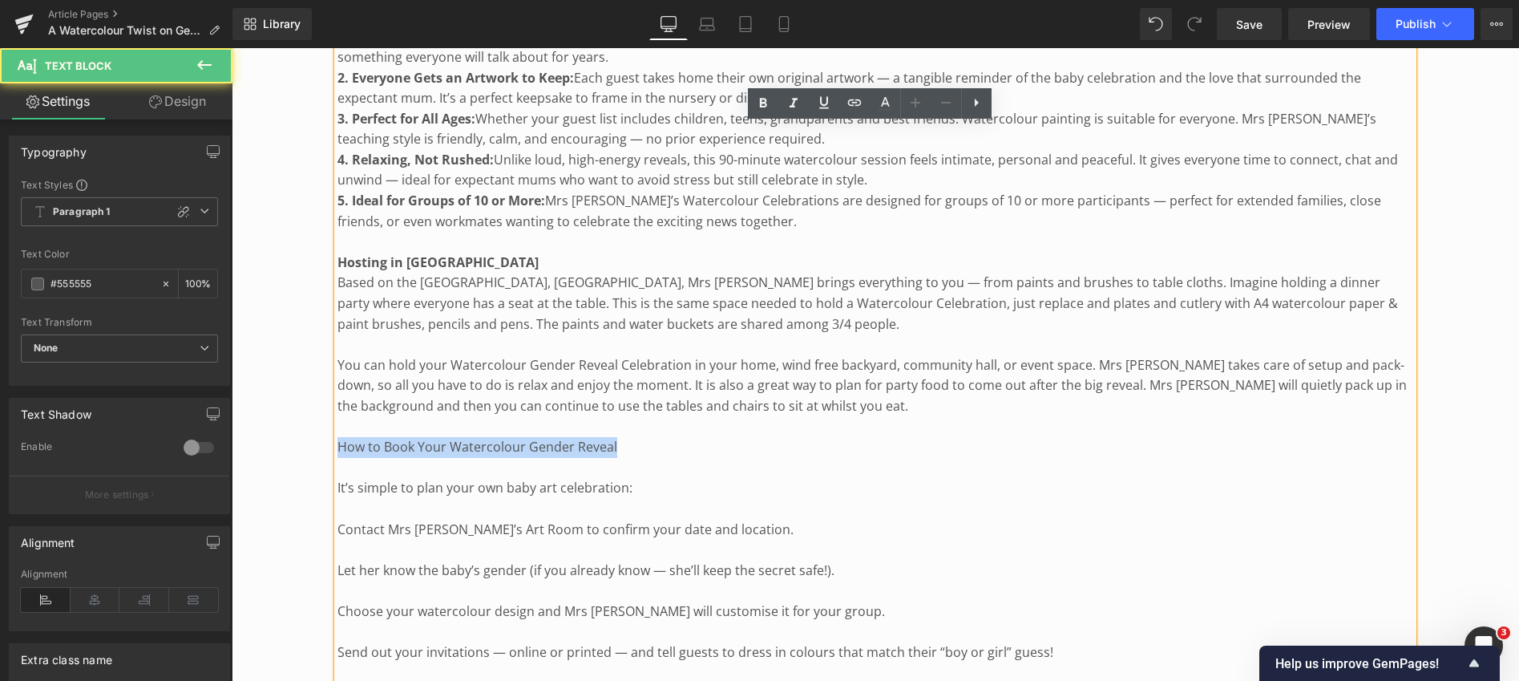
drag, startPoint x: 617, startPoint y: 424, endPoint x: 332, endPoint y: 423, distance: 284.6
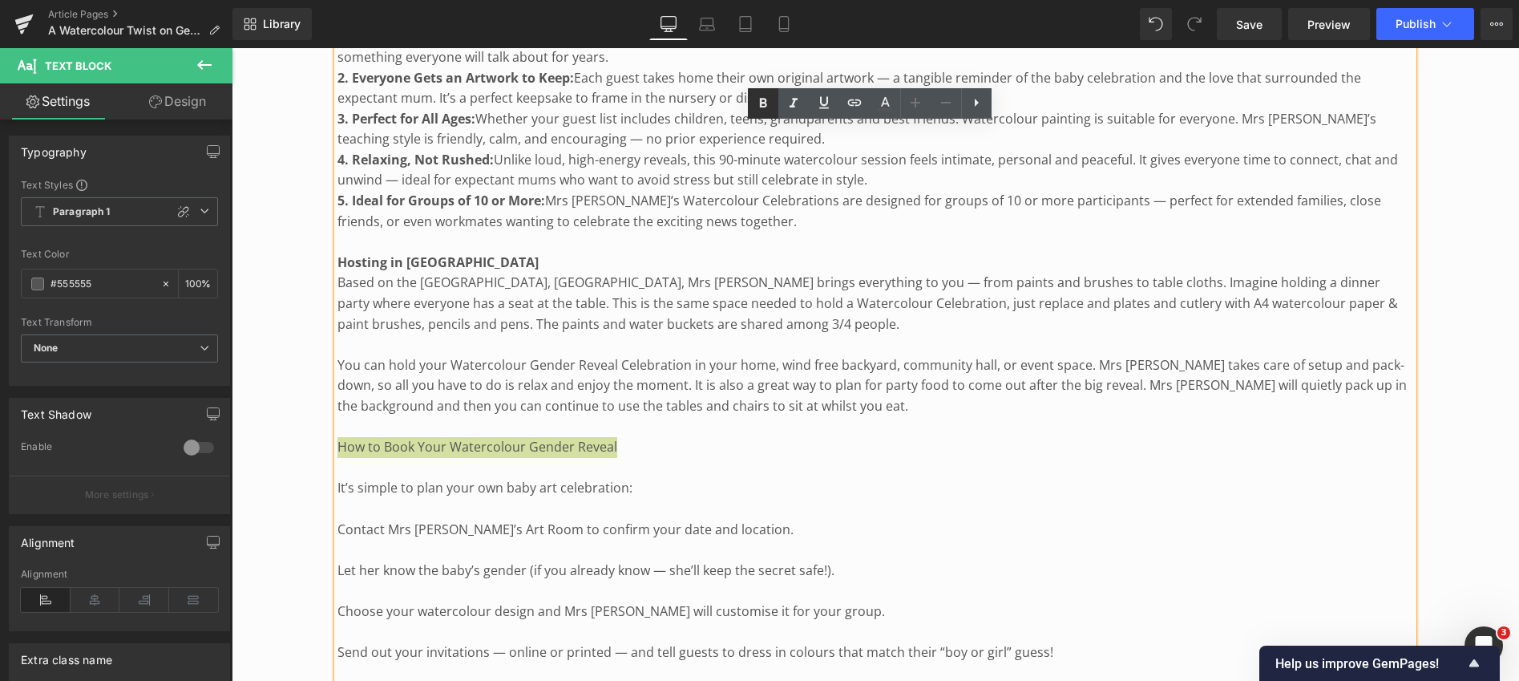
click at [765, 102] on icon at bounding box center [762, 103] width 7 height 10
click at [1248, 21] on span "Save" at bounding box center [1249, 24] width 26 height 17
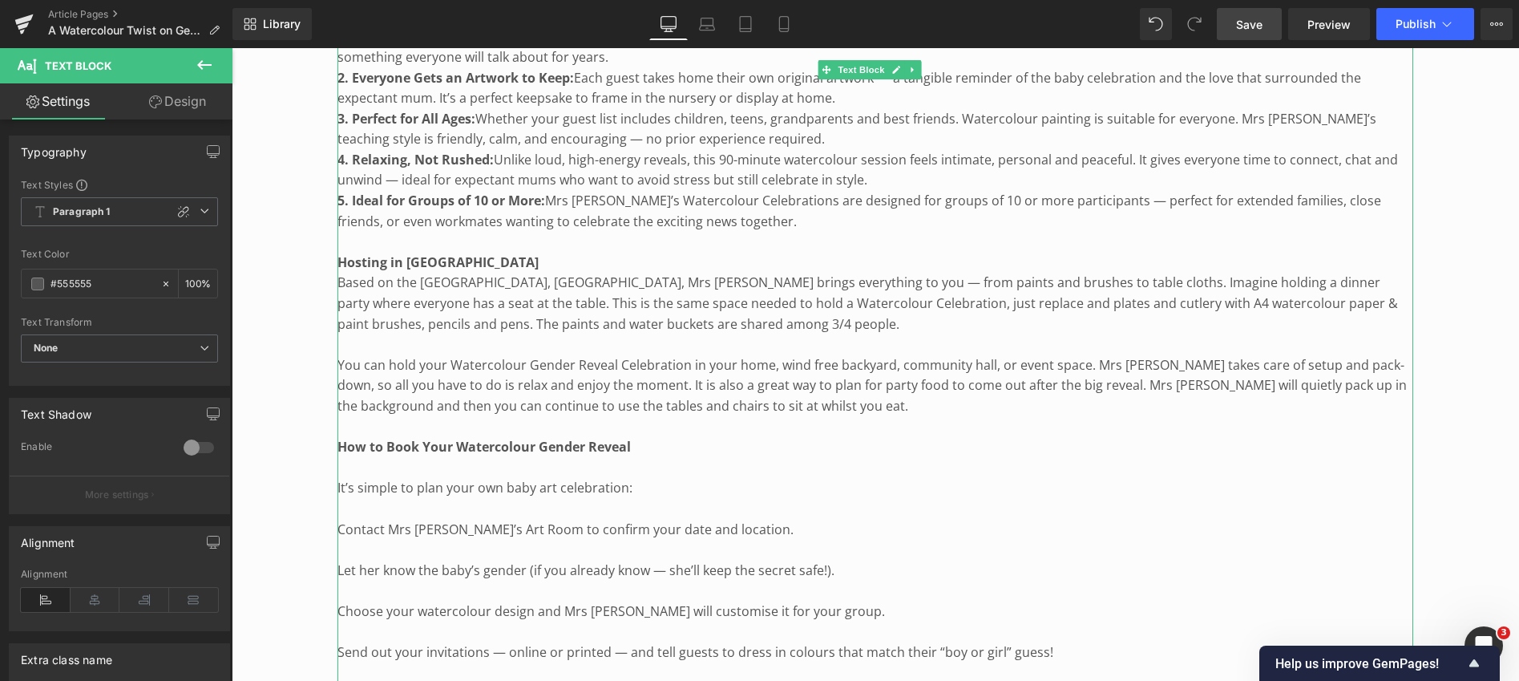
click at [342, 478] on p "It’s simple to plan your own baby art celebration:" at bounding box center [876, 488] width 1076 height 21
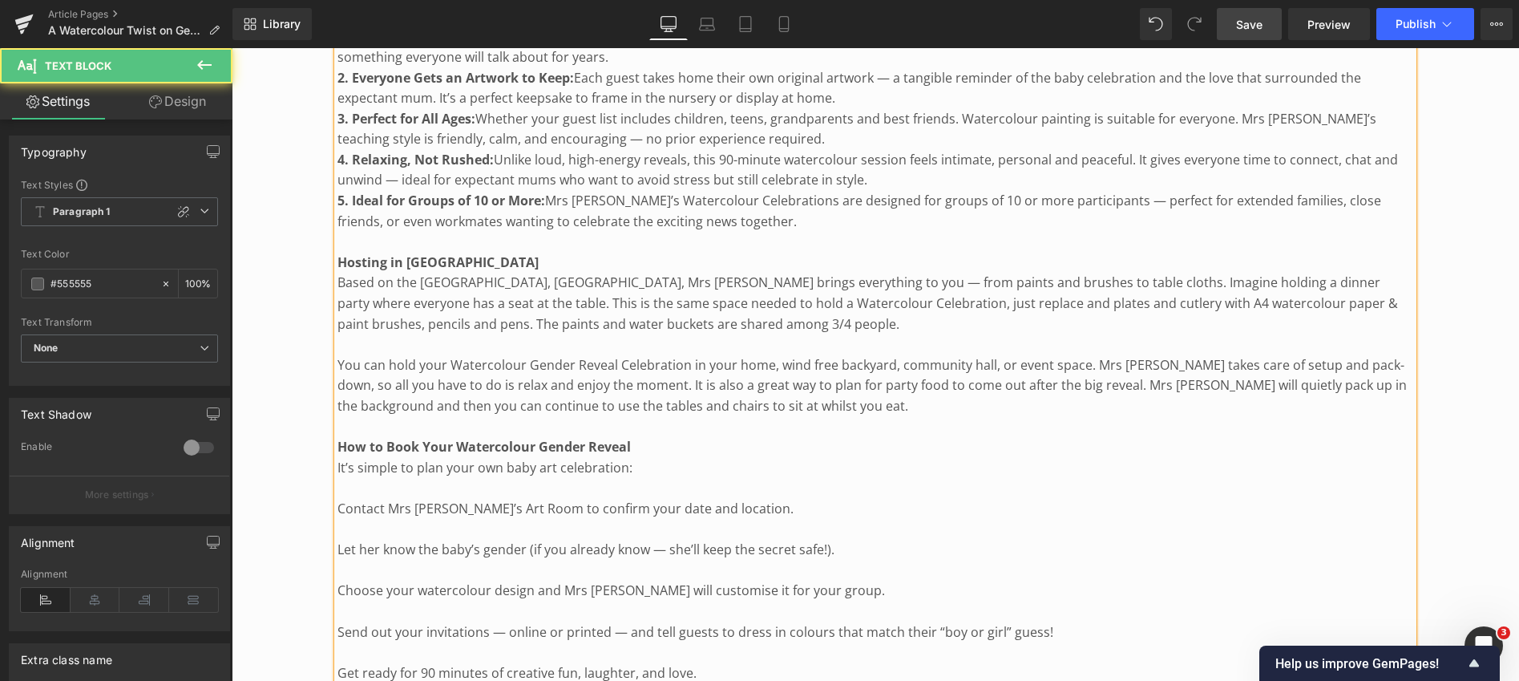
click at [338, 499] on p "Contact Mrs [PERSON_NAME]’s Art Room to confirm your date and location." at bounding box center [876, 509] width 1076 height 21
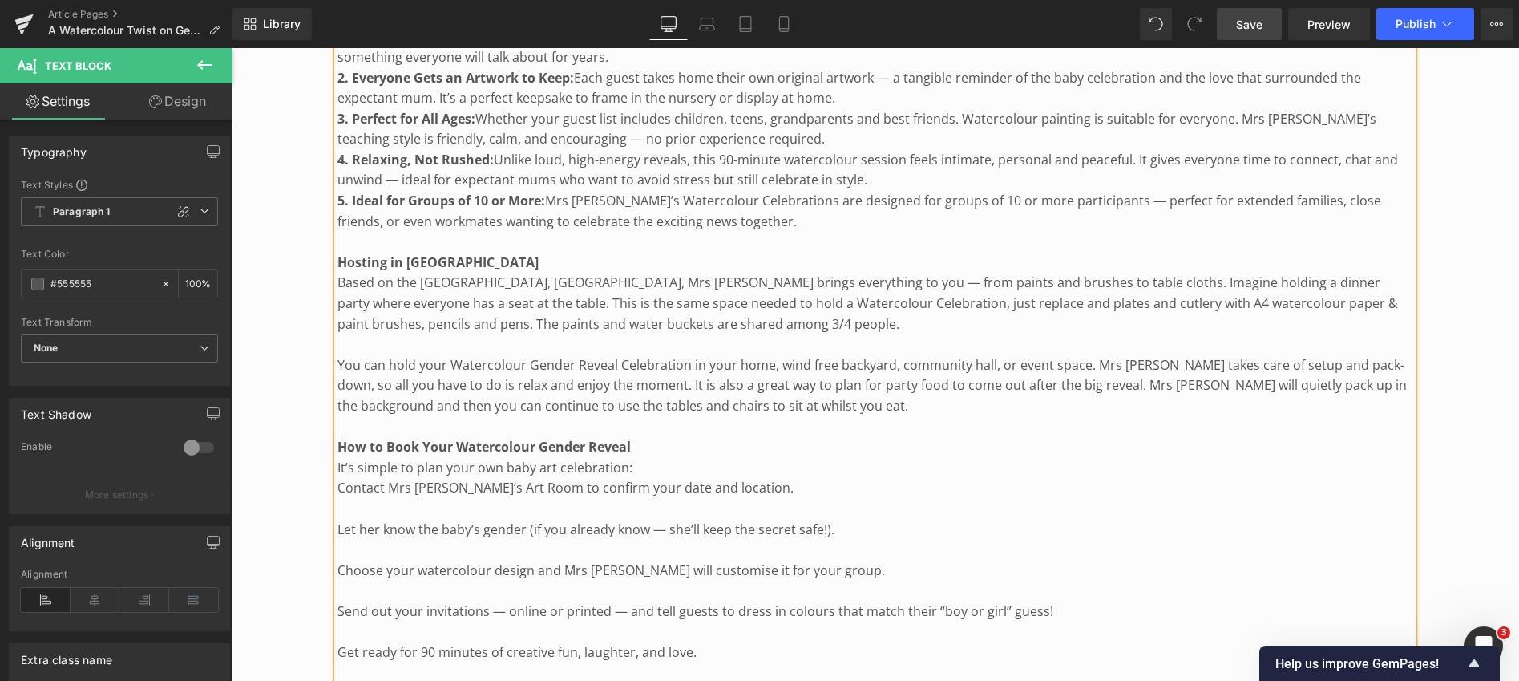
click at [338, 504] on div "How It Works This unique celebration starts with a secret: only Mrs [PERSON_NAM…" at bounding box center [876, 211] width 1076 height 1970
click at [339, 478] on p "Contact Mrs [PERSON_NAME]’s Art Room to confirm your date and location." at bounding box center [876, 488] width 1076 height 21
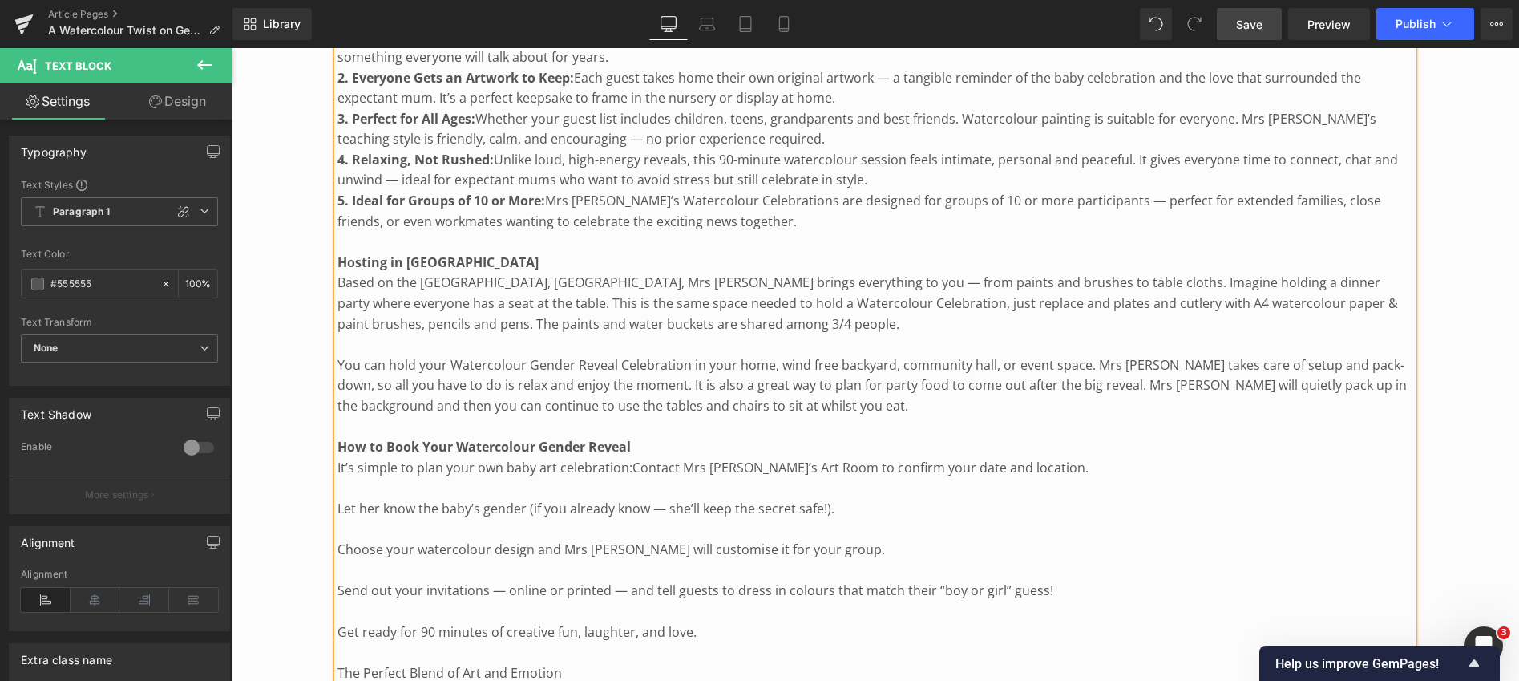
click at [338, 499] on p "Let her know the baby’s gender (if you already know — she’ll keep the secret sa…" at bounding box center [876, 509] width 1076 height 21
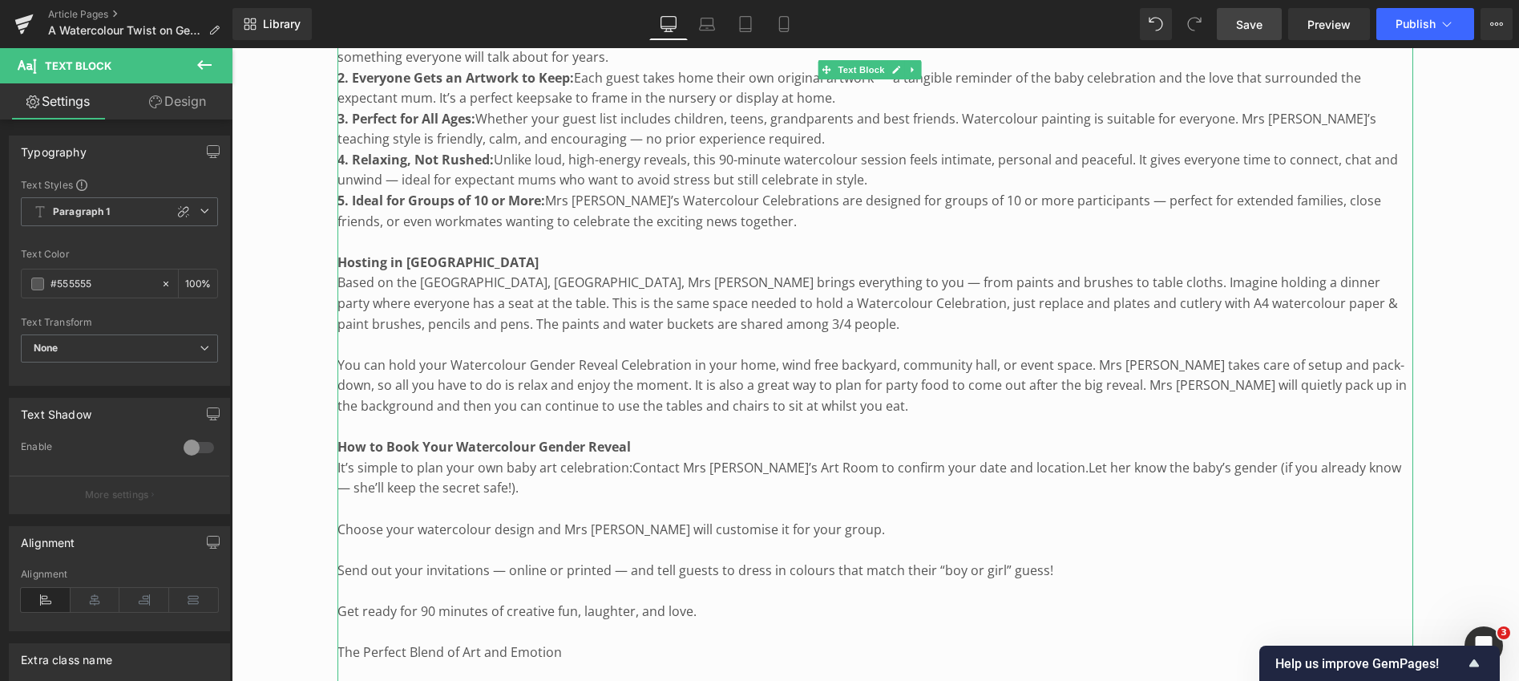
click at [431, 464] on span "Let her know the baby’s gender (if you already know — she’ll keep the secret sa…" at bounding box center [870, 478] width 1064 height 38
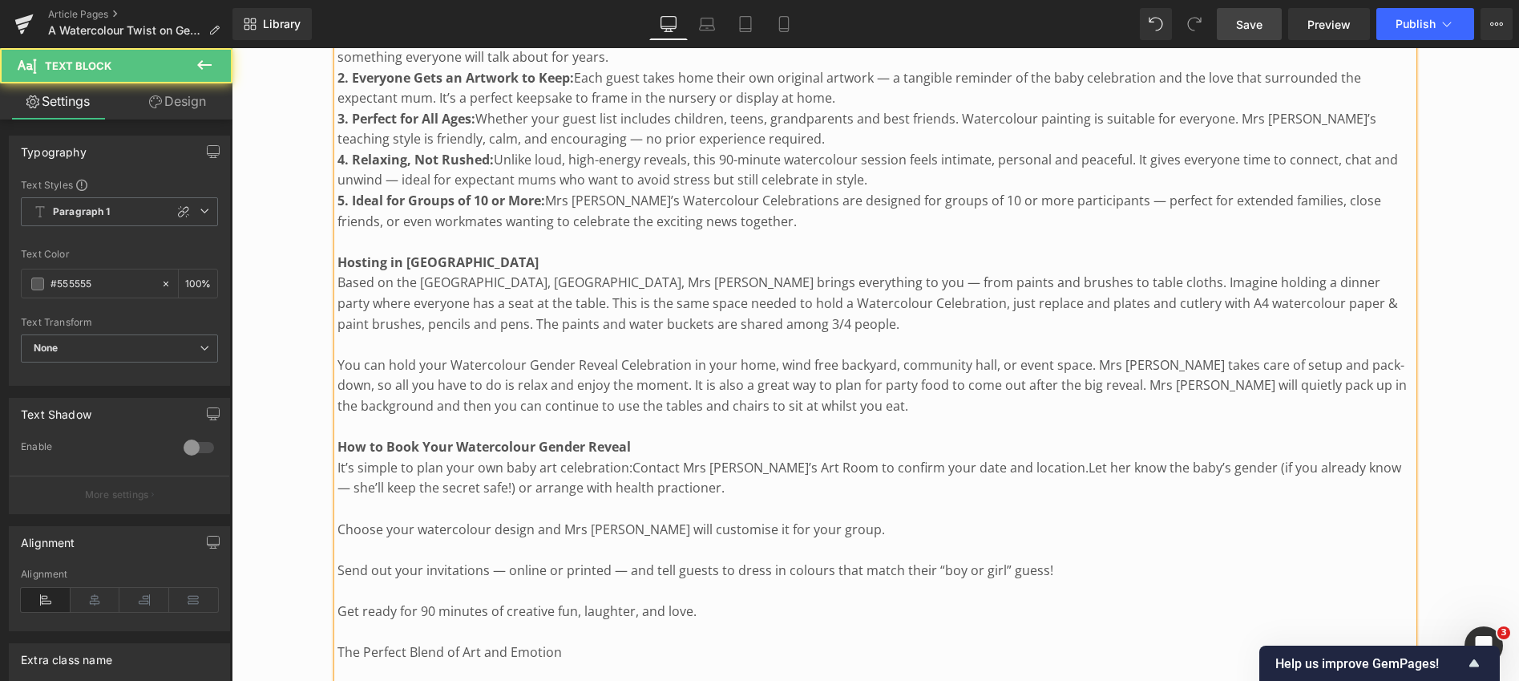
click at [779, 462] on p "It’s simple to plan your own baby art celebration: Contact Mrs [PERSON_NAME]’s …" at bounding box center [876, 478] width 1076 height 41
click at [633, 459] on span "Contact Mrs [PERSON_NAME]’s Art Room to confirm your date and location." at bounding box center [861, 468] width 456 height 18
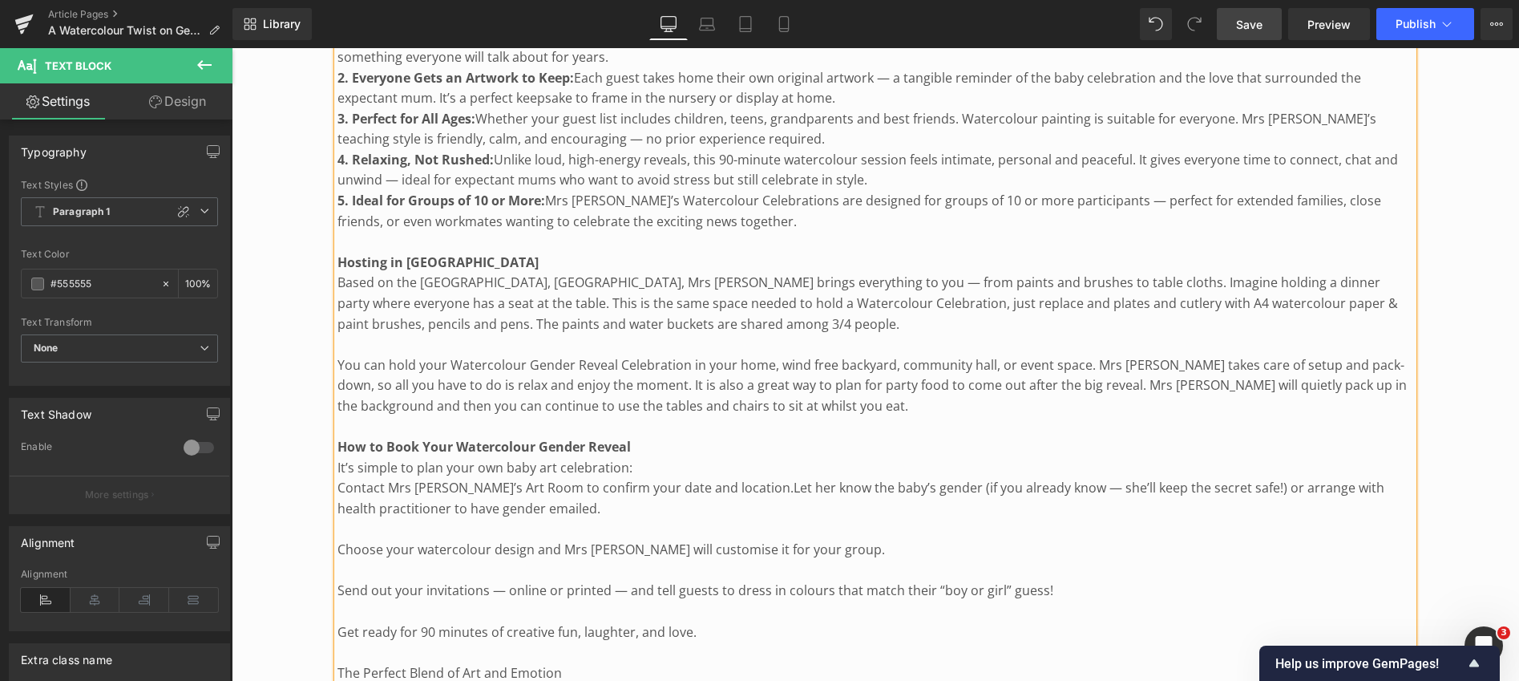
click at [715, 479] on span "Let her know the baby’s gender (if you already know — she’ll keep the secret sa…" at bounding box center [861, 498] width 1047 height 38
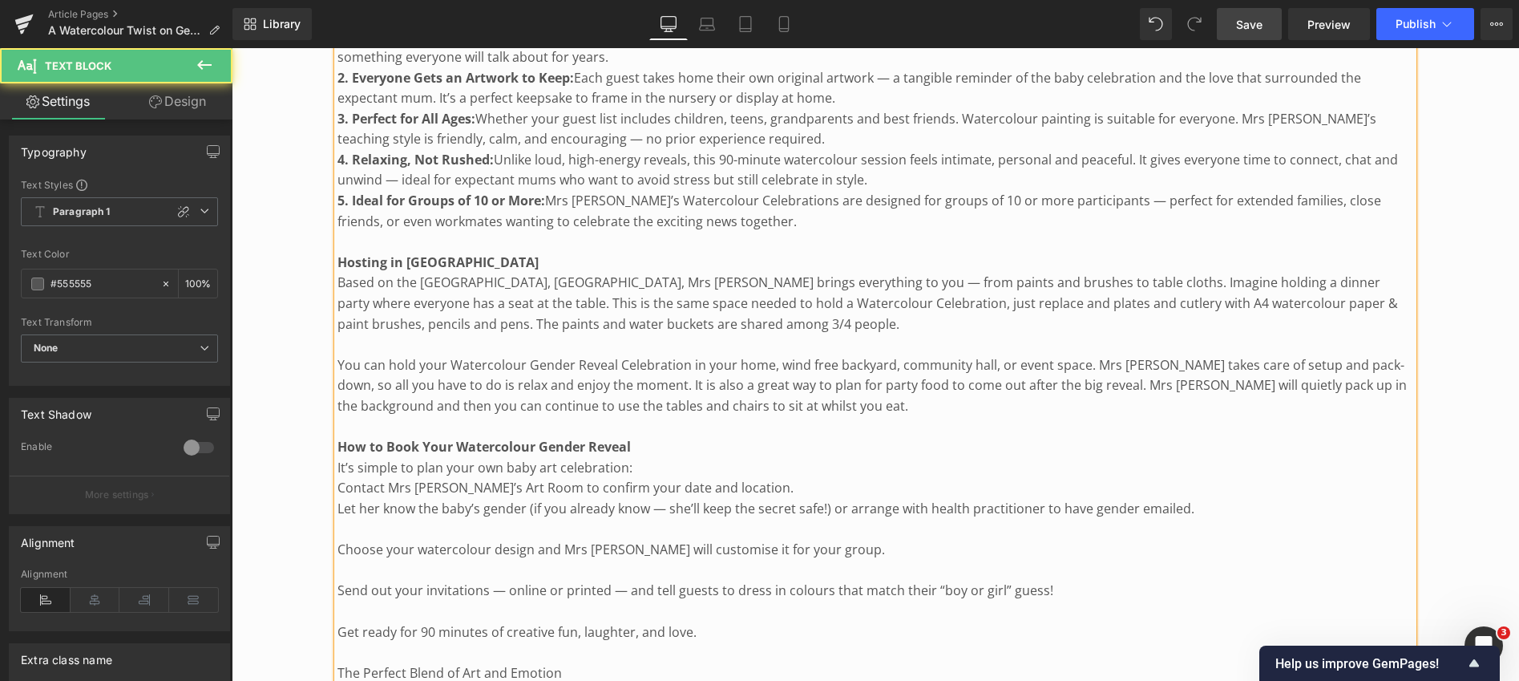
click at [339, 540] on p "Choose your watercolour design and Mrs [PERSON_NAME] will customise it for your…" at bounding box center [876, 550] width 1076 height 21
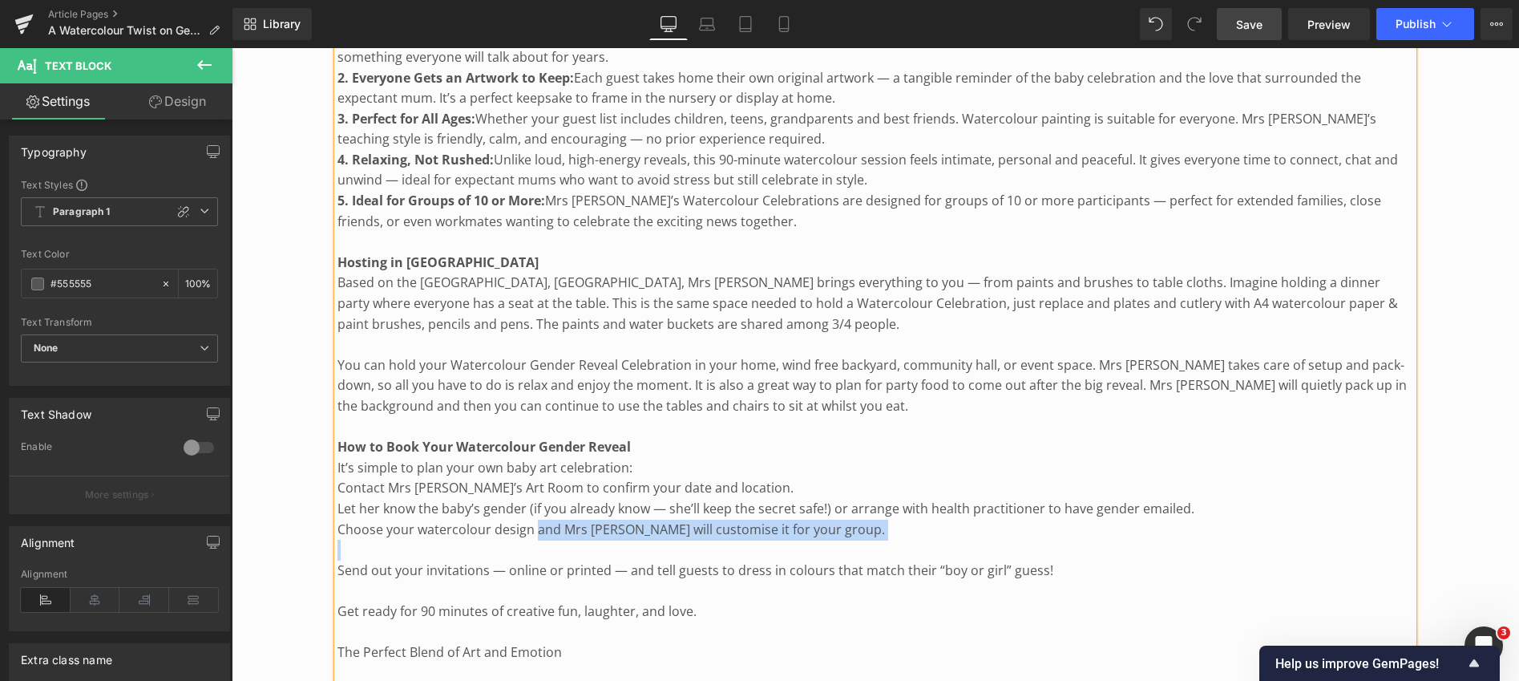
drag, startPoint x: 534, startPoint y: 508, endPoint x: 809, endPoint y: 513, distance: 275.1
click at [809, 513] on div "How It Works This unique celebration starts with a secret: only Mrs [PERSON_NAM…" at bounding box center [876, 190] width 1076 height 1929
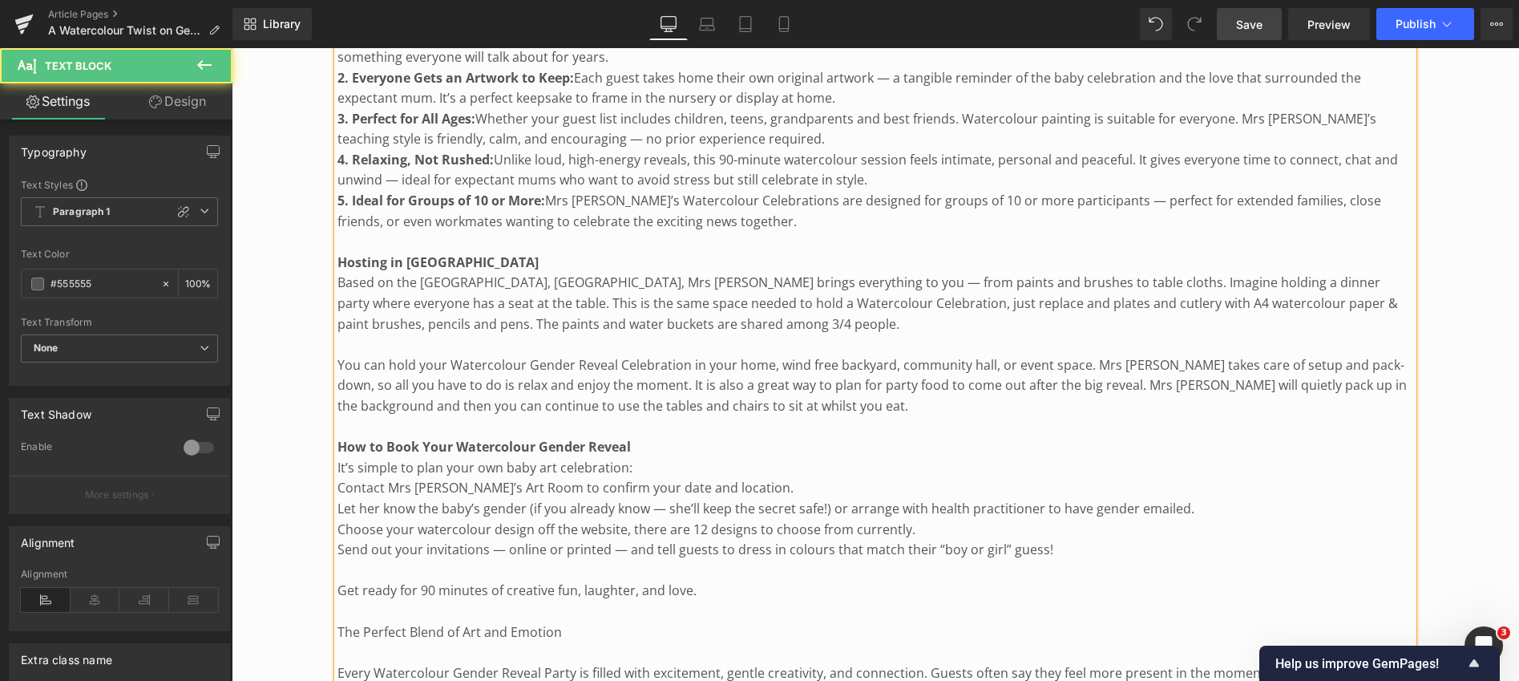
click at [338, 581] on p "Get ready for 90 minutes of creative fun, laughter, and love." at bounding box center [876, 591] width 1076 height 21
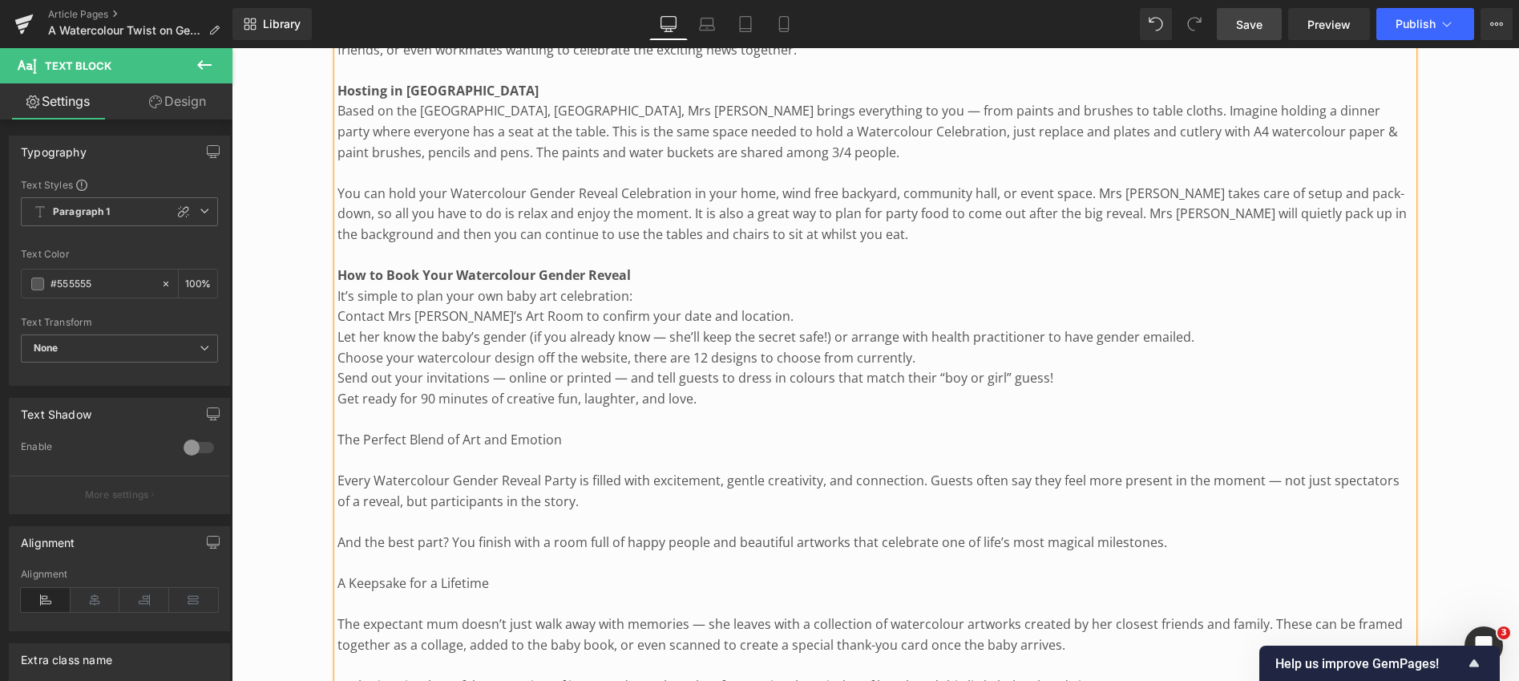
scroll to position [2069, 0]
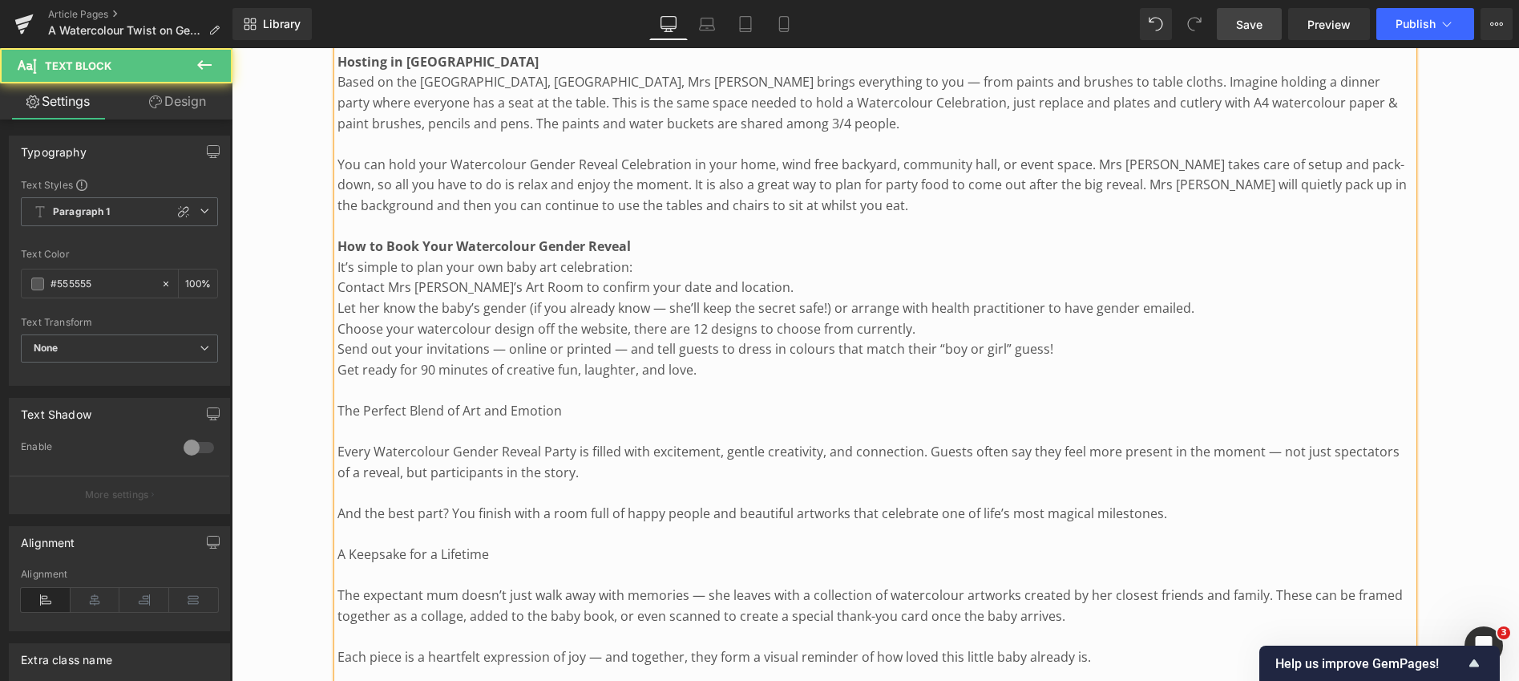
drag, startPoint x: 337, startPoint y: 385, endPoint x: 544, endPoint y: 388, distance: 207.7
click at [544, 401] on p "The Perfect Blend of Art and Emotion" at bounding box center [876, 411] width 1076 height 21
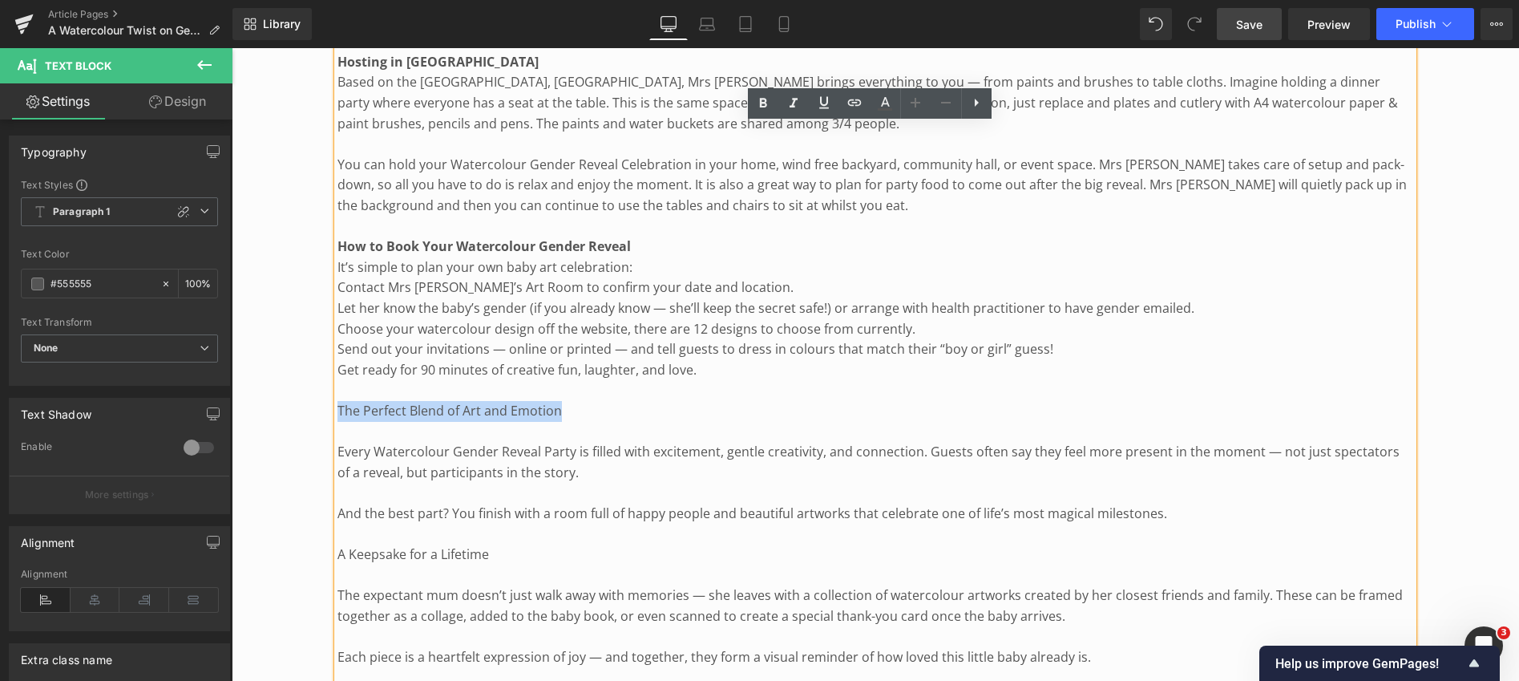
drag, startPoint x: 560, startPoint y: 386, endPoint x: 332, endPoint y: 383, distance: 227.7
click at [767, 99] on icon at bounding box center [763, 103] width 19 height 19
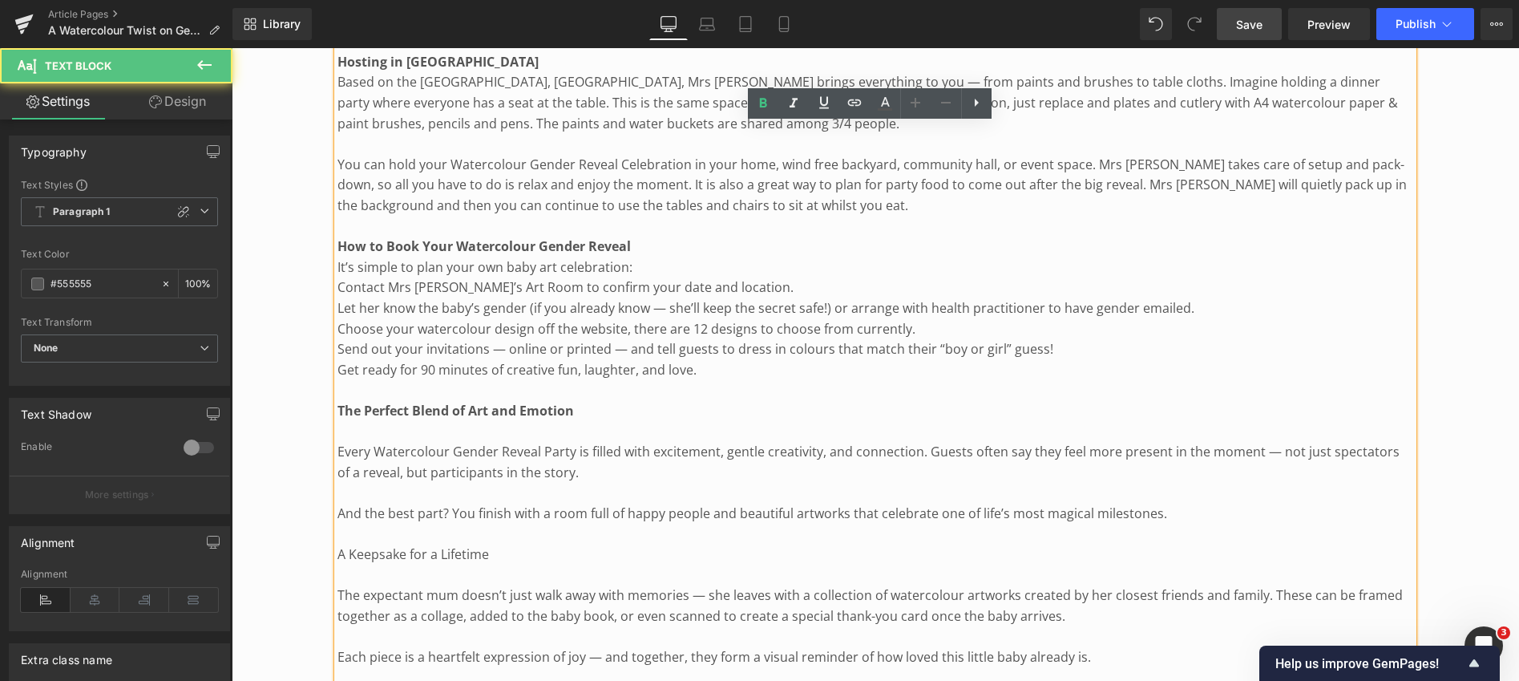
click at [338, 442] on p "Every Watercolour Gender Reveal Party is filled with excitement, gentle creativ…" at bounding box center [876, 462] width 1076 height 41
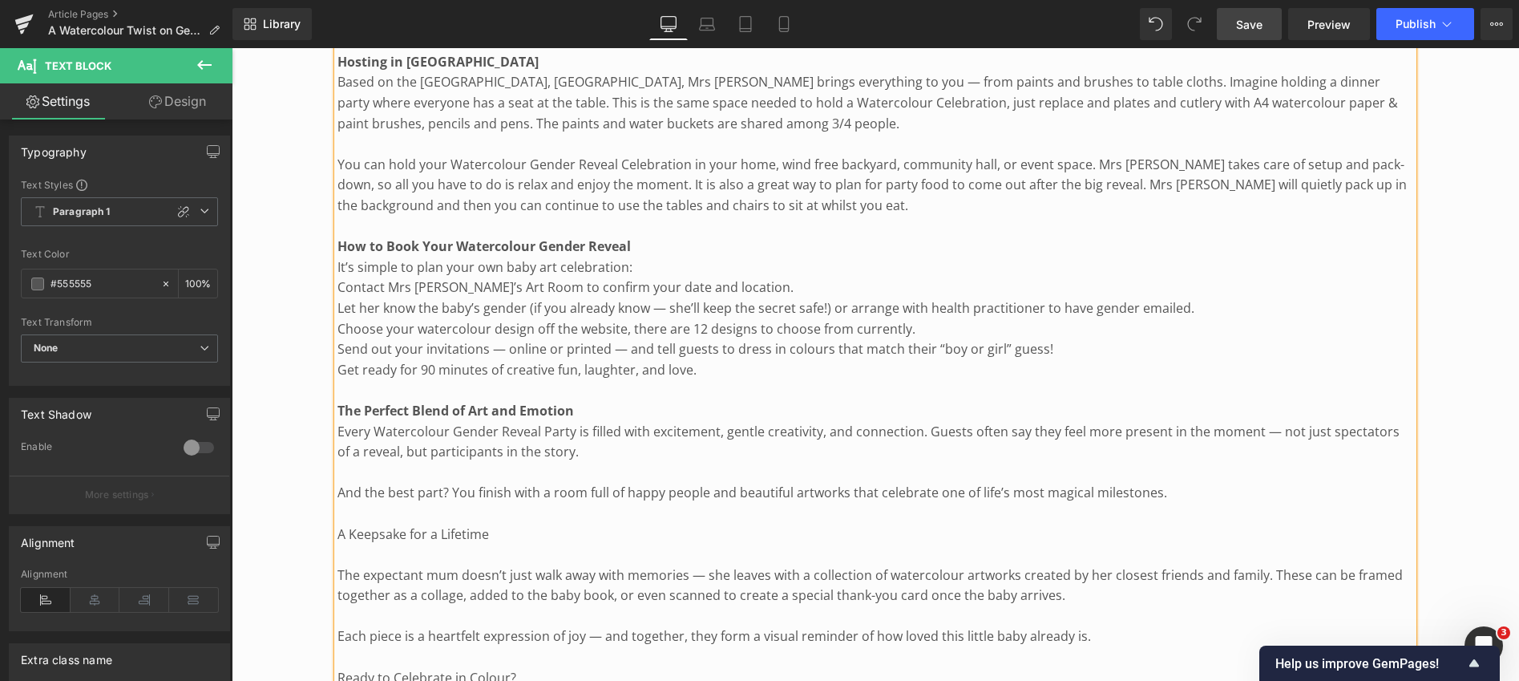
click at [338, 483] on p "And the best part? You finish with a room full of happy people and beautiful ar…" at bounding box center [876, 493] width 1076 height 21
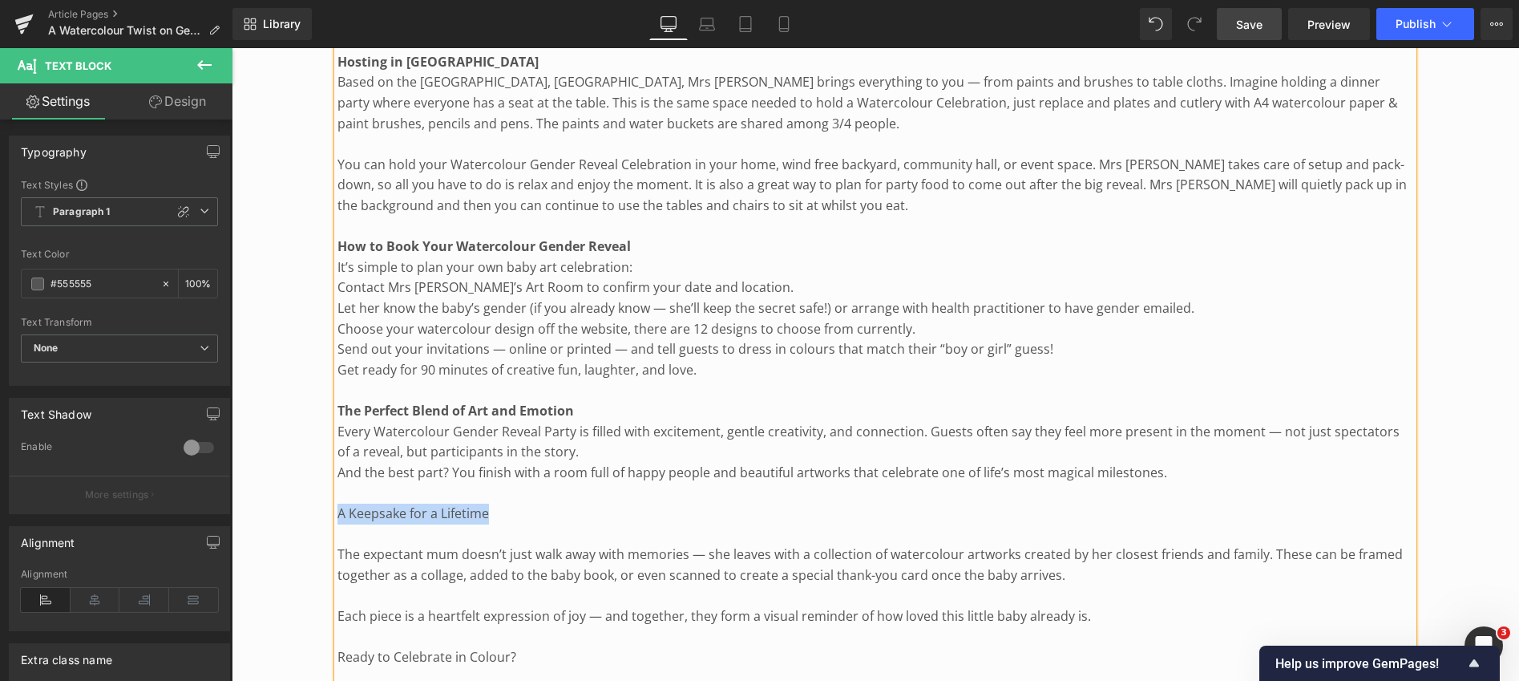
drag, startPoint x: 338, startPoint y: 487, endPoint x: 486, endPoint y: 488, distance: 148.3
click at [486, 504] on p "A Keepsake for a Lifetime" at bounding box center [876, 514] width 1076 height 21
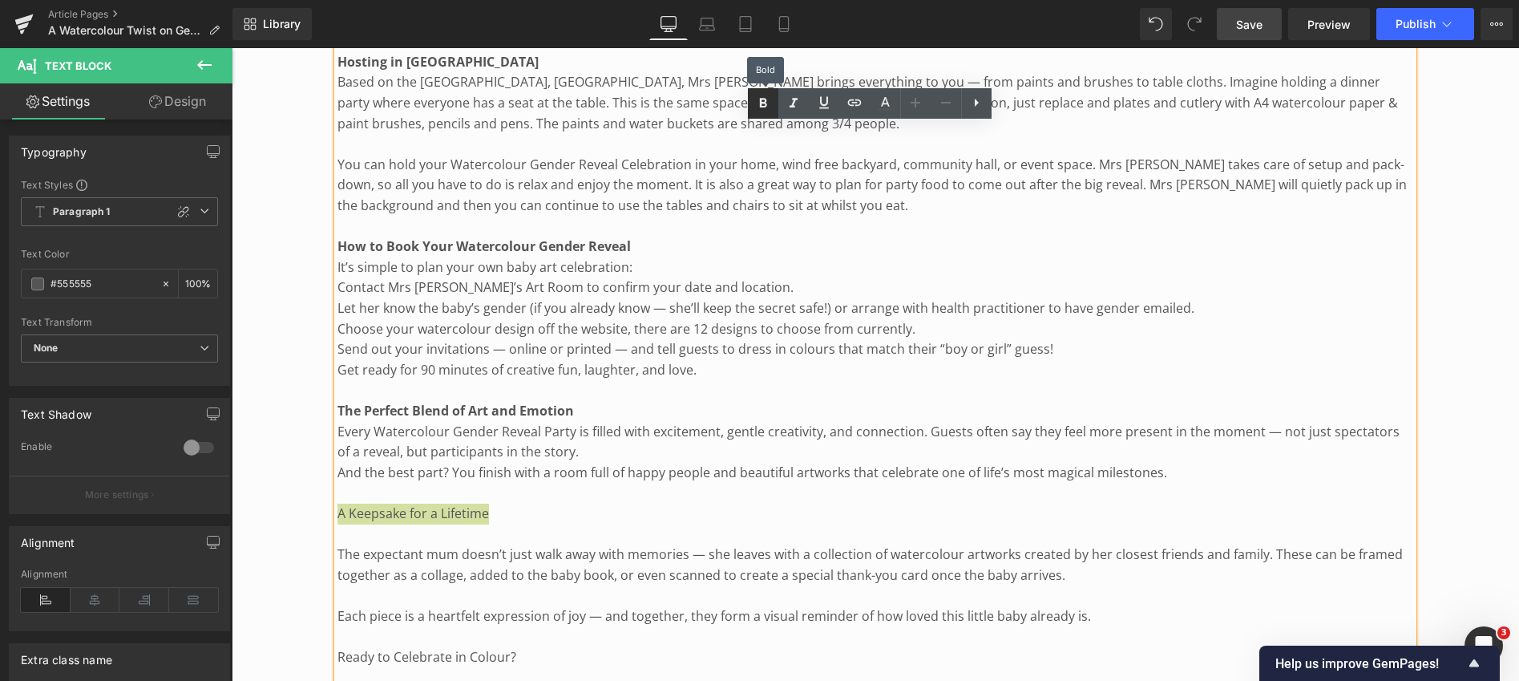
click at [763, 100] on icon at bounding box center [763, 103] width 19 height 19
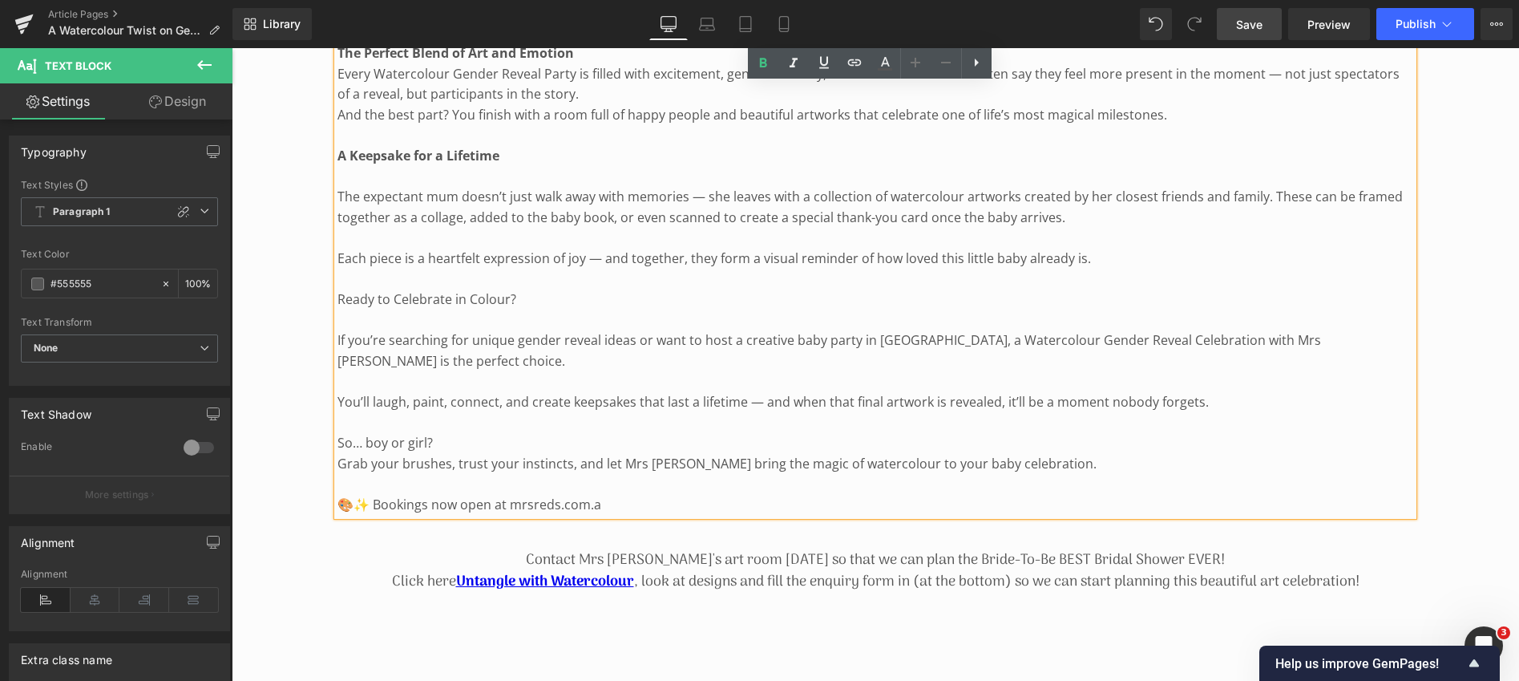
scroll to position [2368, 0]
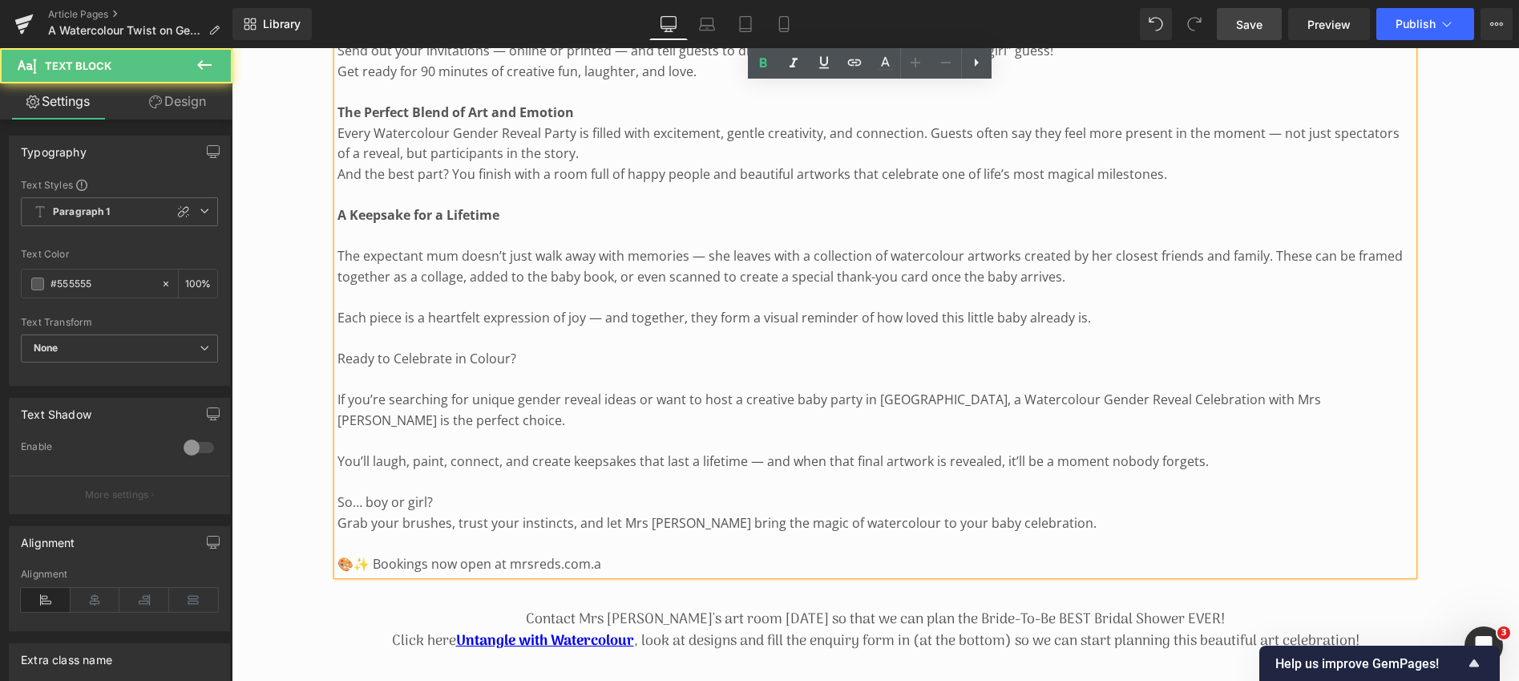
click at [339, 246] on p "The expectant mum doesn’t just walk away with memories — she leaves with a coll…" at bounding box center [876, 266] width 1076 height 41
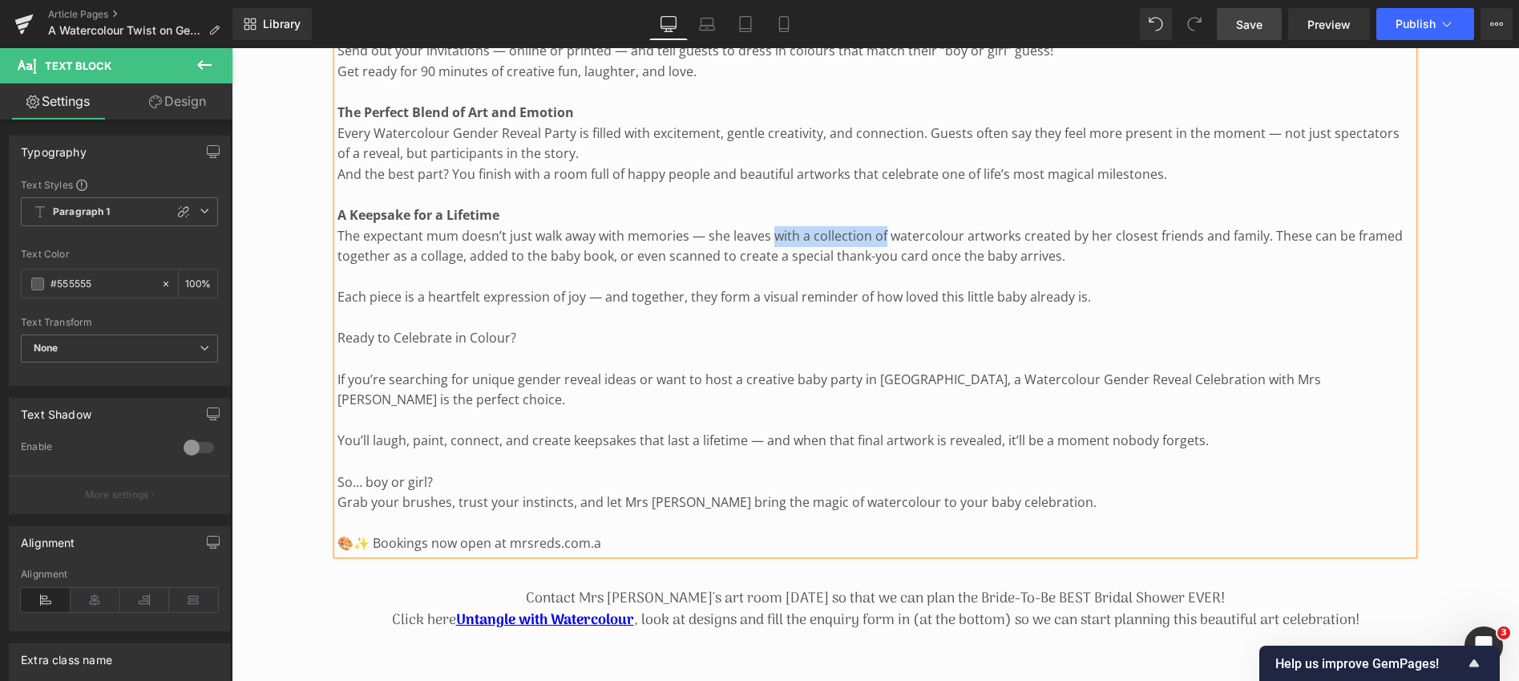
drag, startPoint x: 772, startPoint y: 213, endPoint x: 884, endPoint y: 204, distance: 112.7
click at [884, 226] on p "The expectant mum doesn’t just walk away with memories — she leaves with a coll…" at bounding box center [876, 246] width 1076 height 41
drag, startPoint x: 731, startPoint y: 212, endPoint x: 891, endPoint y: 222, distance: 159.8
click at [891, 226] on p "The expectant mum doesn’t just walk away with memories — she leaves knowing wat…" at bounding box center [876, 246] width 1076 height 41
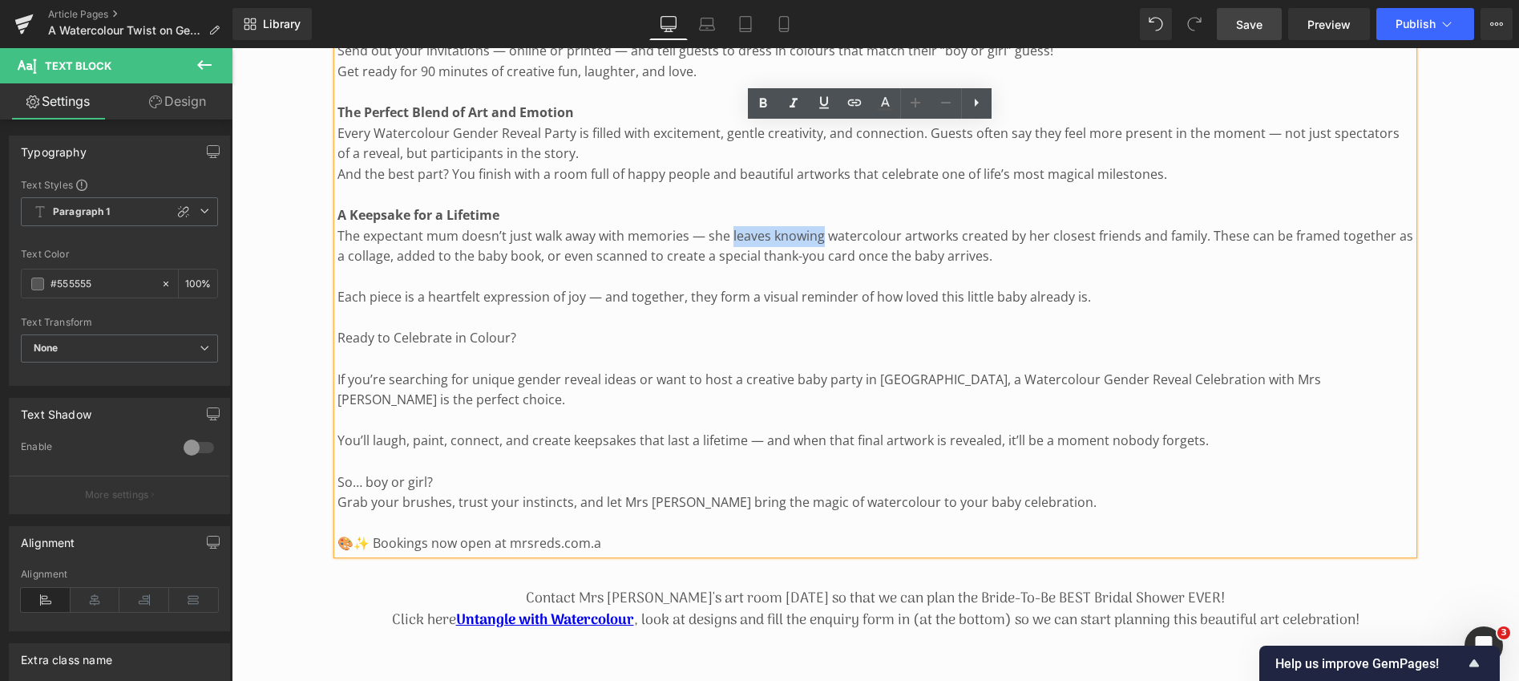
drag, startPoint x: 729, startPoint y: 210, endPoint x: 819, endPoint y: 212, distance: 90.6
click at [819, 226] on p "The expectant mum doesn’t just walk away with memories — she leaves knowing wat…" at bounding box center [876, 246] width 1076 height 41
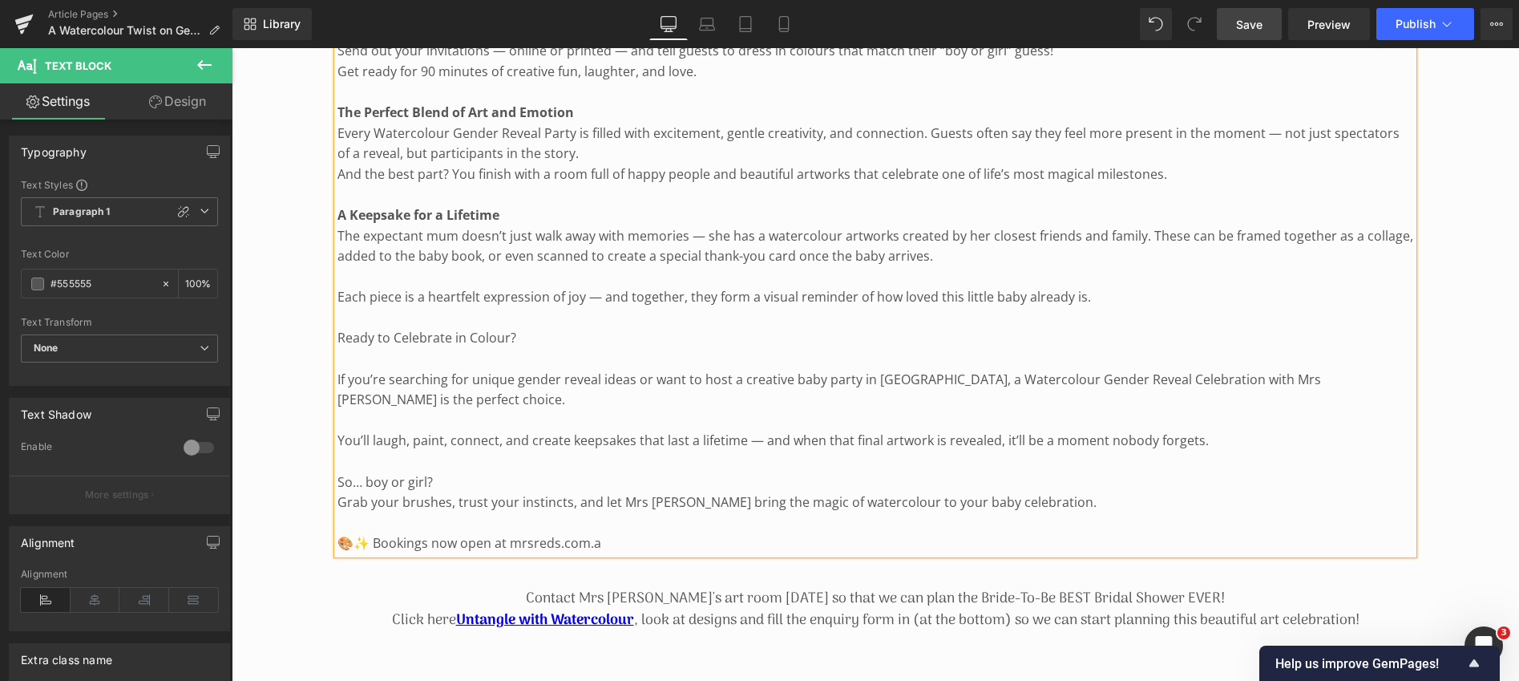
click at [982, 226] on p "The expectant mum doesn’t just walk away with memories — she has a watercolour …" at bounding box center [876, 246] width 1076 height 41
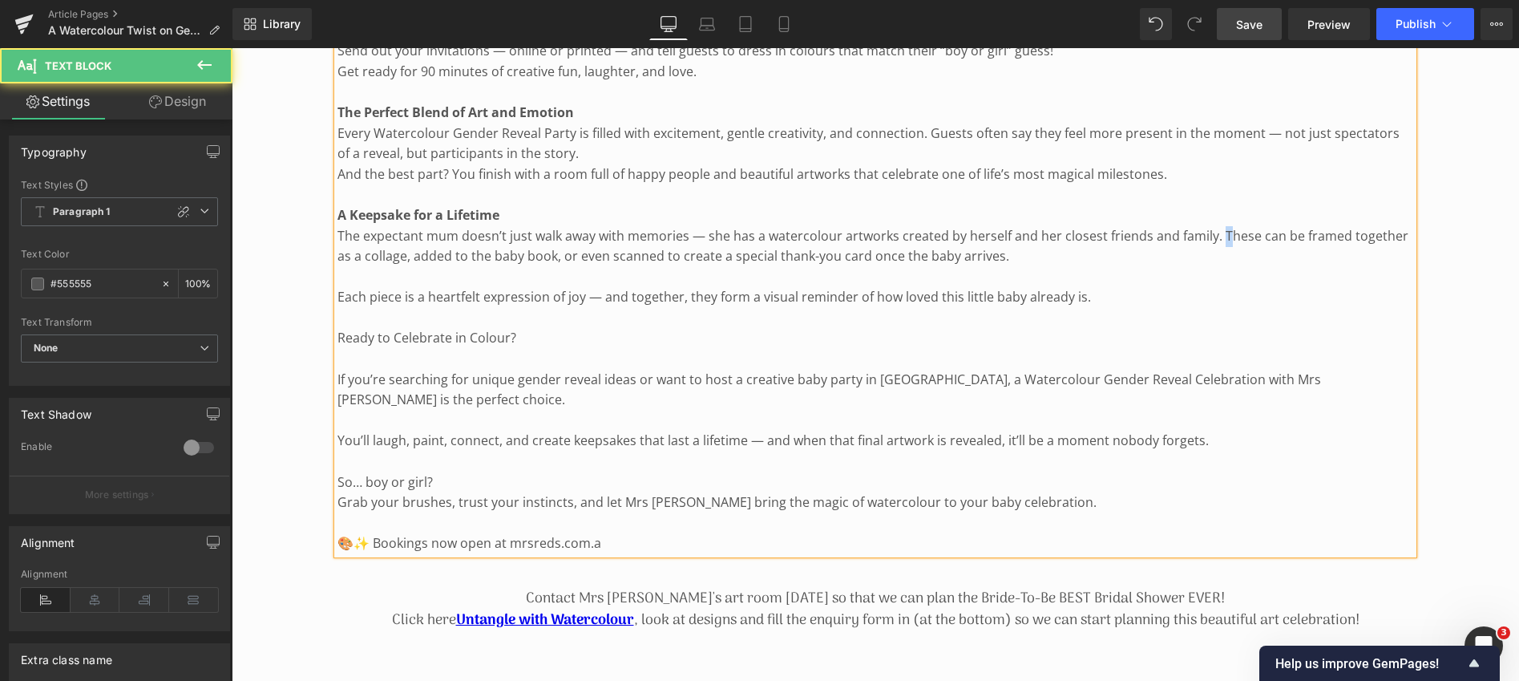
click at [1221, 226] on p "The expectant mum doesn’t just walk away with memories — she has a watercolour …" at bounding box center [876, 246] width 1076 height 41
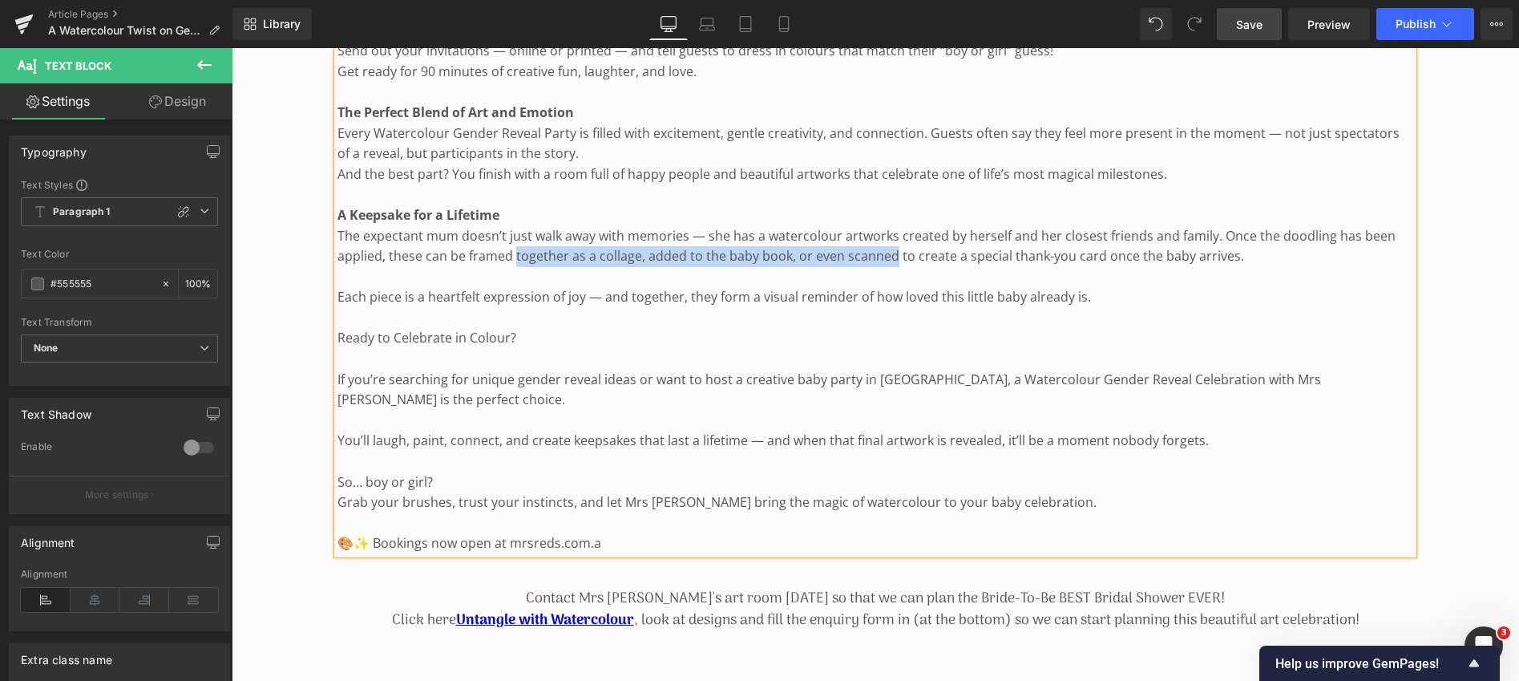
drag, startPoint x: 515, startPoint y: 233, endPoint x: 892, endPoint y: 233, distance: 376.8
click at [892, 233] on p "The expectant mum doesn’t just walk away with memories — she has a watercolour …" at bounding box center [876, 246] width 1076 height 41
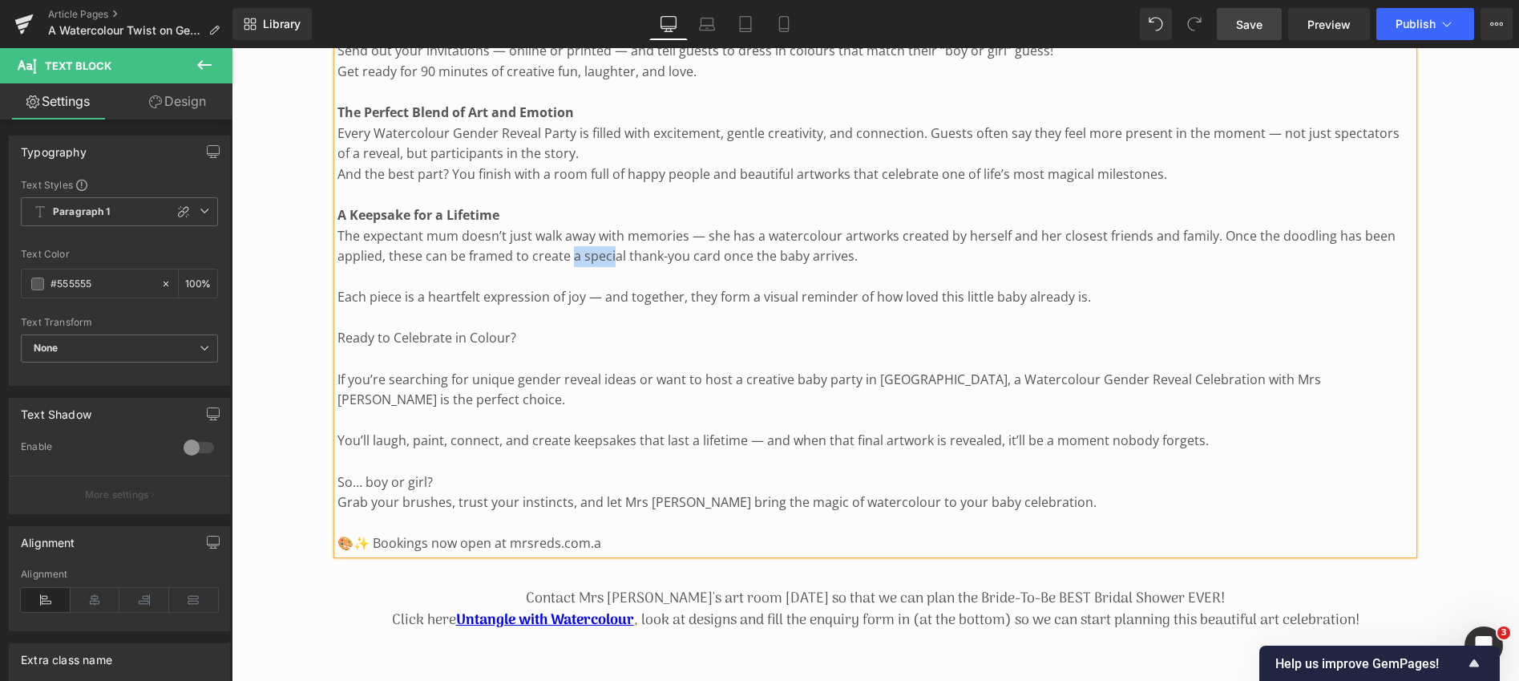
drag, startPoint x: 572, startPoint y: 234, endPoint x: 610, endPoint y: 237, distance: 37.8
click at [610, 237] on p "The expectant mum doesn’t just walk away with memories — she has a watercolour …" at bounding box center [876, 246] width 1076 height 41
click at [530, 234] on p "The expectant mum doesn’t just walk away with memories — she has a watercolour …" at bounding box center [876, 246] width 1076 height 41
click at [928, 234] on p "The expectant mum doesn’t just walk away with memories — she has a watercolour …" at bounding box center [876, 246] width 1076 height 41
click at [340, 287] on p "Each piece is a heartfelt expression of joy — and together, they form a visual …" at bounding box center [876, 297] width 1076 height 21
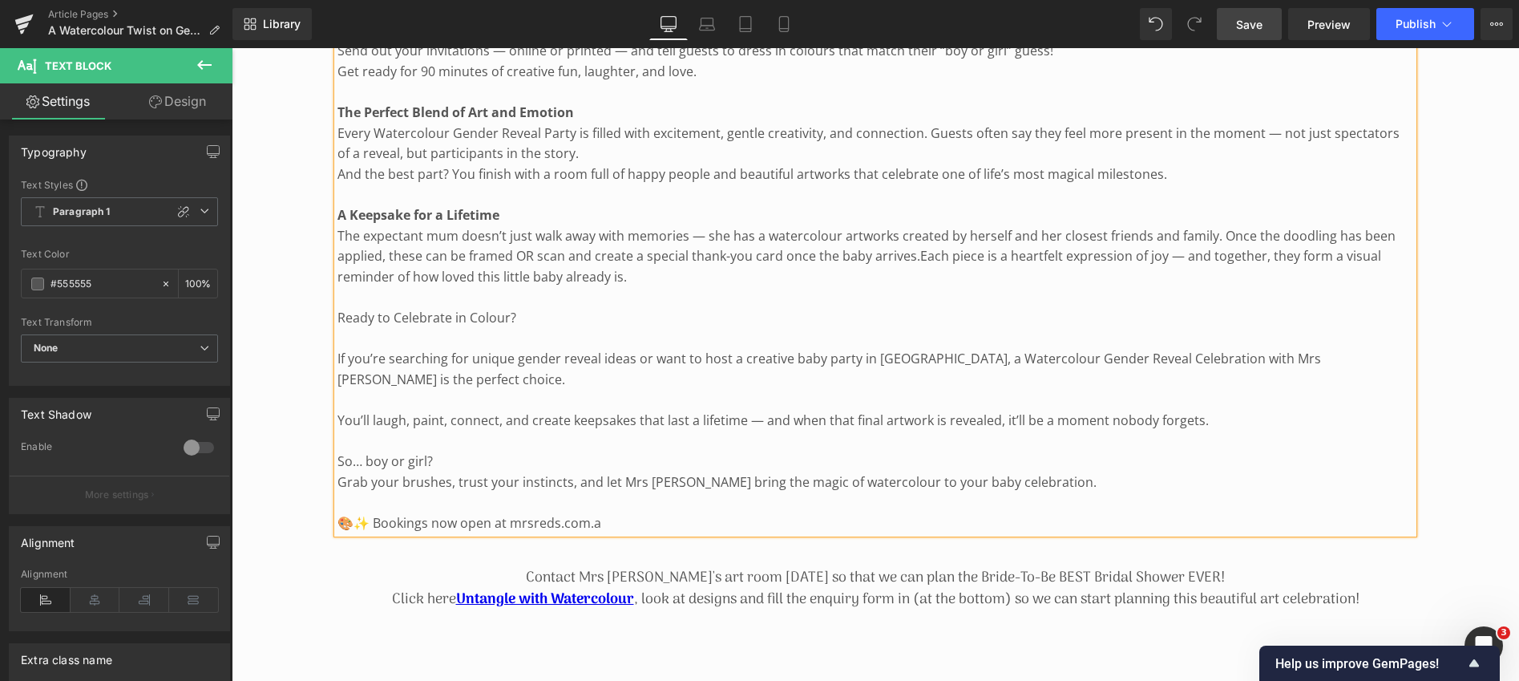
drag, startPoint x: 337, startPoint y: 293, endPoint x: 520, endPoint y: 290, distance: 182.8
click at [520, 308] on p "Ready to Celebrate in Colour?" at bounding box center [876, 318] width 1076 height 21
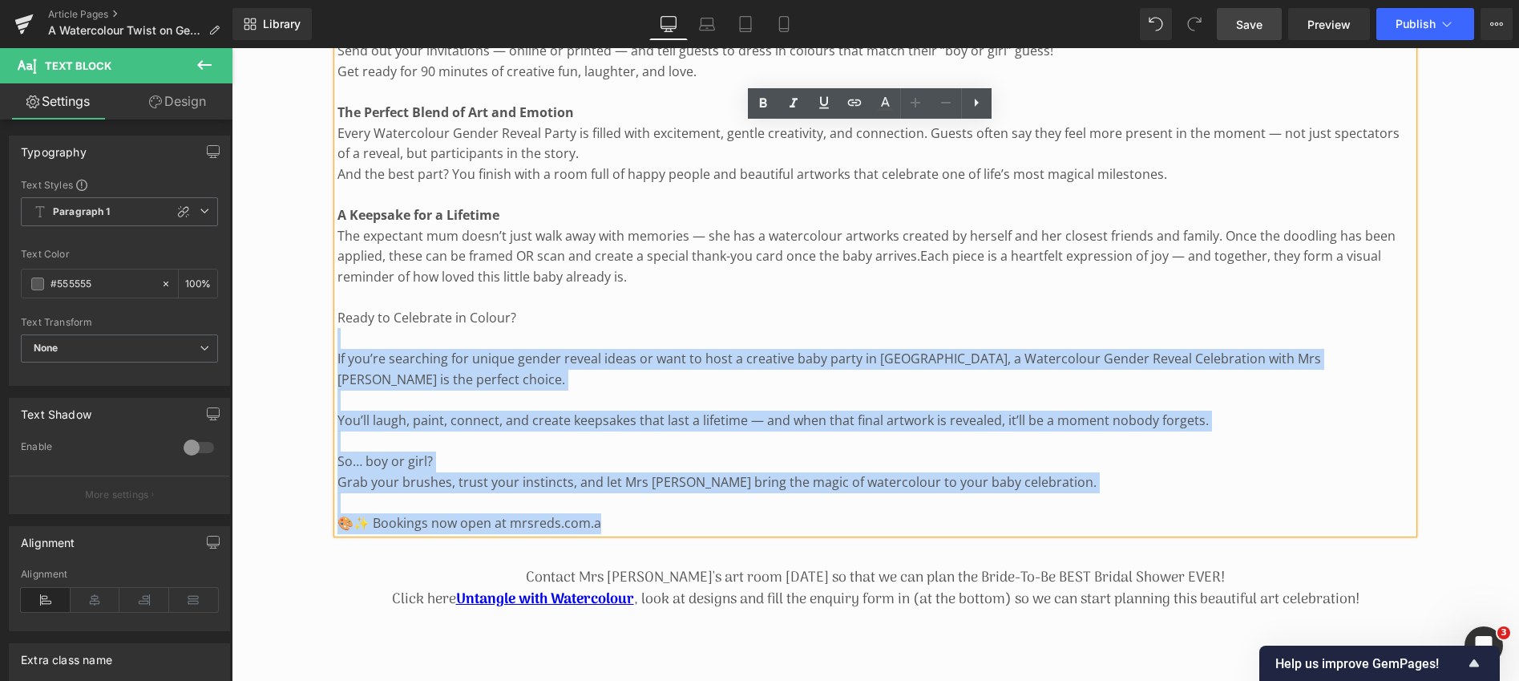
drag, startPoint x: 517, startPoint y: 292, endPoint x: 337, endPoint y: 293, distance: 180.4
click at [338, 308] on p "Ready to Celebrate in Colour?" at bounding box center [876, 318] width 1076 height 21
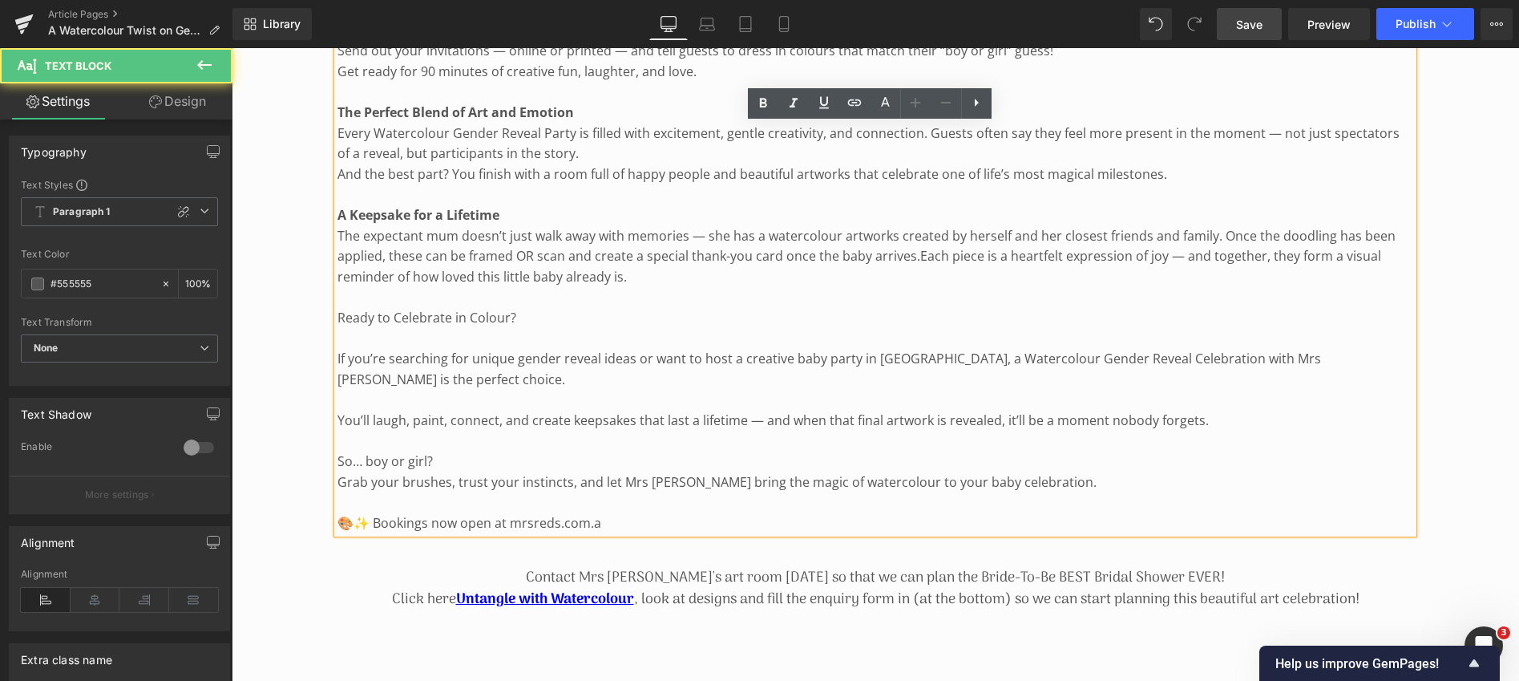
click at [340, 308] on p "Ready to Celebrate in Colour?" at bounding box center [876, 318] width 1076 height 21
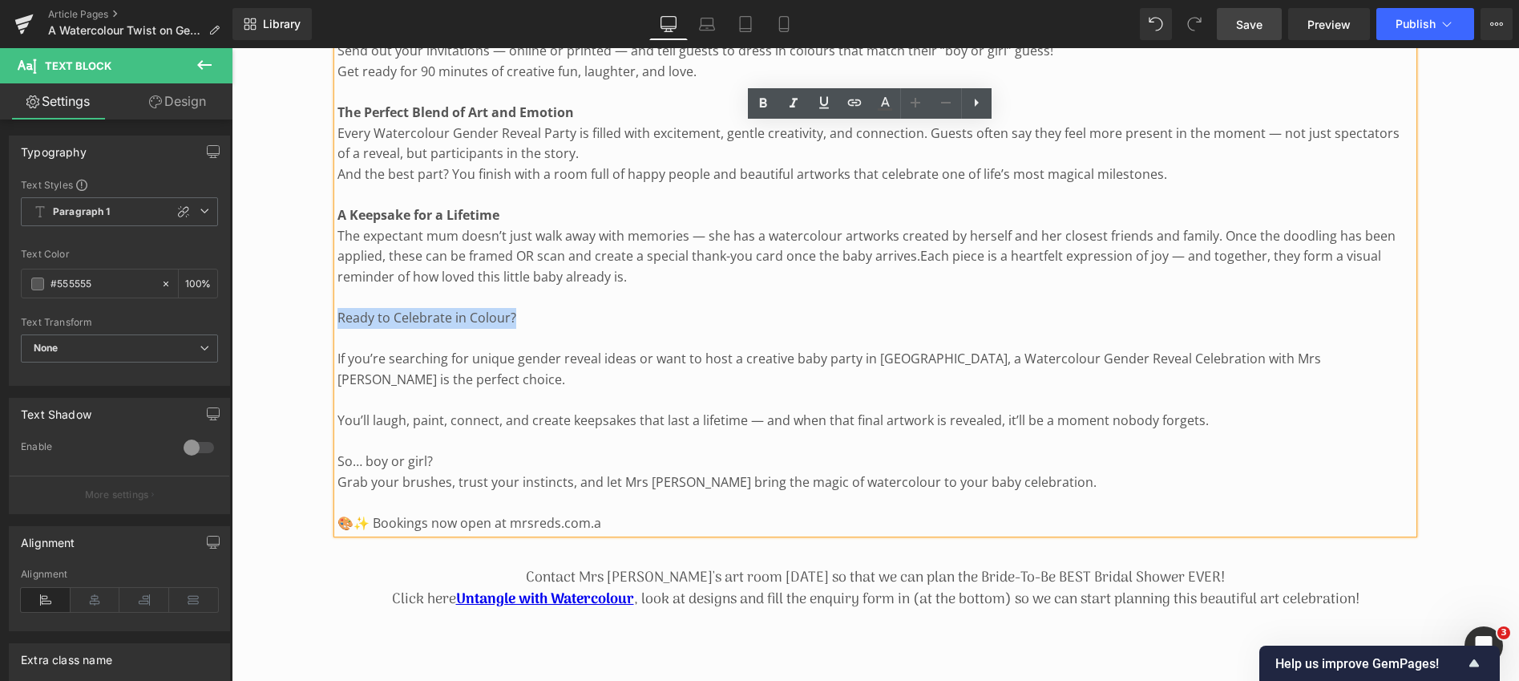
drag, startPoint x: 340, startPoint y: 292, endPoint x: 517, endPoint y: 298, distance: 177.3
click at [517, 308] on p "Ready to Celebrate in Colour?" at bounding box center [876, 318] width 1076 height 21
click at [763, 99] on icon at bounding box center [762, 103] width 7 height 10
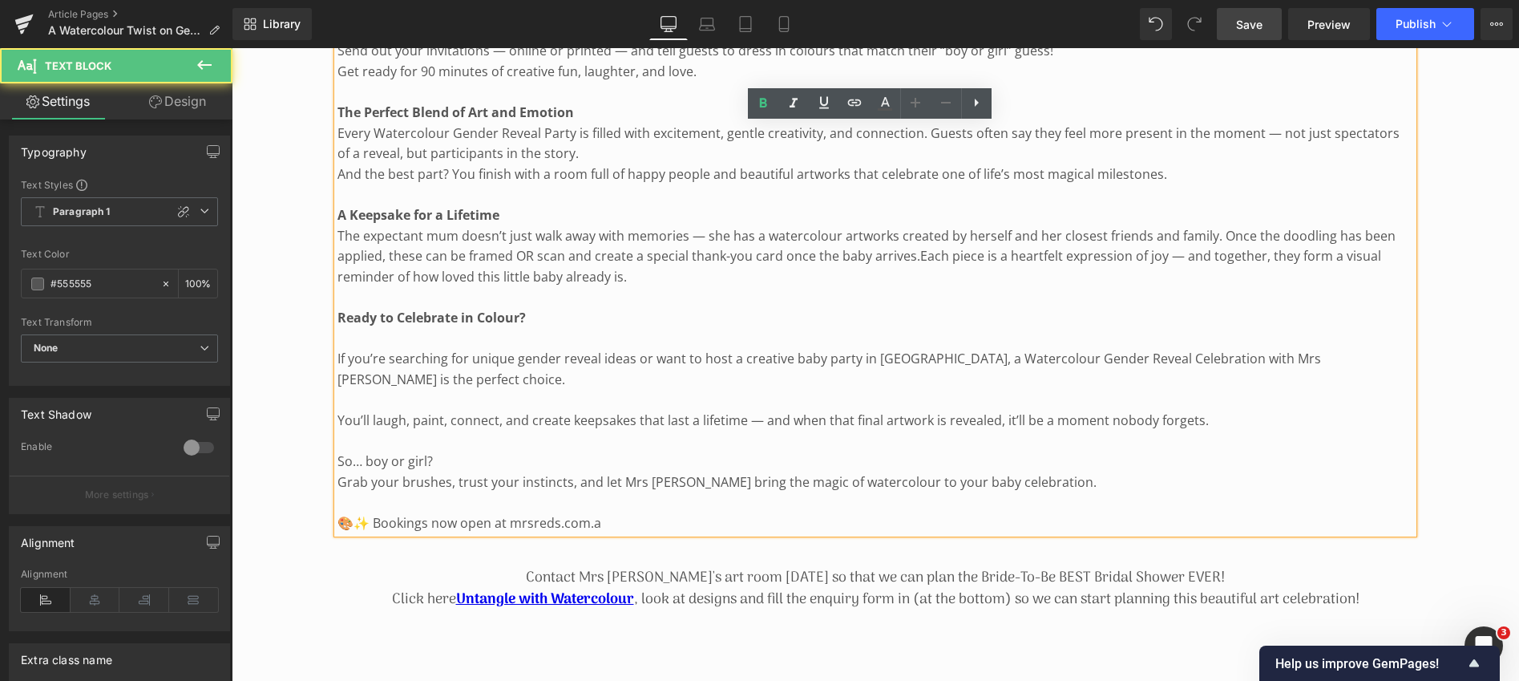
click at [338, 349] on p "If you’re searching for unique gender reveal ideas or want to host a creative b…" at bounding box center [876, 369] width 1076 height 41
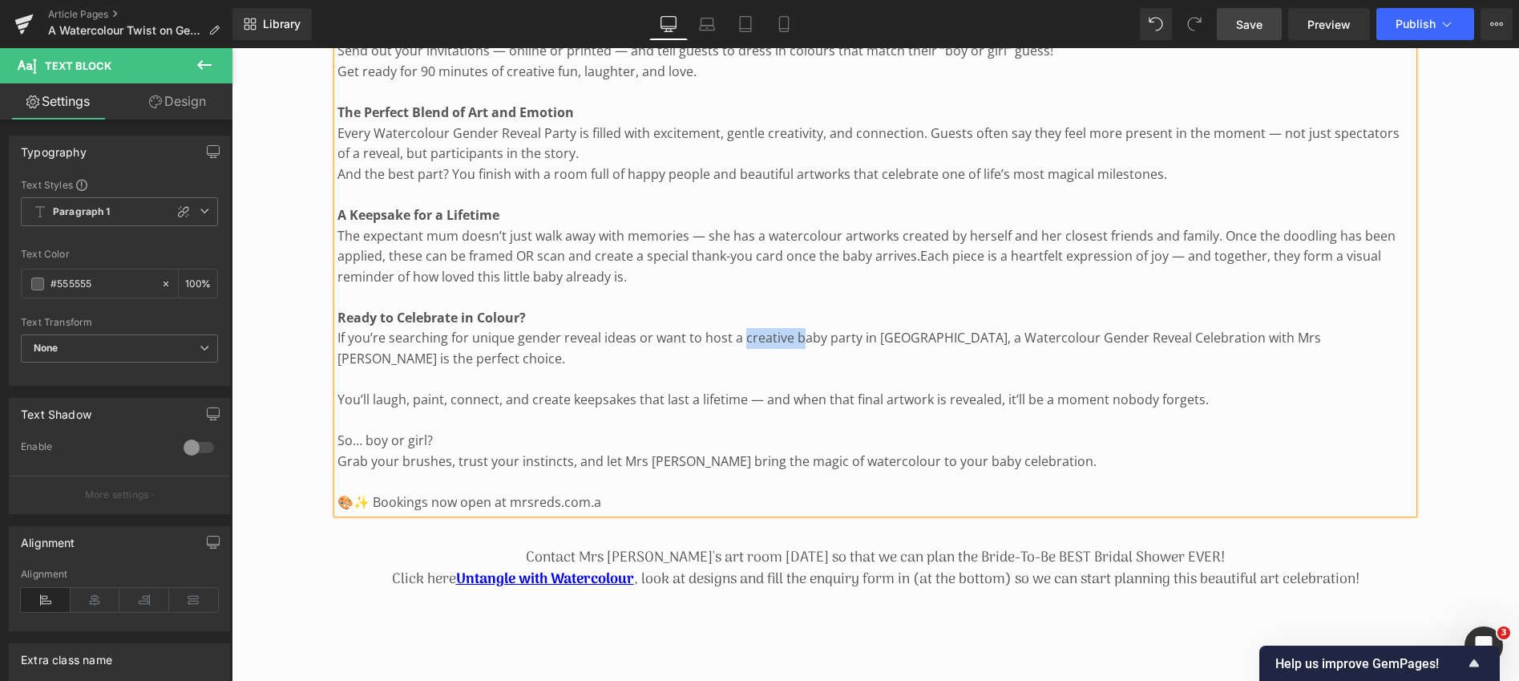
drag, startPoint x: 743, startPoint y: 316, endPoint x: 796, endPoint y: 313, distance: 53.0
click at [796, 328] on p "If you’re searching for unique gender reveal ideas or want to host a creative b…" at bounding box center [876, 348] width 1076 height 41
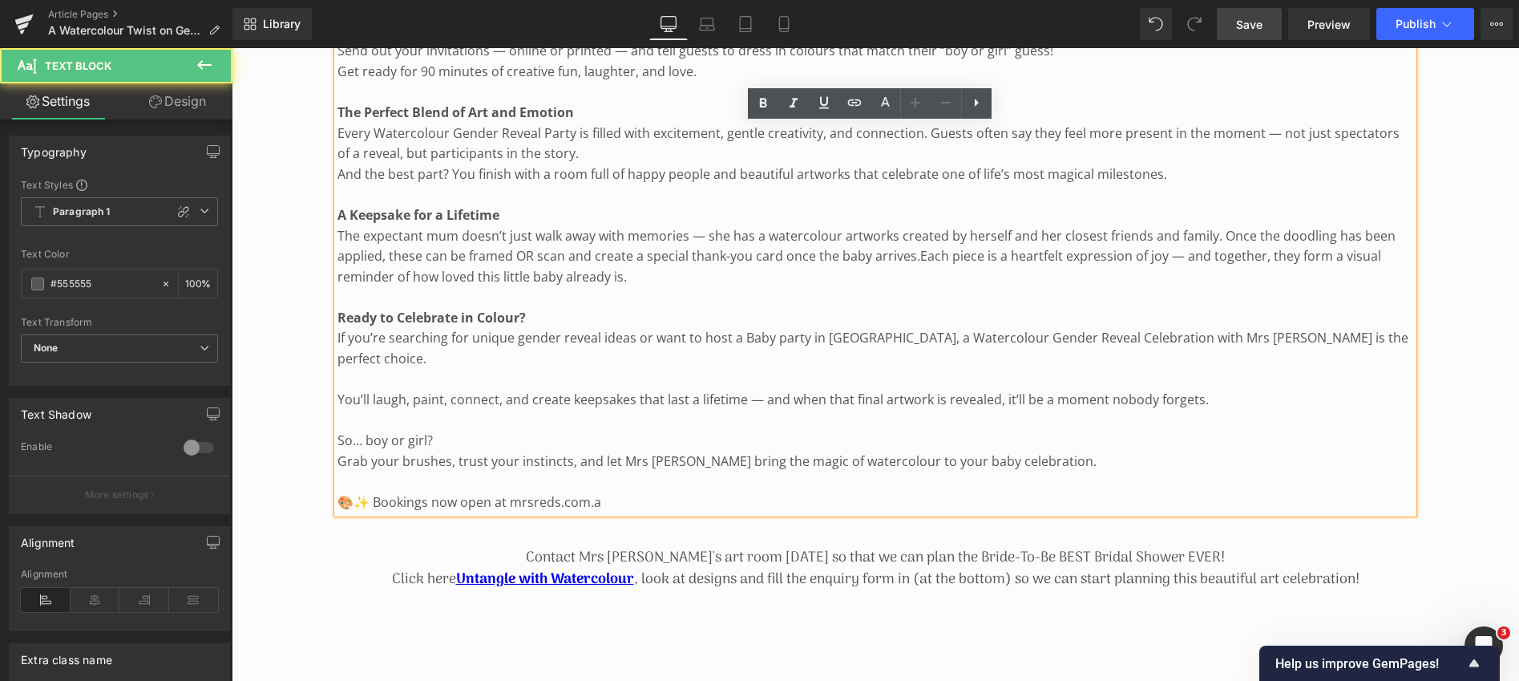
click at [804, 328] on p "If you’re searching for unique gender reveal ideas or want to host a Baby party…" at bounding box center [876, 348] width 1076 height 41
click at [1072, 328] on p "If you’re searching for unique gender reveal ideas or want to host a Baby Showe…" at bounding box center [876, 348] width 1076 height 41
click at [993, 328] on p "If you’re searching for unique gender reveal ideas or want to host a Baby Showe…" at bounding box center [876, 348] width 1076 height 41
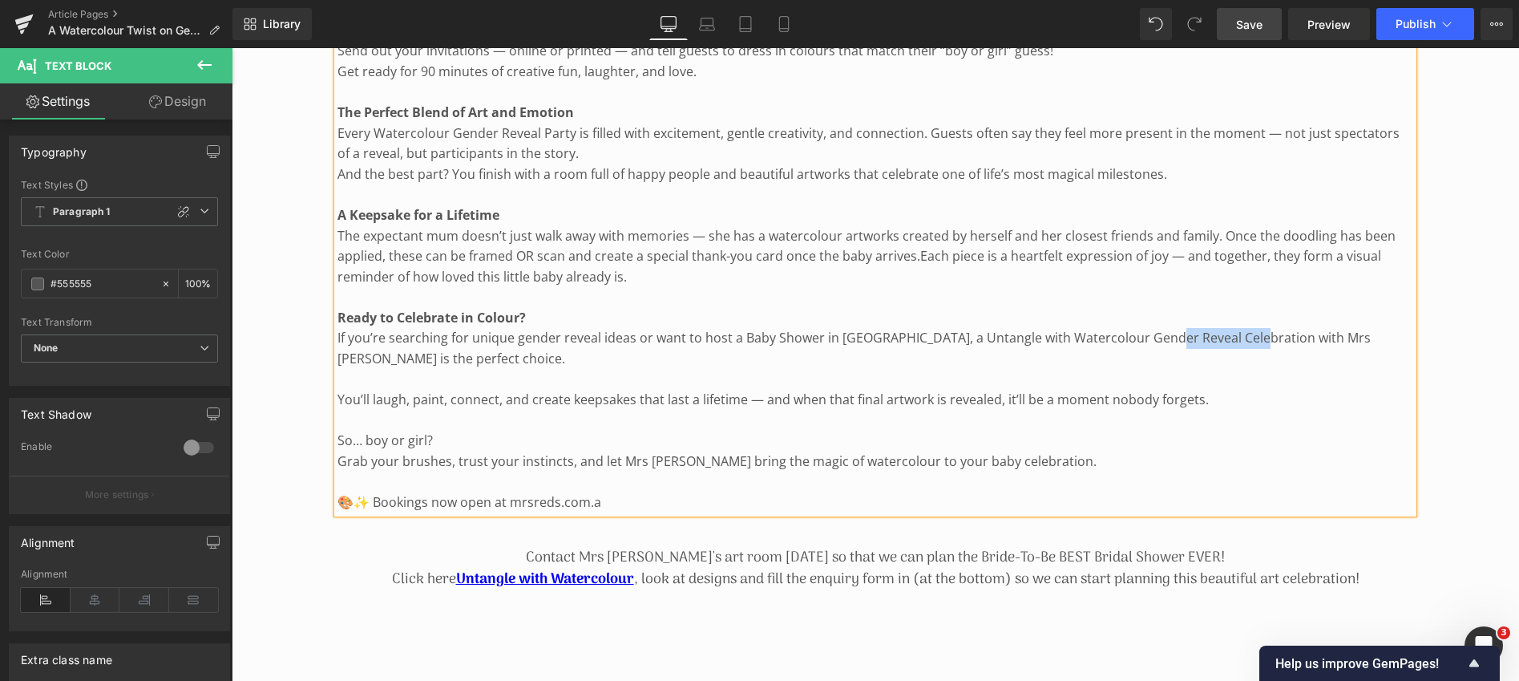
drag, startPoint x: 1159, startPoint y: 314, endPoint x: 1247, endPoint y: 315, distance: 88.2
click at [1247, 328] on p "If you’re searching for unique gender reveal ideas or want to host a Baby Showe…" at bounding box center [876, 348] width 1076 height 41
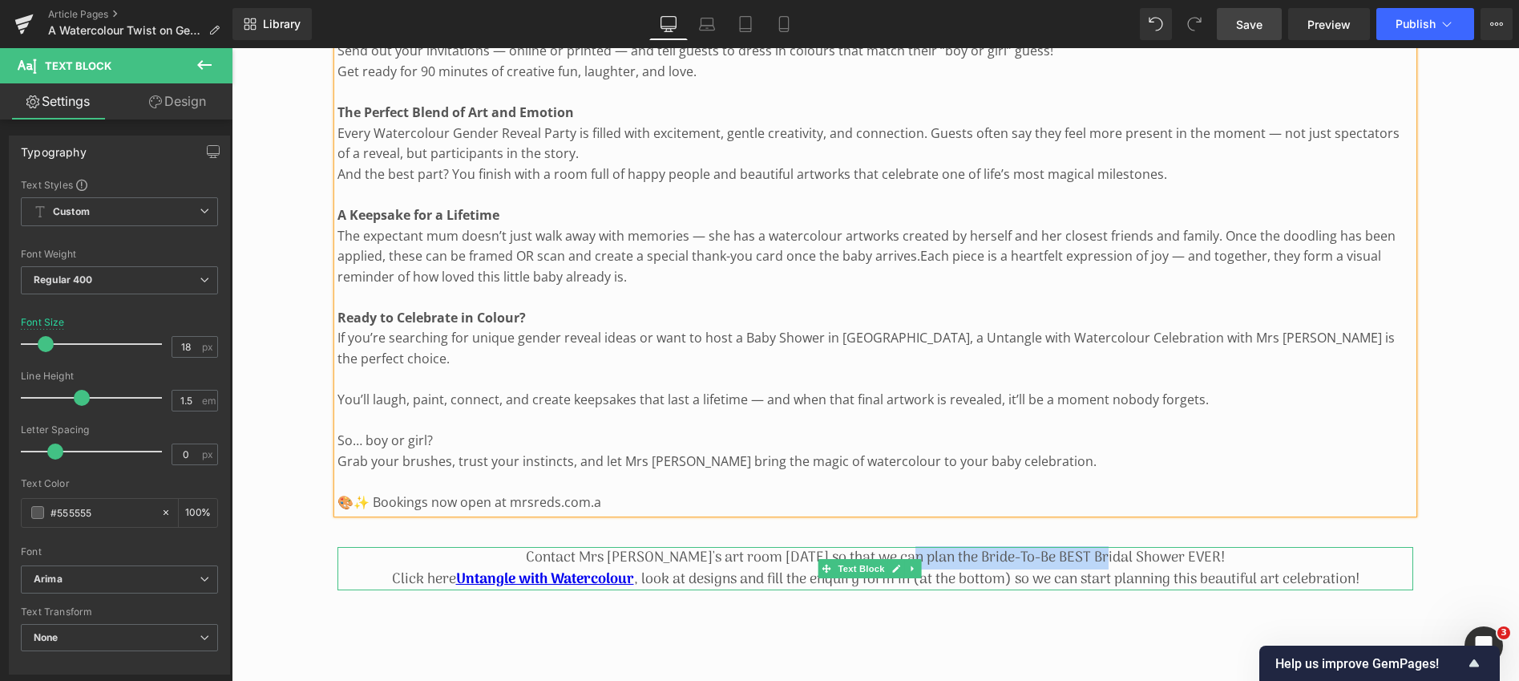
drag, startPoint x: 932, startPoint y: 530, endPoint x: 1138, endPoint y: 534, distance: 205.3
click at [1138, 547] on p "Contact Mrs [PERSON_NAME]'s art room [DATE] so that we can plan the Bride-To-Be…" at bounding box center [876, 568] width 1076 height 43
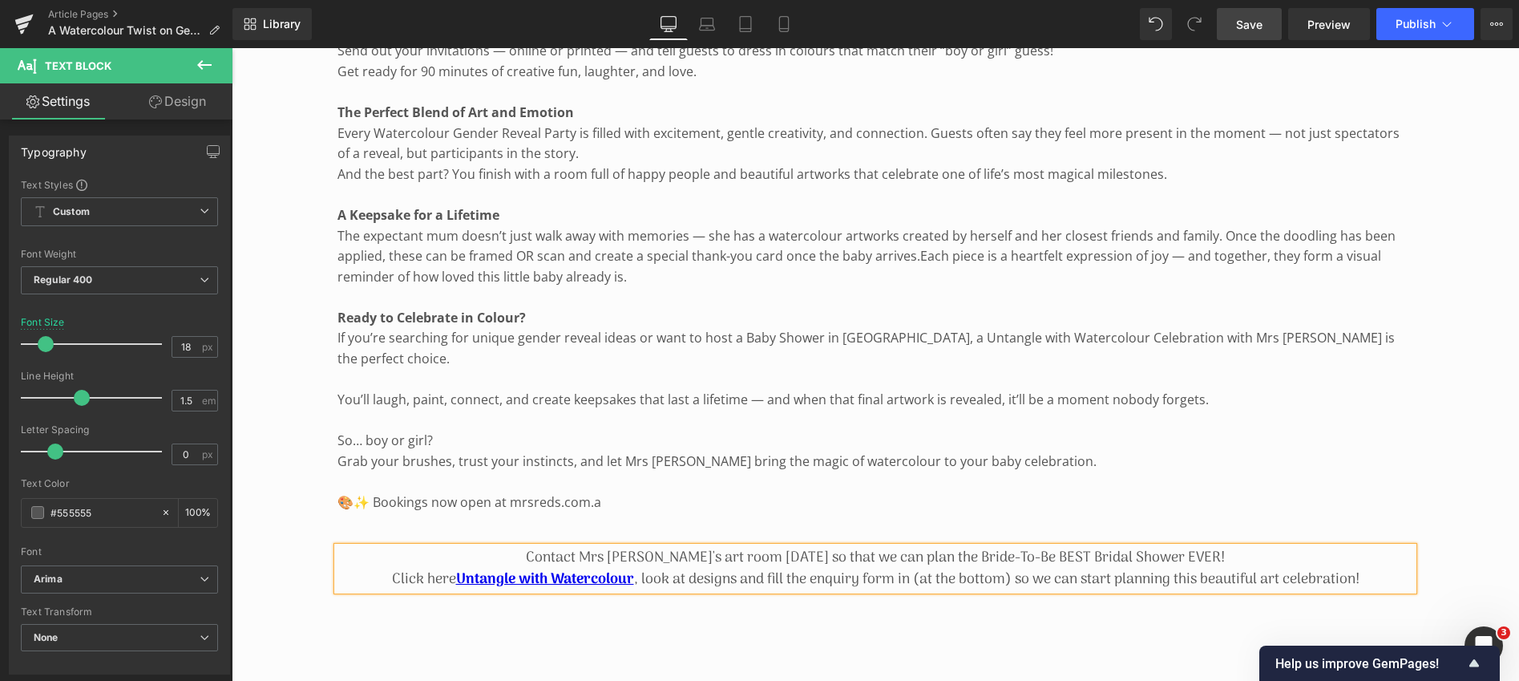
click at [953, 547] on p "Contact Mrs [PERSON_NAME]'s art room [DATE] so that we can plan the Bride-To-Be…" at bounding box center [876, 568] width 1076 height 43
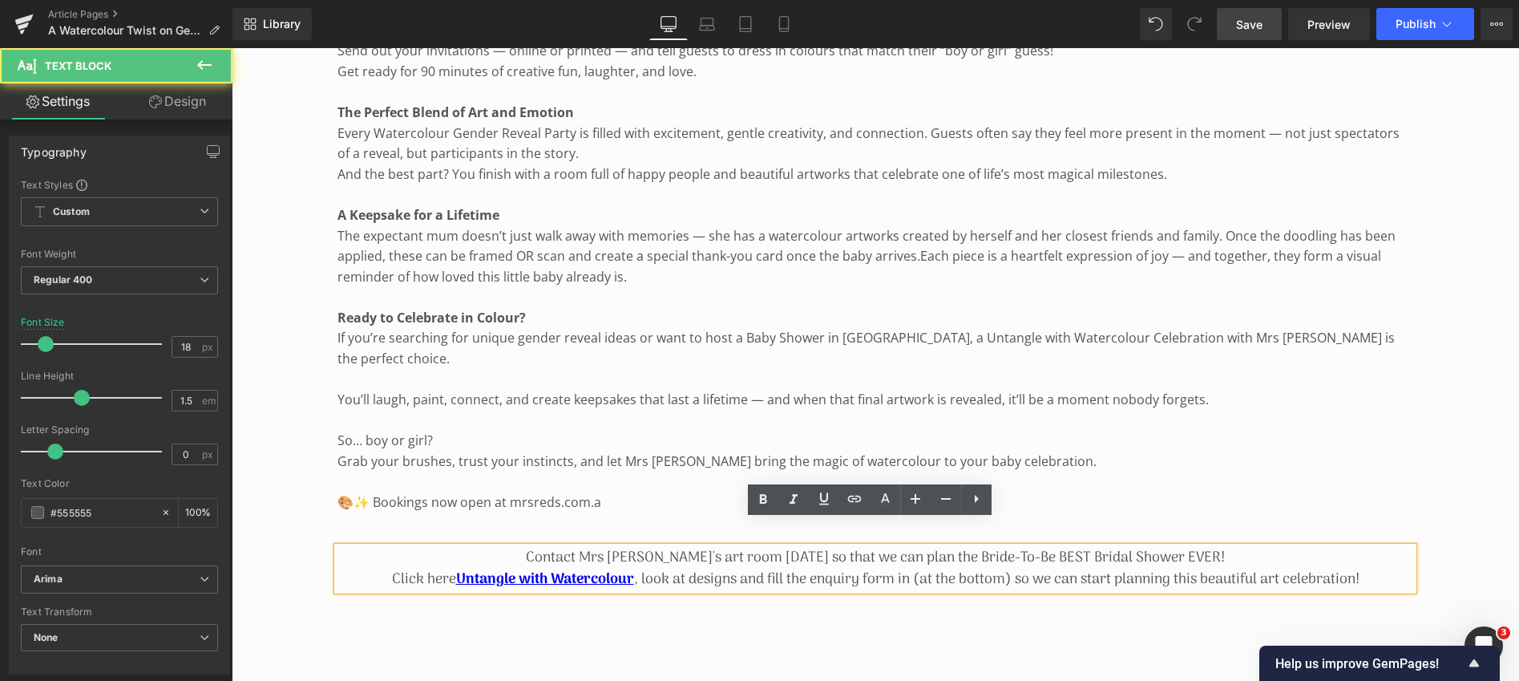
click at [932, 547] on p "Contact Mrs [PERSON_NAME]'s art room [DATE] so that we can plan the Bride-To-Be…" at bounding box center [876, 568] width 1076 height 43
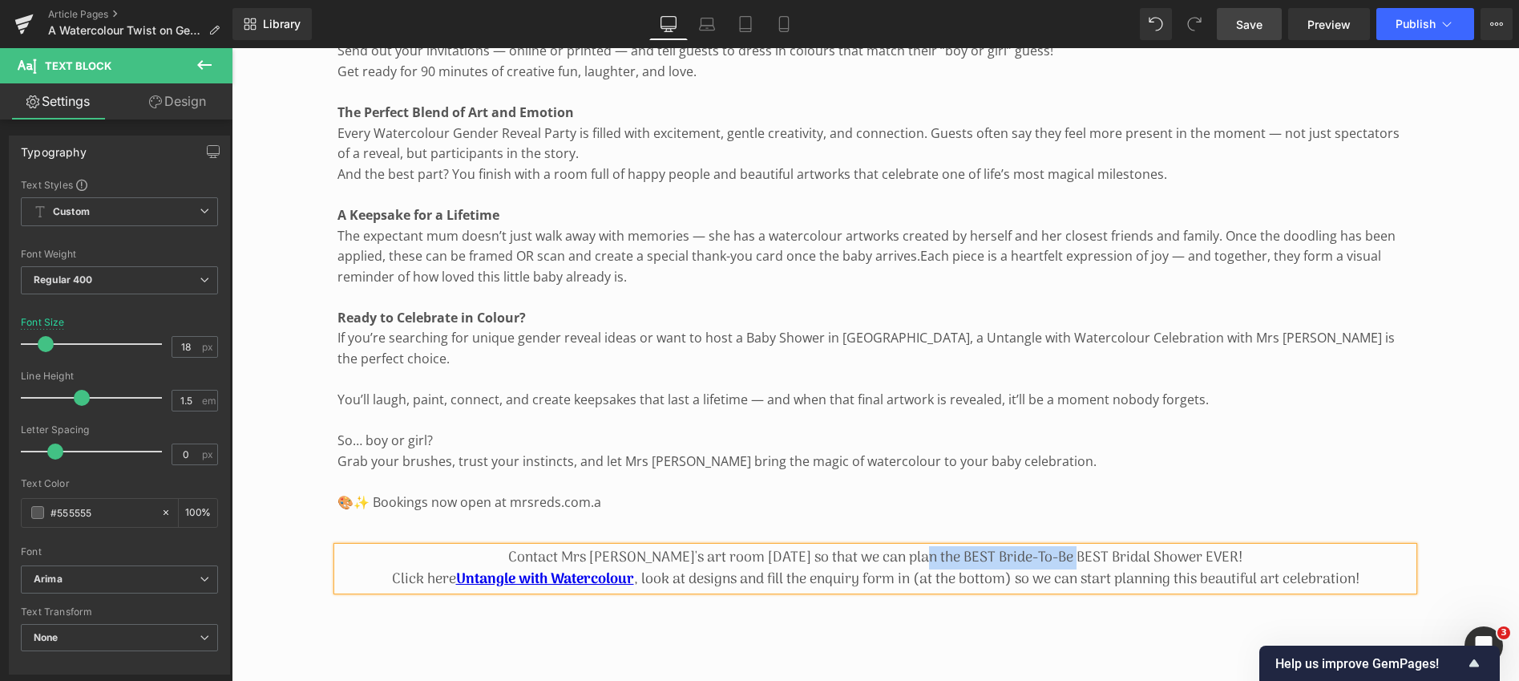
drag, startPoint x: 949, startPoint y: 531, endPoint x: 1101, endPoint y: 531, distance: 151.5
click at [1101, 547] on p "Contact Mrs [PERSON_NAME]'s art room [DATE] so that we can plan the BEST Bride-…" at bounding box center [876, 568] width 1076 height 43
click at [1252, 22] on span "Save" at bounding box center [1249, 24] width 26 height 17
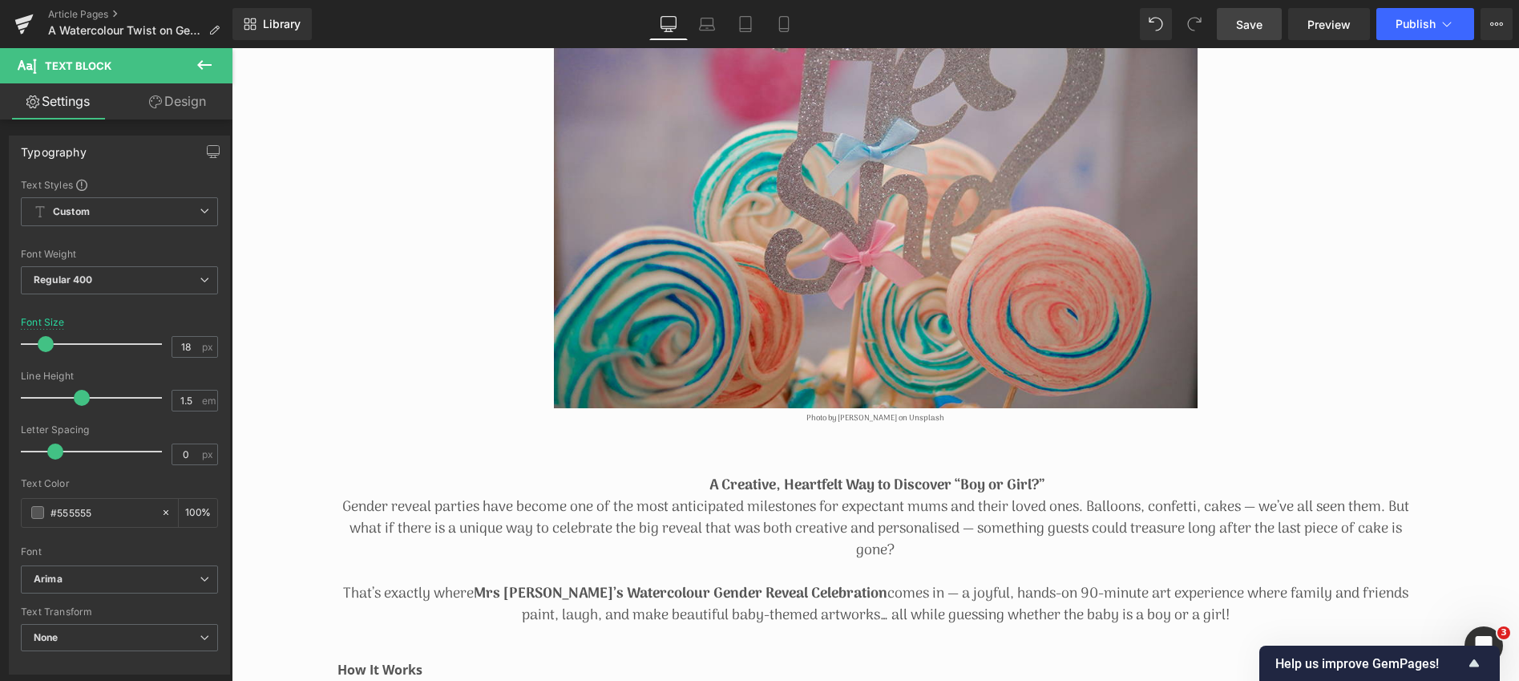
scroll to position [0, 0]
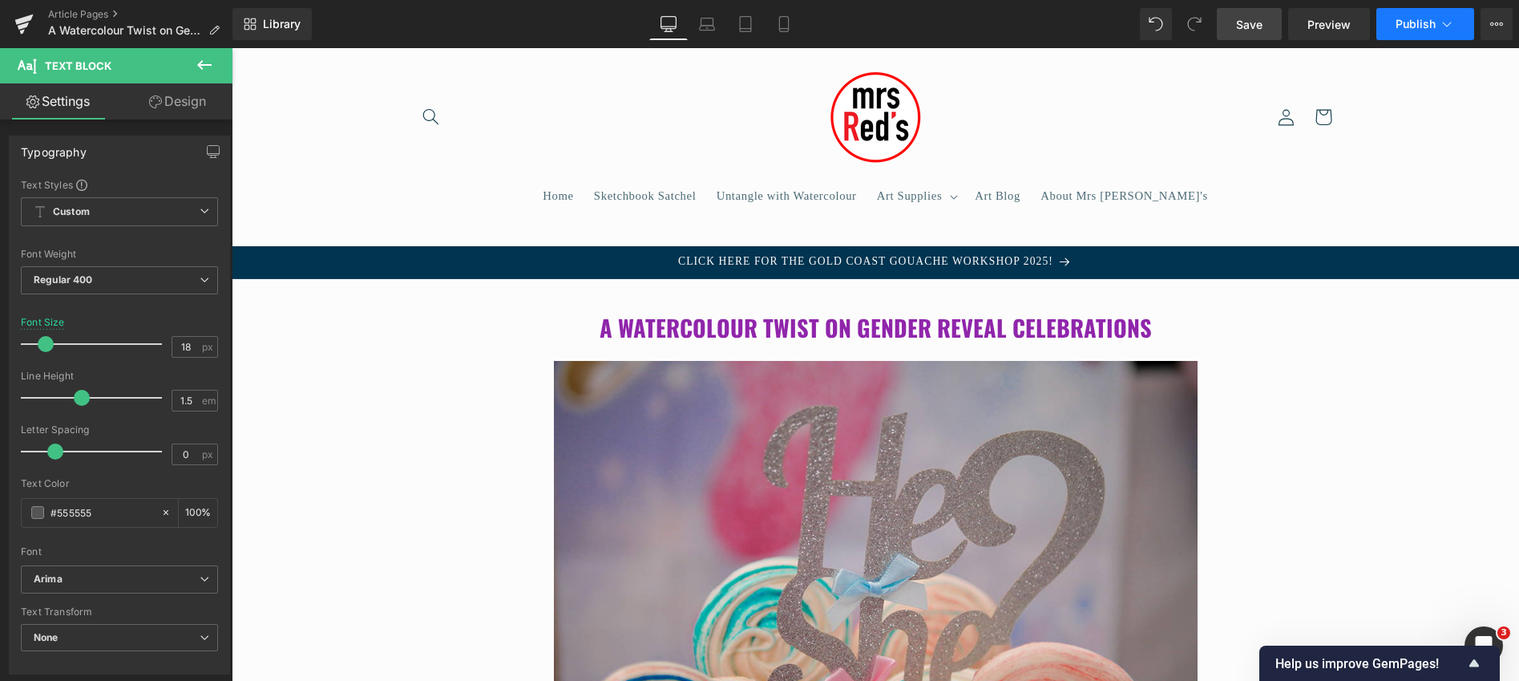
click at [1414, 21] on span "Publish" at bounding box center [1416, 24] width 40 height 13
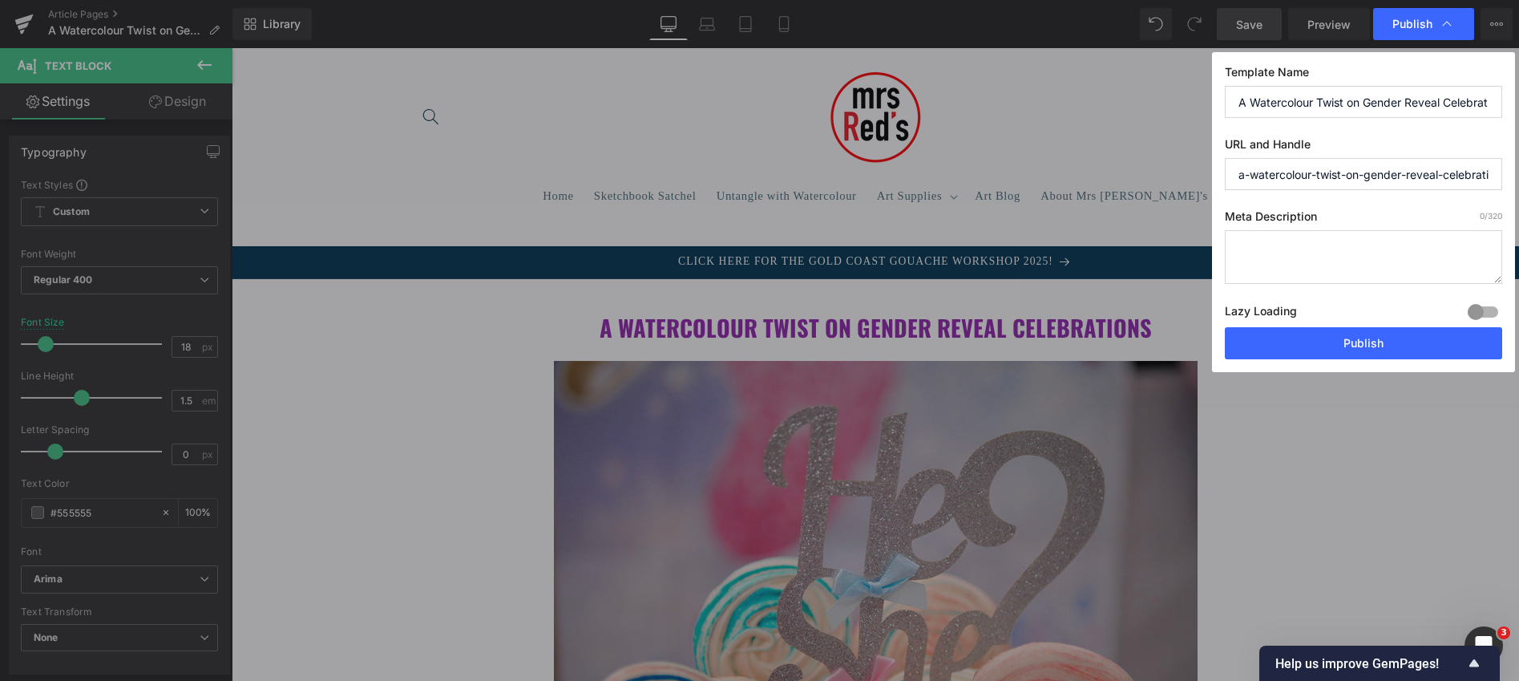
click at [1428, 102] on input "A Watercolour Twist on Gender Reveal Celebrations" at bounding box center [1363, 102] width 277 height 32
click at [1267, 240] on textarea at bounding box center [1363, 257] width 277 height 54
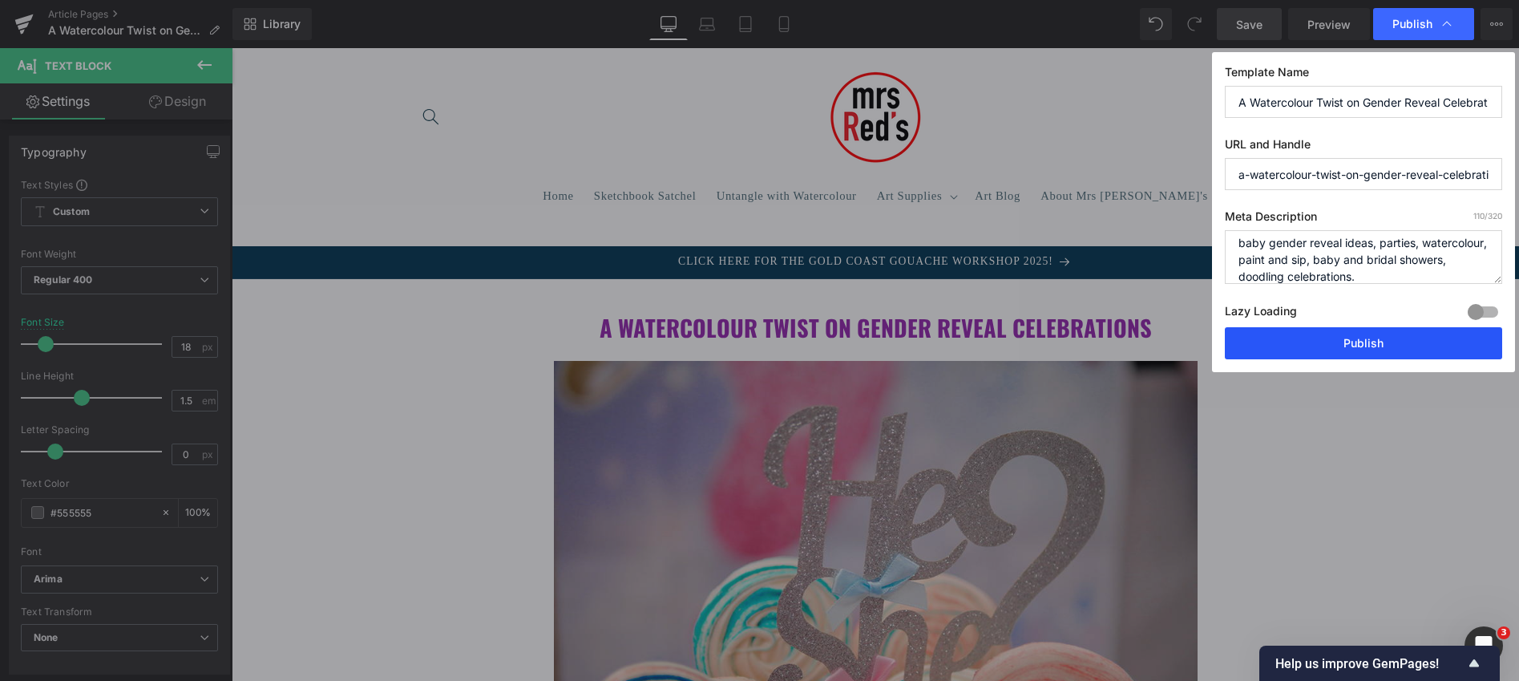
type textarea "baby gender reveal ideas, parties, watercolour, paint and sip, baby and bridal …"
click at [1272, 334] on button "Publish" at bounding box center [1363, 343] width 277 height 32
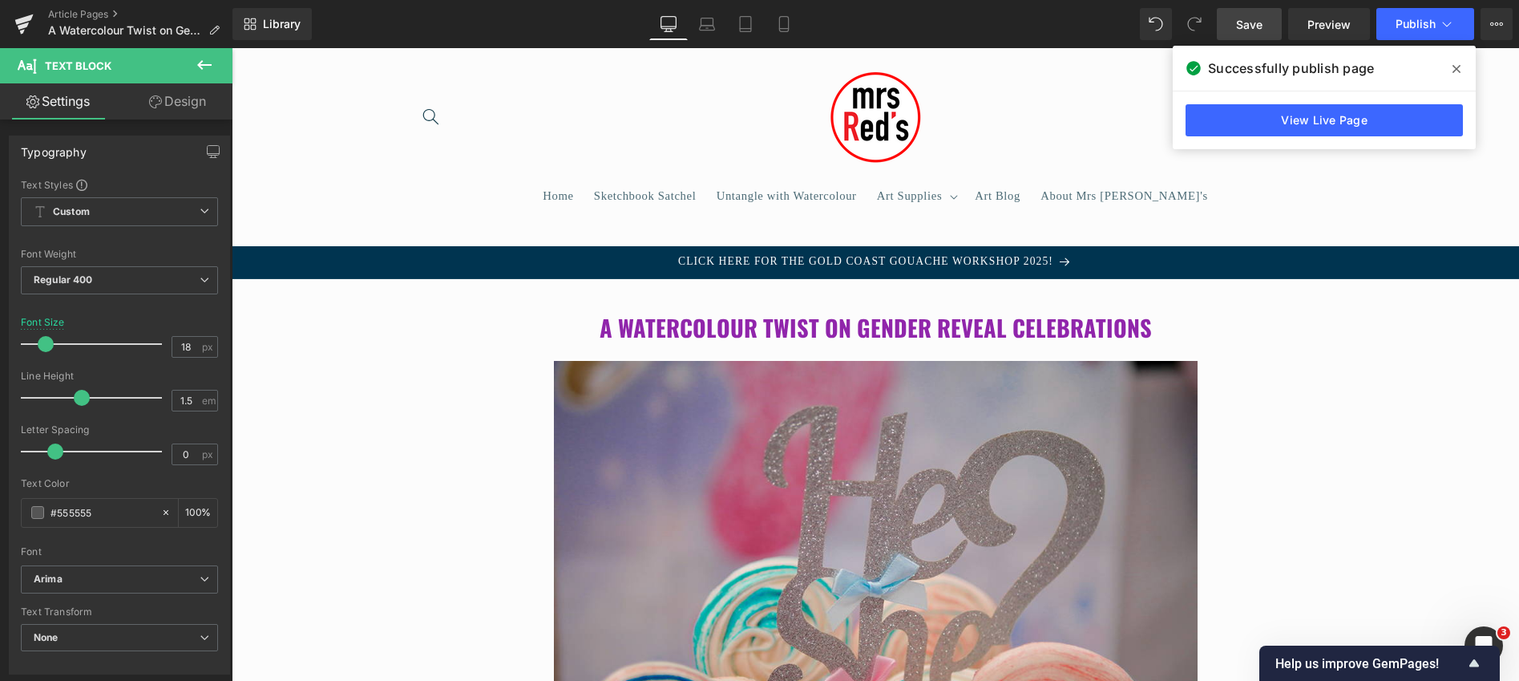
click at [1454, 64] on icon at bounding box center [1457, 69] width 8 height 13
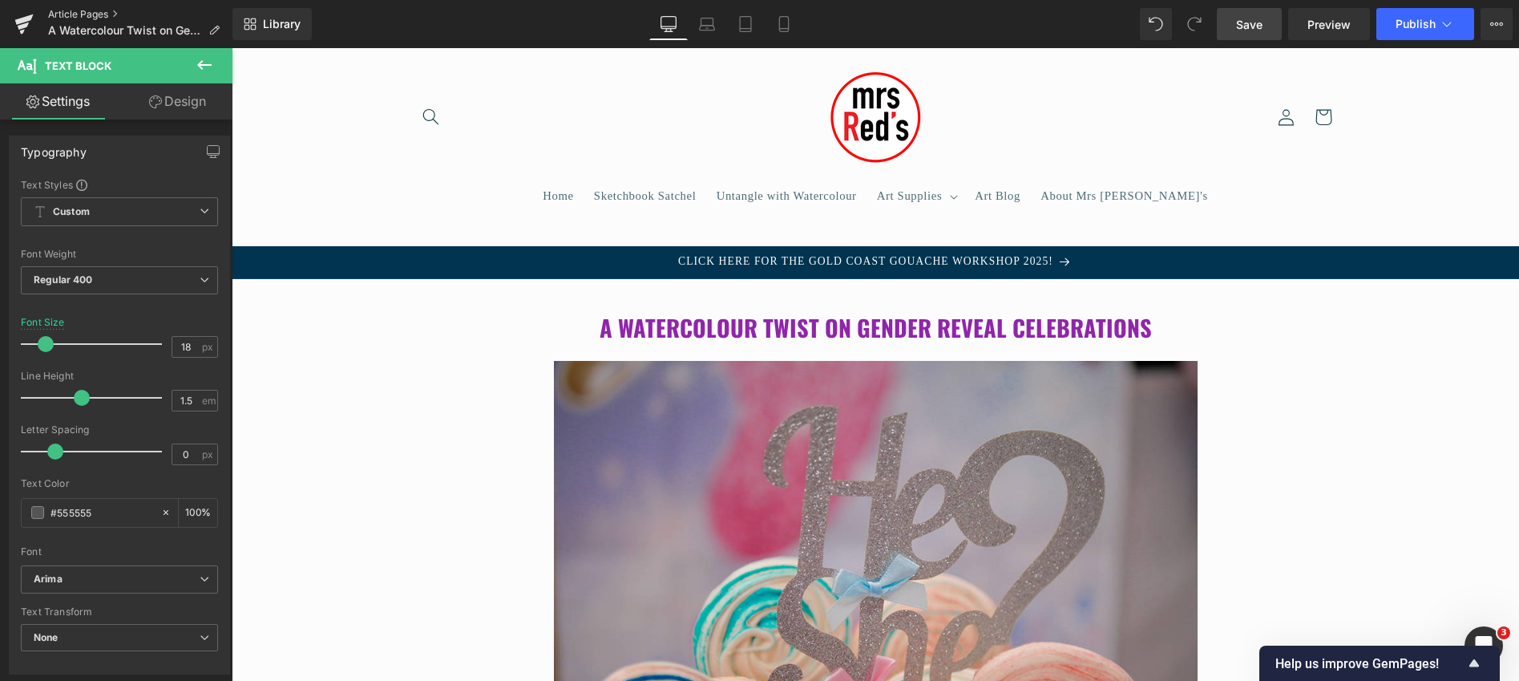
click at [59, 14] on link "Article Pages" at bounding box center [140, 14] width 184 height 13
